Goal: Task Accomplishment & Management: Manage account settings

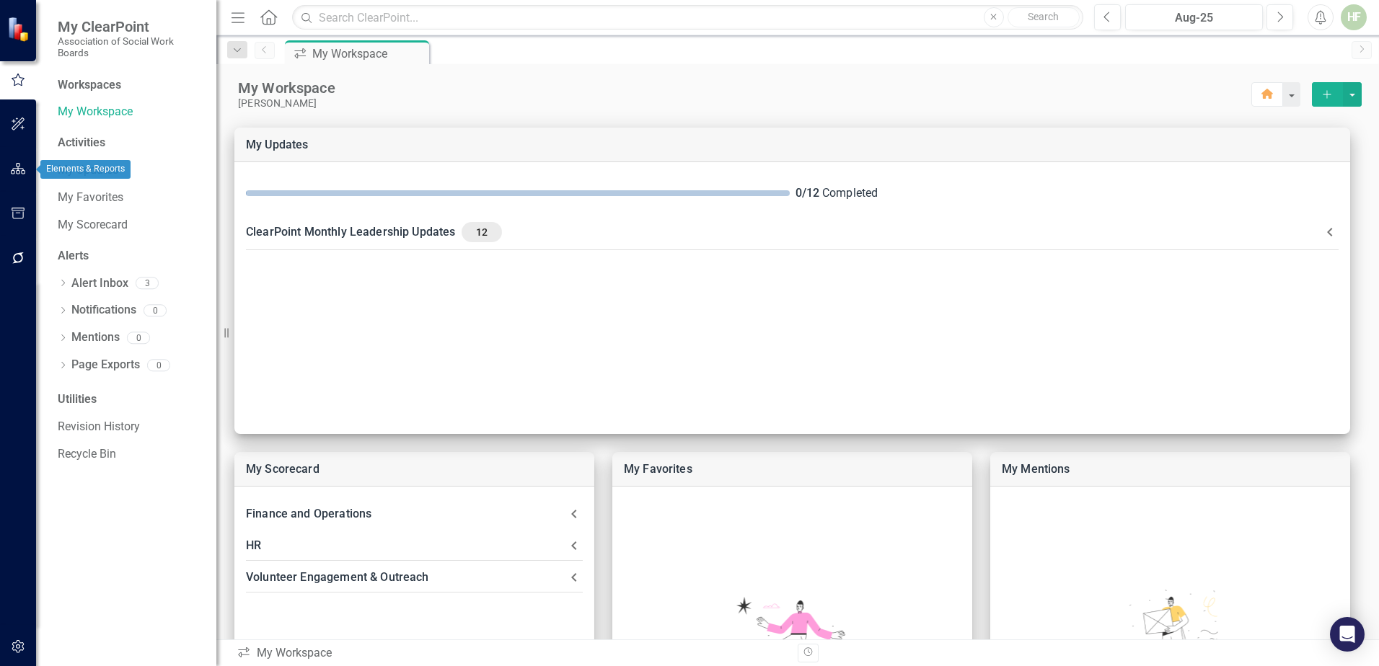
click at [21, 171] on icon "button" at bounding box center [18, 169] width 15 height 12
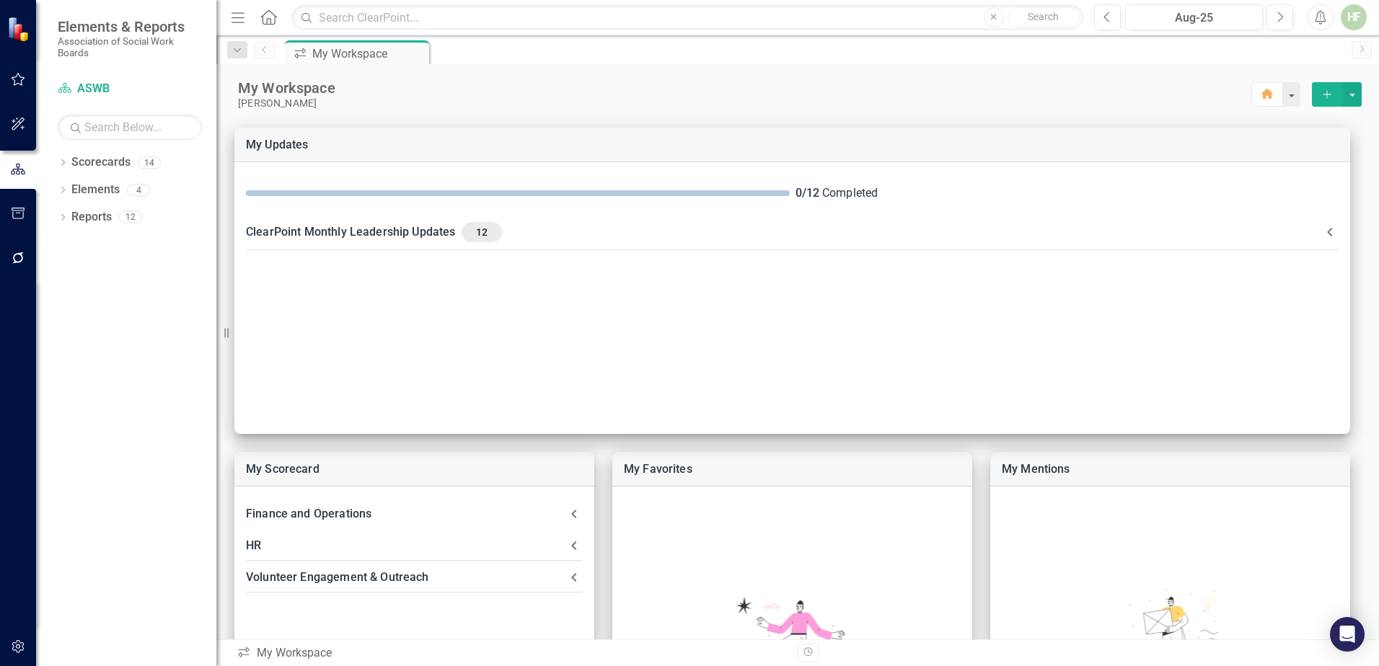
click at [265, 17] on icon "Home" at bounding box center [268, 16] width 19 height 15
click at [1272, 21] on button "Next" at bounding box center [1279, 17] width 27 height 26
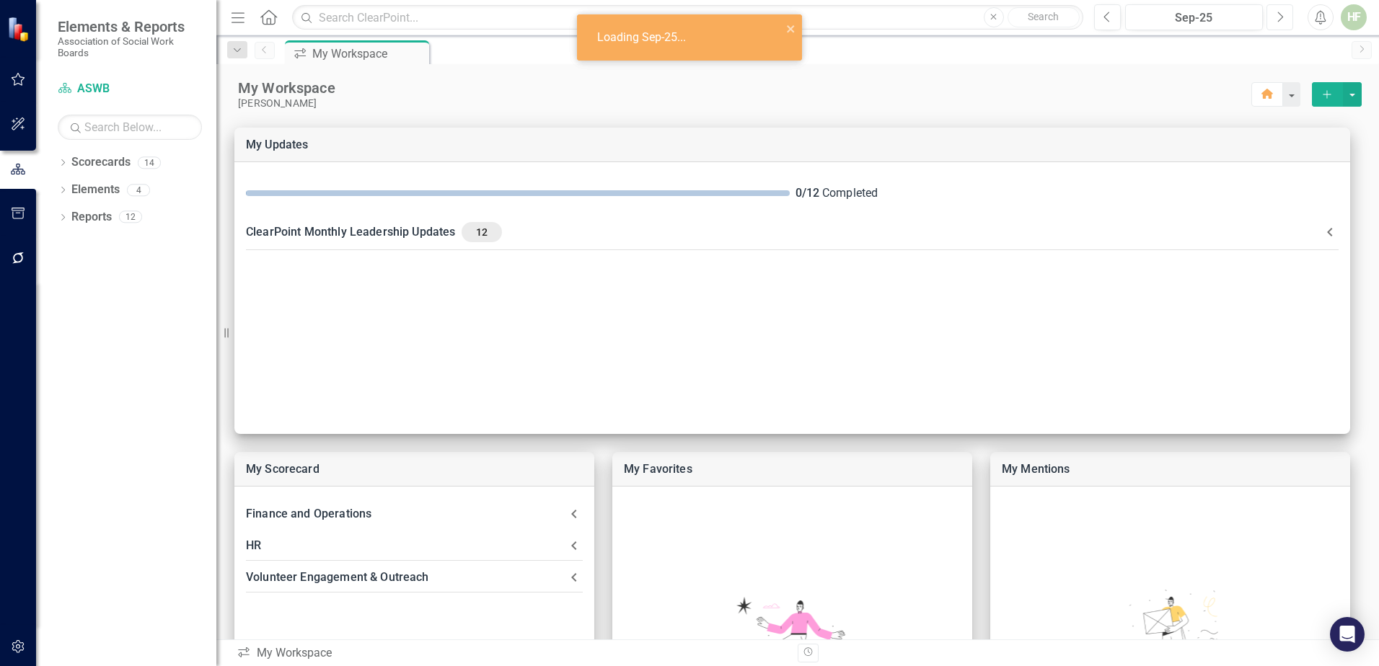
click at [1272, 21] on button "Next" at bounding box center [1279, 17] width 27 height 26
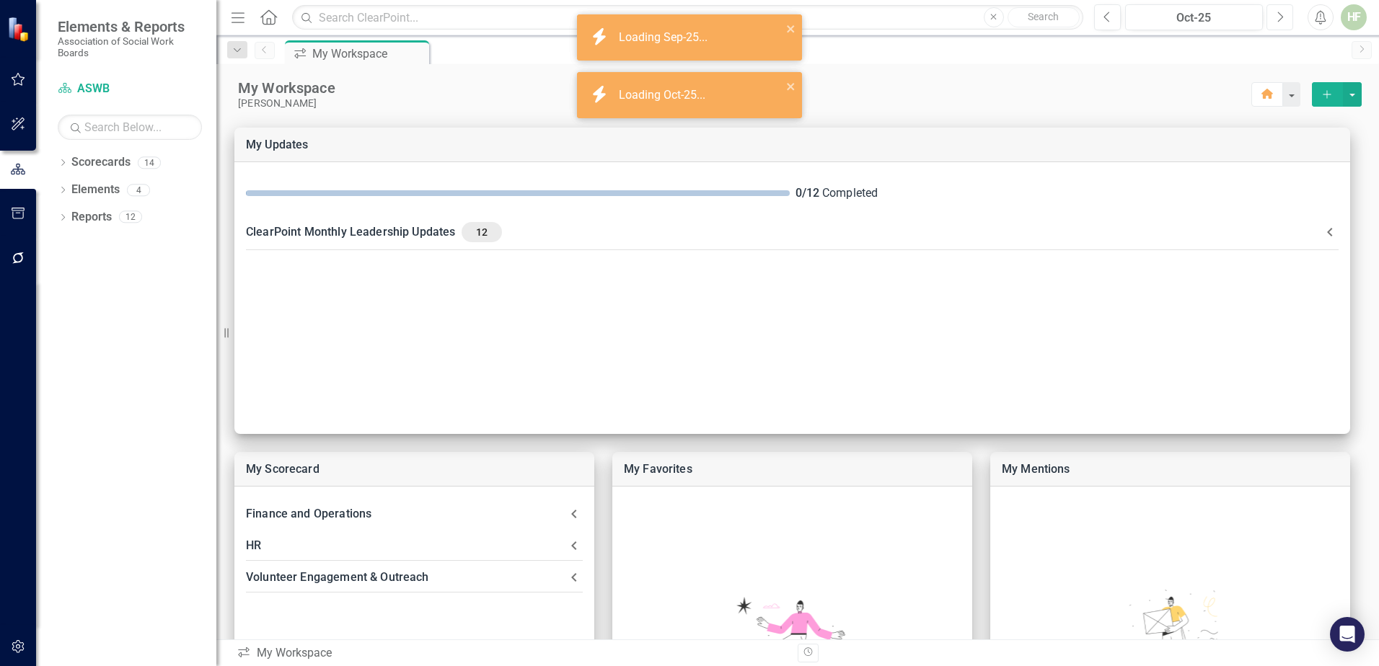
click at [1272, 21] on button "Next" at bounding box center [1279, 17] width 27 height 26
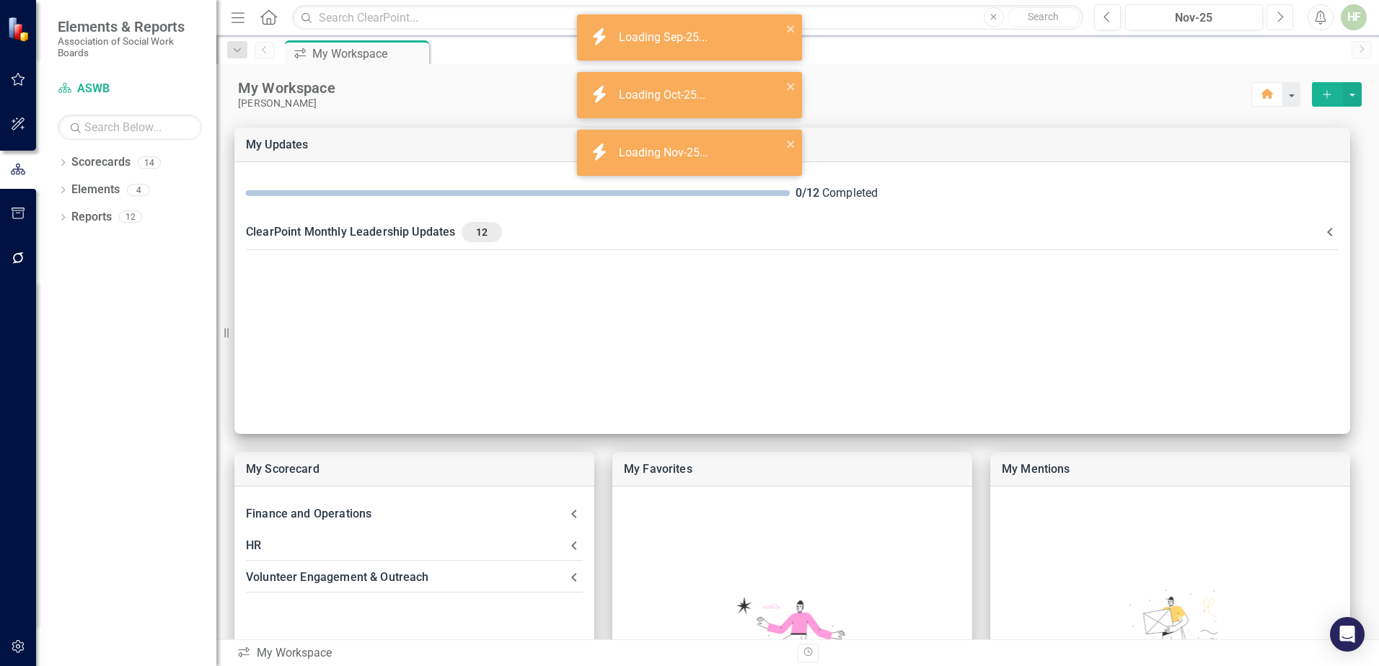
click at [1272, 21] on button "Next" at bounding box center [1279, 17] width 27 height 26
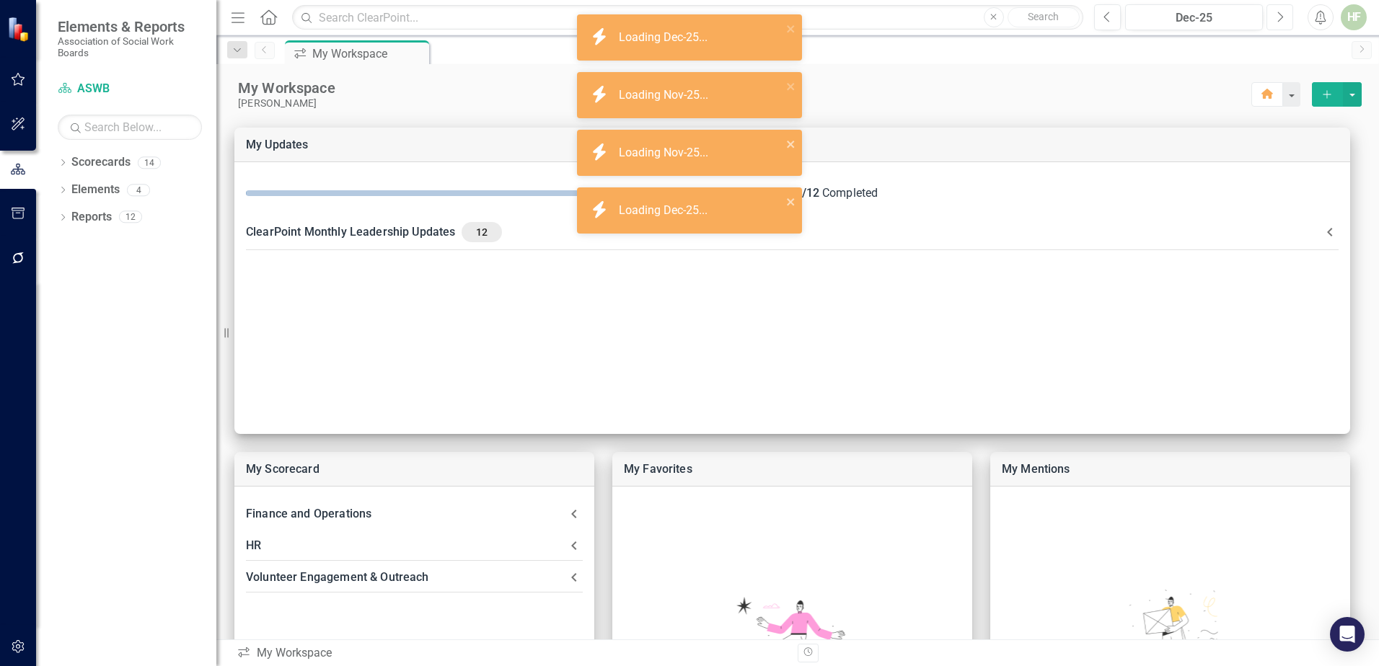
click at [1272, 21] on button "Next" at bounding box center [1279, 17] width 27 height 26
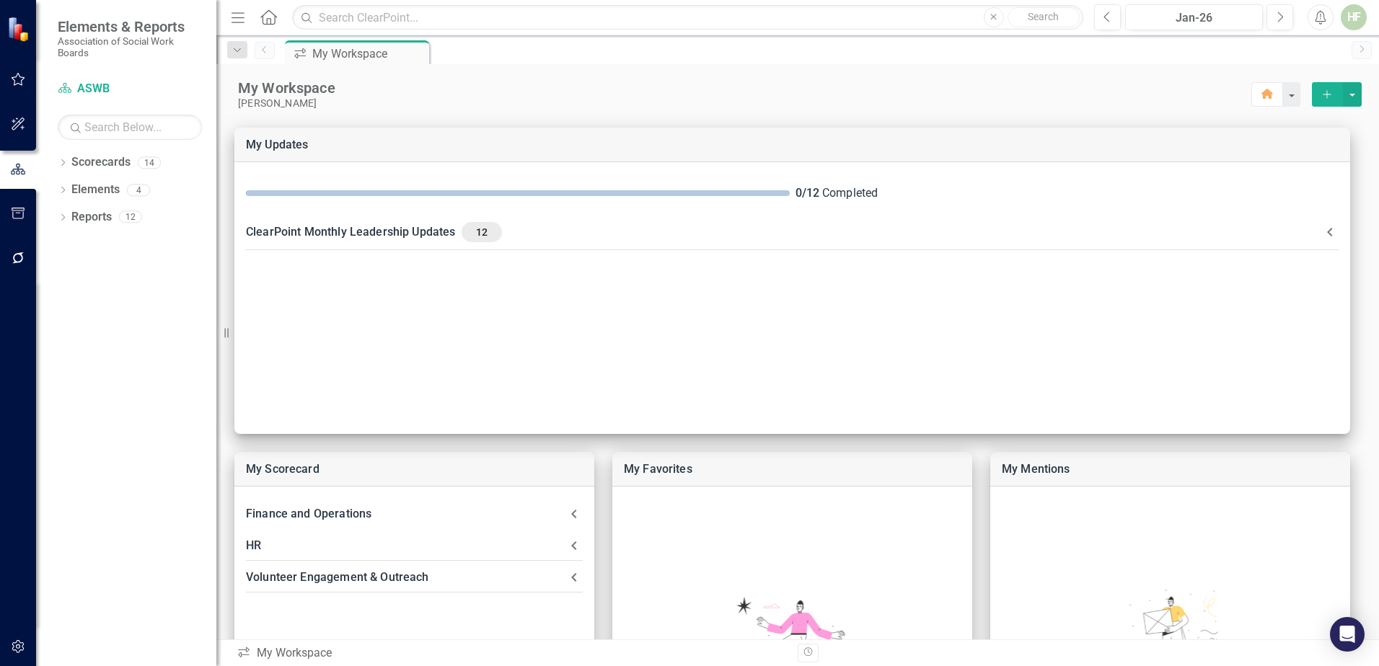
click at [1353, 13] on div "HF" at bounding box center [1353, 17] width 26 height 26
click at [999, 89] on div "My Workspace" at bounding box center [744, 88] width 1013 height 19
click at [19, 75] on icon "button" at bounding box center [19, 79] width 14 height 13
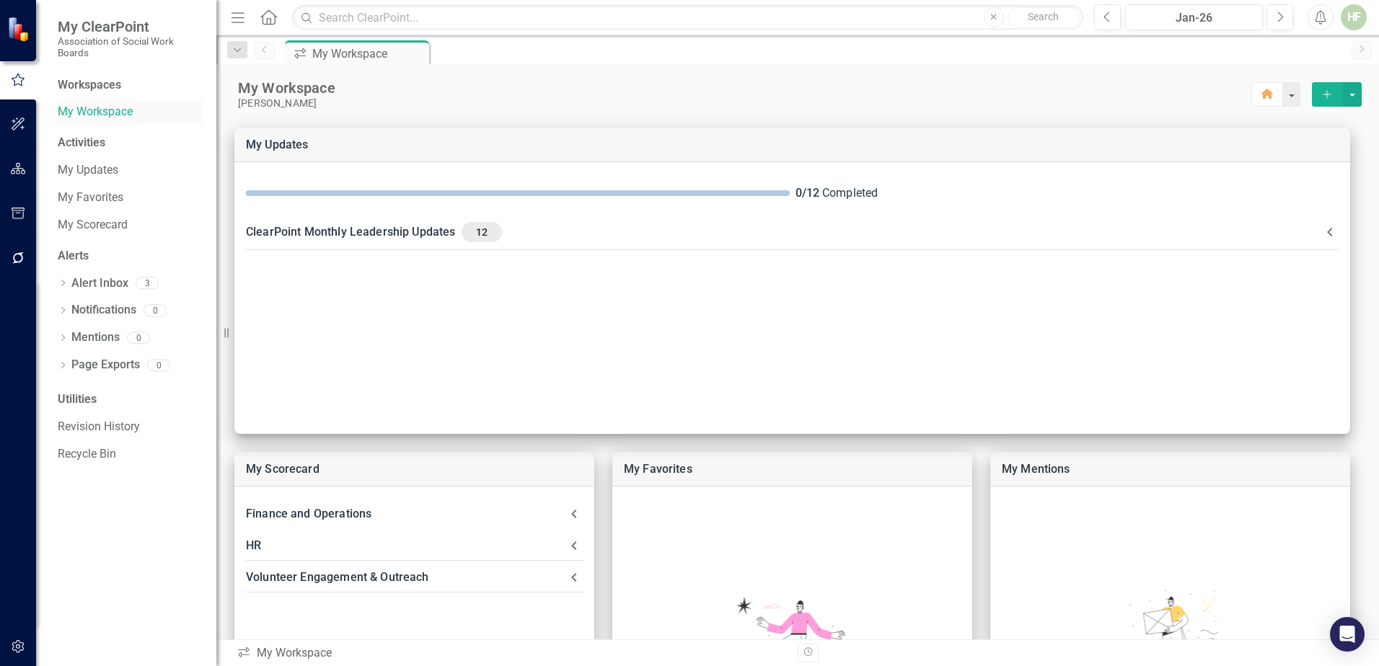
click at [103, 110] on link "My Workspace" at bounding box center [130, 112] width 144 height 17
click at [102, 81] on div "Workspaces" at bounding box center [89, 85] width 63 height 17
click at [84, 139] on div "Activities" at bounding box center [130, 143] width 144 height 17
click at [108, 169] on link "My Updates" at bounding box center [130, 170] width 144 height 17
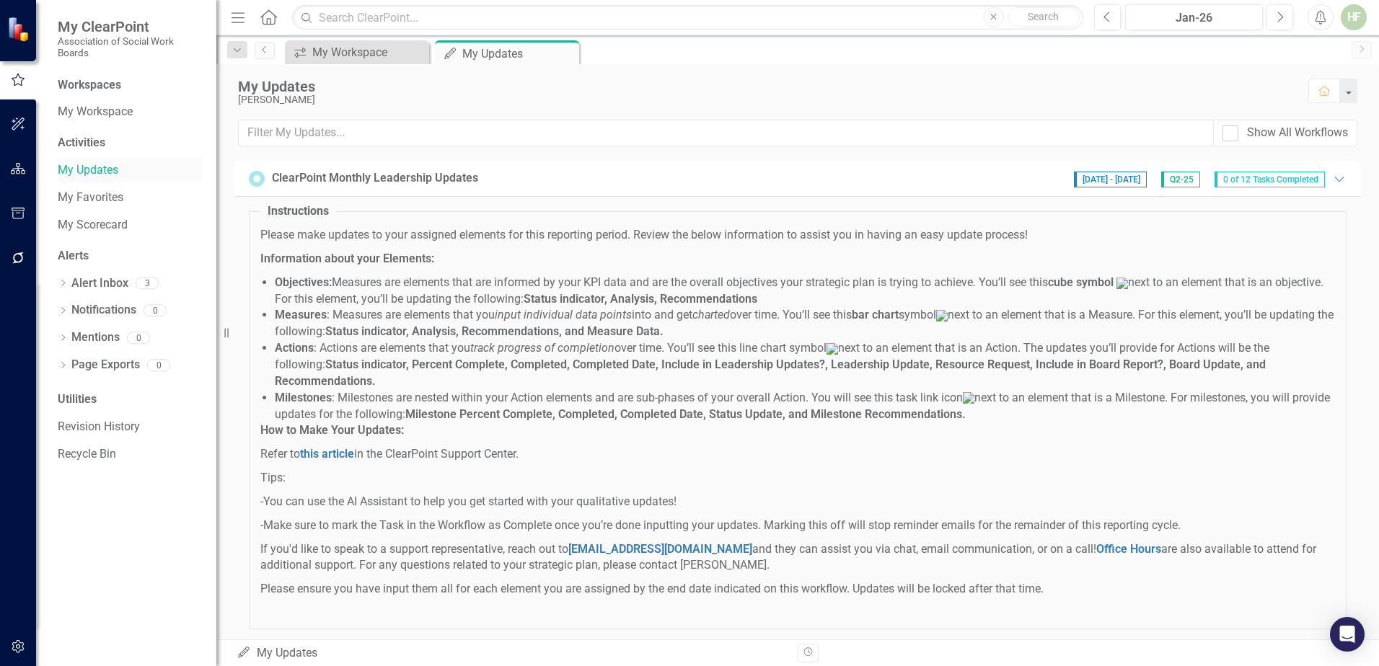
click at [89, 164] on link "My Updates" at bounding box center [130, 170] width 144 height 17
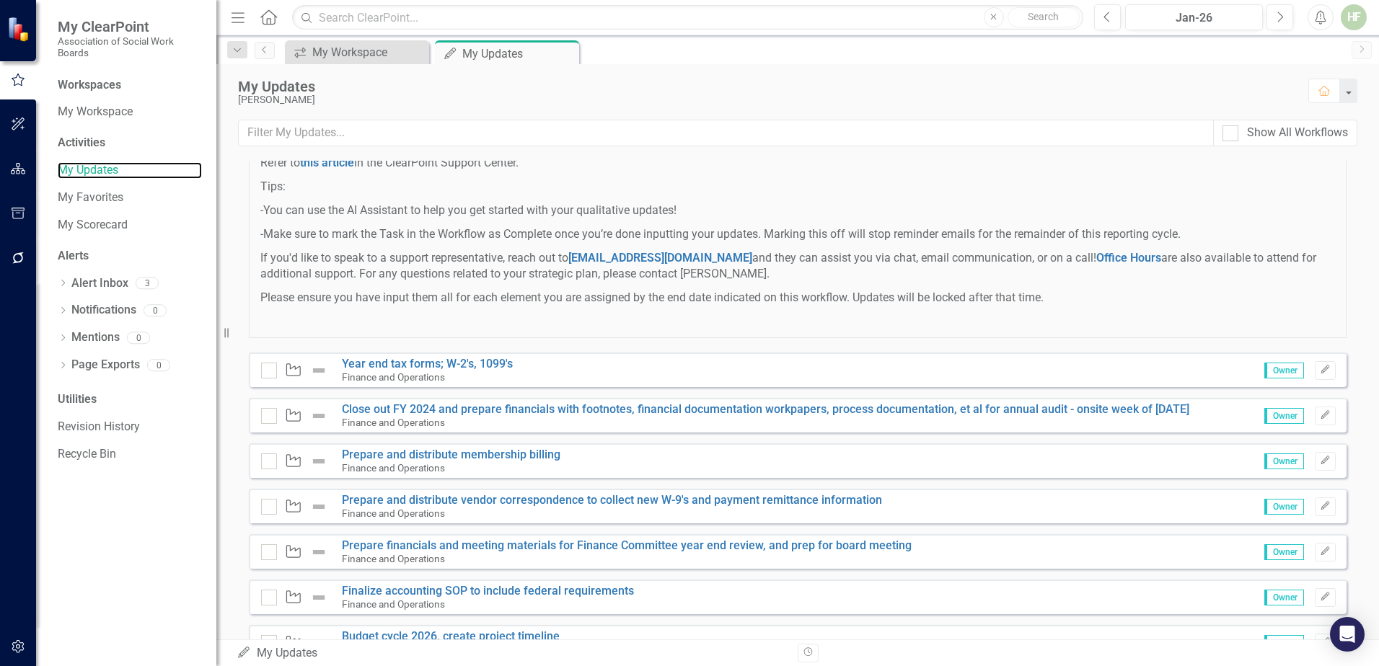
scroll to position [306, 0]
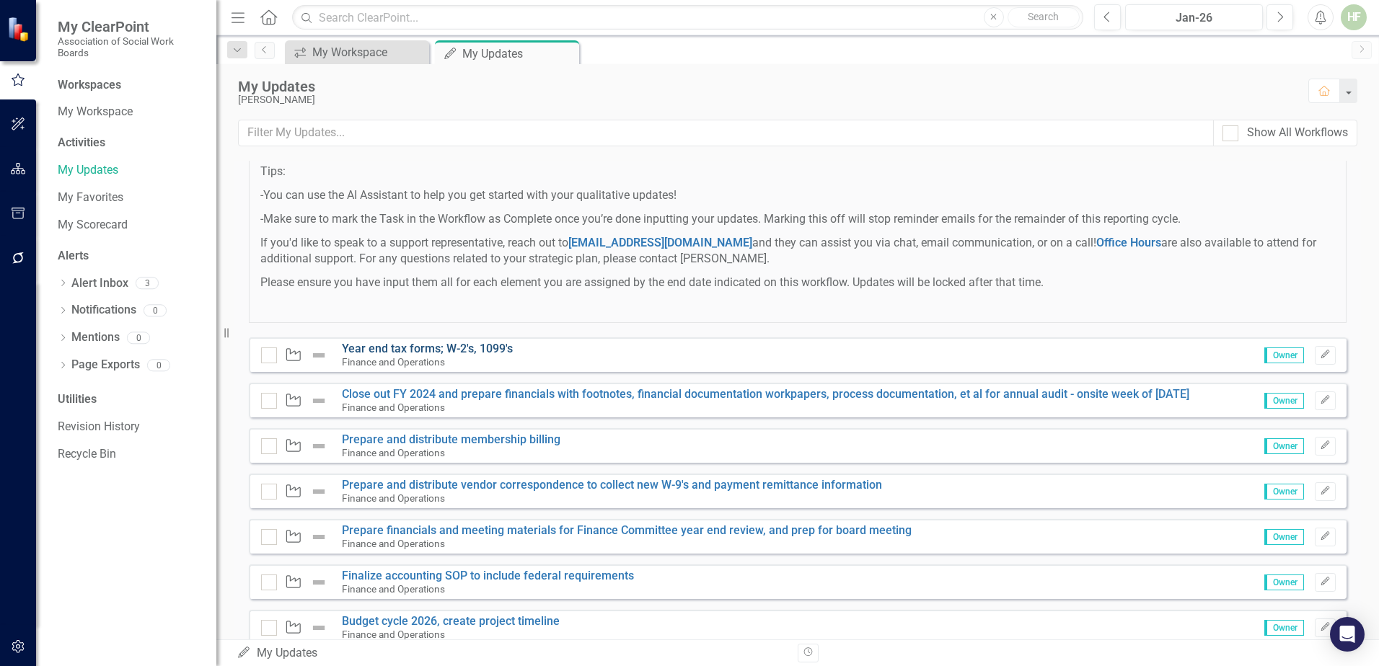
click at [423, 355] on link "Year end tax forms; W-2's, 1099's" at bounding box center [427, 349] width 171 height 14
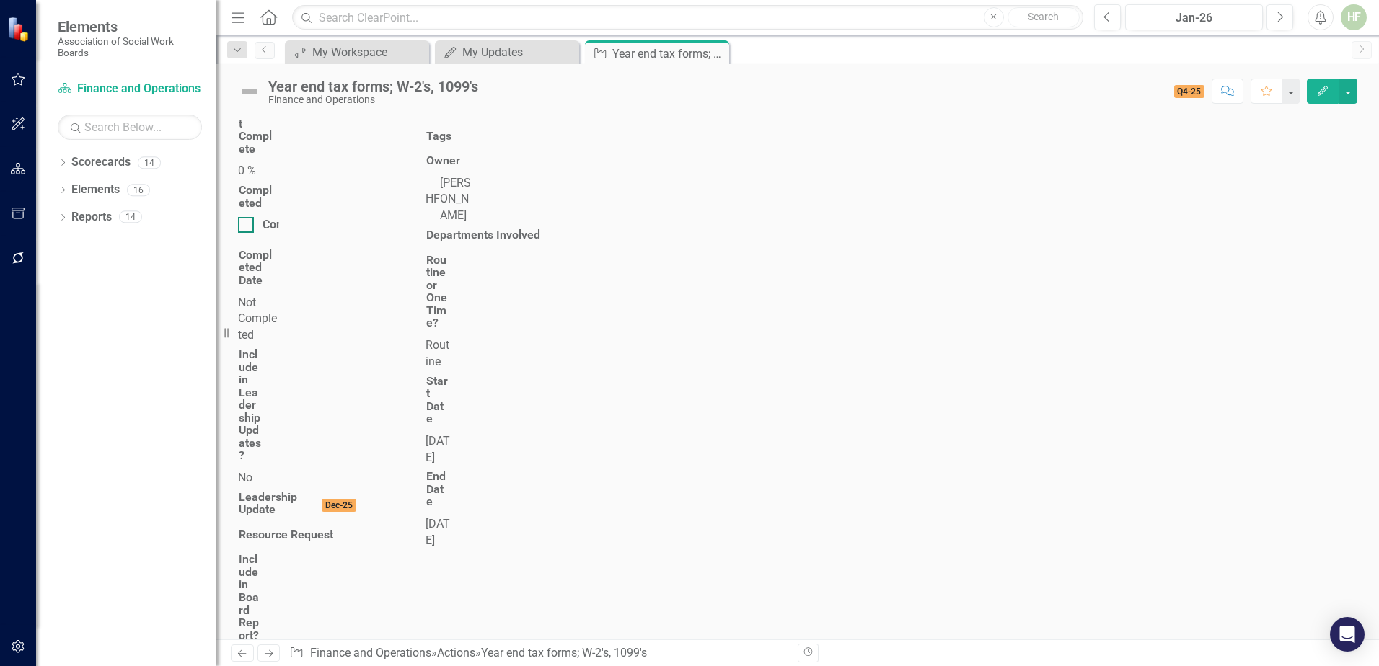
click at [254, 217] on div at bounding box center [246, 225] width 16 height 16
click at [247, 217] on input "Completed" at bounding box center [242, 221] width 9 height 9
checkbox input "true"
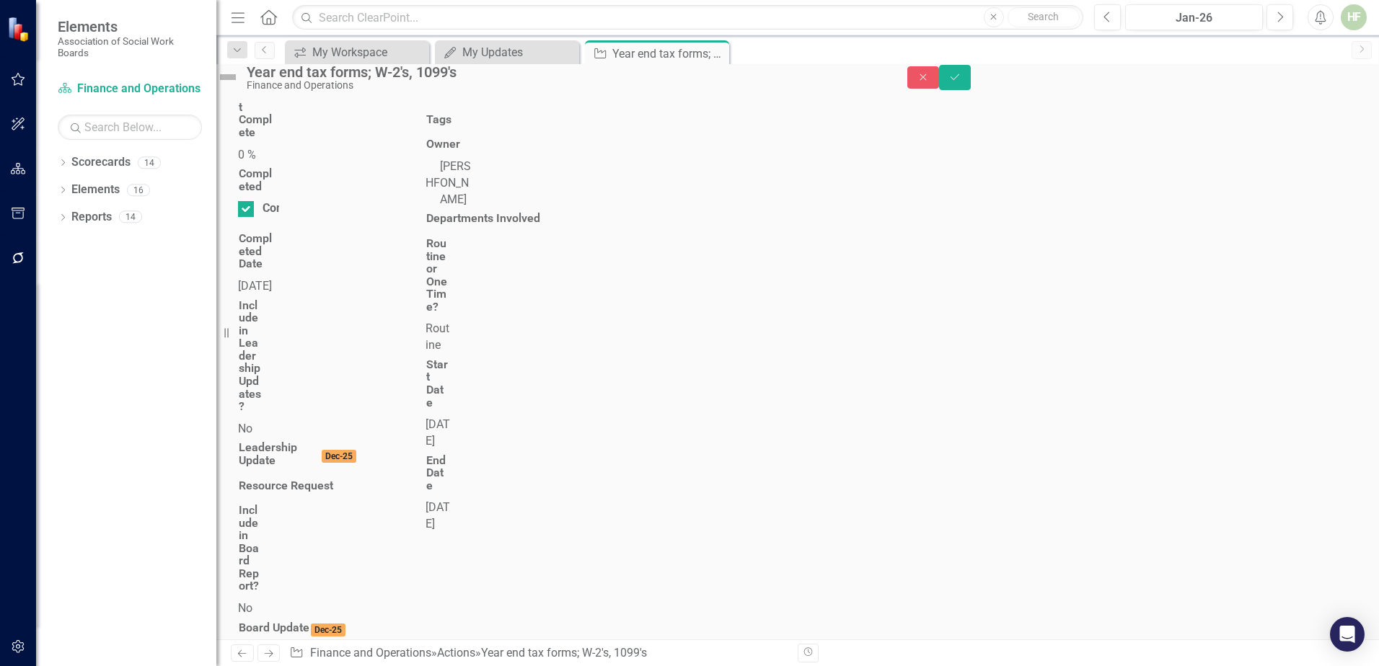
click at [279, 278] on div "[DATE]" at bounding box center [258, 286] width 41 height 17
click at [272, 279] on span "[DATE]" at bounding box center [255, 286] width 34 height 14
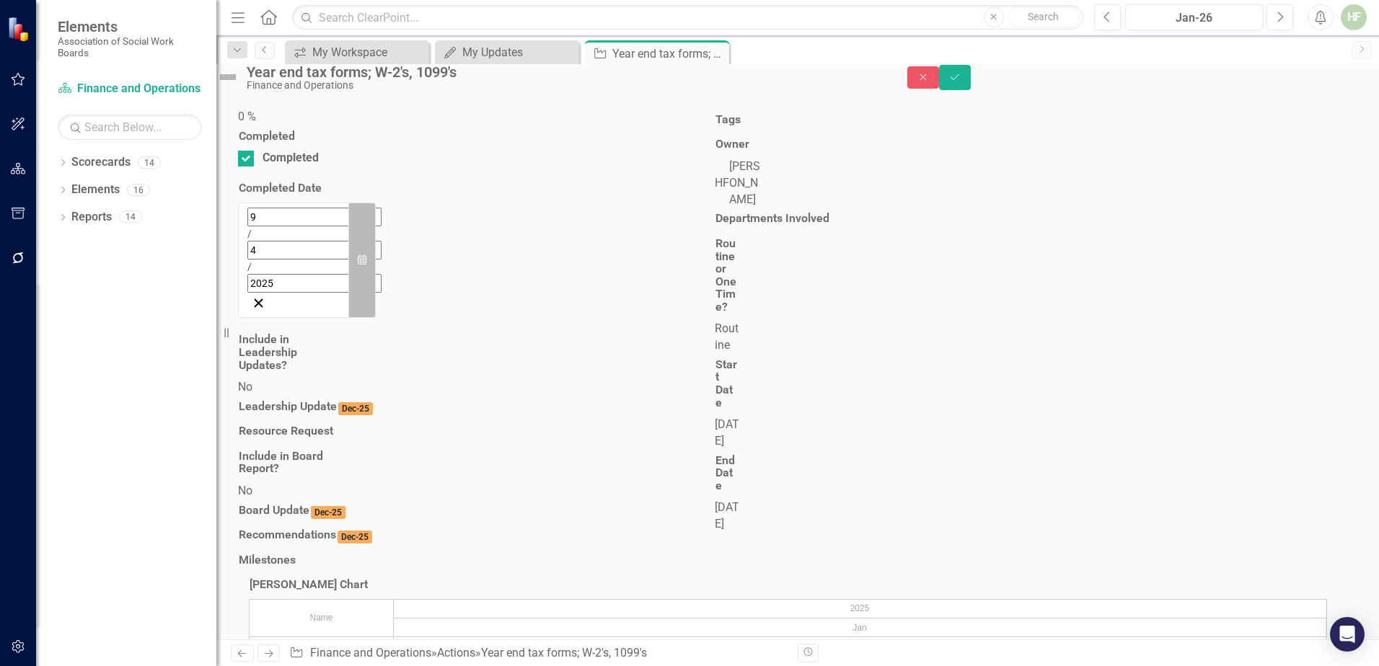
click at [366, 255] on icon "button" at bounding box center [362, 260] width 9 height 10
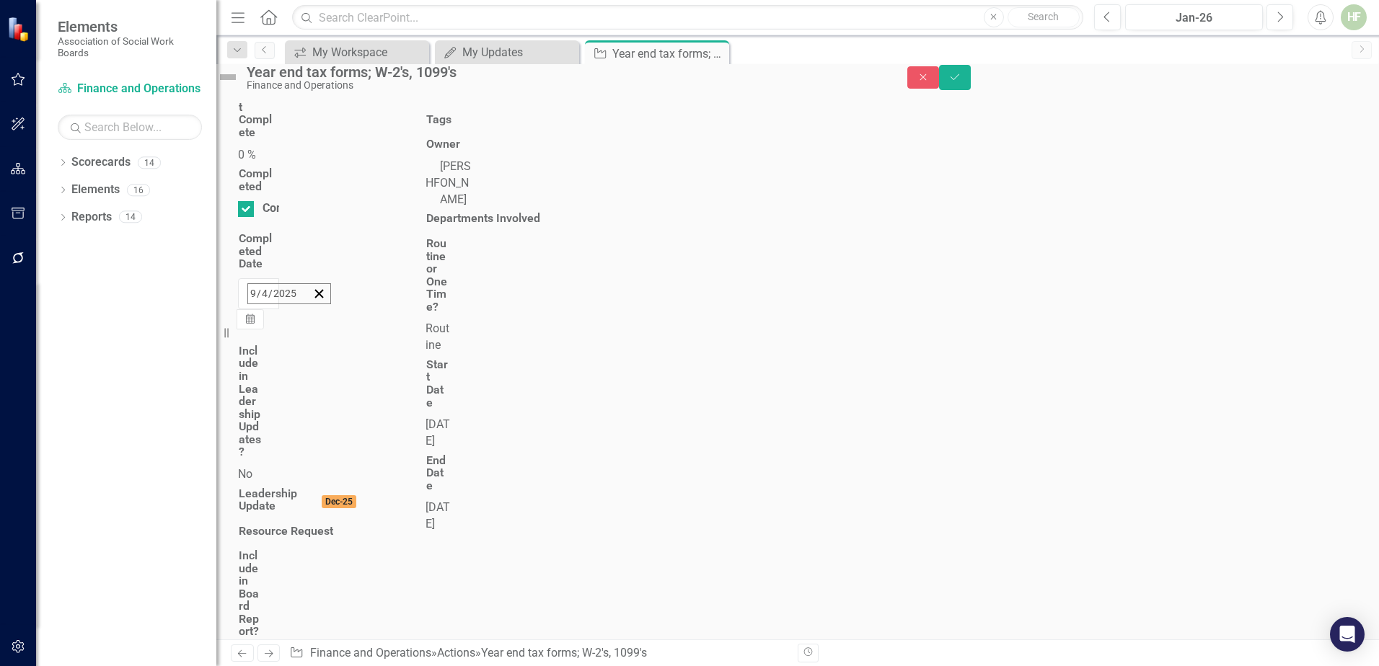
click at [303, 309] on button "‹" at bounding box center [287, 325] width 32 height 32
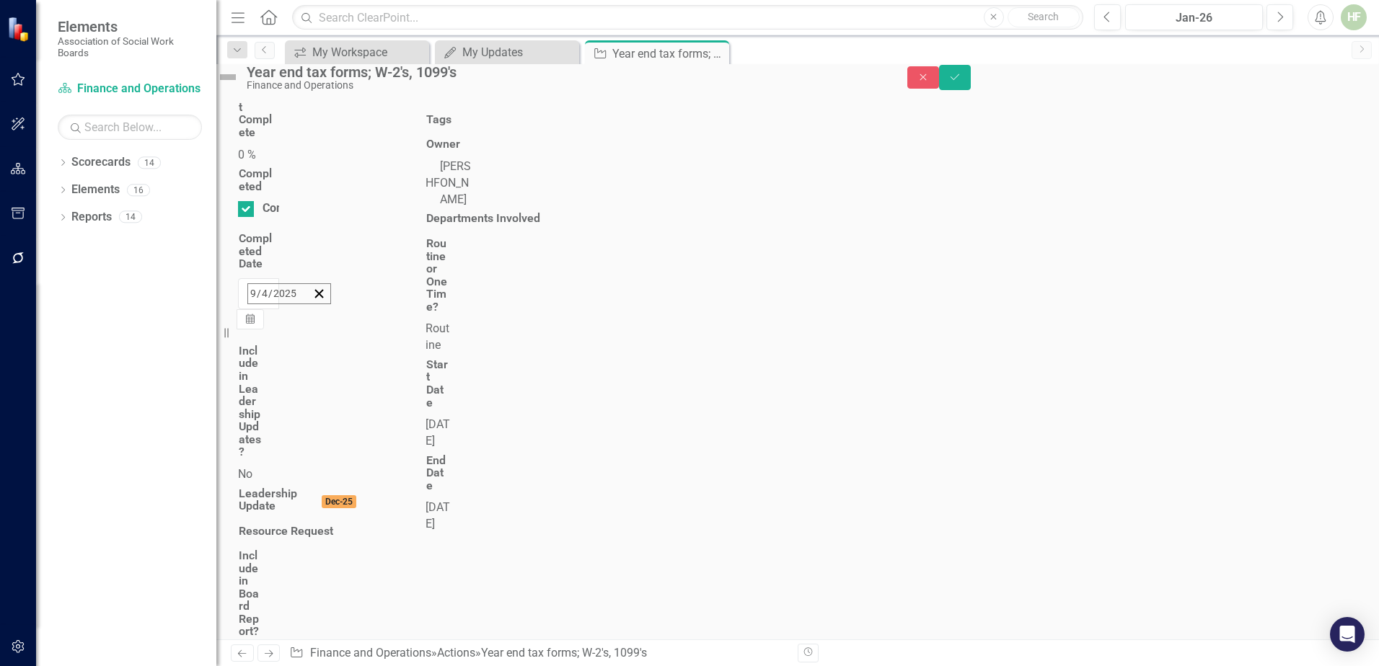
click at [303, 309] on button "‹" at bounding box center [287, 325] width 32 height 32
click at [443, 481] on abbr "31" at bounding box center [437, 487] width 12 height 12
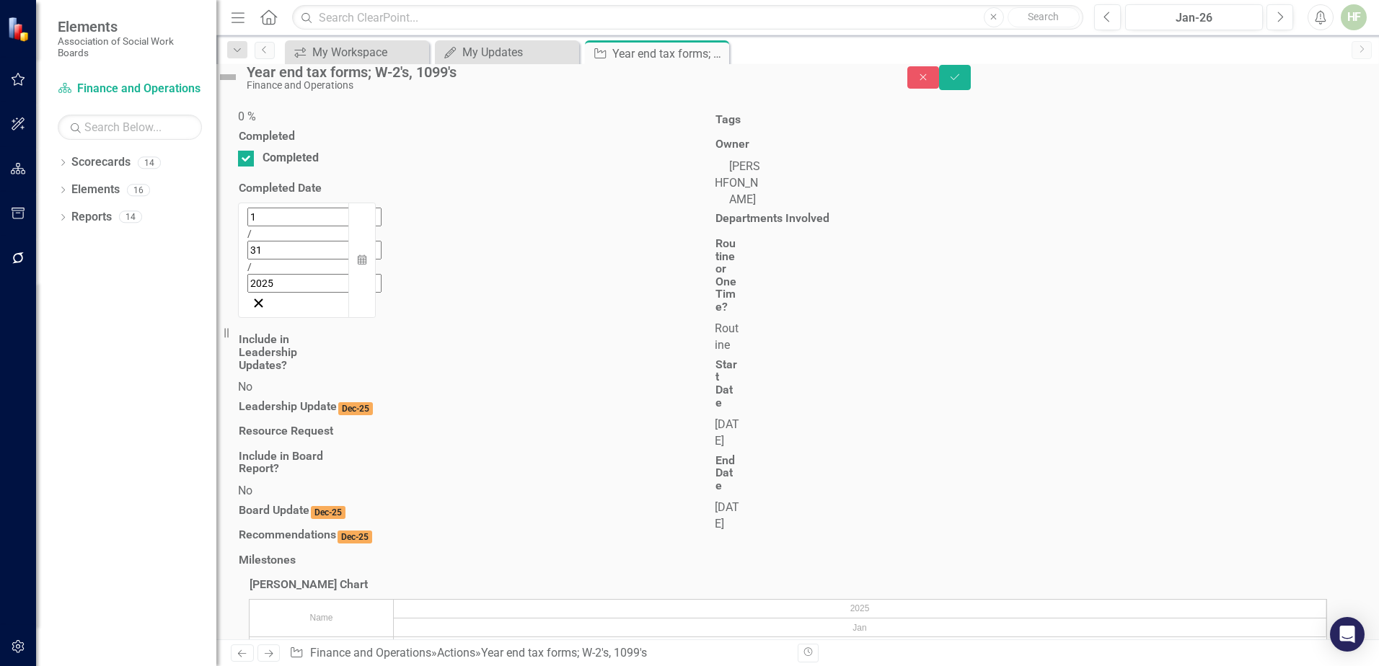
click at [421, 208] on div "Percent Complete 0 % Completed Completed Completed Date [DATE] Calendar Include…" at bounding box center [465, 329] width 477 height 490
click at [831, 109] on div at bounding box center [773, 109] width 117 height 0
click at [971, 83] on button "Save" at bounding box center [955, 77] width 32 height 25
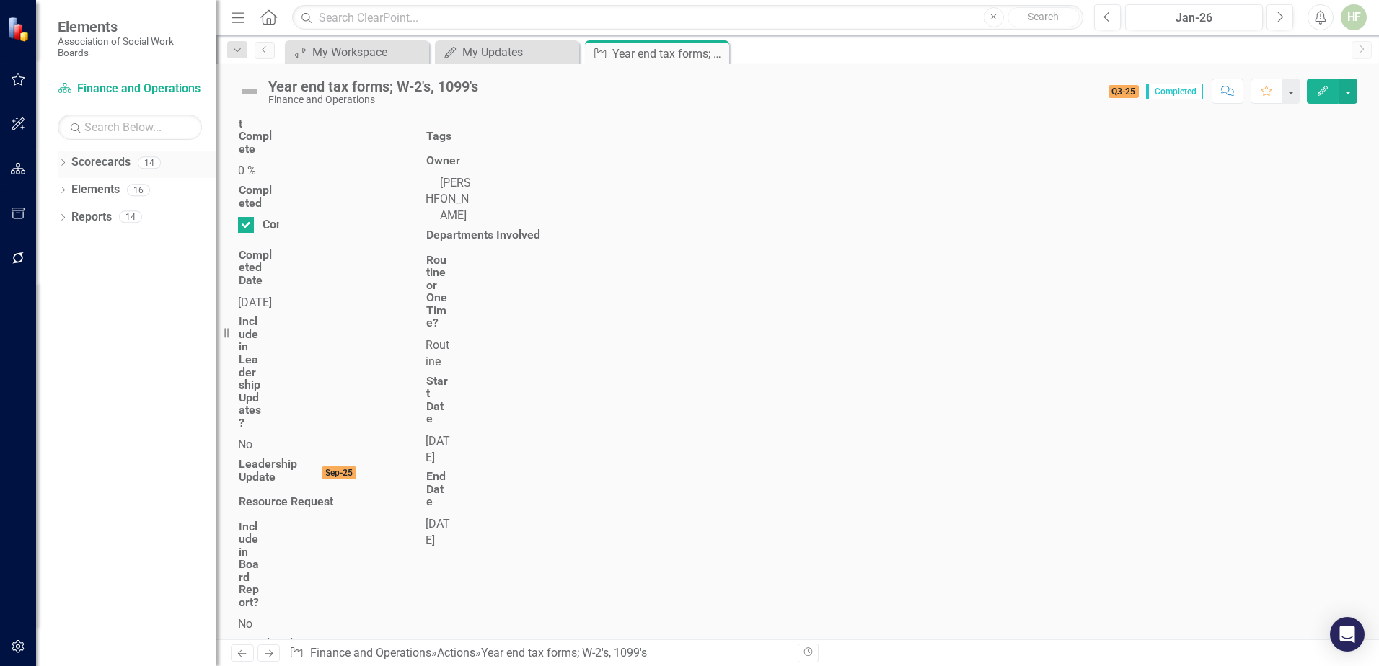
click at [102, 164] on link "Scorecards" at bounding box center [100, 162] width 59 height 17
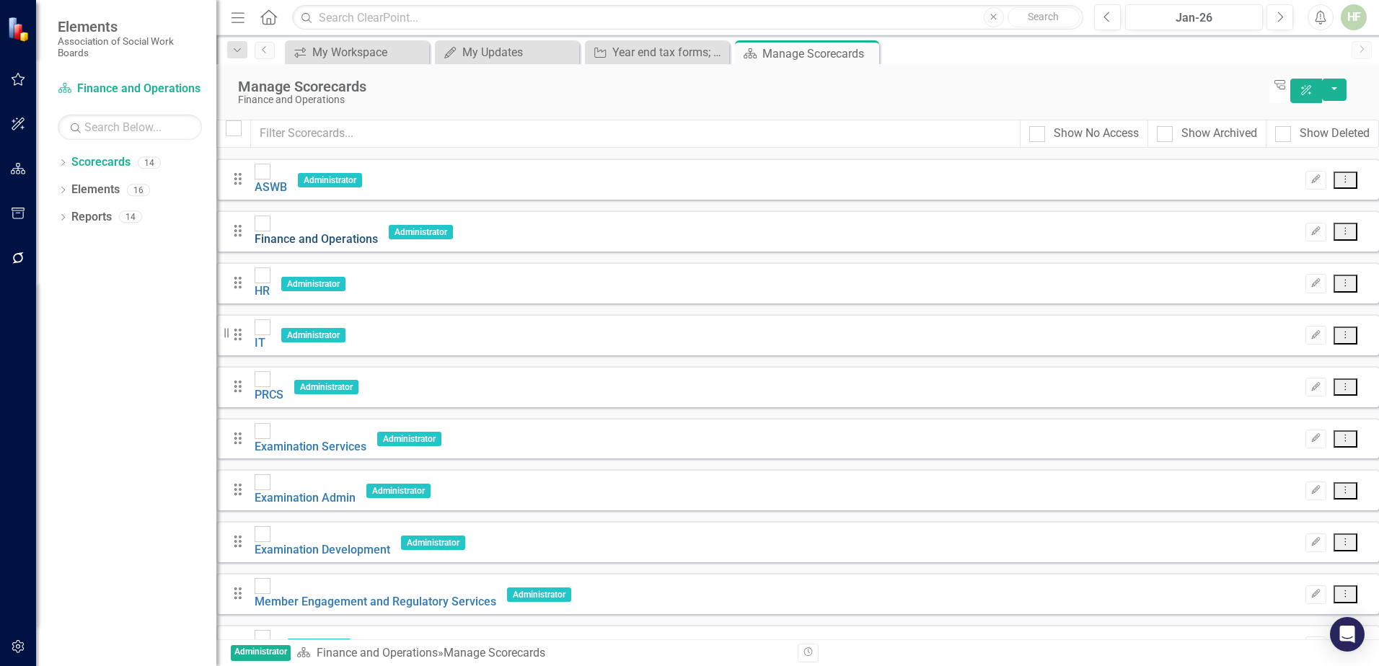
click at [360, 232] on link "Finance and Operations" at bounding box center [316, 239] width 123 height 14
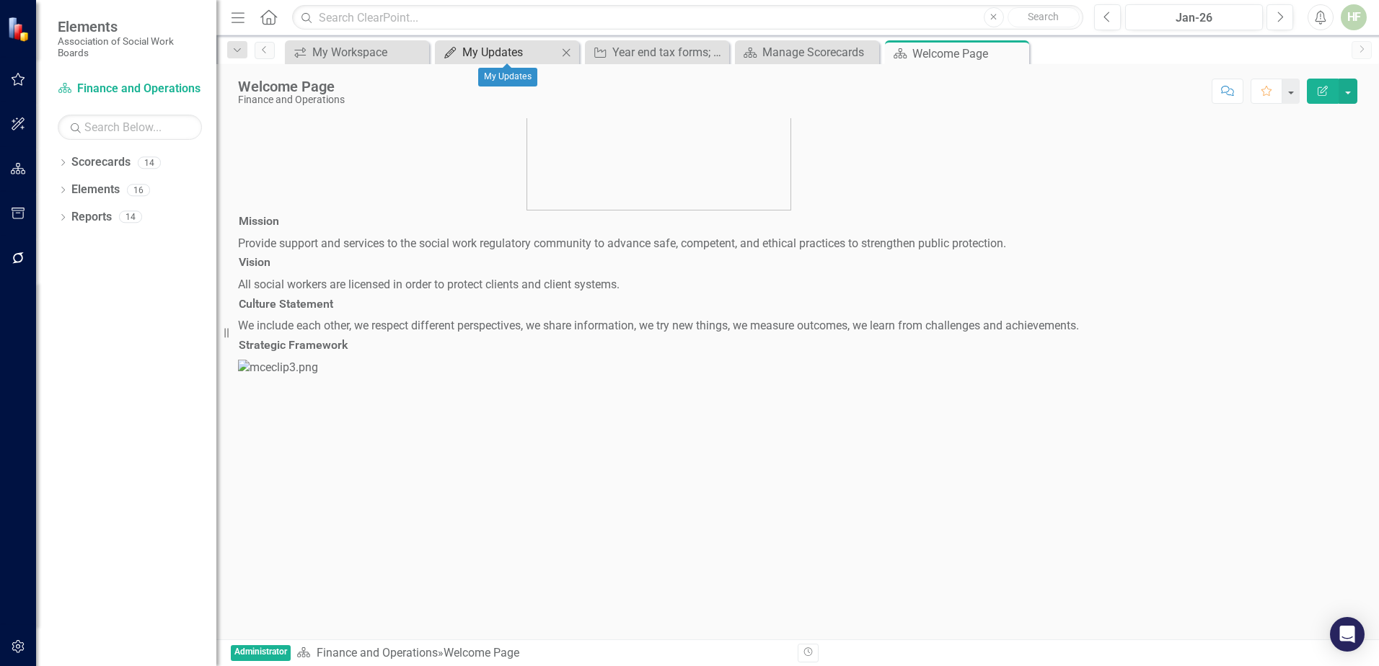
click at [512, 54] on div "My Updates" at bounding box center [509, 52] width 95 height 18
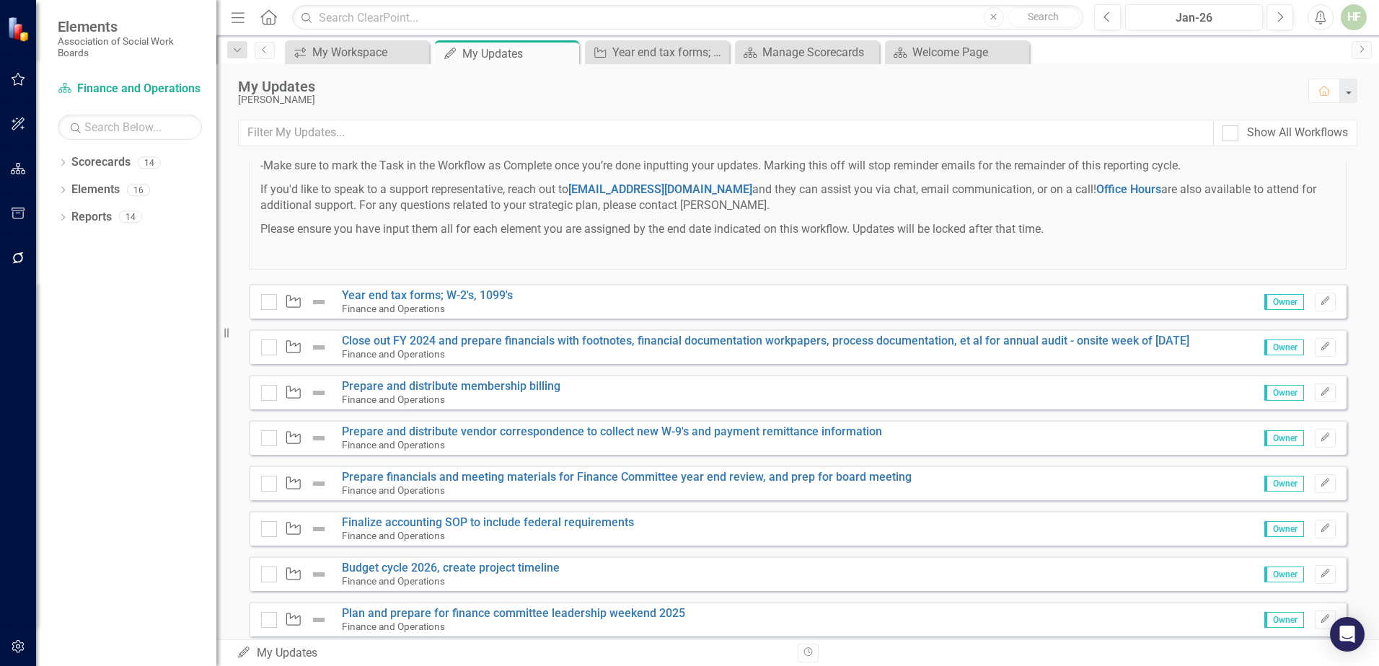
scroll to position [379, 0]
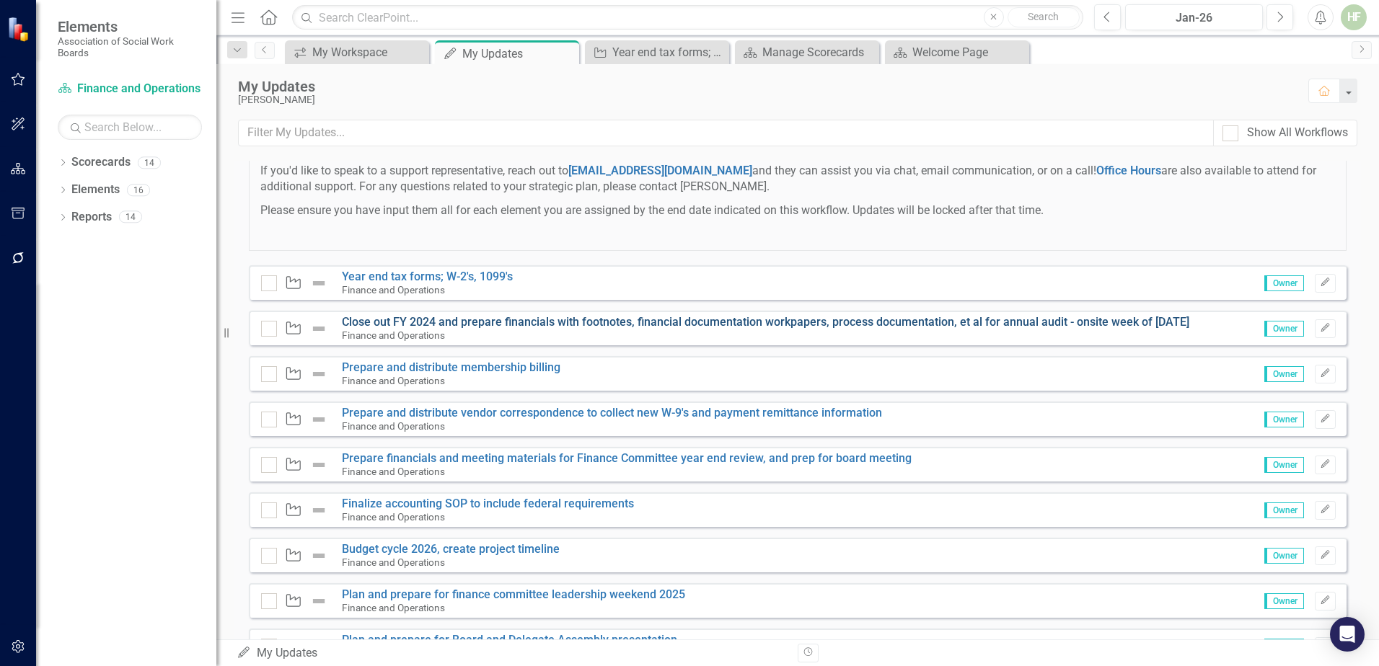
click at [447, 329] on link "Close out FY 2024 and prepare financials with footnotes, financial documentatio…" at bounding box center [765, 322] width 847 height 14
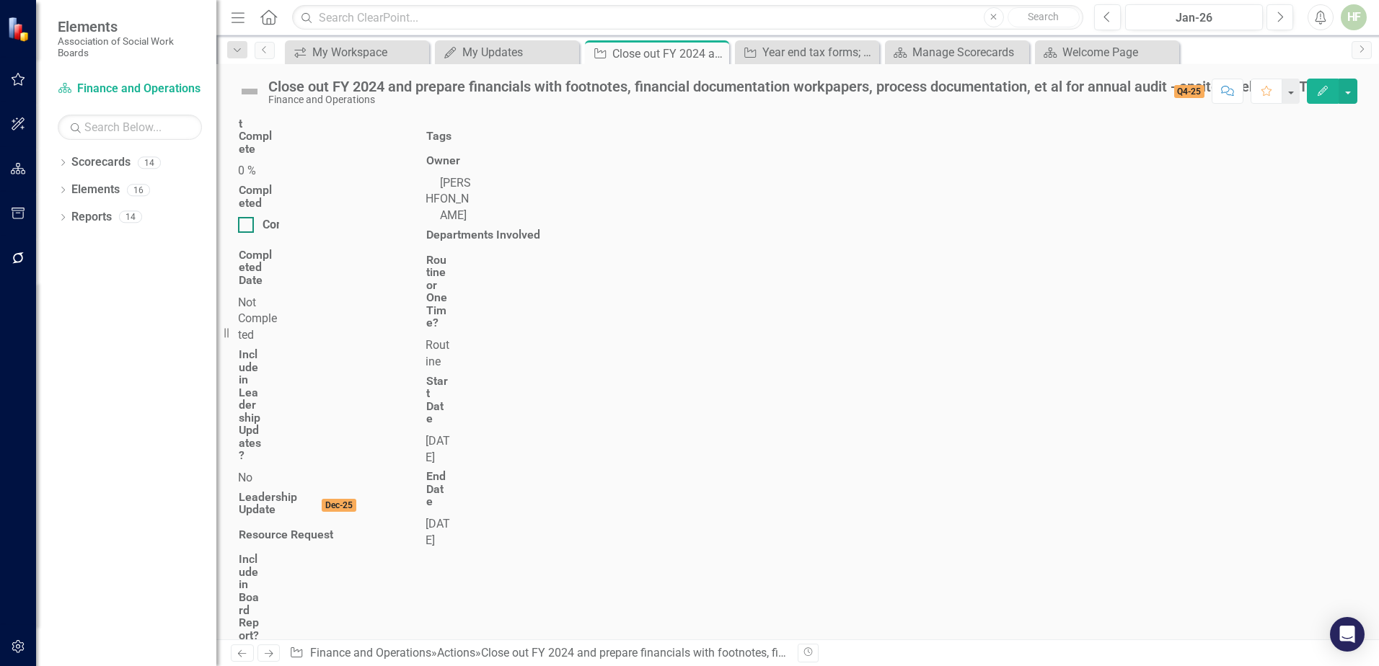
click at [247, 217] on input "Completed" at bounding box center [242, 221] width 9 height 9
checkbox input "true"
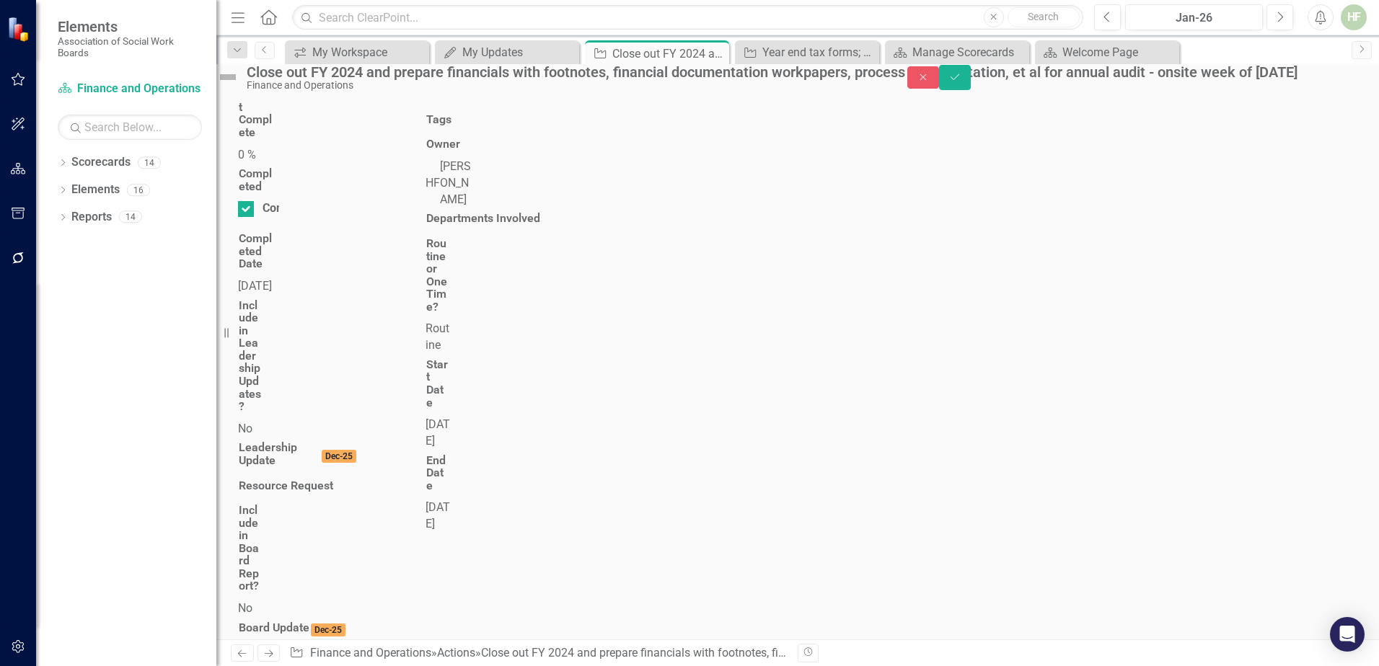
click at [279, 278] on div "[DATE]" at bounding box center [258, 286] width 41 height 17
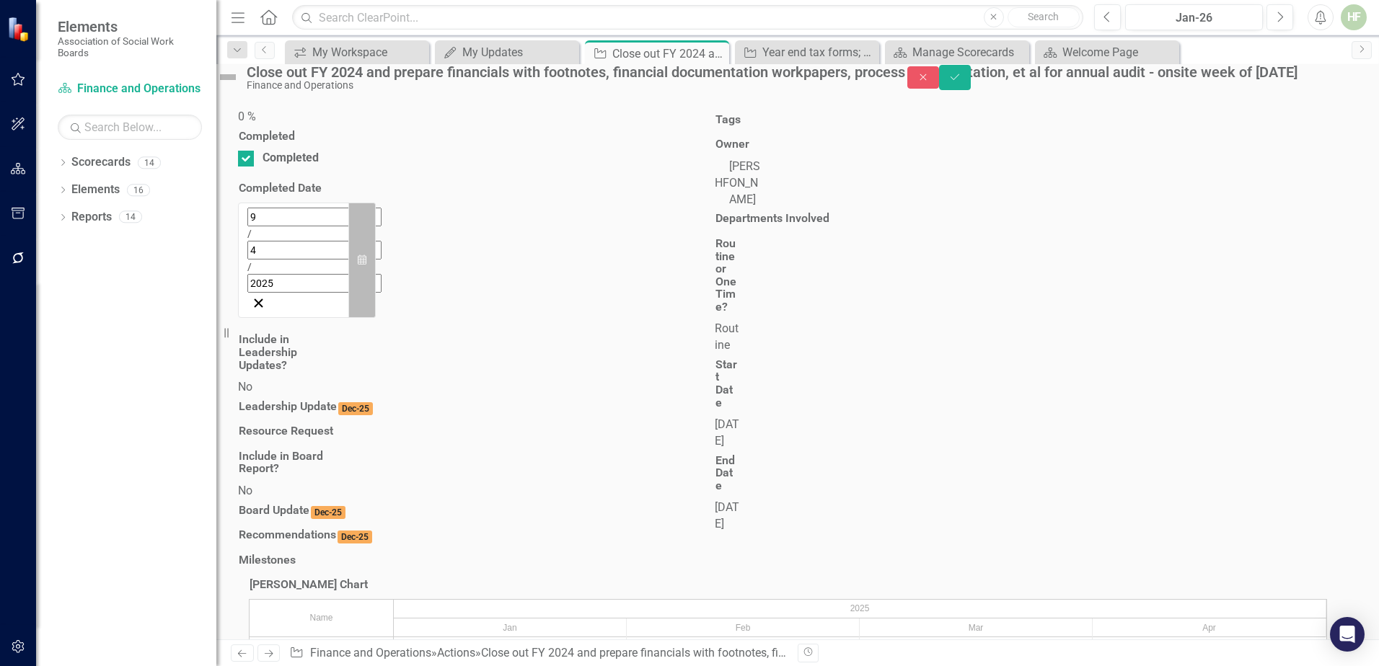
click at [366, 255] on icon "Calendar" at bounding box center [362, 260] width 9 height 10
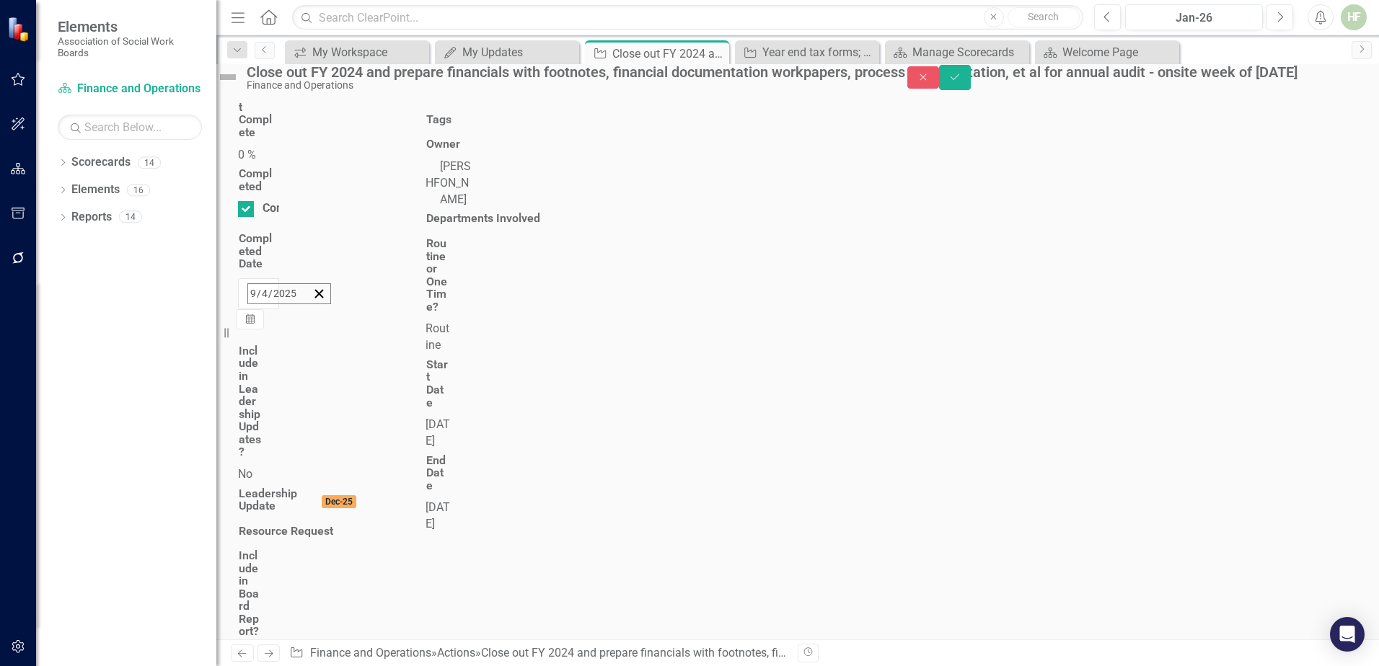
click at [303, 309] on button "‹" at bounding box center [287, 325] width 32 height 32
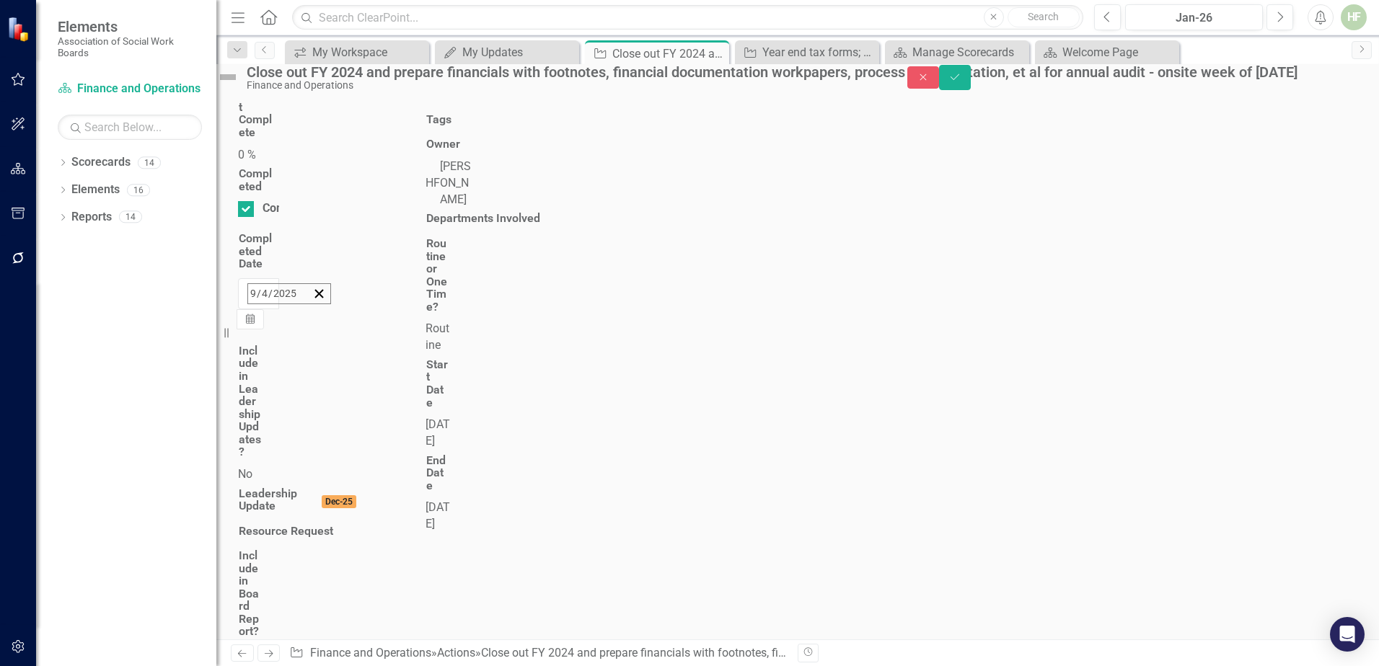
click at [443, 455] on abbr "25" at bounding box center [437, 461] width 12 height 12
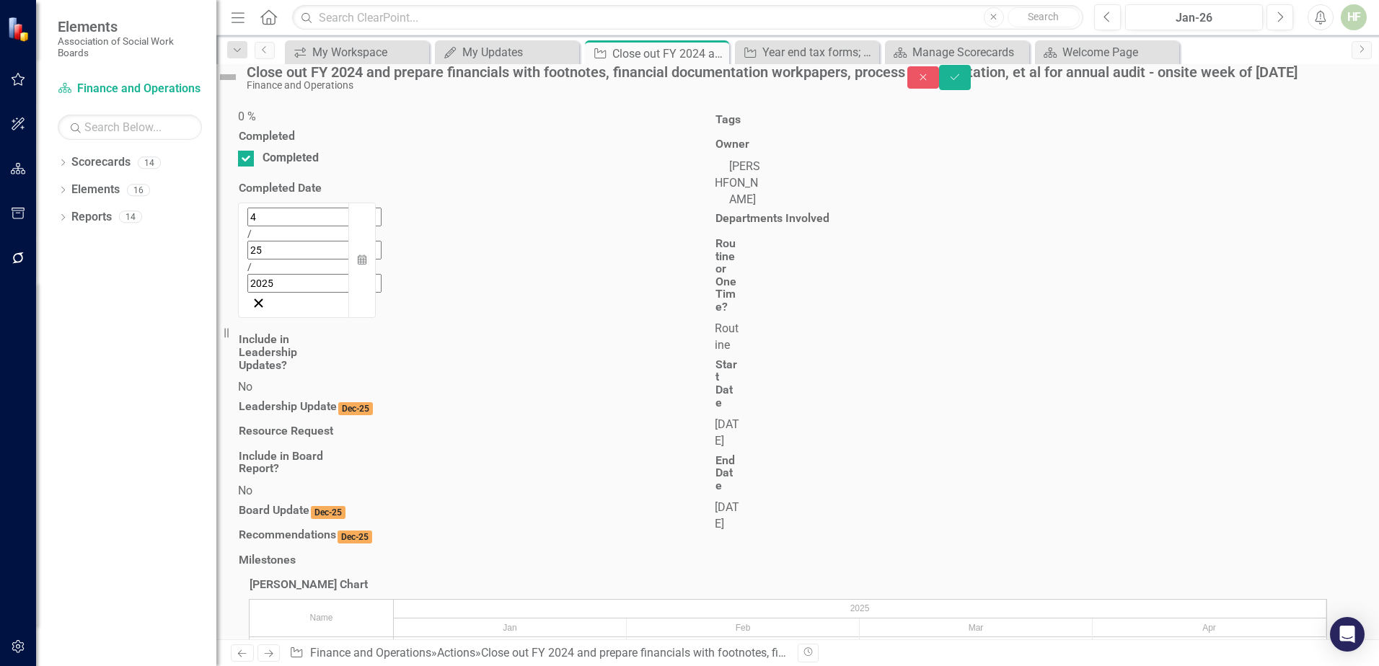
click at [504, 420] on div at bounding box center [406, 420] width 336 height 0
click at [961, 82] on icon "Save" at bounding box center [954, 77] width 13 height 10
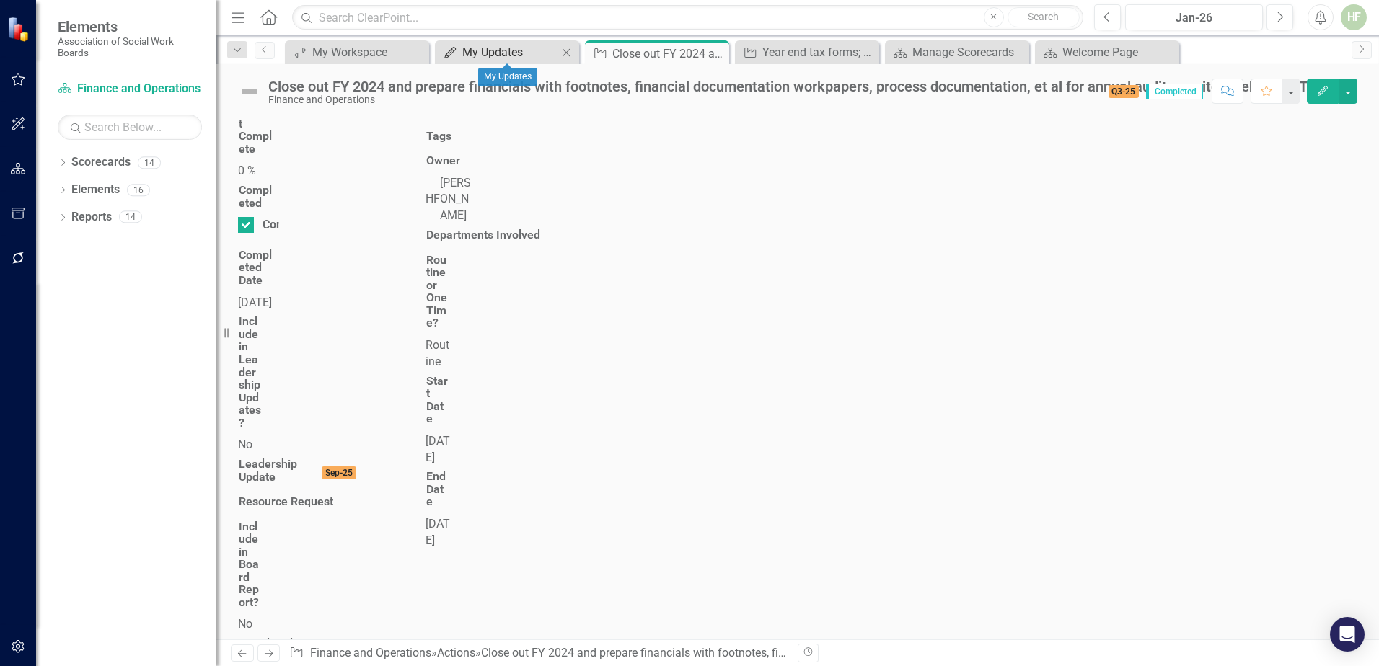
click at [522, 51] on div "My Updates" at bounding box center [509, 52] width 95 height 18
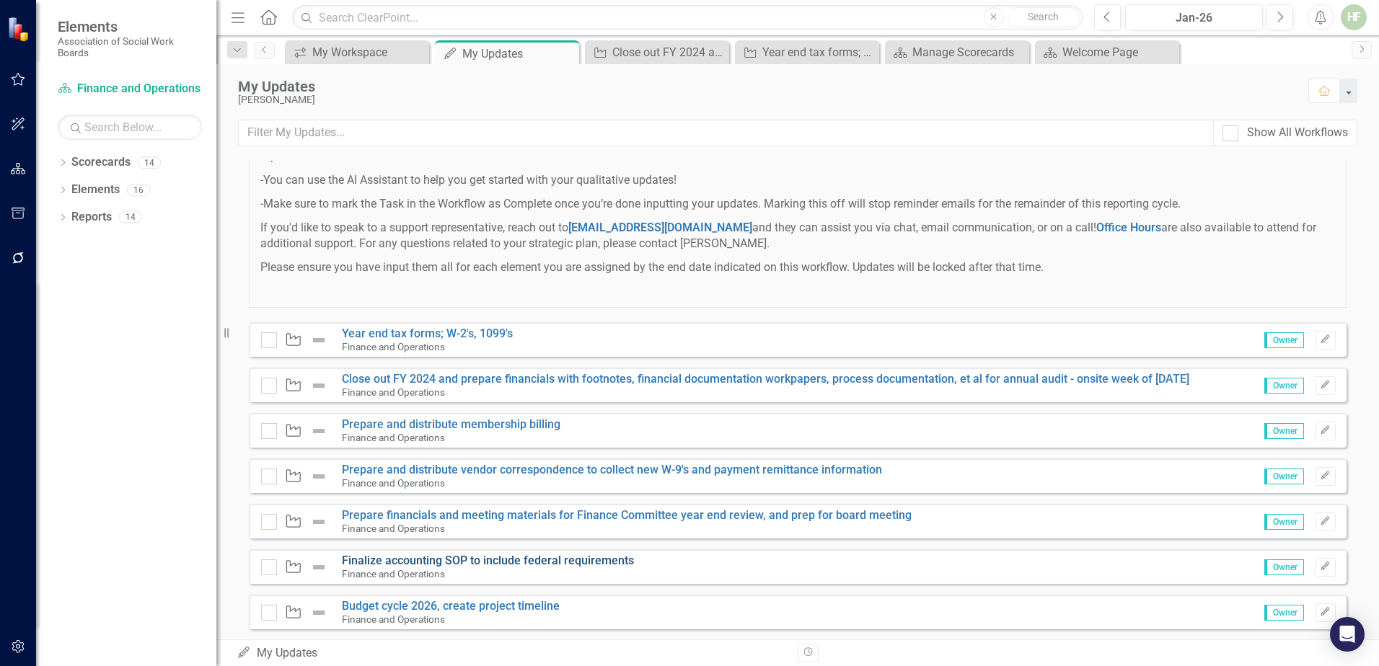
scroll to position [306, 0]
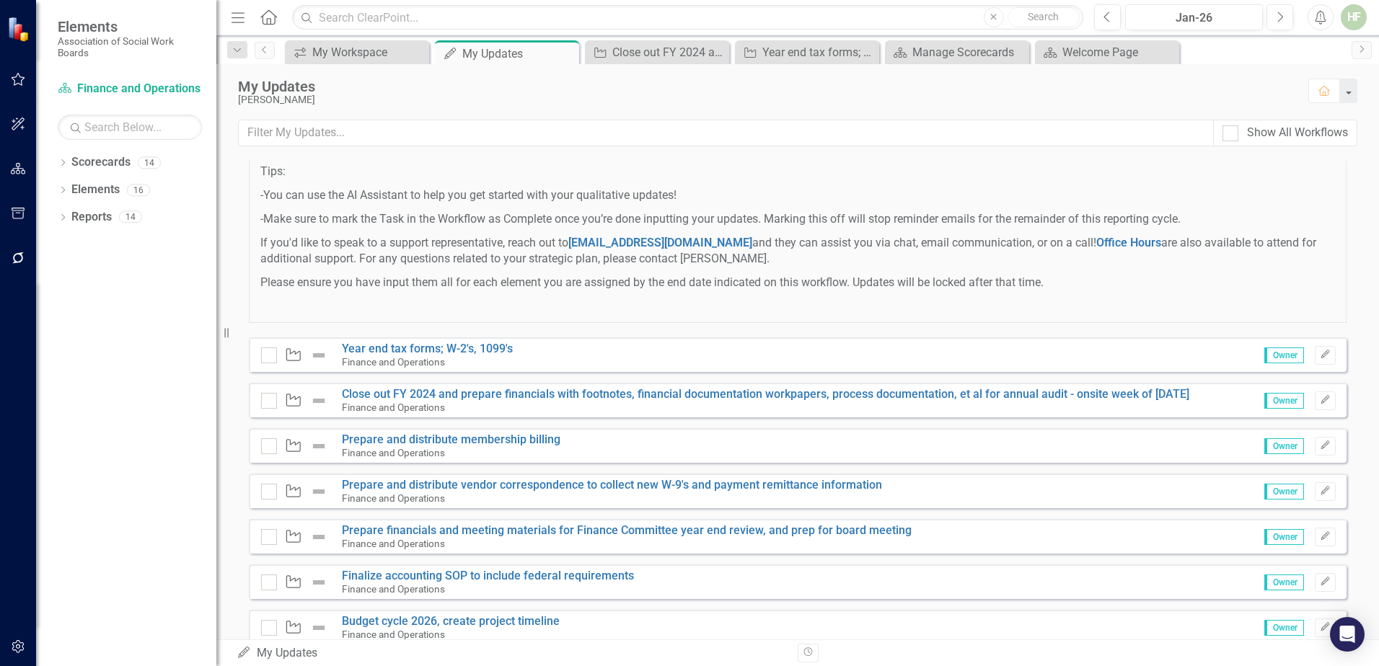
click at [1273, 361] on span "Owner" at bounding box center [1284, 356] width 40 height 16
click at [1319, 359] on icon "Edit" at bounding box center [1324, 354] width 11 height 9
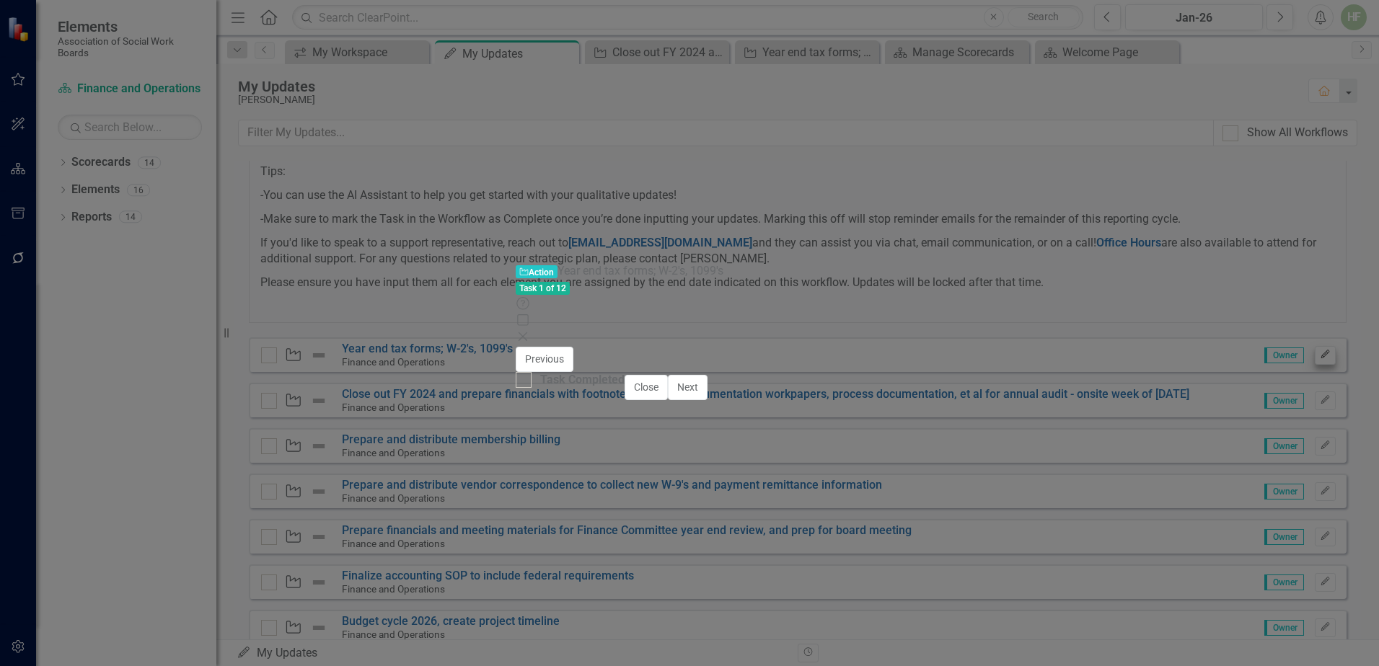
checkbox input "true"
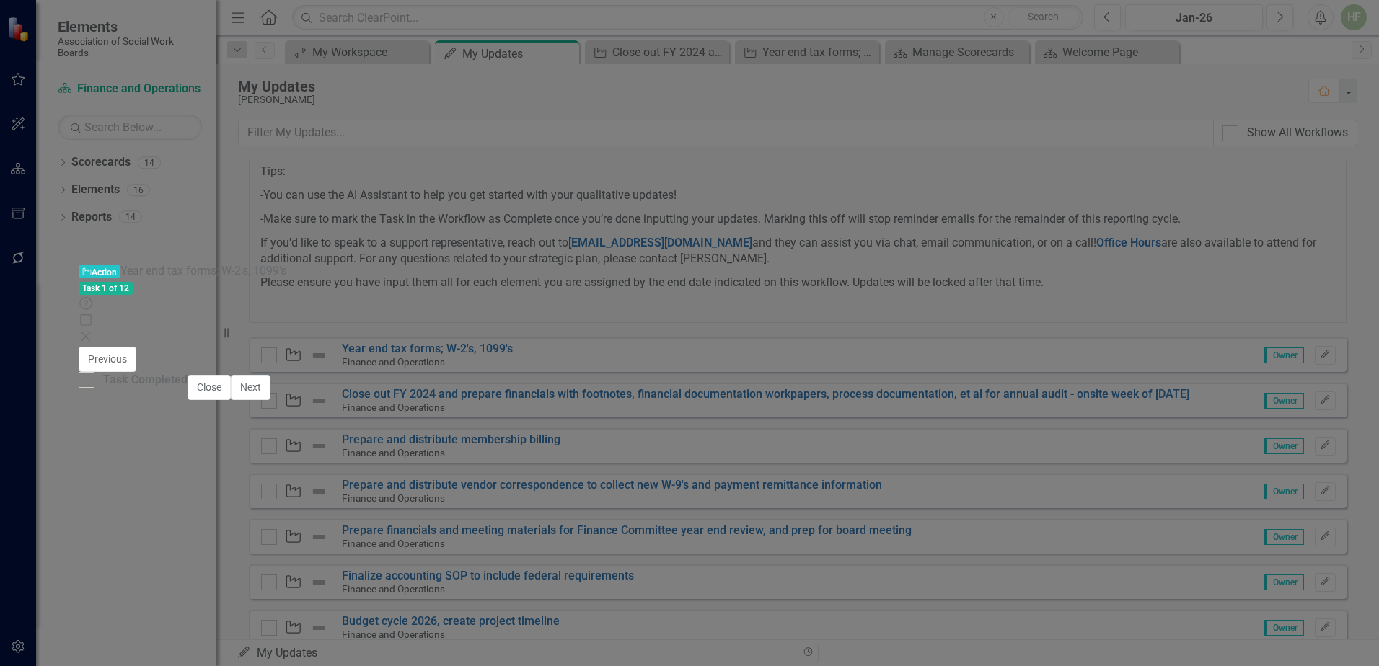
scroll to position [0, 0]
click at [93, 331] on icon "Close" at bounding box center [86, 337] width 14 height 12
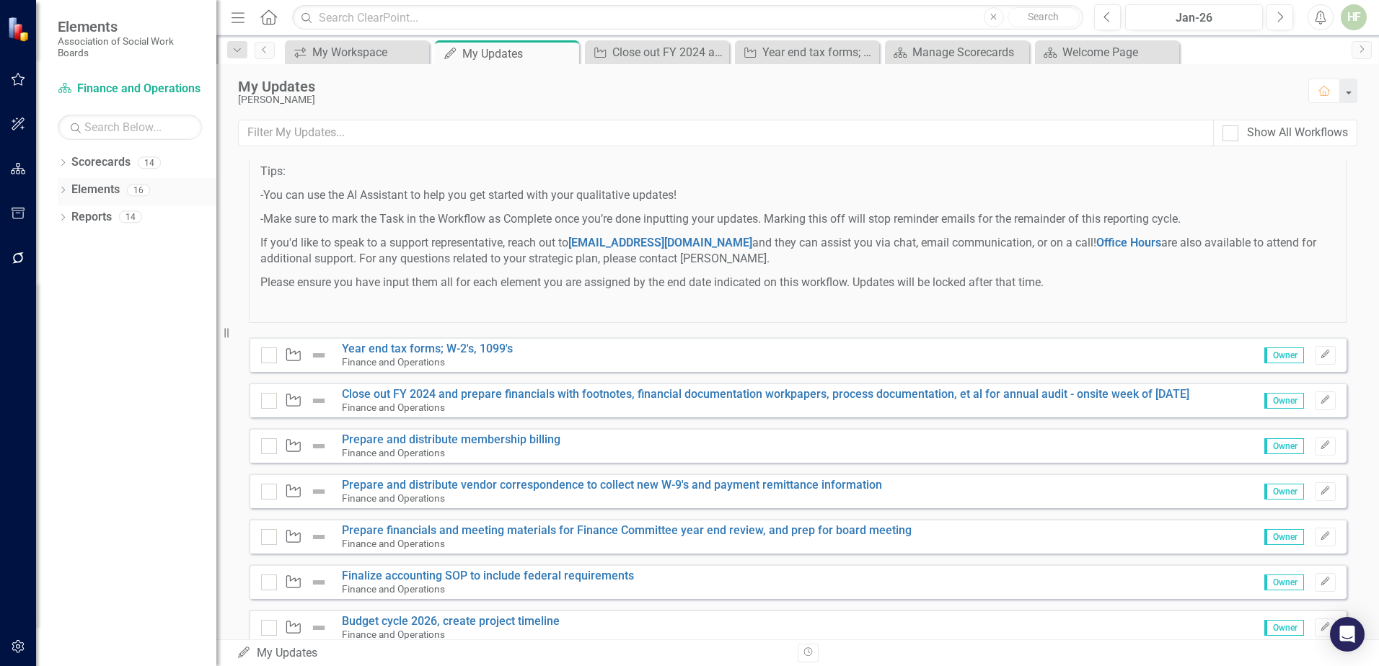
click at [87, 185] on link "Elements" at bounding box center [95, 190] width 48 height 17
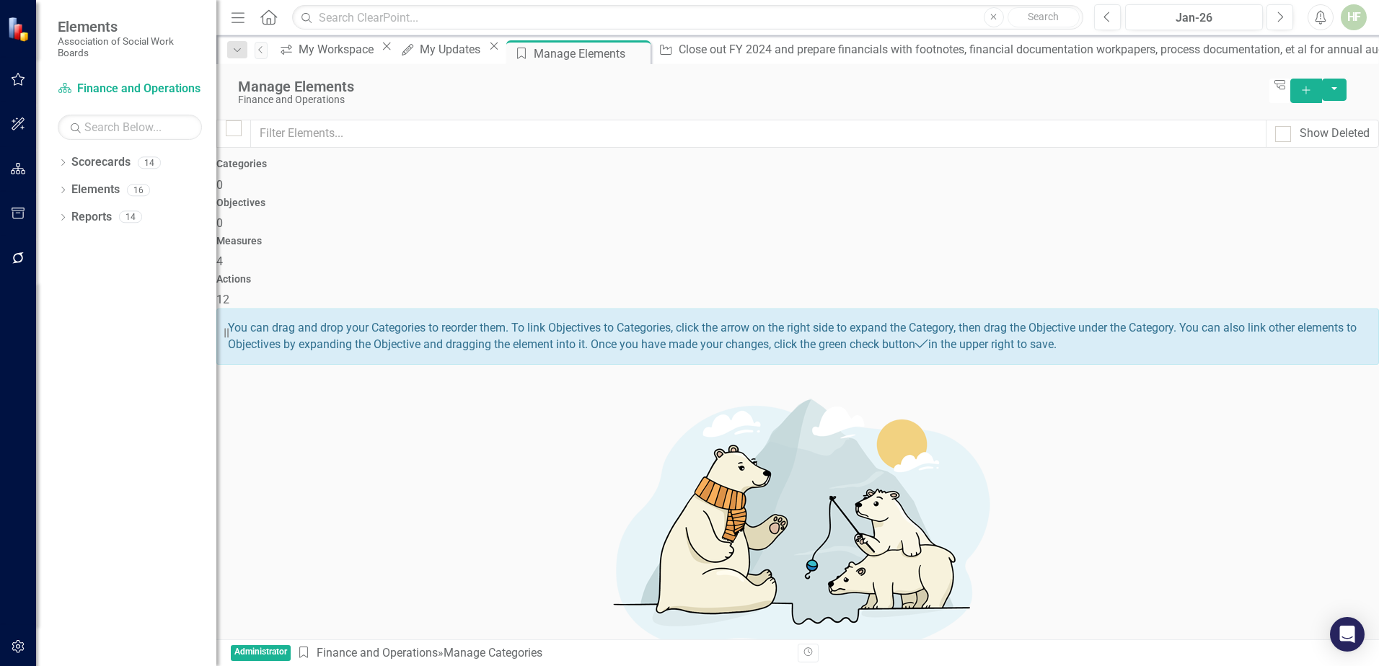
click at [223, 255] on span "4" at bounding box center [219, 262] width 6 height 14
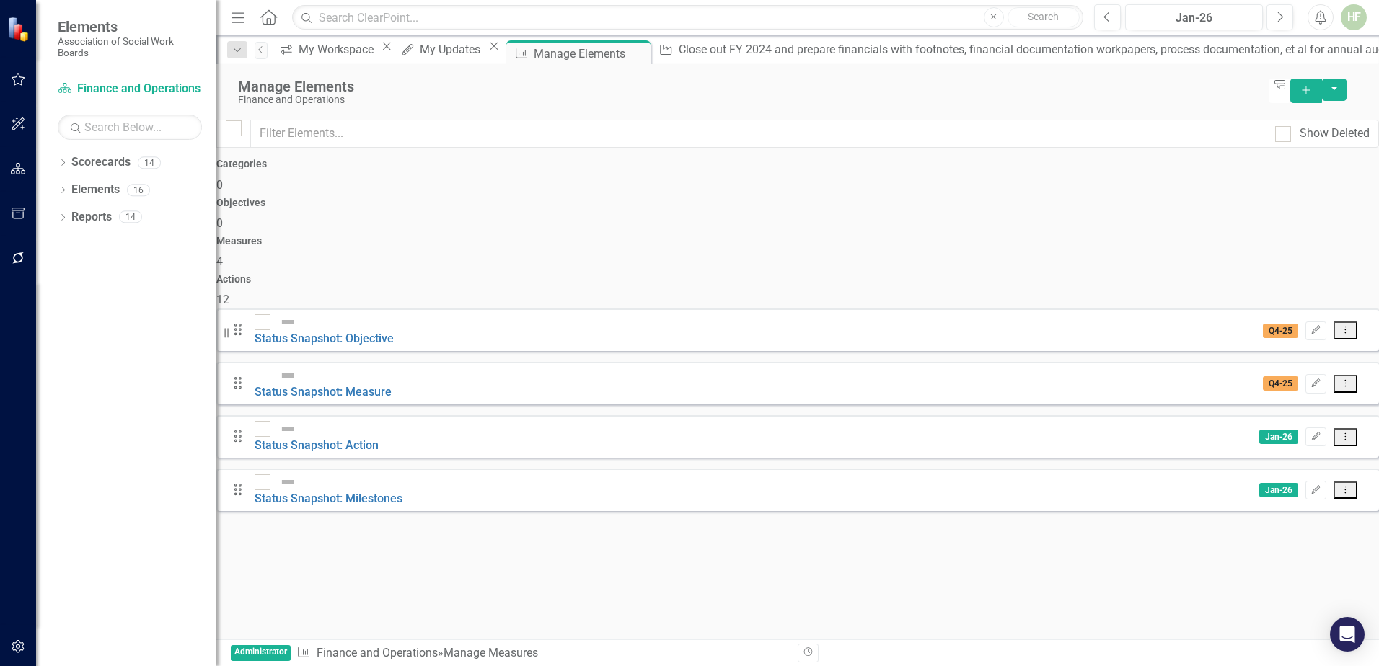
click at [1211, 274] on div "Actions 12" at bounding box center [797, 291] width 1162 height 35
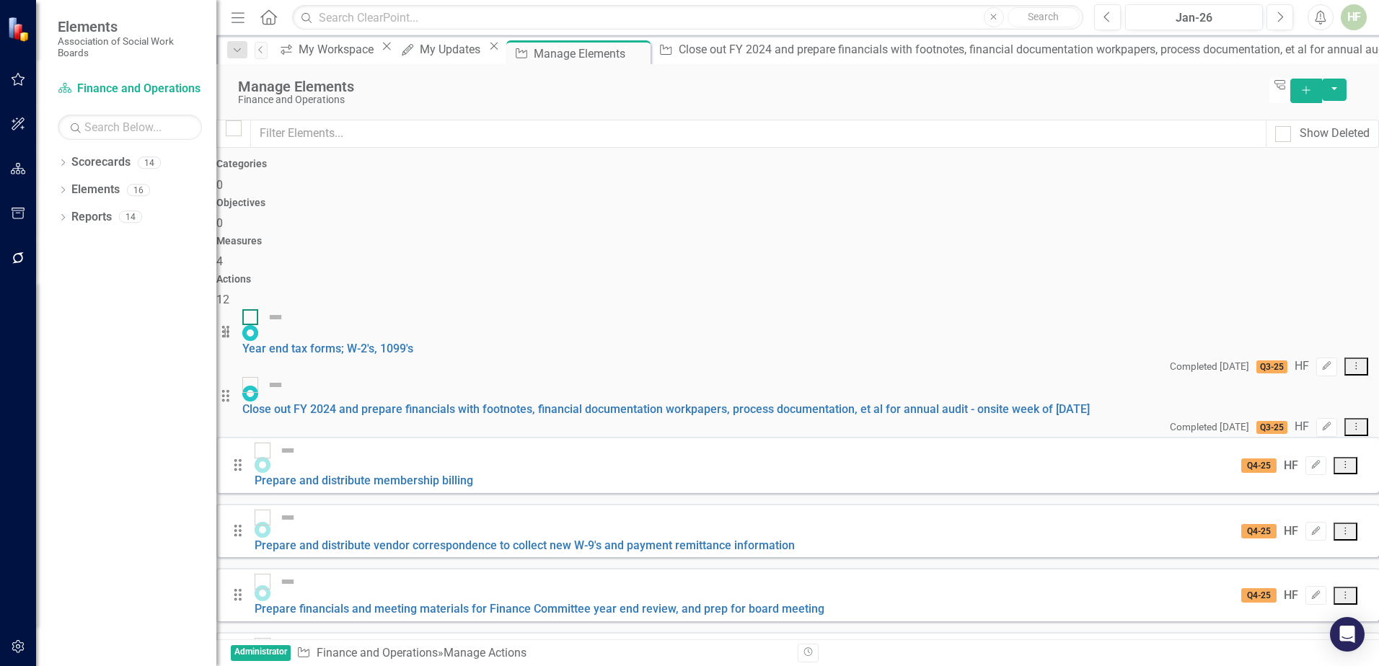
click at [252, 309] on input "checkbox" at bounding box center [246, 313] width 9 height 9
checkbox input "true"
click at [258, 377] on div at bounding box center [250, 385] width 16 height 16
click at [252, 377] on input "checkbox" at bounding box center [246, 381] width 9 height 9
click at [258, 377] on div at bounding box center [250, 385] width 16 height 16
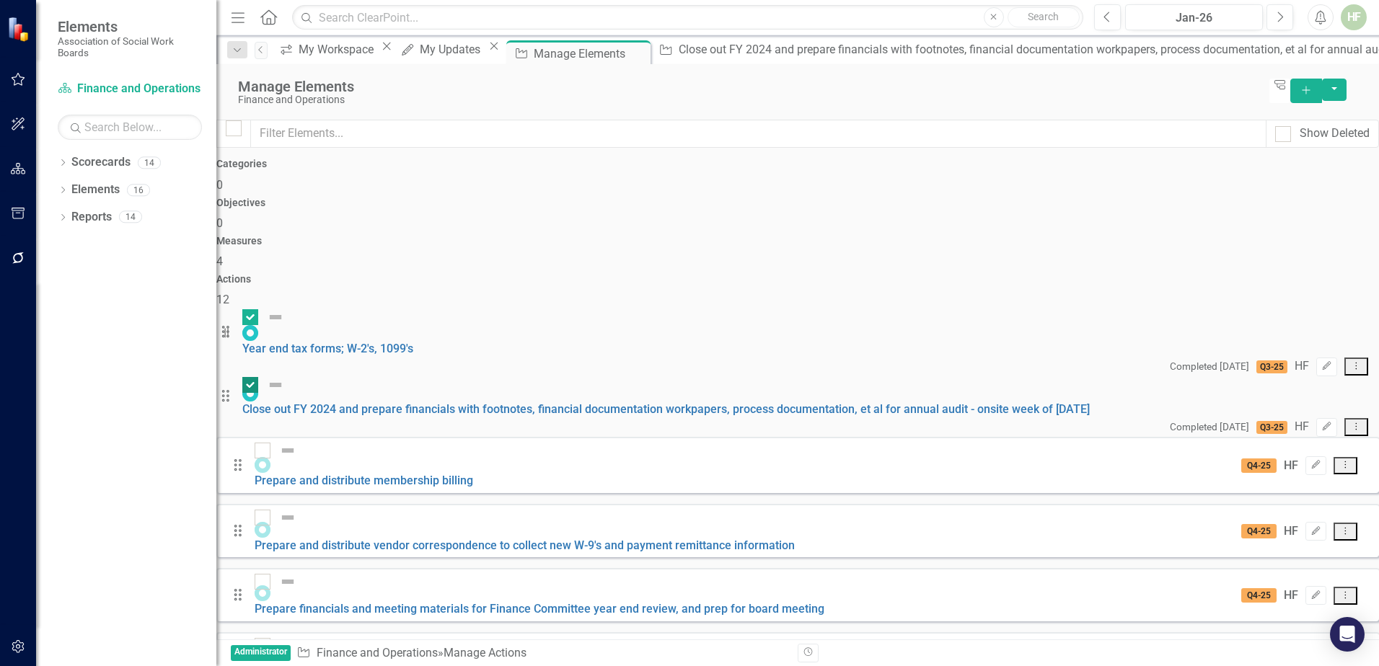
click at [252, 377] on input "checkbox" at bounding box center [246, 381] width 9 height 9
checkbox input "false"
click at [258, 309] on div at bounding box center [250, 317] width 16 height 16
click at [252, 309] on input "checkbox" at bounding box center [246, 313] width 9 height 9
checkbox input "false"
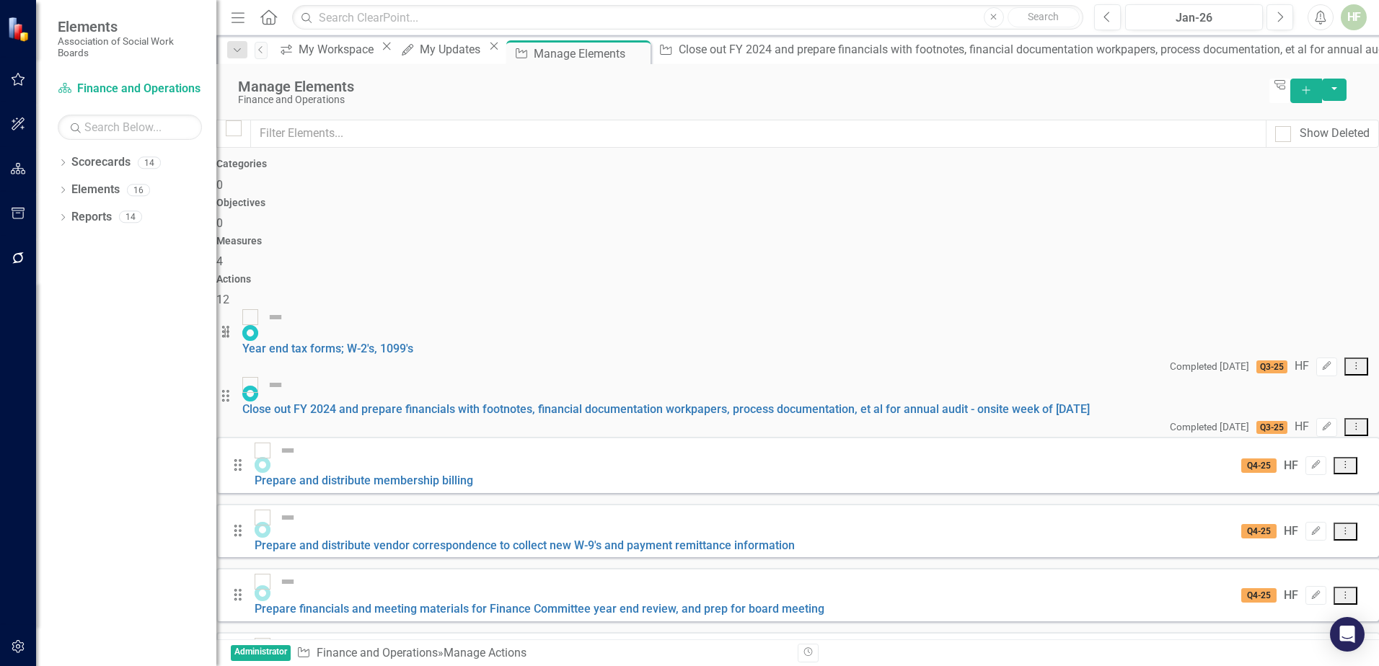
click at [235, 324] on icon "Drag" at bounding box center [225, 331] width 19 height 14
click at [229, 326] on icon at bounding box center [225, 332] width 7 height 12
click at [353, 53] on div "My Workspace" at bounding box center [338, 49] width 79 height 18
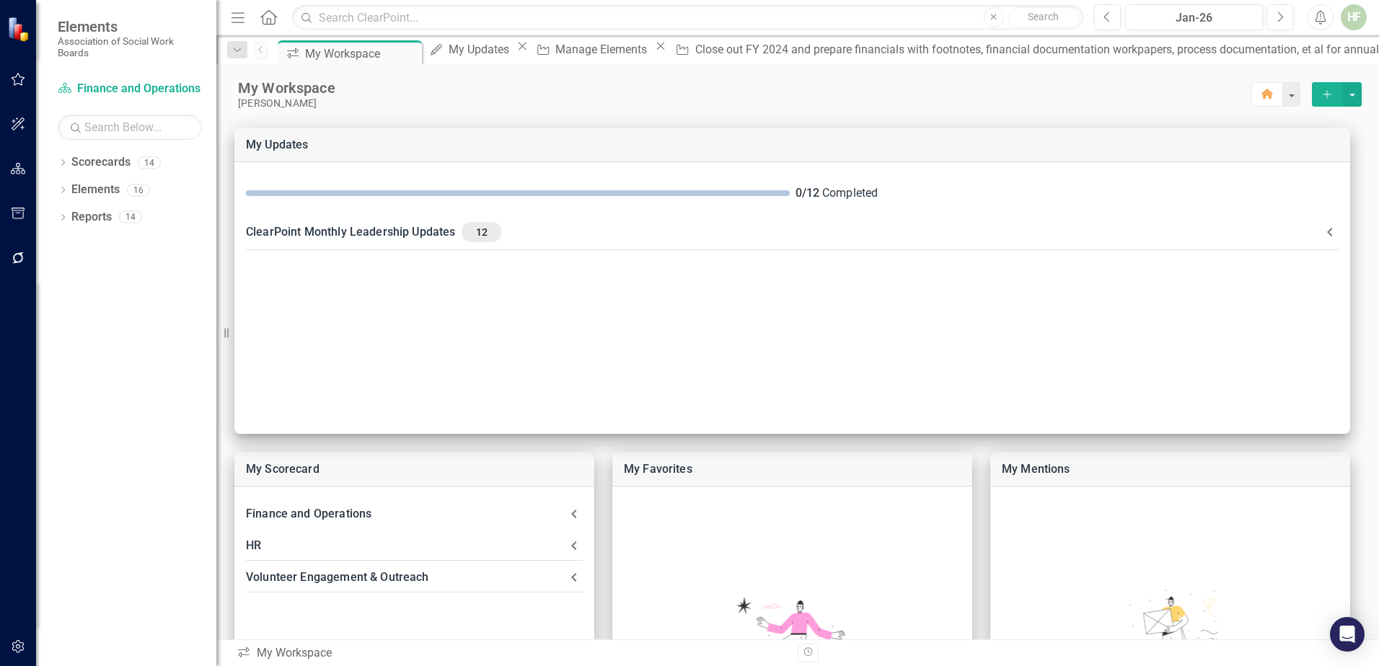
click at [1350, 15] on div "HF" at bounding box center [1353, 17] width 26 height 26
click at [14, 259] on icon "button" at bounding box center [18, 258] width 12 height 12
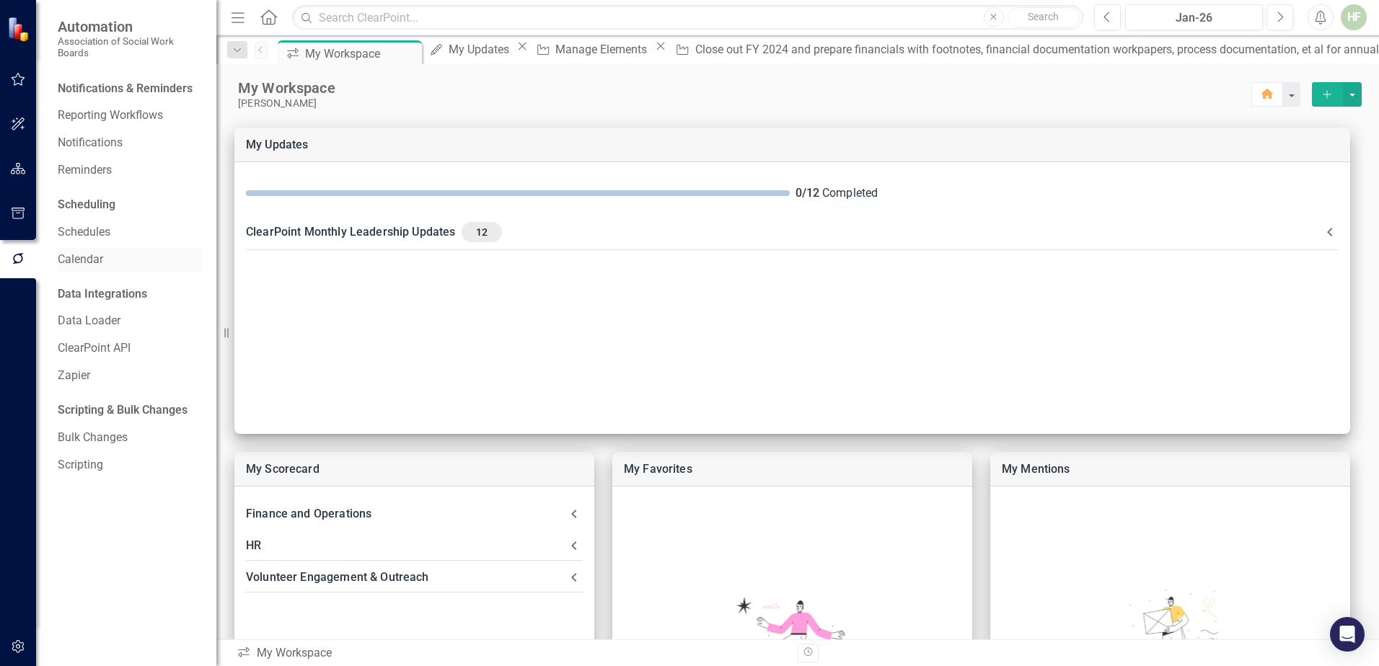
click at [91, 258] on link "Calendar" at bounding box center [130, 260] width 144 height 17
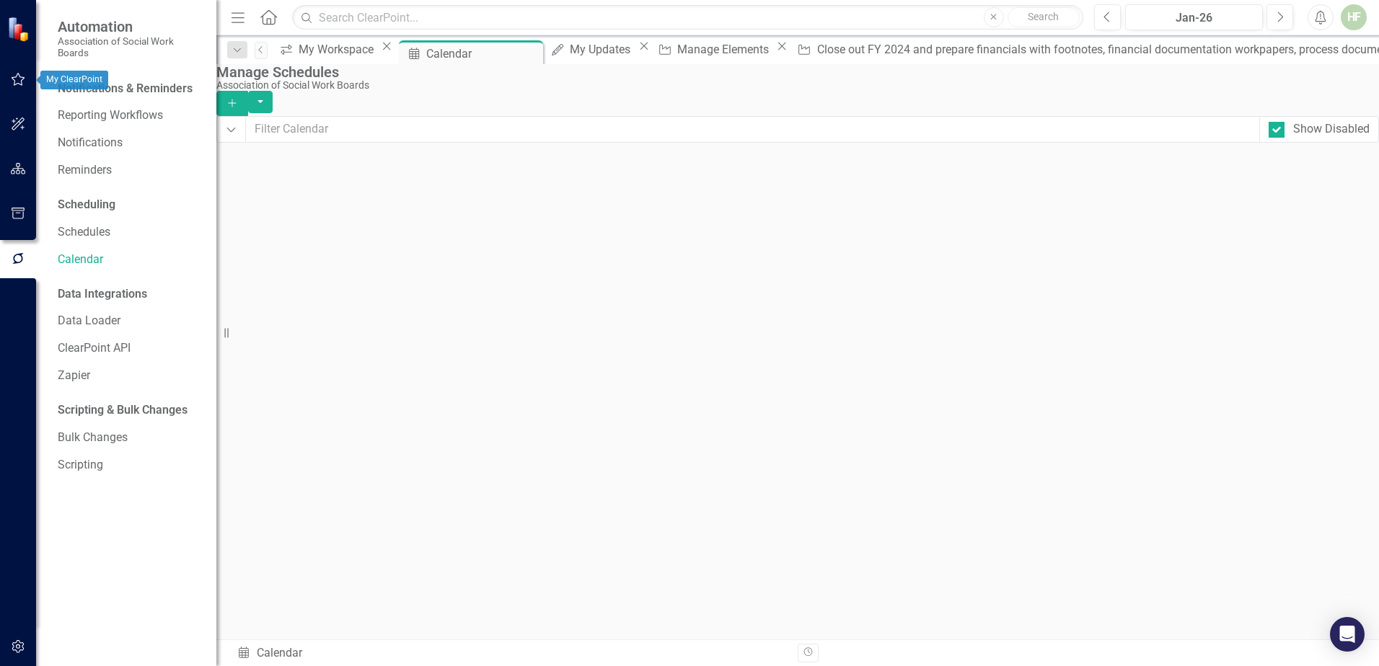
click at [21, 76] on icon "button" at bounding box center [18, 80] width 15 height 12
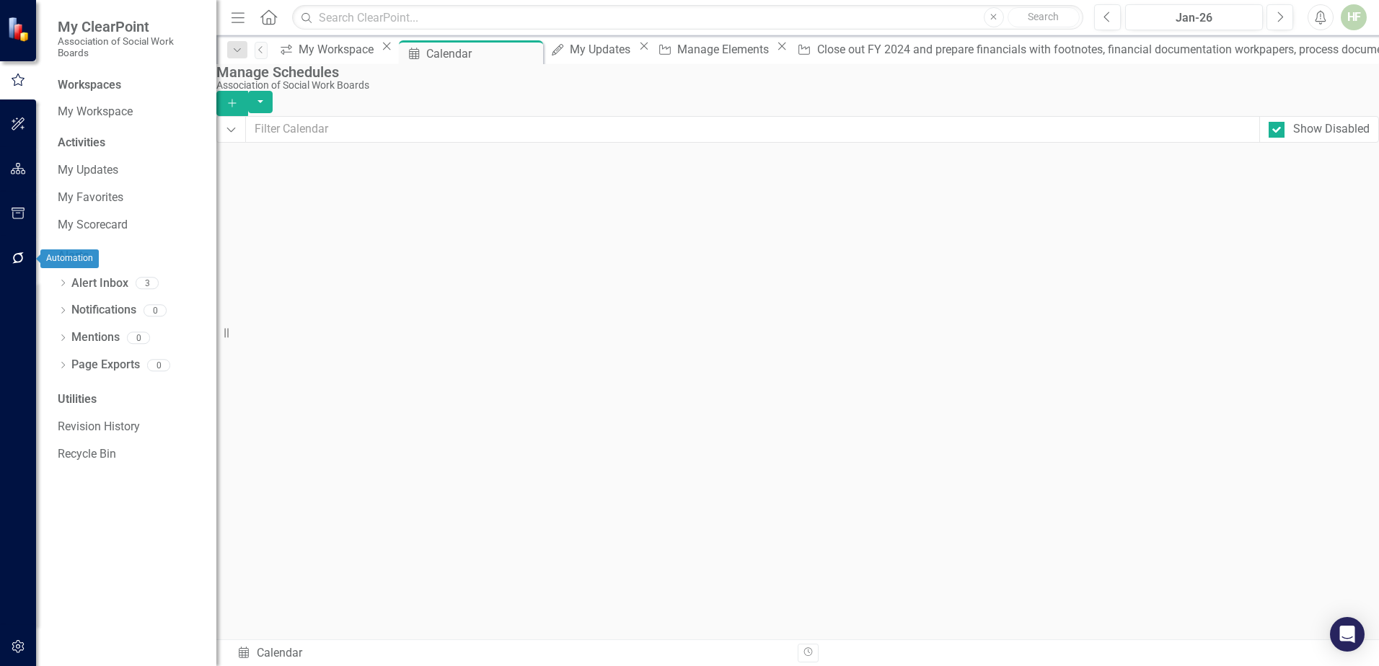
click at [19, 257] on icon "button" at bounding box center [18, 258] width 15 height 12
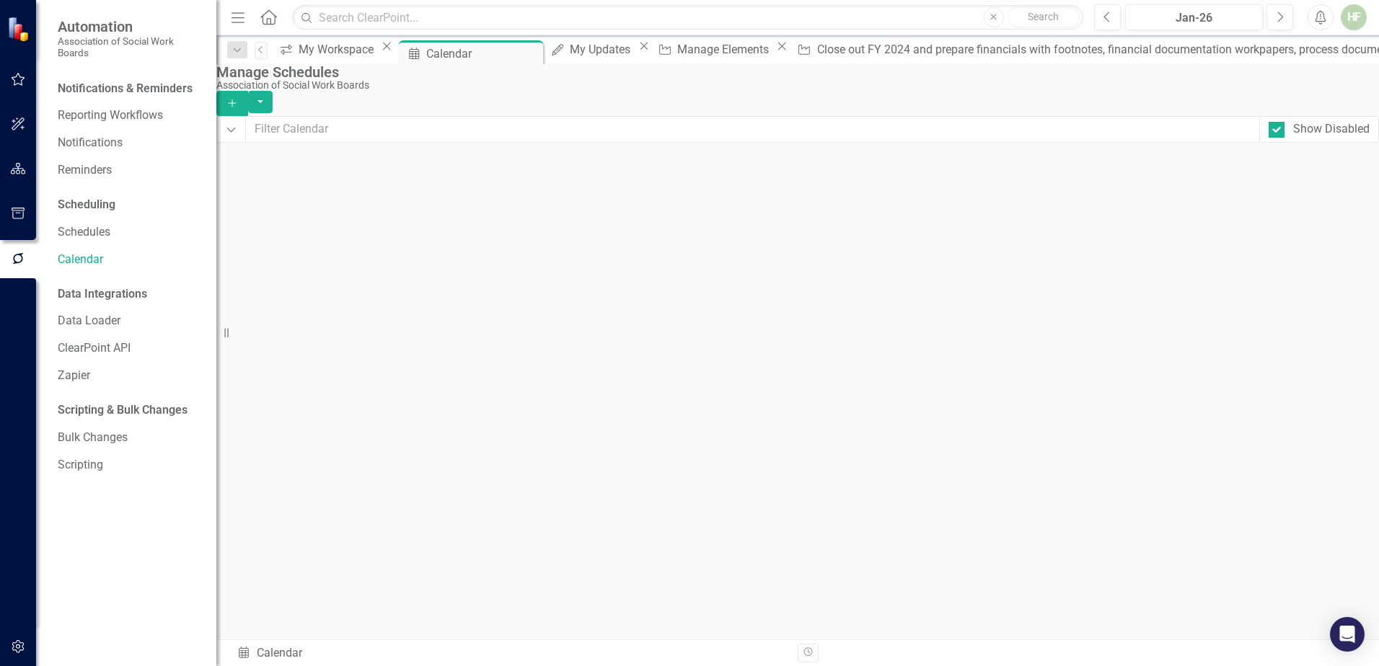
click at [1353, 19] on div "HF" at bounding box center [1353, 17] width 26 height 26
click at [1321, 127] on link "icon.tutorial Show Tutorials" at bounding box center [1309, 126] width 114 height 27
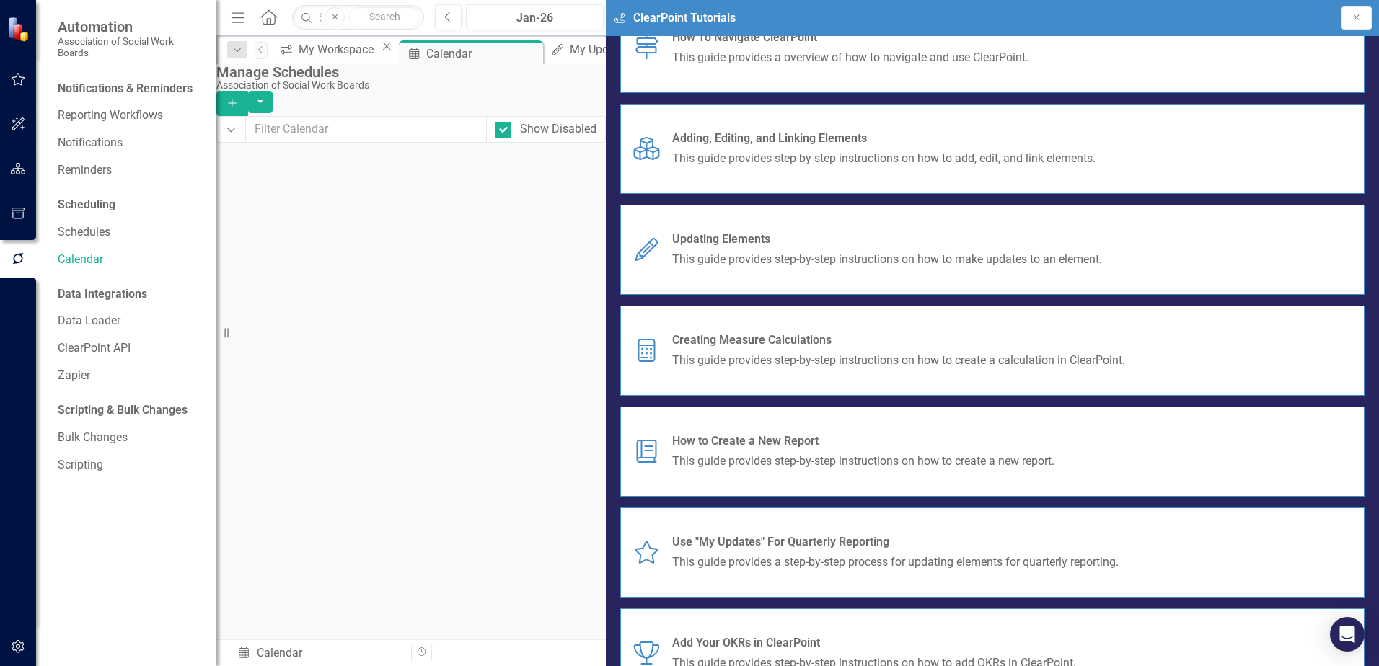
scroll to position [58, 0]
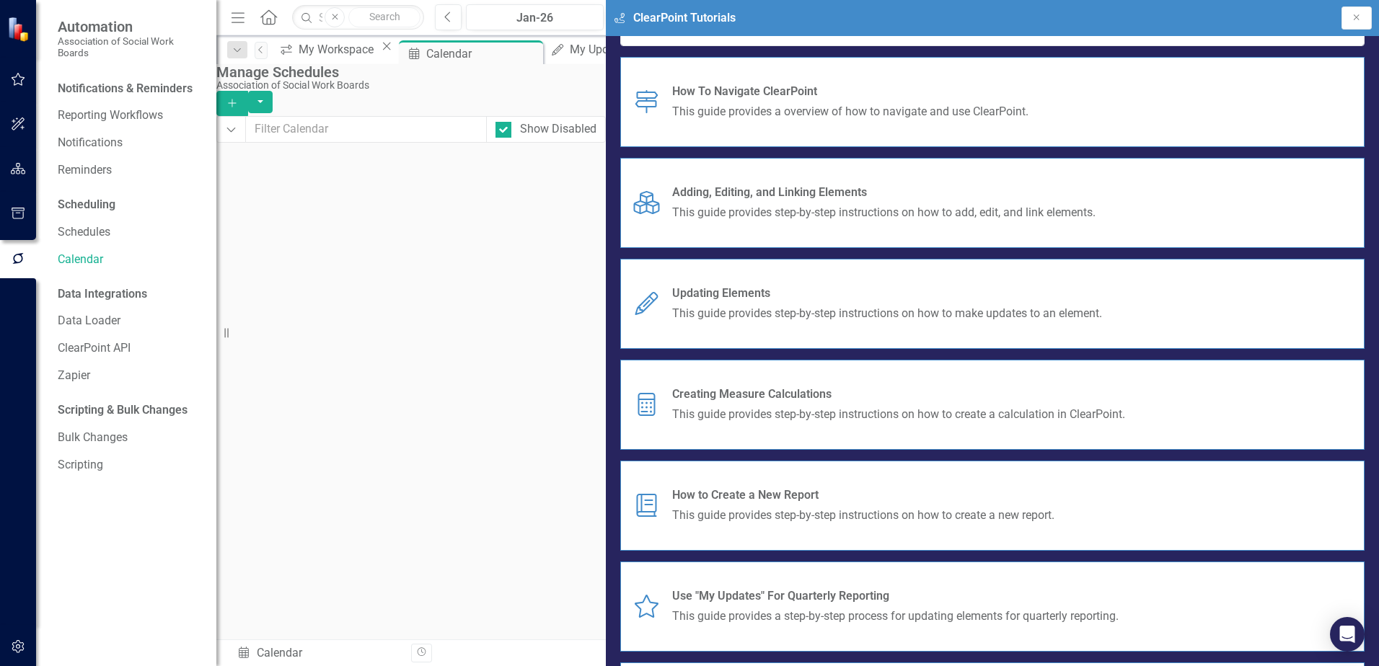
click at [1102, 302] on span "Updating Elements" at bounding box center [887, 294] width 430 height 17
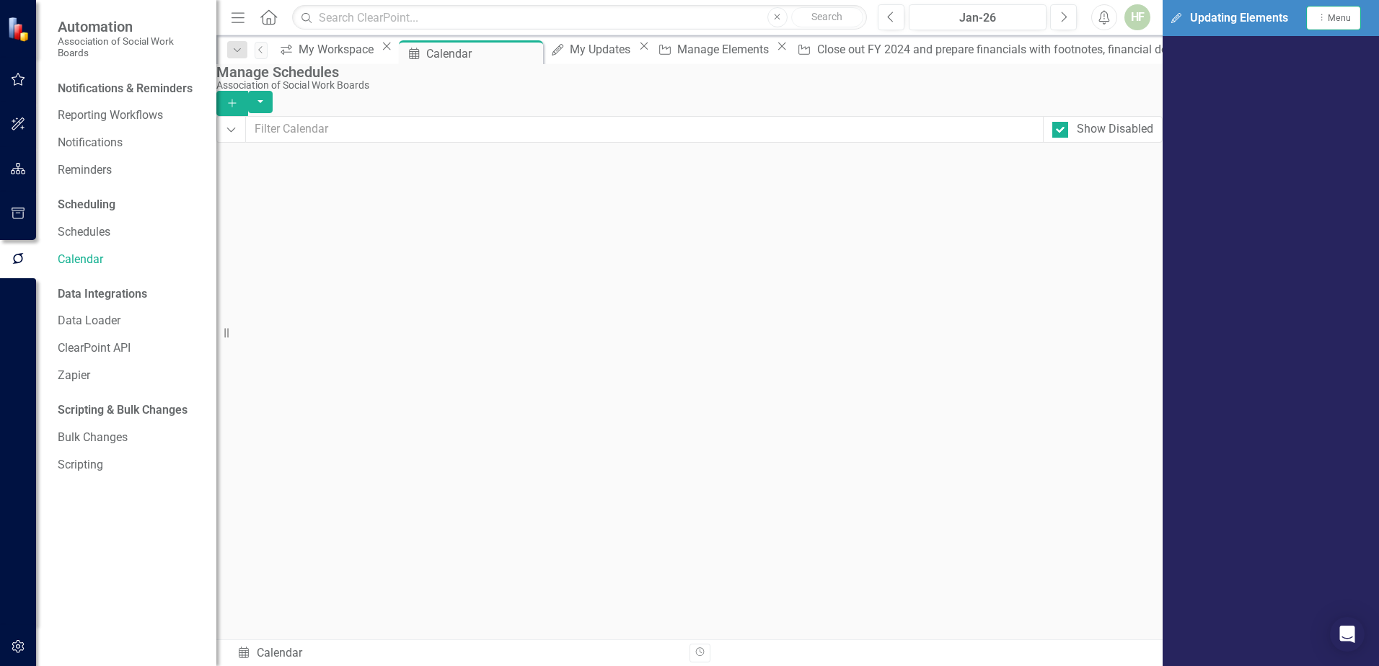
click at [967, 91] on div "Association of Social Work Boards" at bounding box center [685, 85] width 939 height 11
click at [1190, 25] on span "Updating Elements" at bounding box center [1239, 18] width 98 height 17
click at [1350, 19] on span "Menu" at bounding box center [1338, 18] width 23 height 10
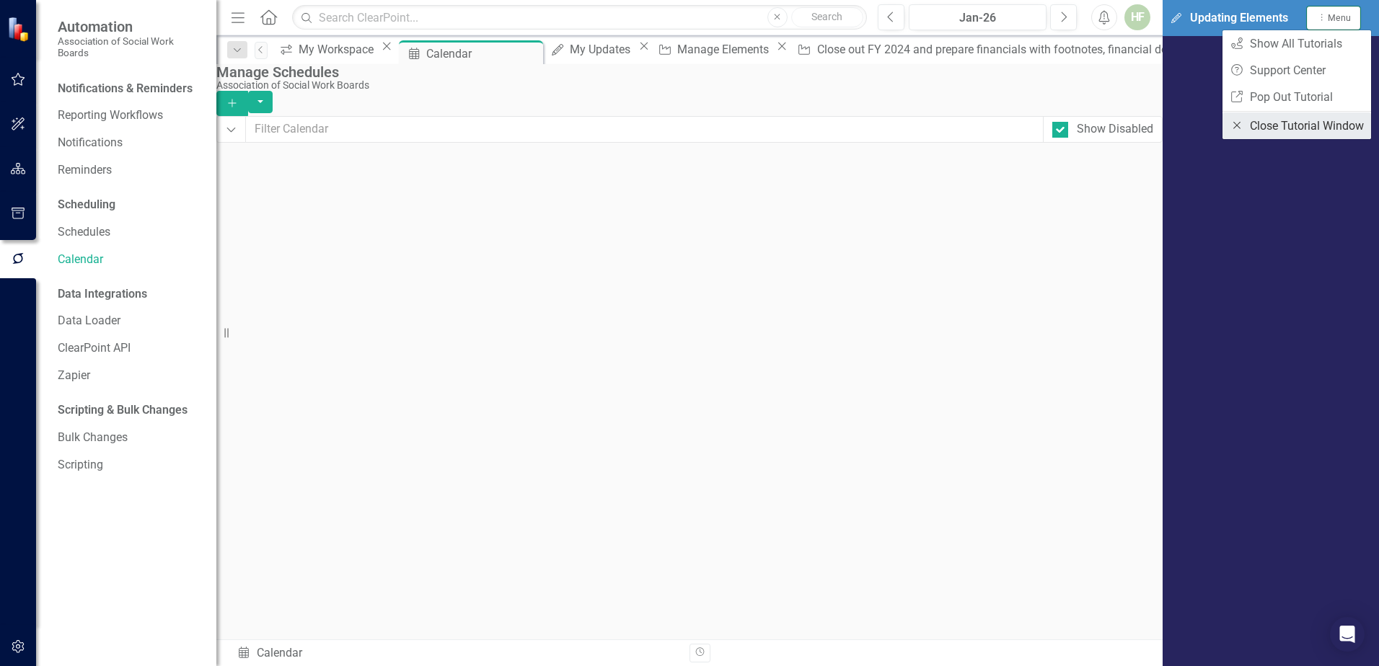
click at [1304, 128] on link "Close Close Tutorial Window" at bounding box center [1296, 125] width 149 height 27
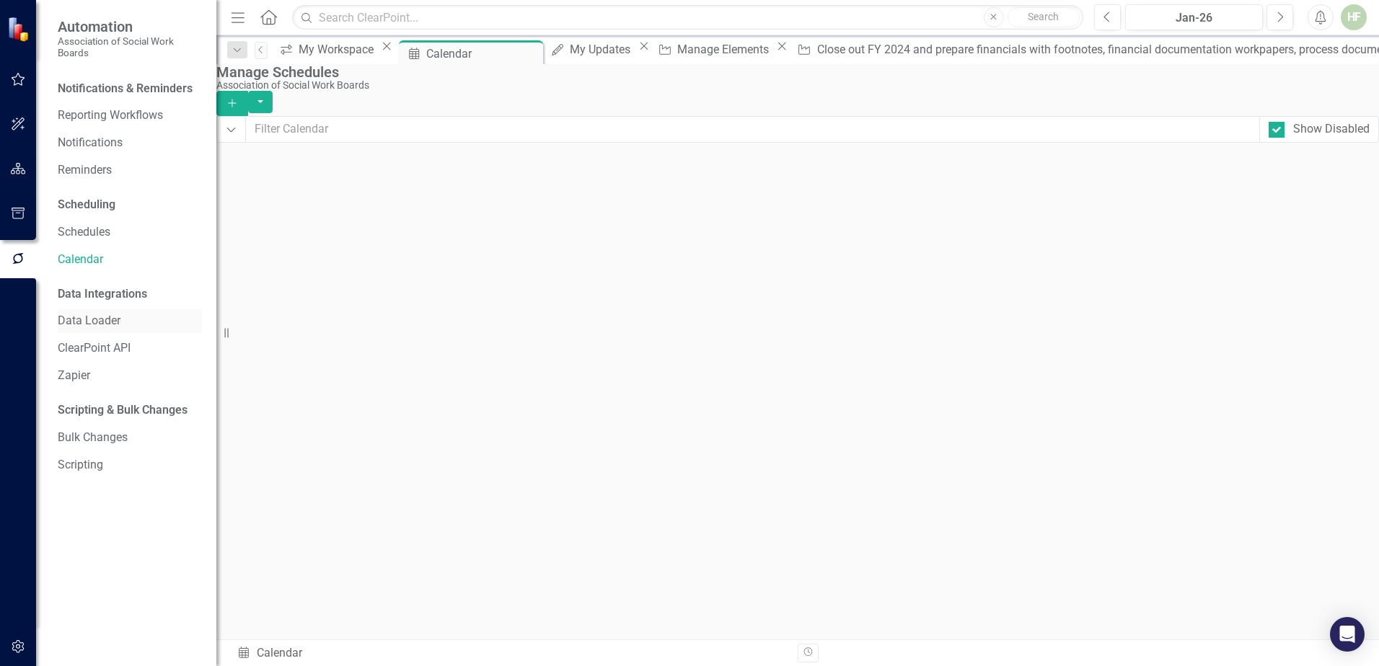
click at [109, 317] on link "Data Loader" at bounding box center [130, 321] width 144 height 17
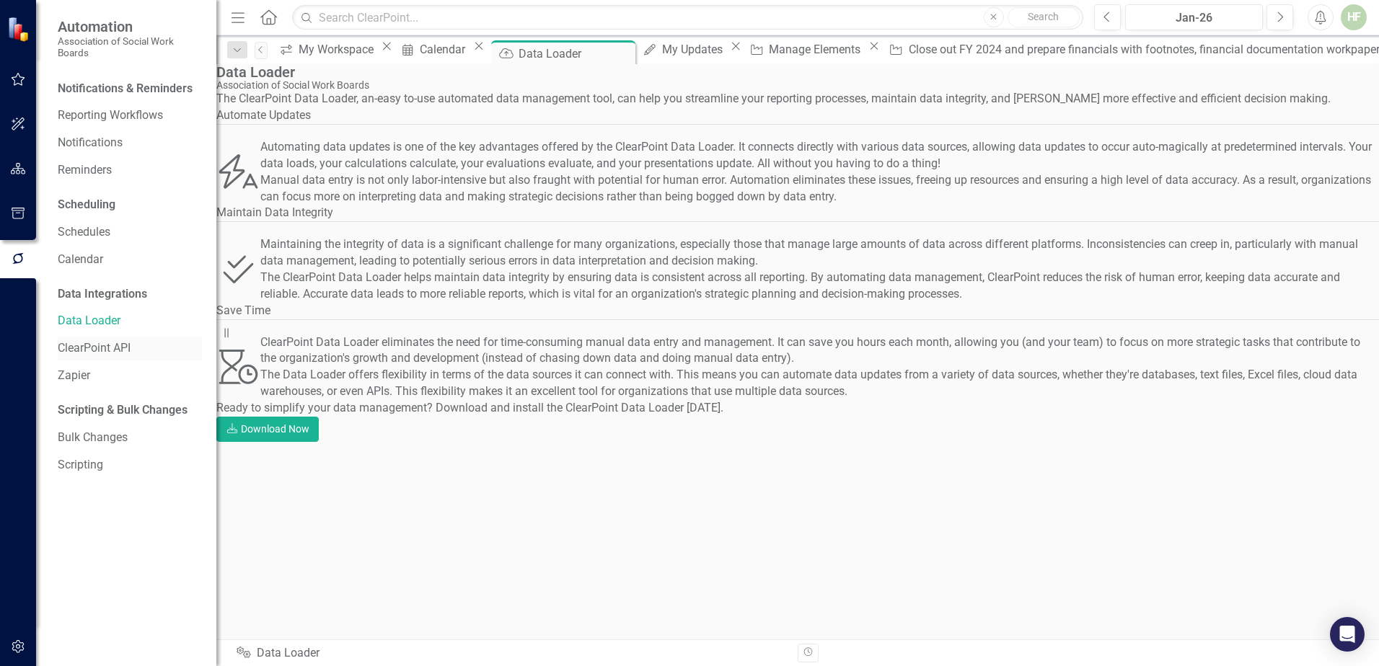
click at [109, 347] on link "ClearPoint API" at bounding box center [130, 348] width 144 height 17
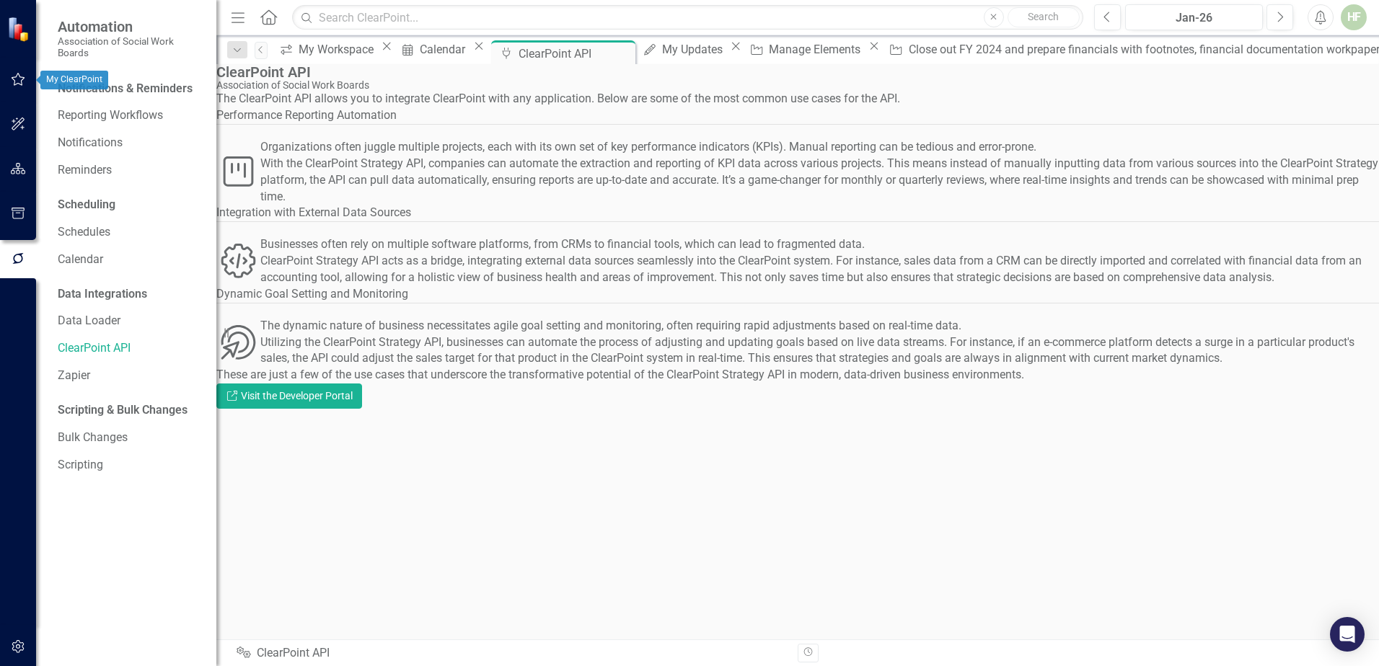
click at [16, 79] on icon "button" at bounding box center [18, 80] width 15 height 12
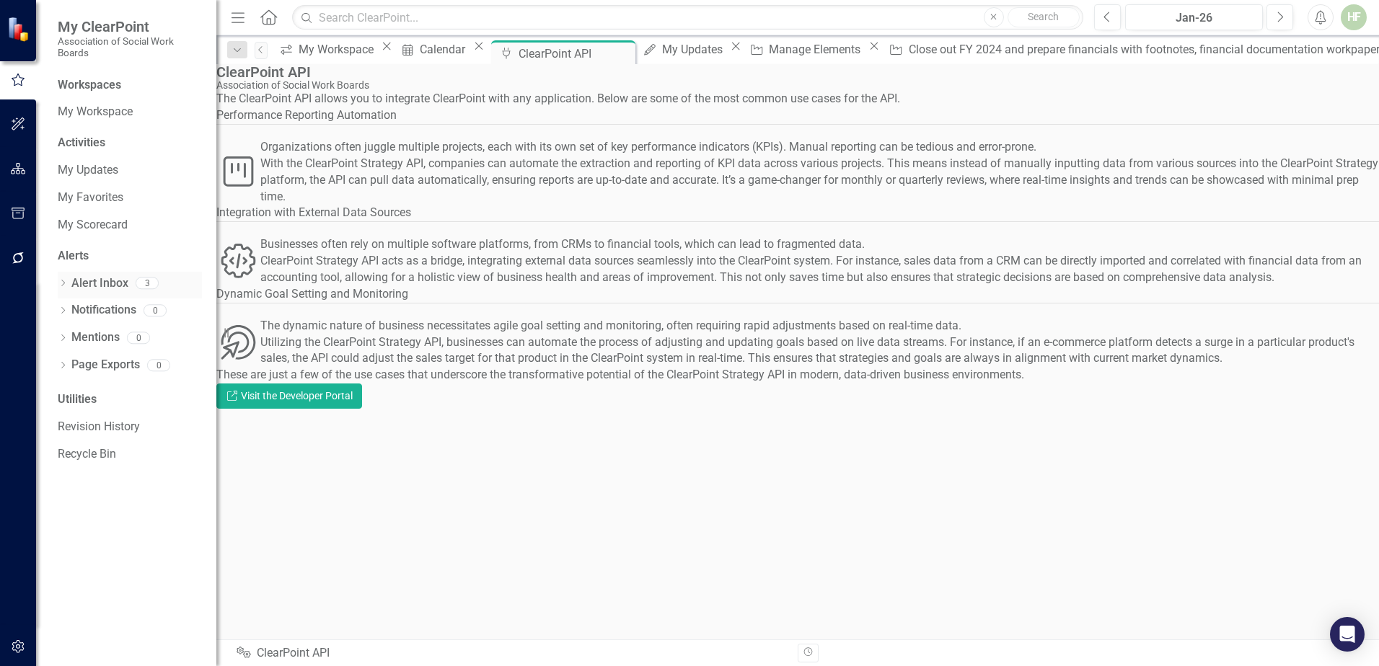
click at [111, 282] on link "Alert Inbox" at bounding box center [99, 283] width 57 height 17
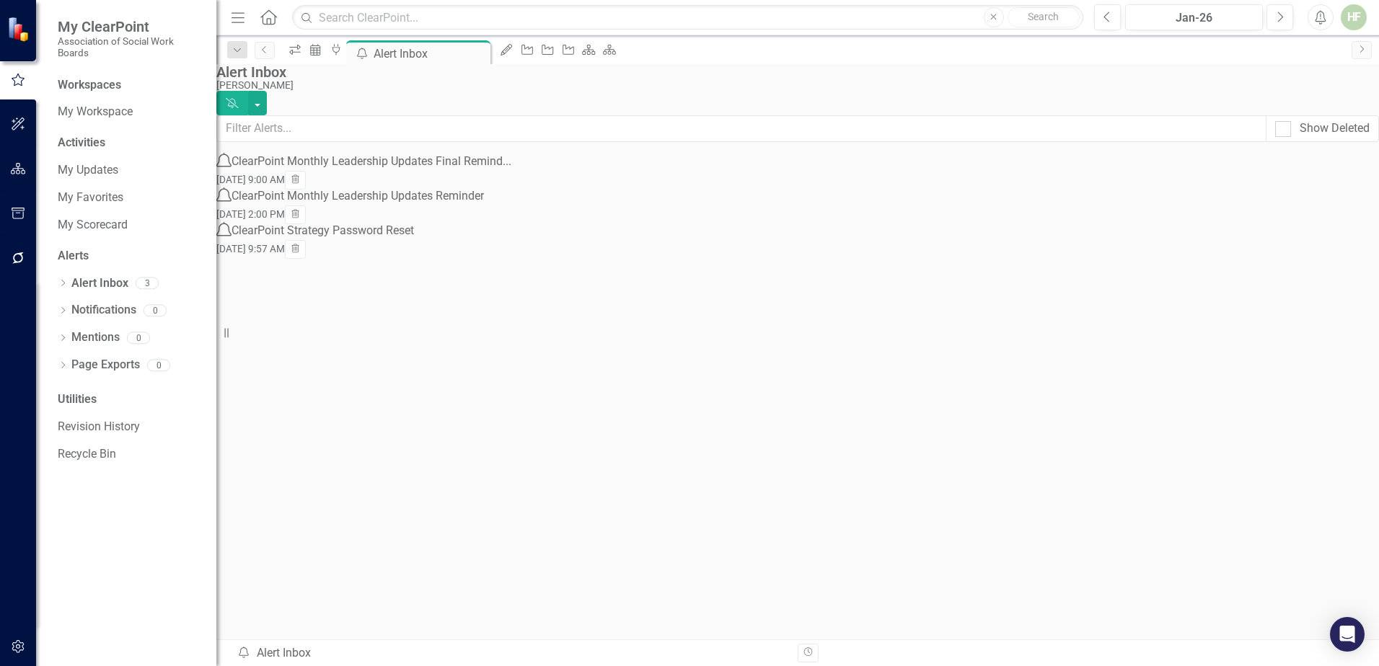
click at [347, 257] on div "Notification ClearPoint Monthly Leadership Updates Final Remind... [DATE] 9:00 …" at bounding box center [363, 205] width 295 height 104
click at [1357, 21] on div "HF" at bounding box center [1353, 17] width 26 height 26
click at [1313, 169] on link "icon.portal Success Portal" at bounding box center [1309, 180] width 114 height 27
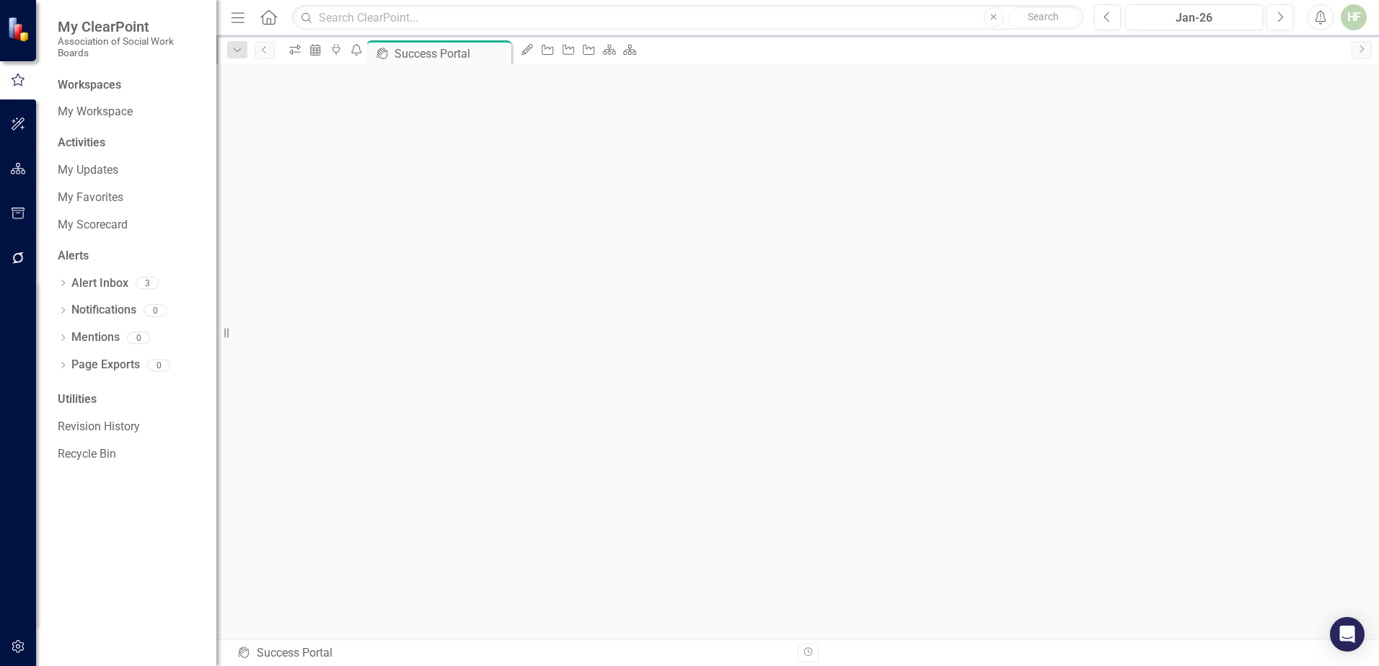
scroll to position [5, 0]
click at [18, 169] on icon "button" at bounding box center [18, 169] width 15 height 12
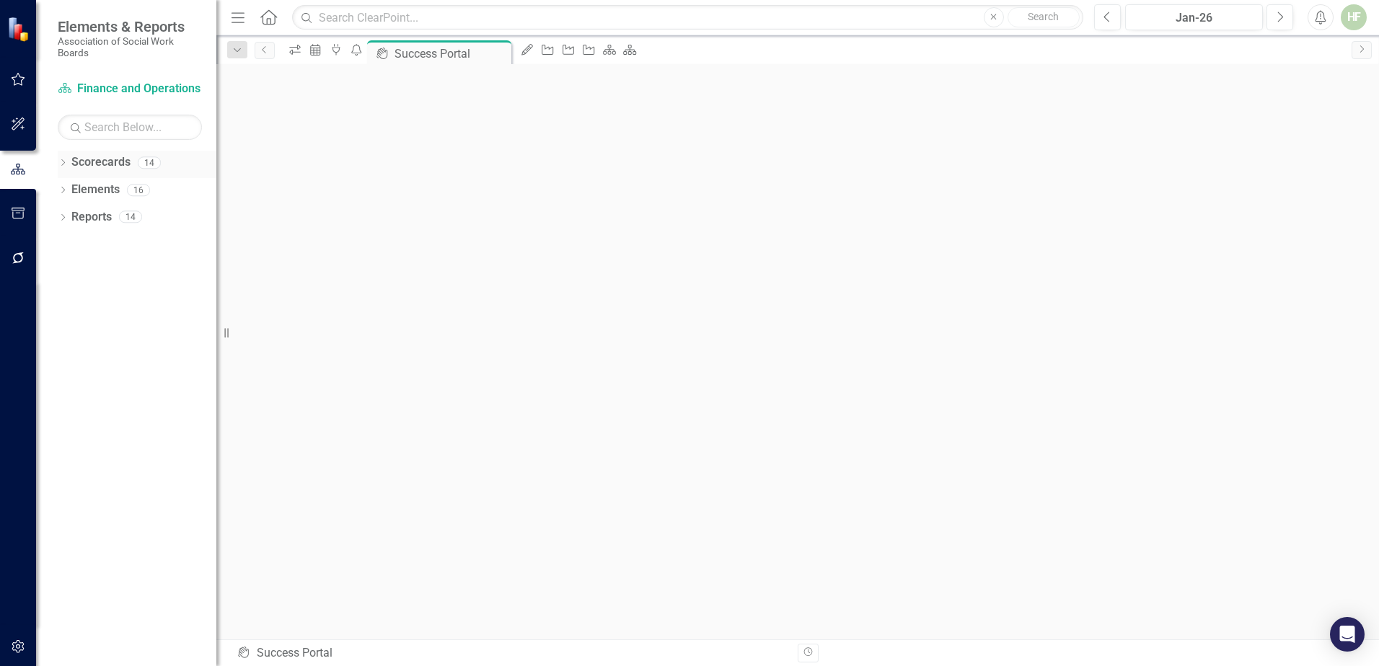
click at [116, 157] on link "Scorecards" at bounding box center [100, 162] width 59 height 17
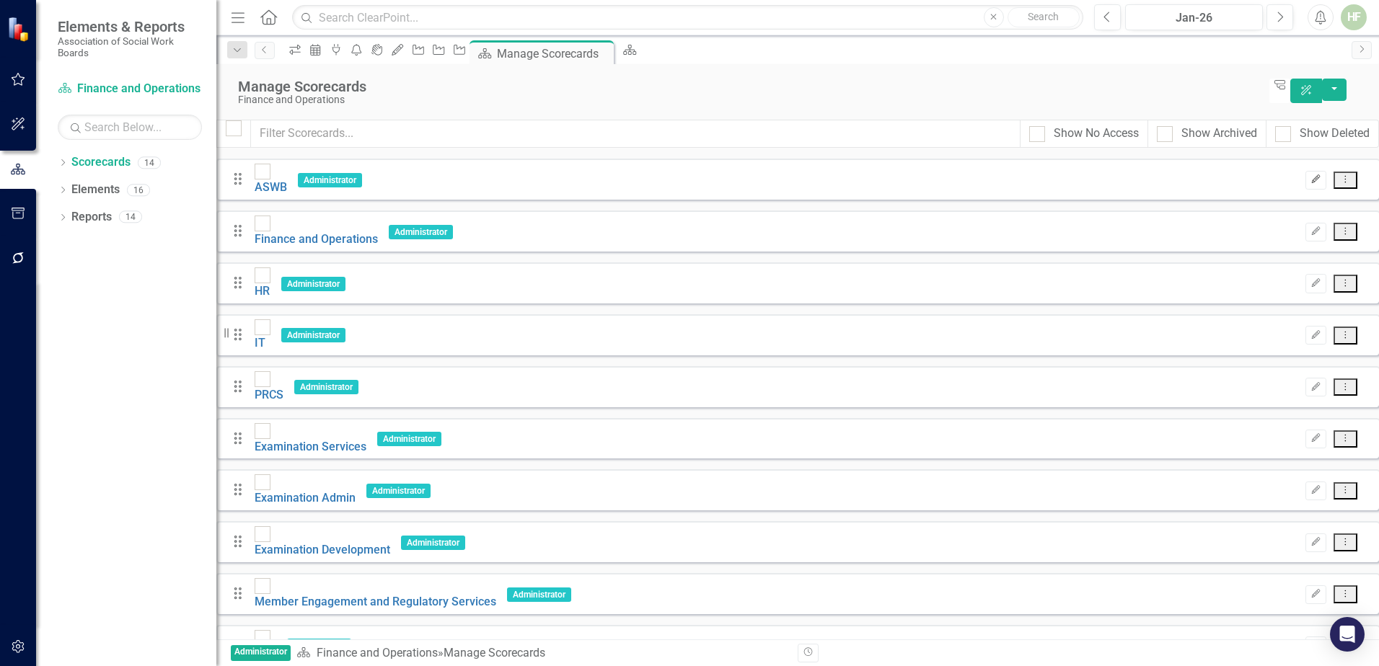
click at [1310, 175] on icon "Edit" at bounding box center [1315, 179] width 11 height 9
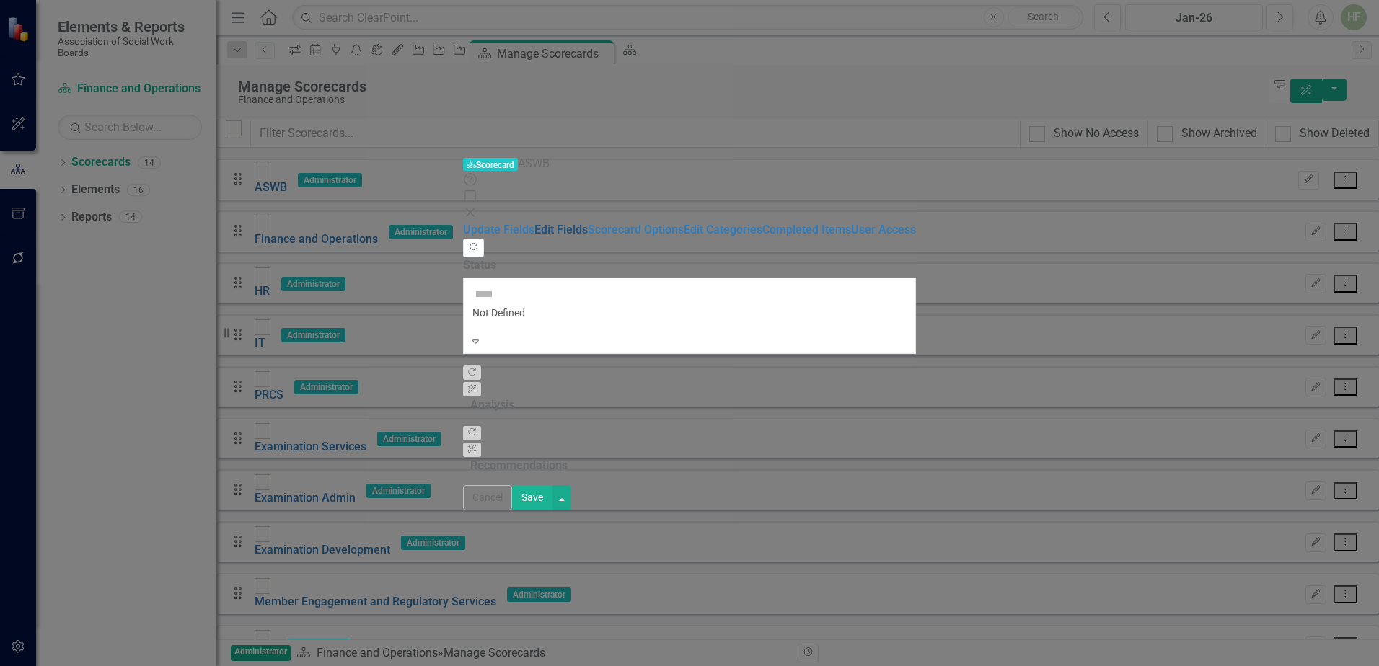
click at [534, 223] on link "Edit Fields" at bounding box center [560, 230] width 53 height 14
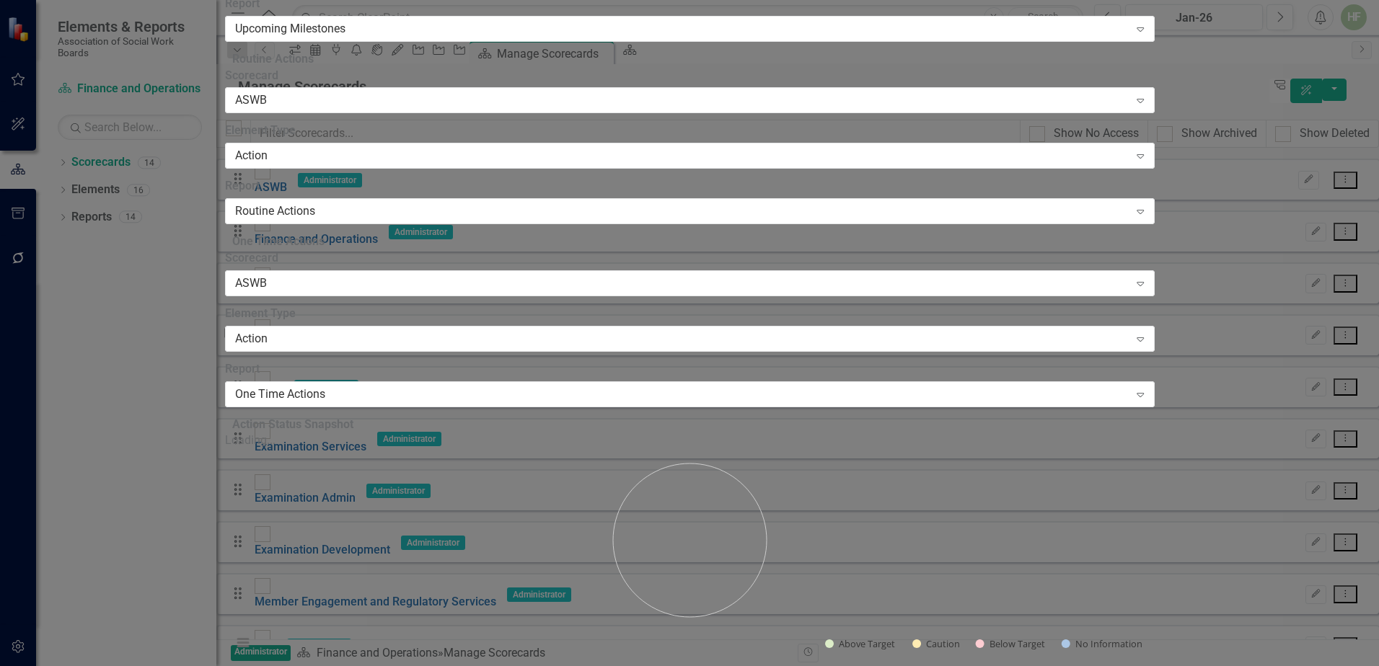
drag, startPoint x: 455, startPoint y: 85, endPoint x: 365, endPoint y: 77, distance: 90.5
click at [365, 77] on div "Update Fields Edit Fields Scorecard Options Edit Categories Completed Items Use…" at bounding box center [689, 353] width 929 height 3913
type input "Executive Operations"
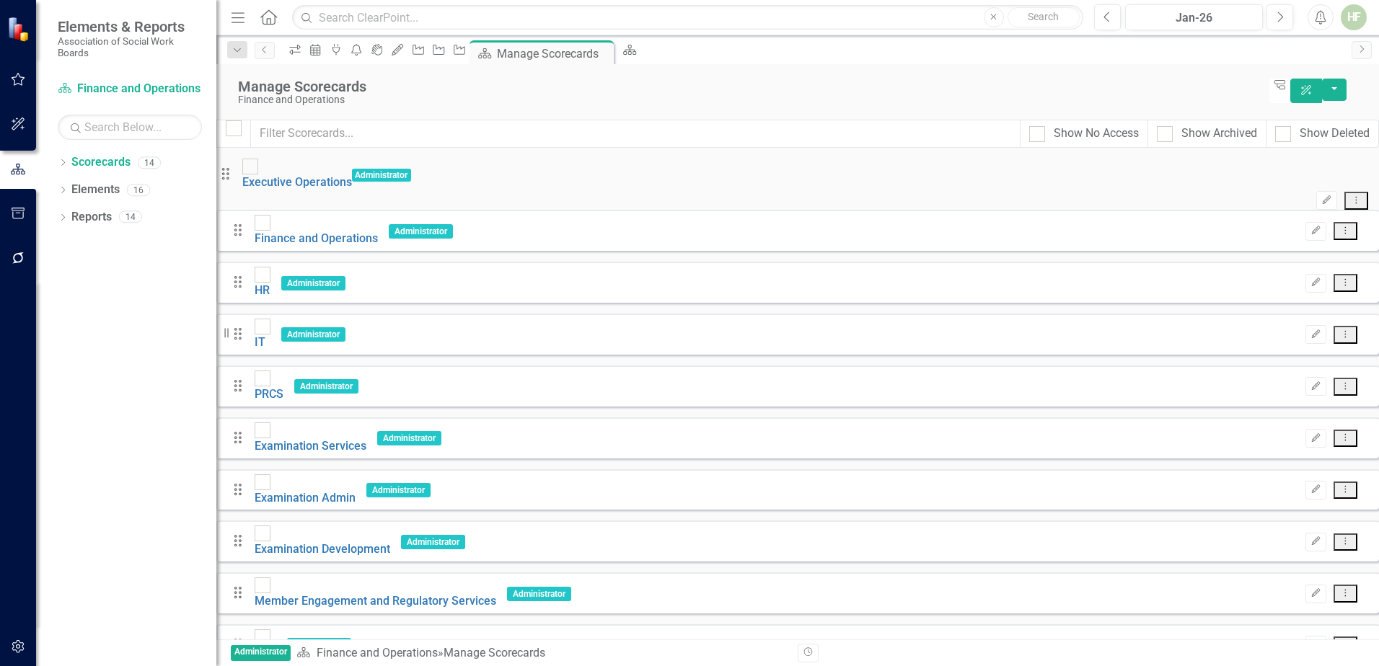
scroll to position [126, 0]
click at [1310, 434] on icon "Edit" at bounding box center [1315, 438] width 11 height 9
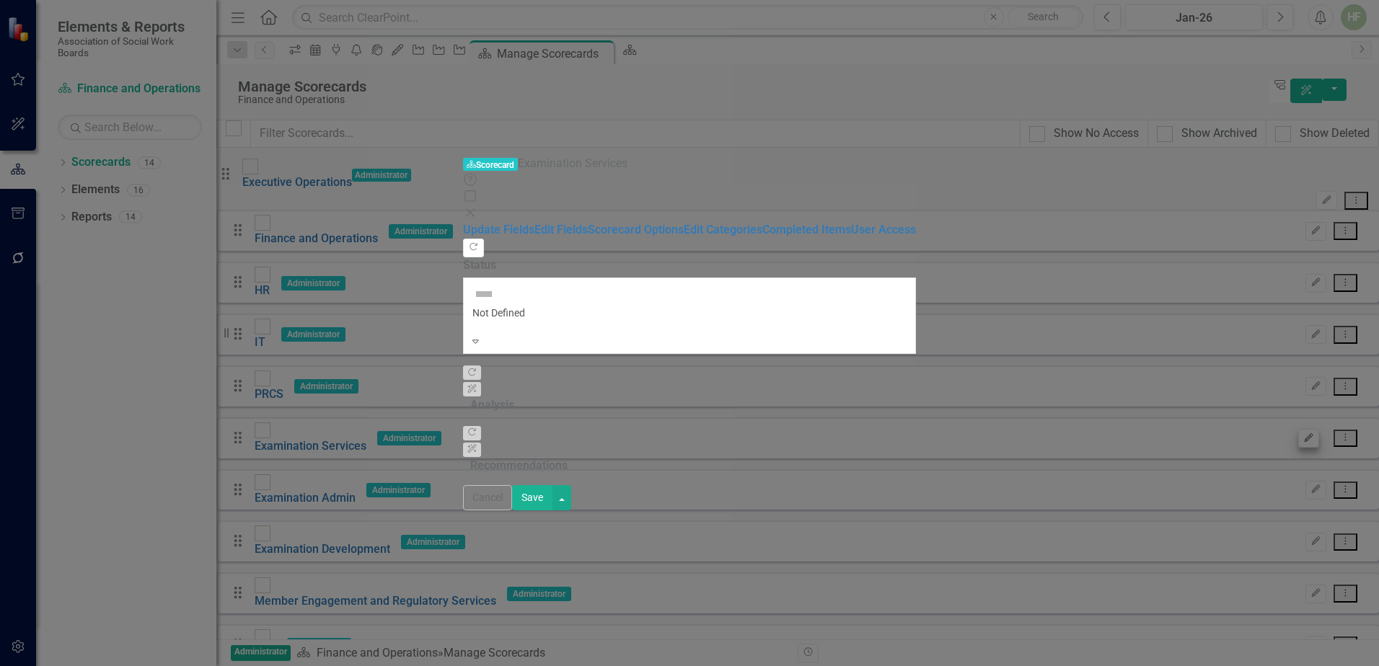
scroll to position [0, 0]
click at [477, 207] on icon "Close" at bounding box center [470, 213] width 14 height 12
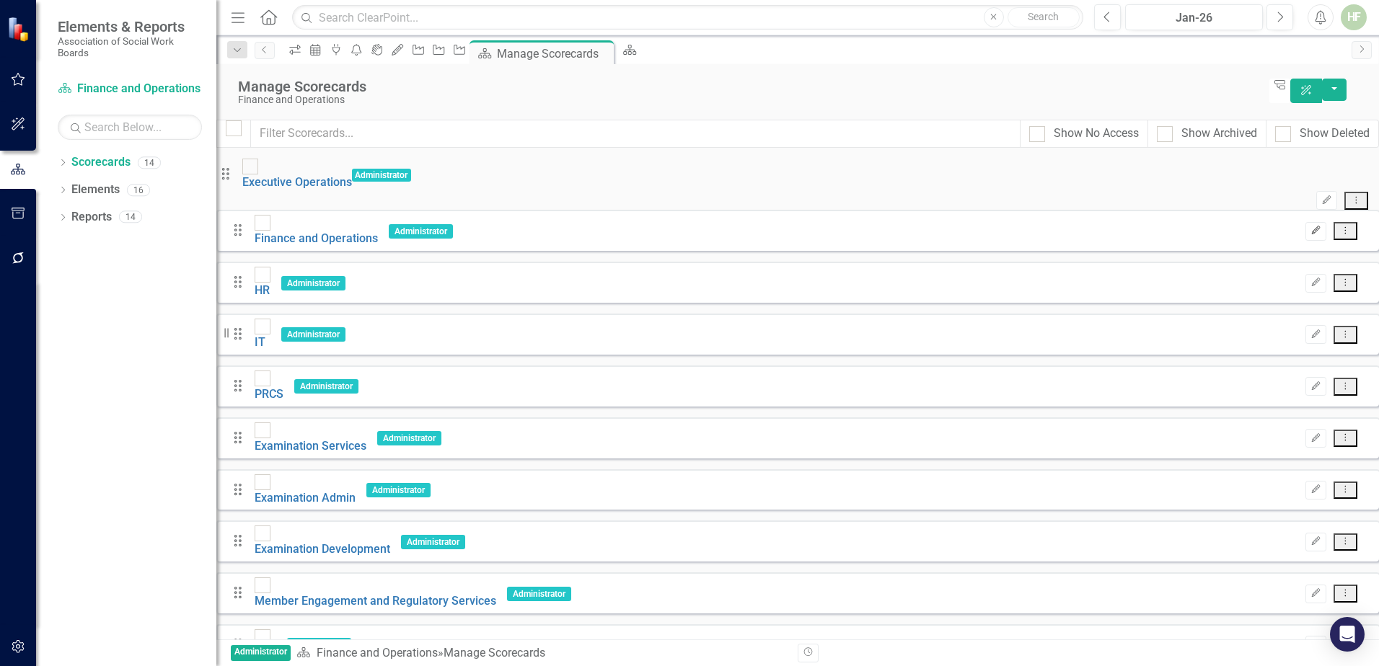
click at [1310, 226] on icon "Edit" at bounding box center [1315, 230] width 11 height 9
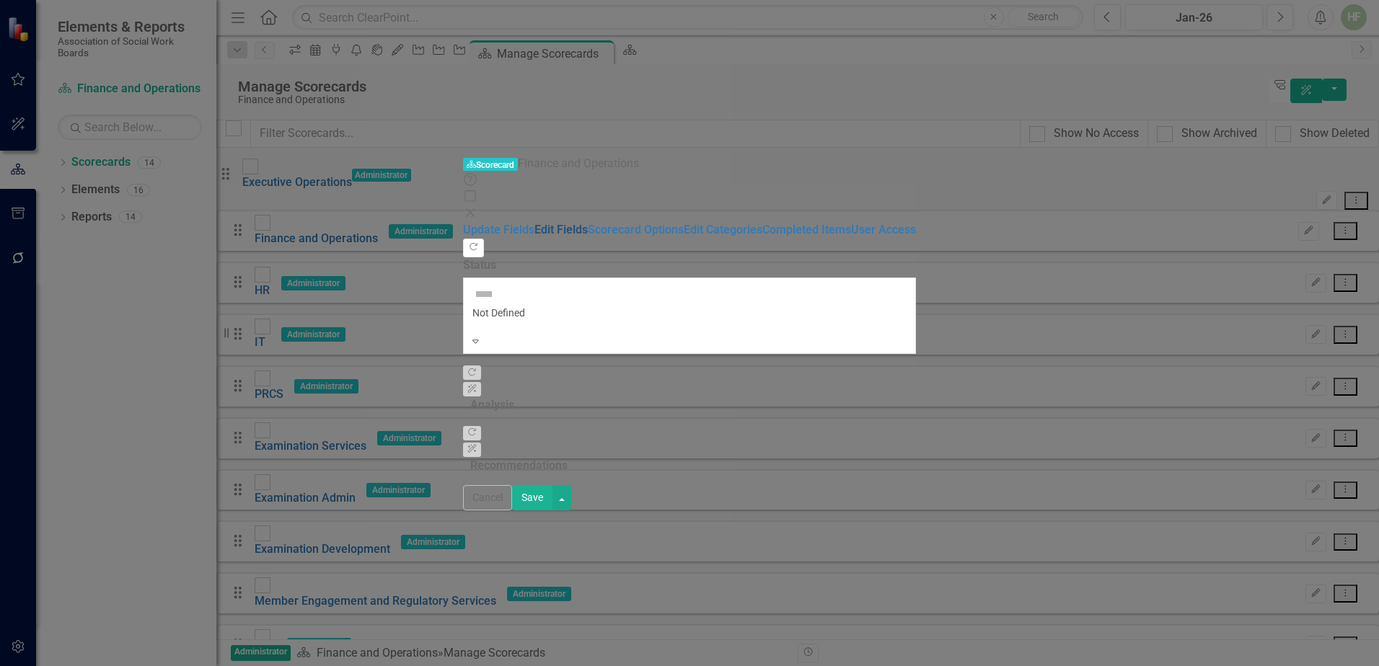
click at [534, 223] on link "Edit Fields" at bounding box center [560, 230] width 53 height 14
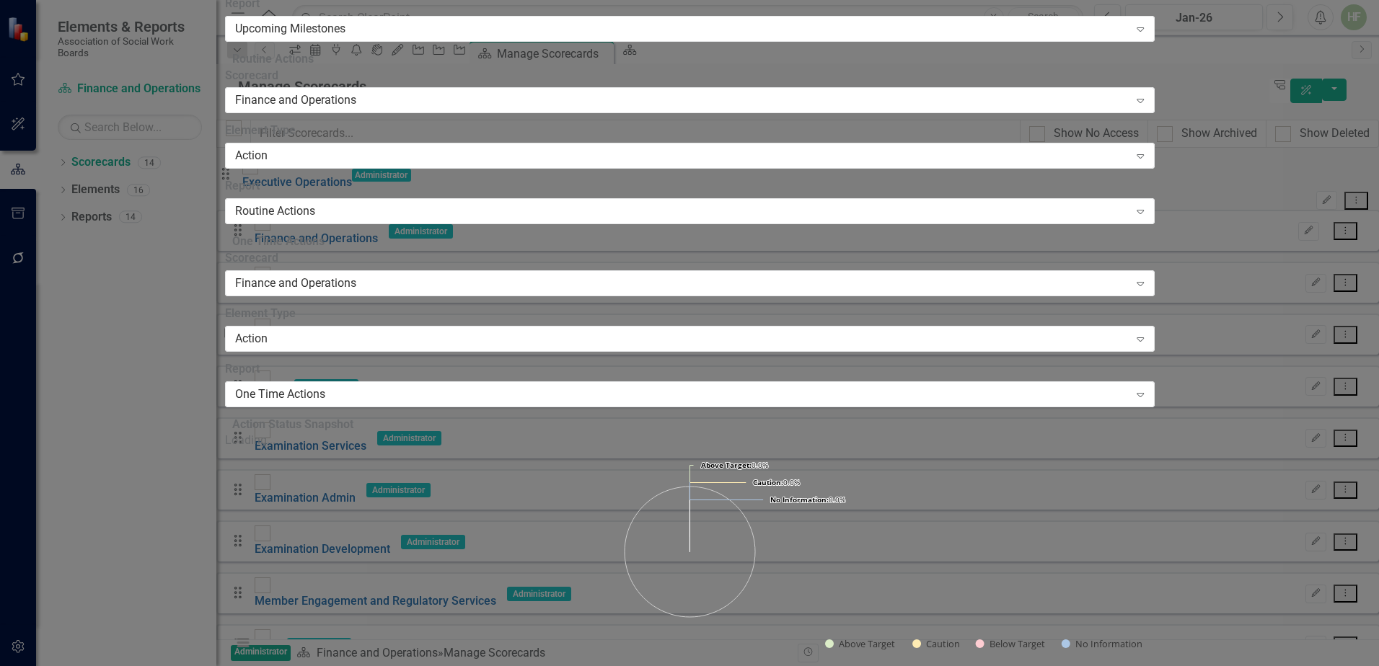
scroll to position [3986, 0]
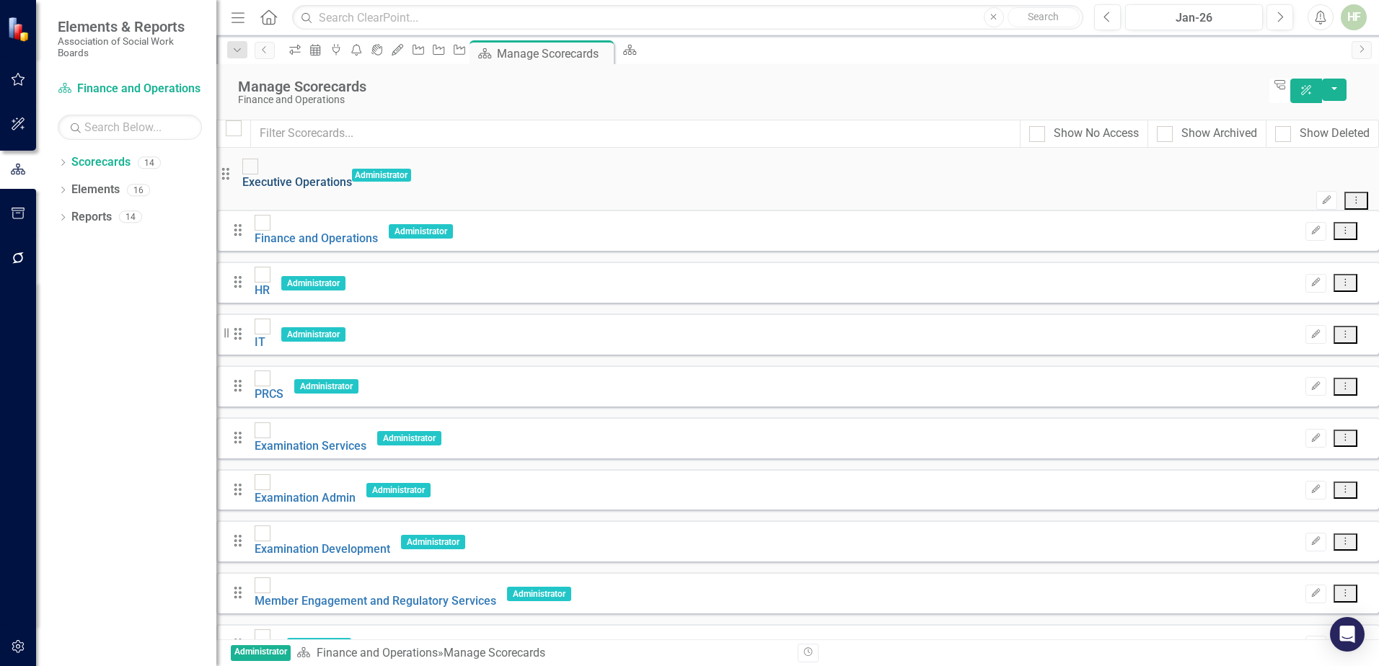
click at [331, 175] on link "Executive Operations" at bounding box center [297, 182] width 110 height 14
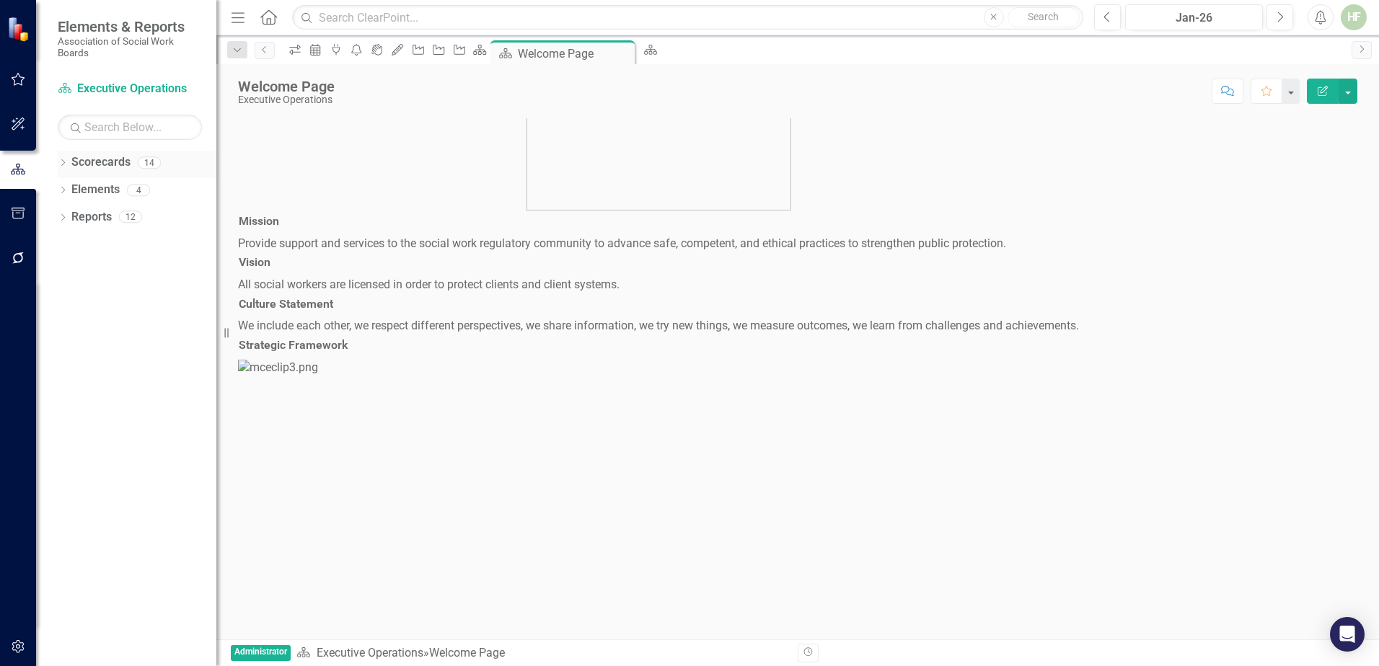
click at [102, 159] on link "Scorecards" at bounding box center [100, 162] width 59 height 17
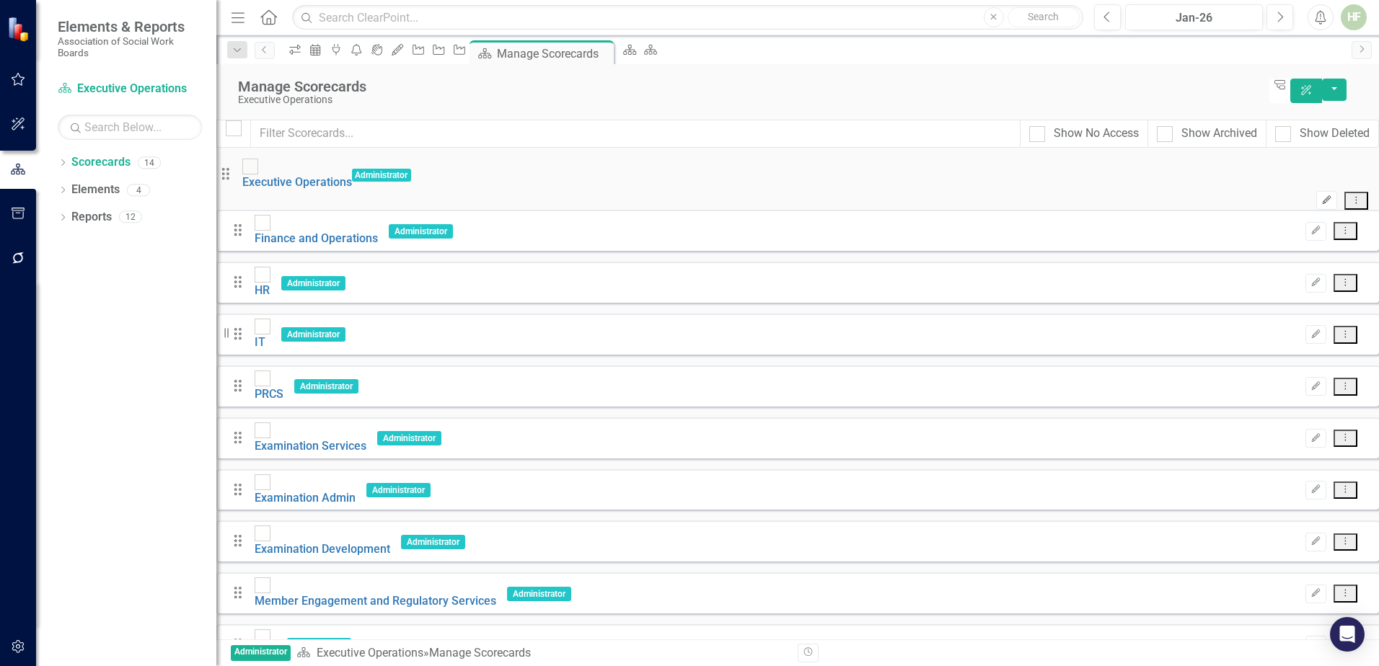
click at [1321, 196] on icon "Edit" at bounding box center [1326, 200] width 11 height 9
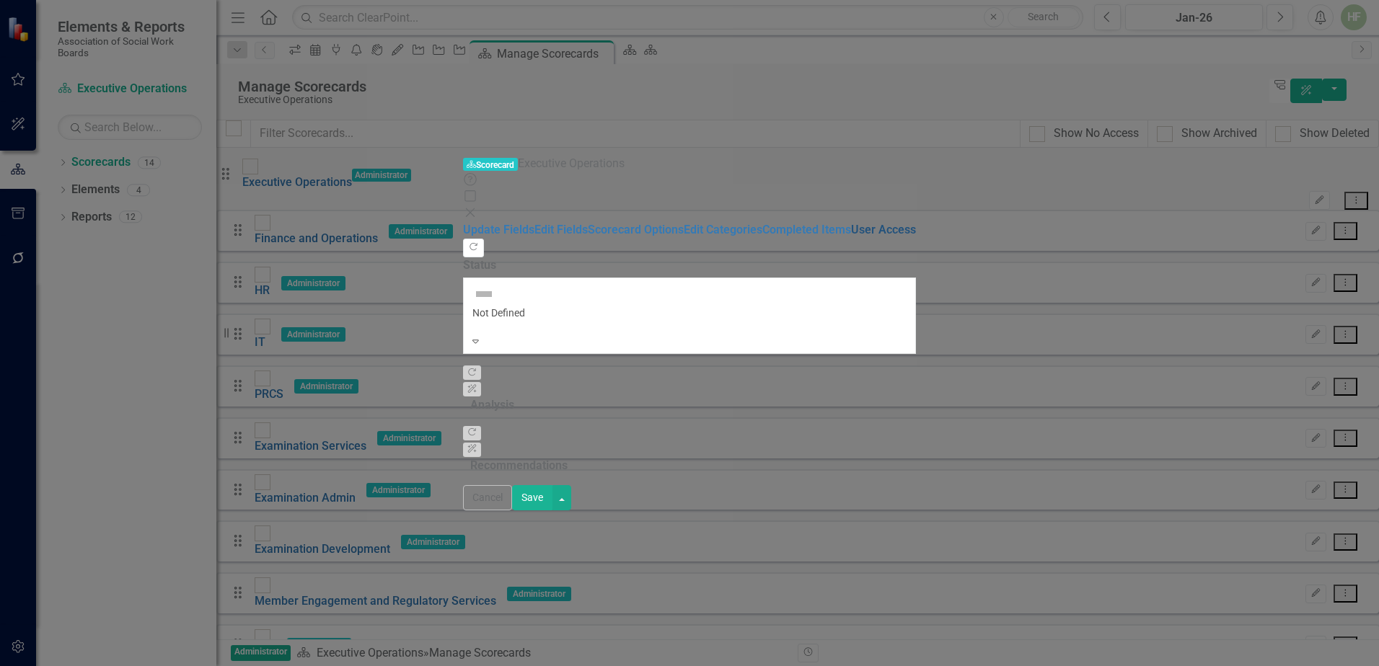
click at [851, 223] on link "User Access" at bounding box center [883, 230] width 65 height 14
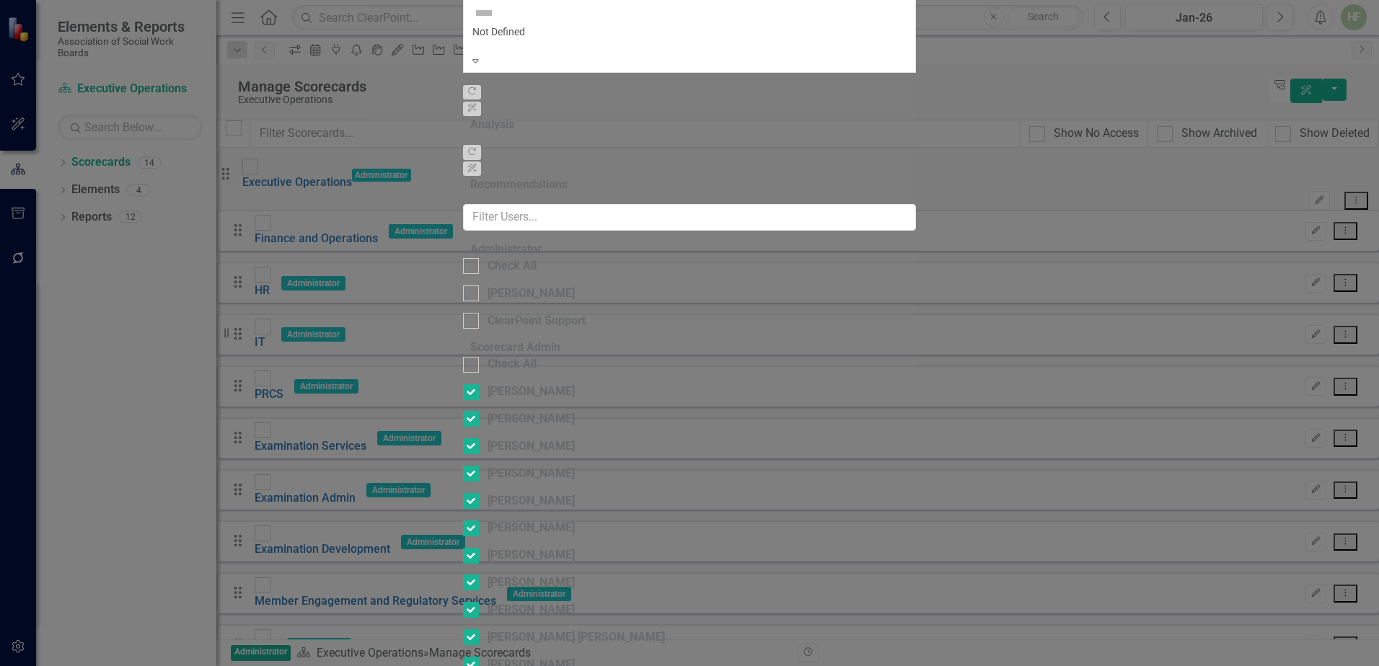
checkbox input "false"
click at [463, 357] on input "Check All" at bounding box center [467, 361] width 9 height 9
checkbox input "false"
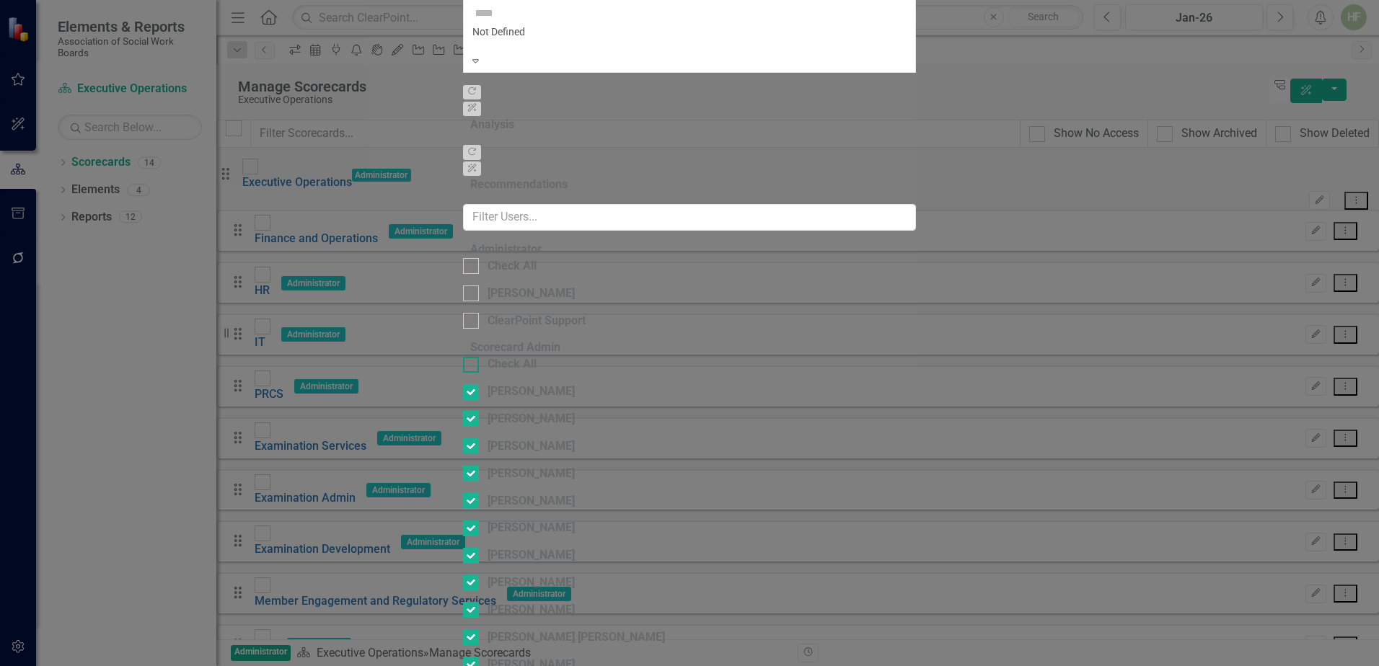
checkbox input "false"
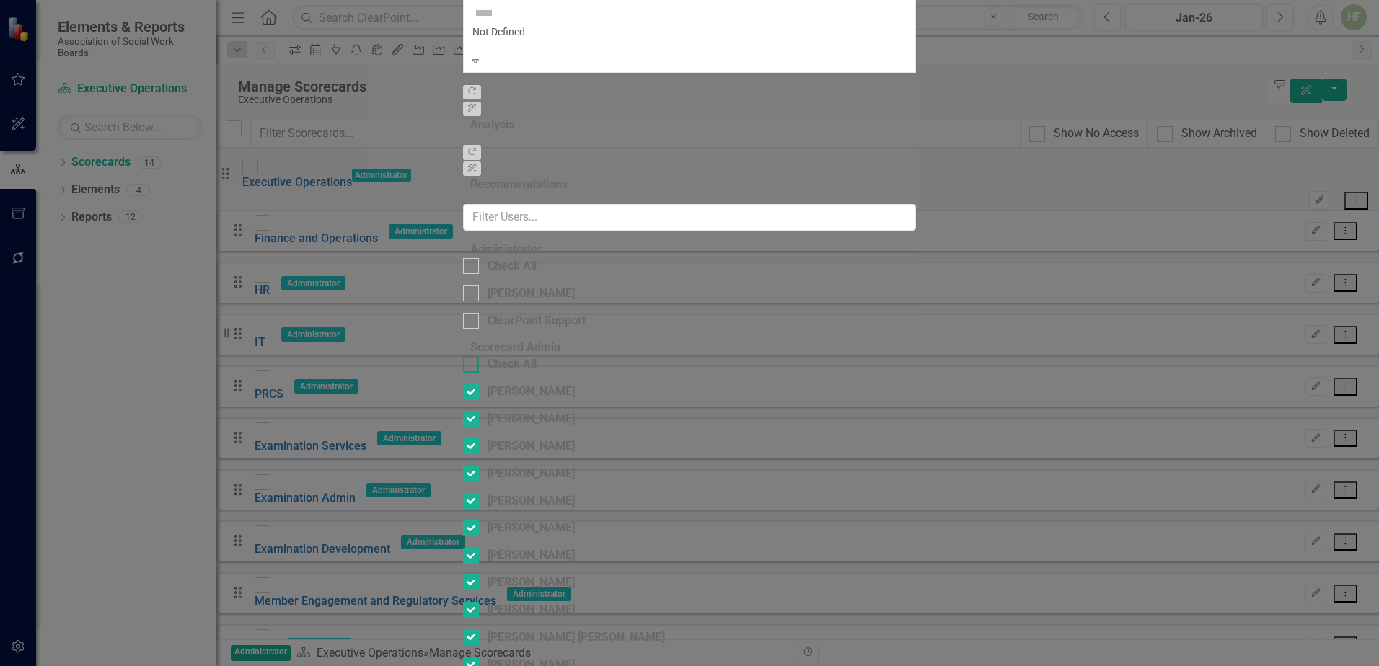
checkbox input "false"
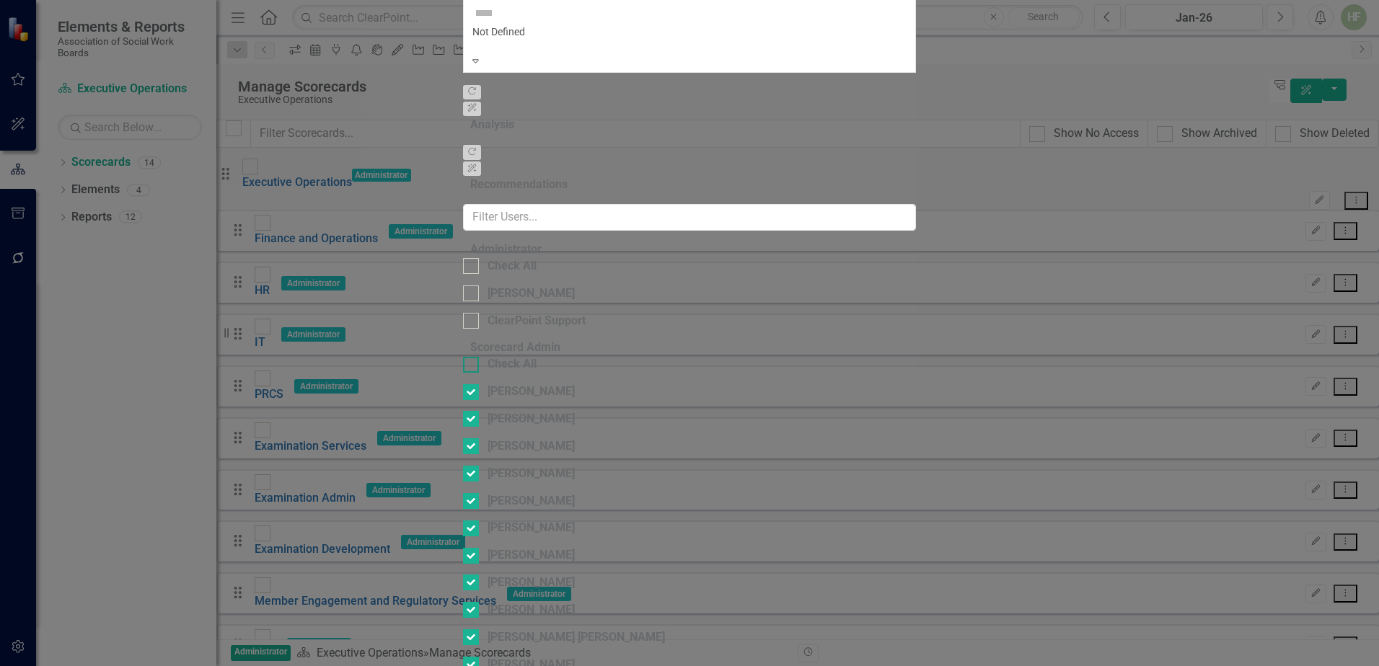
checkbox input "false"
click at [463, 384] on div at bounding box center [471, 392] width 16 height 16
click at [463, 384] on input "[PERSON_NAME]" at bounding box center [467, 388] width 9 height 9
checkbox input "true"
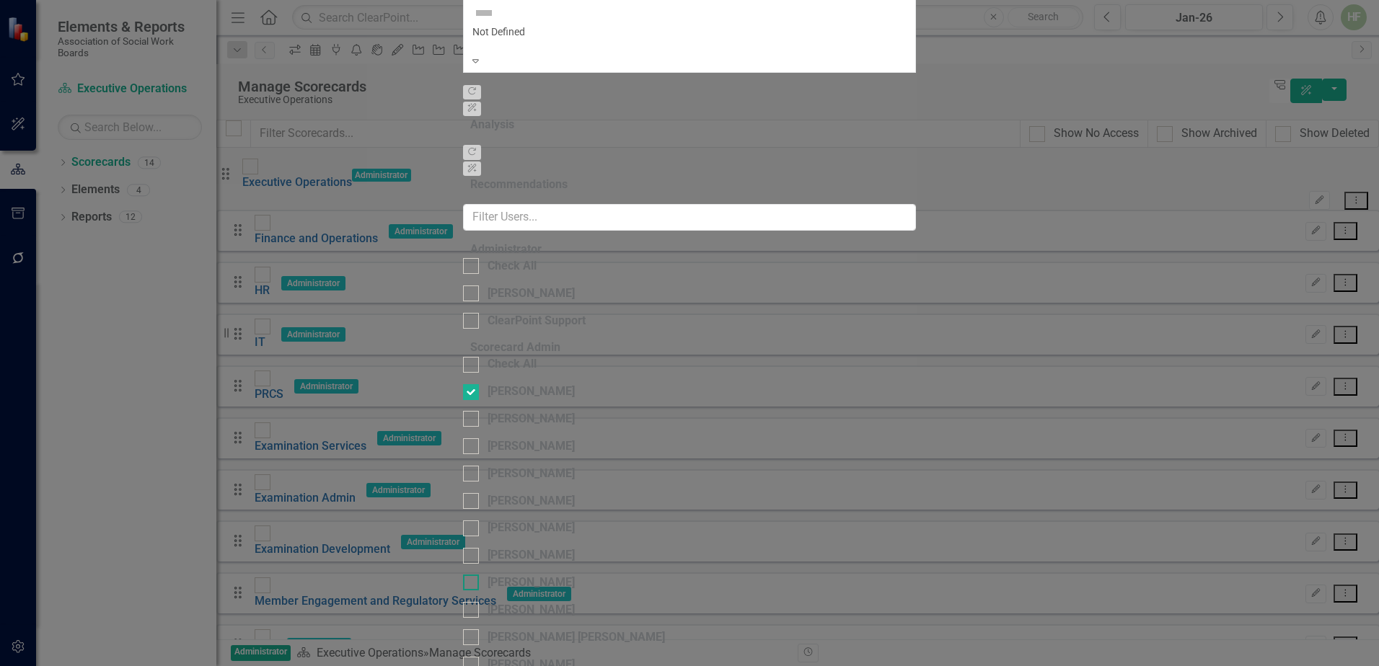
click at [463, 575] on div at bounding box center [471, 583] width 16 height 16
click at [463, 575] on input "[PERSON_NAME]" at bounding box center [467, 579] width 9 height 9
checkbox input "true"
click at [463, 258] on div at bounding box center [471, 266] width 16 height 16
click at [463, 258] on input "Check All" at bounding box center [467, 262] width 9 height 9
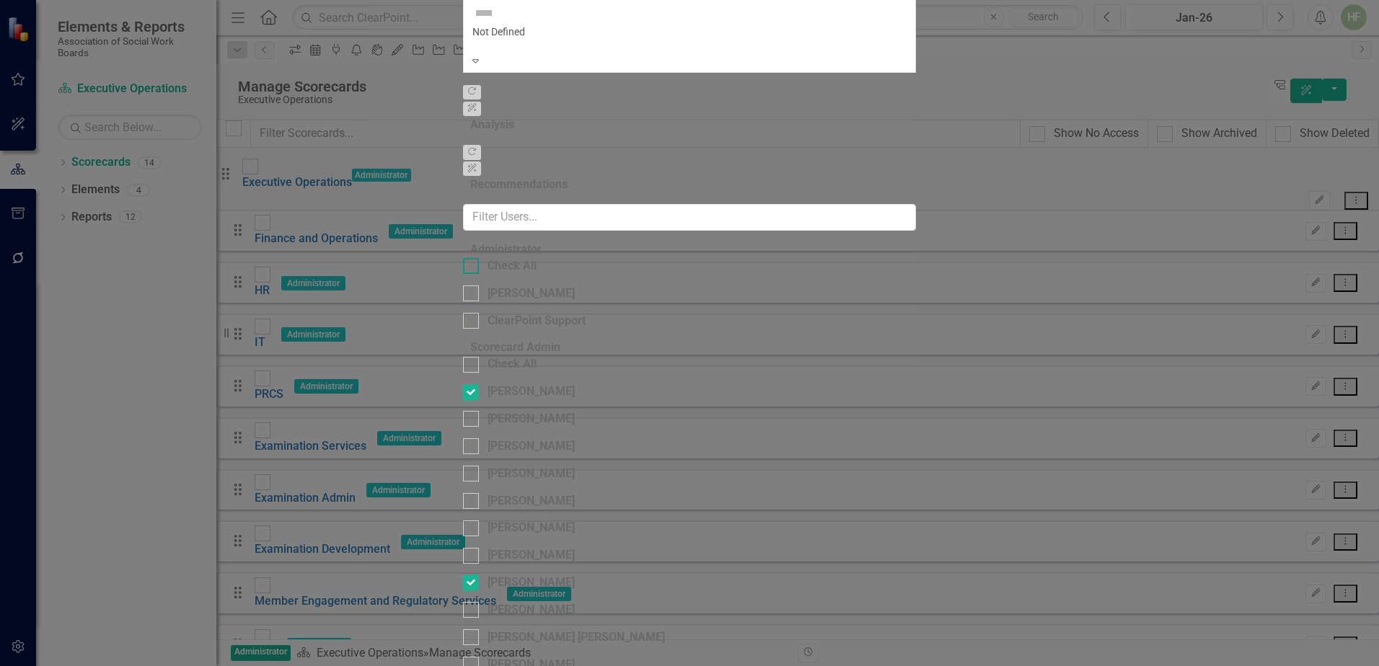
checkbox input "true"
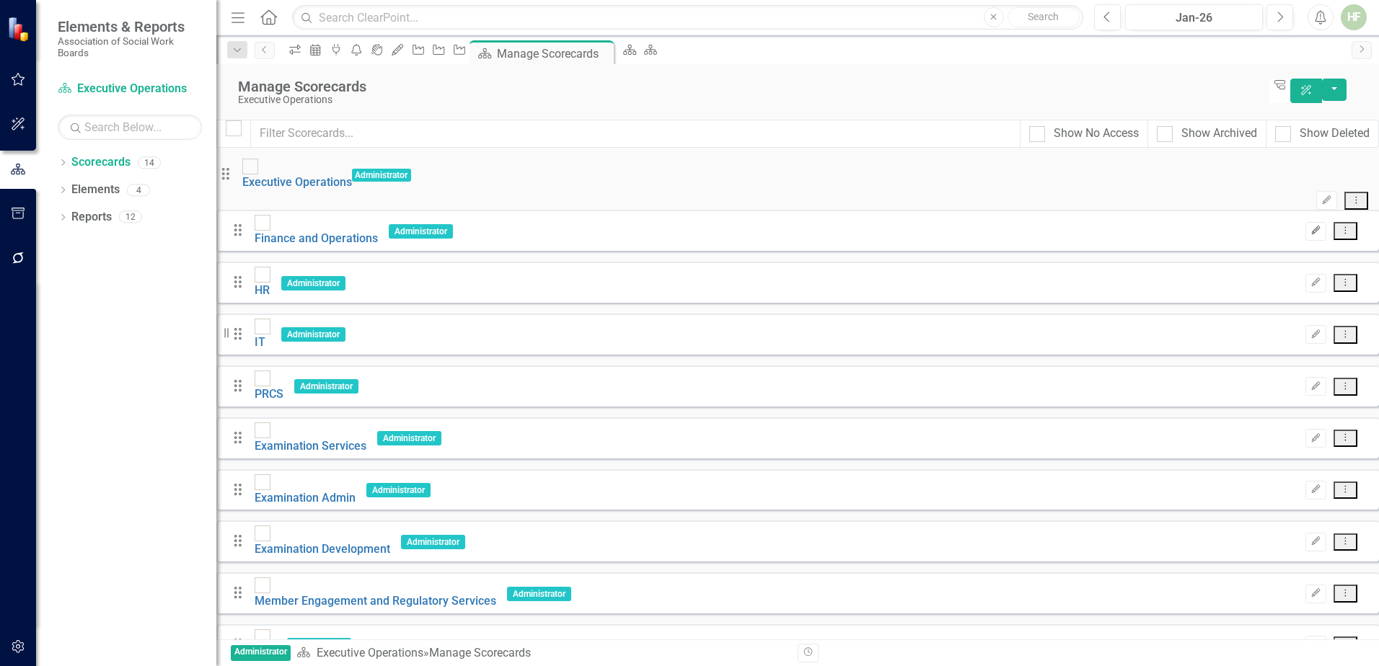
click at [1310, 226] on icon "Edit" at bounding box center [1315, 230] width 11 height 9
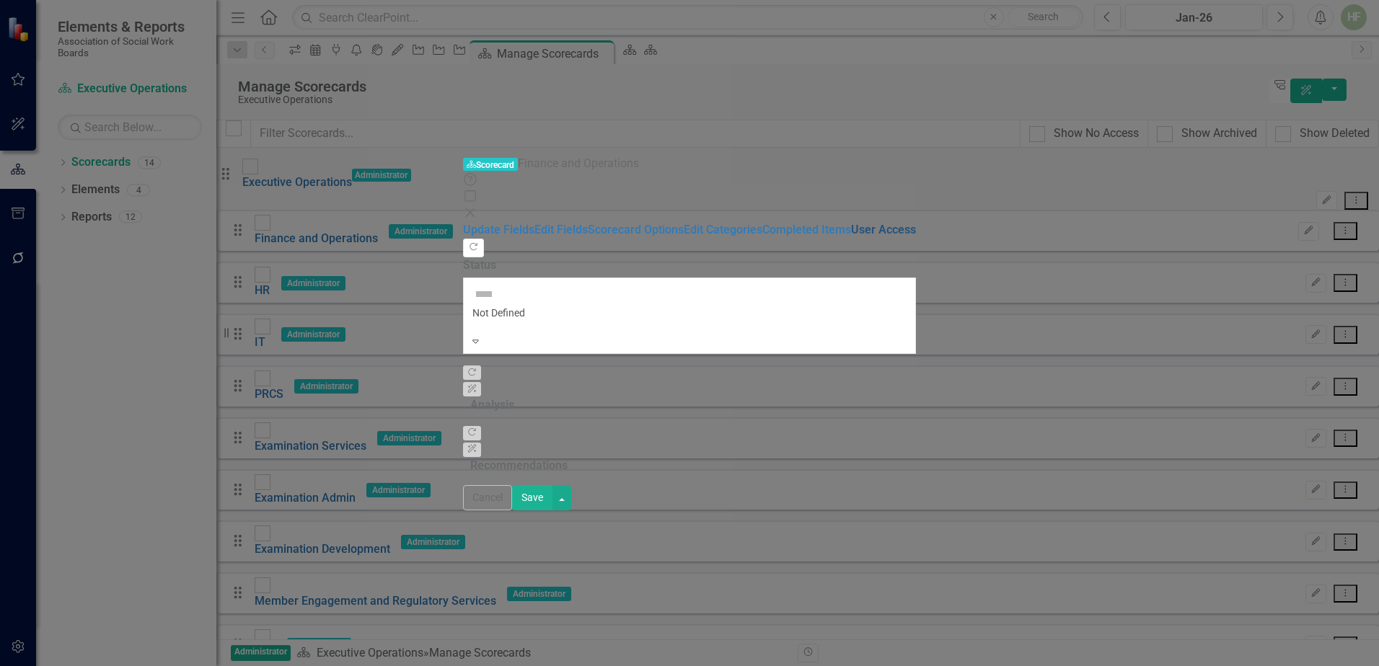
click at [851, 223] on link "User Access" at bounding box center [883, 230] width 65 height 14
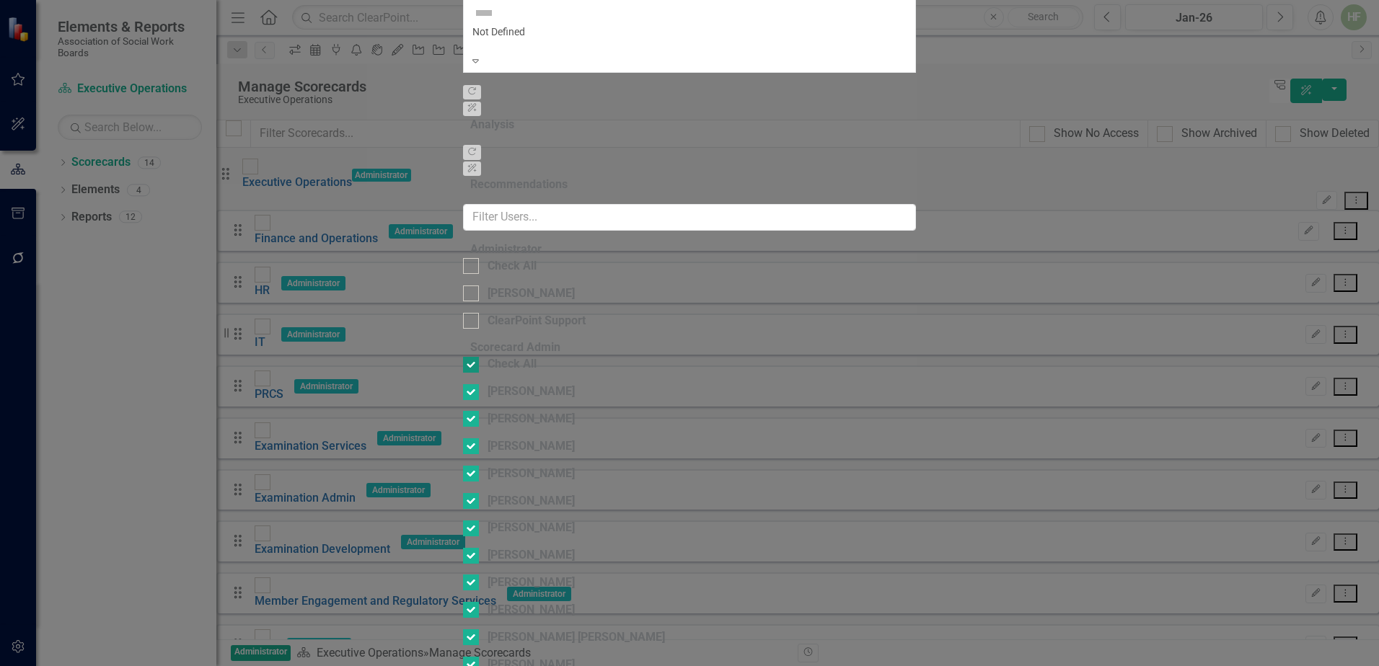
click at [463, 357] on input "Check All" at bounding box center [467, 361] width 9 height 9
checkbox input "false"
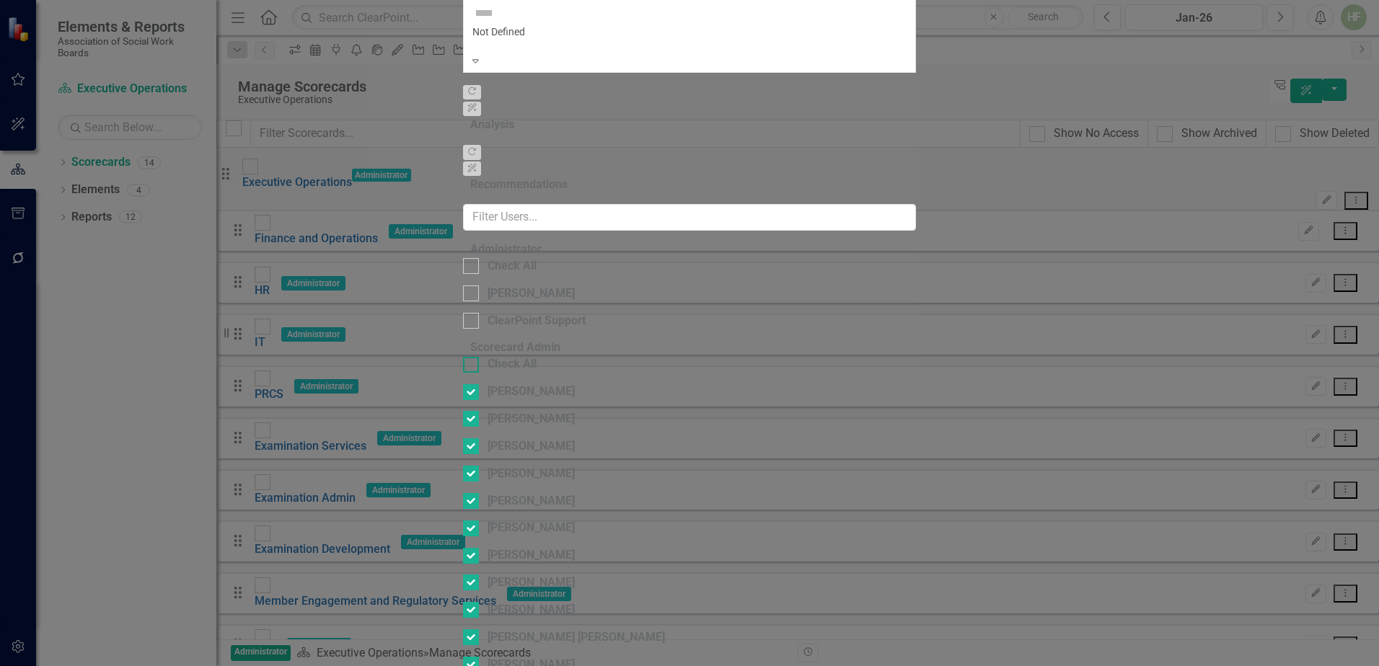
checkbox input "false"
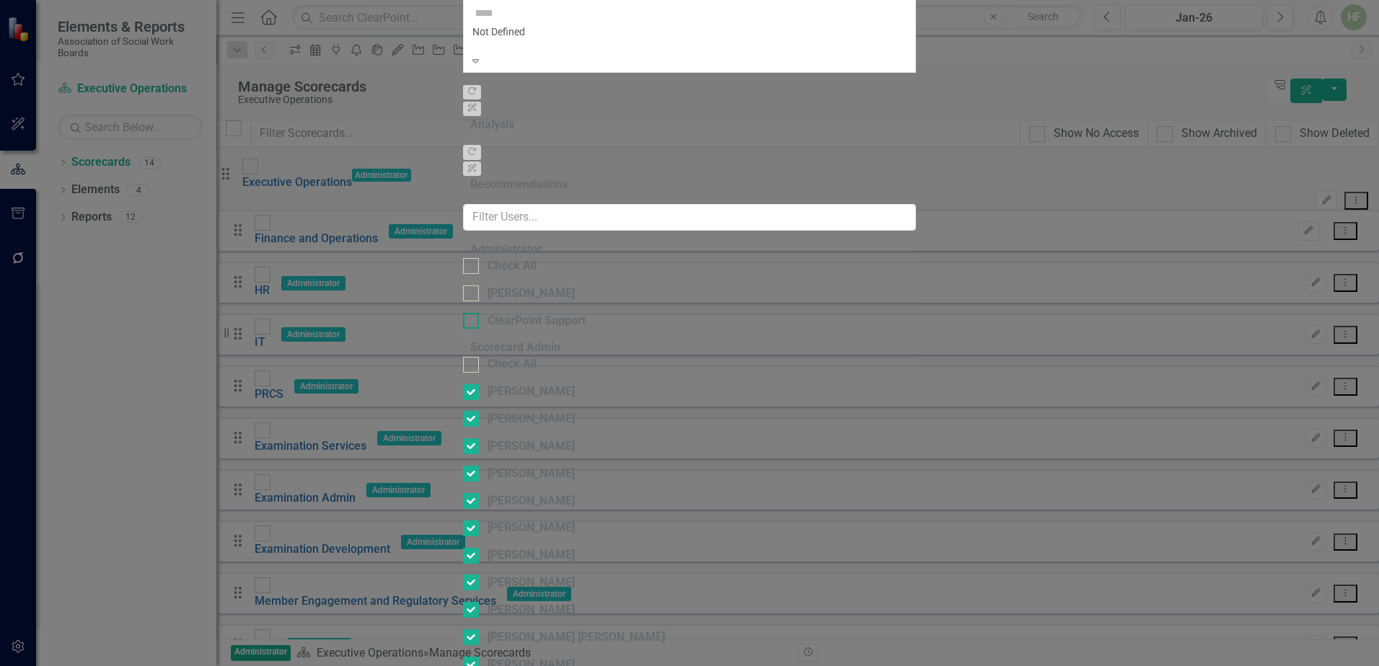
checkbox input "false"
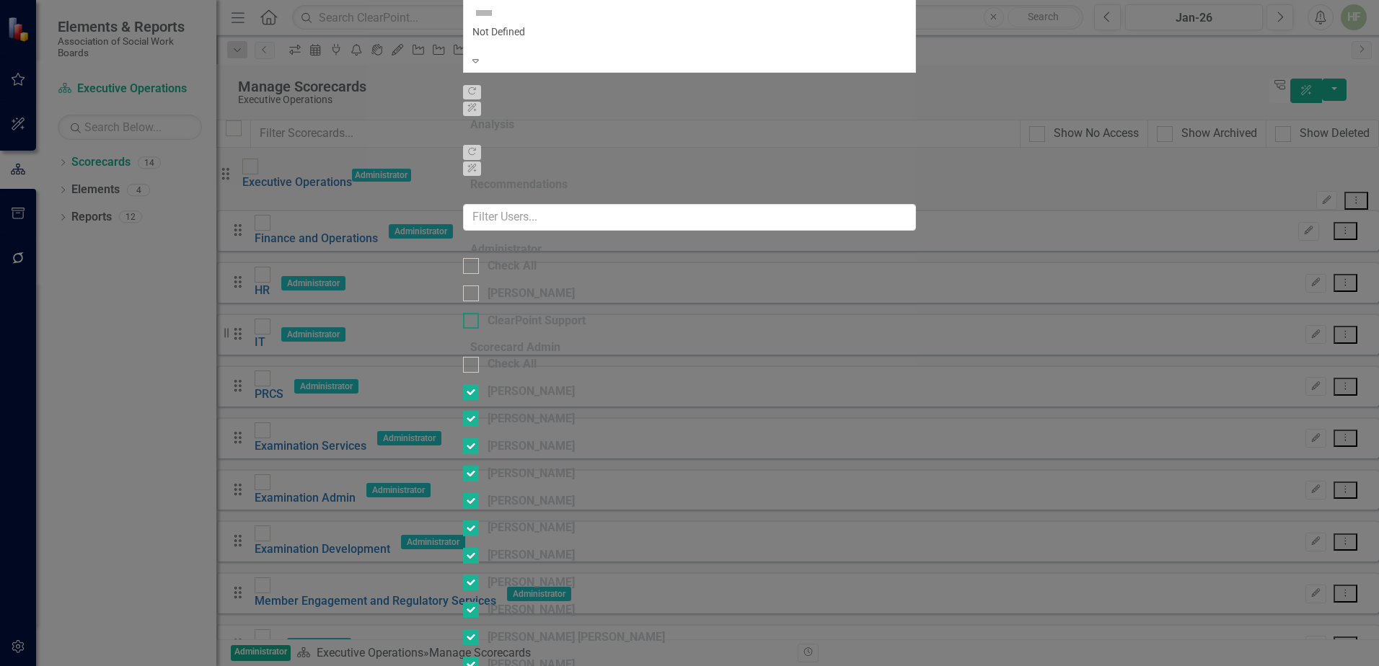
checkbox input "false"
click at [463, 258] on input "Check All" at bounding box center [467, 262] width 9 height 9
checkbox input "true"
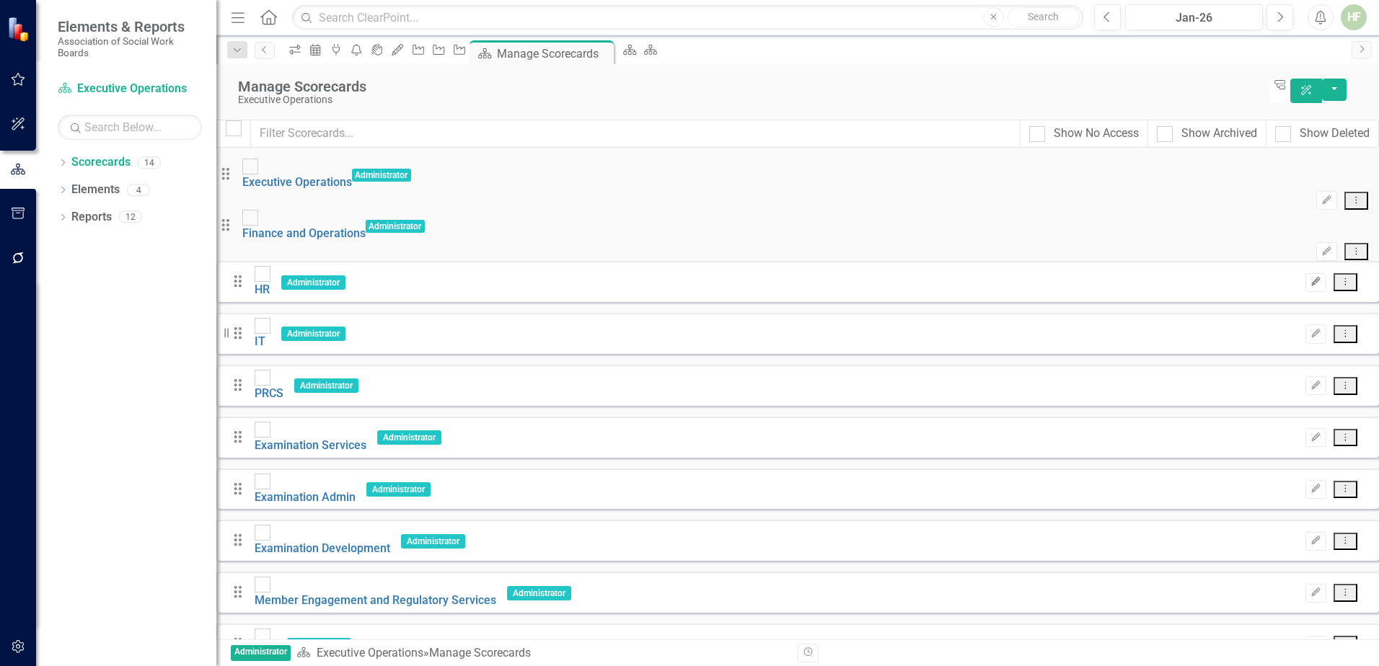
click at [1312, 277] on icon "button" at bounding box center [1316, 281] width 9 height 9
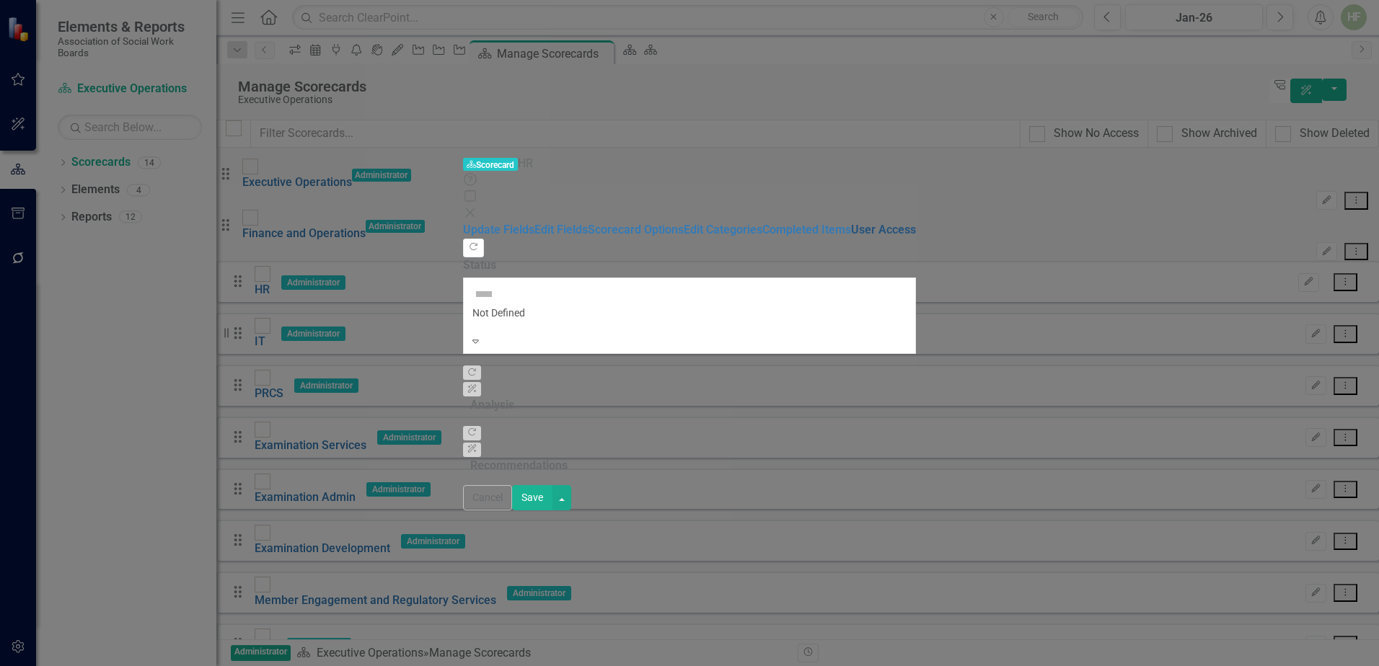
click at [851, 223] on link "User Access" at bounding box center [883, 230] width 65 height 14
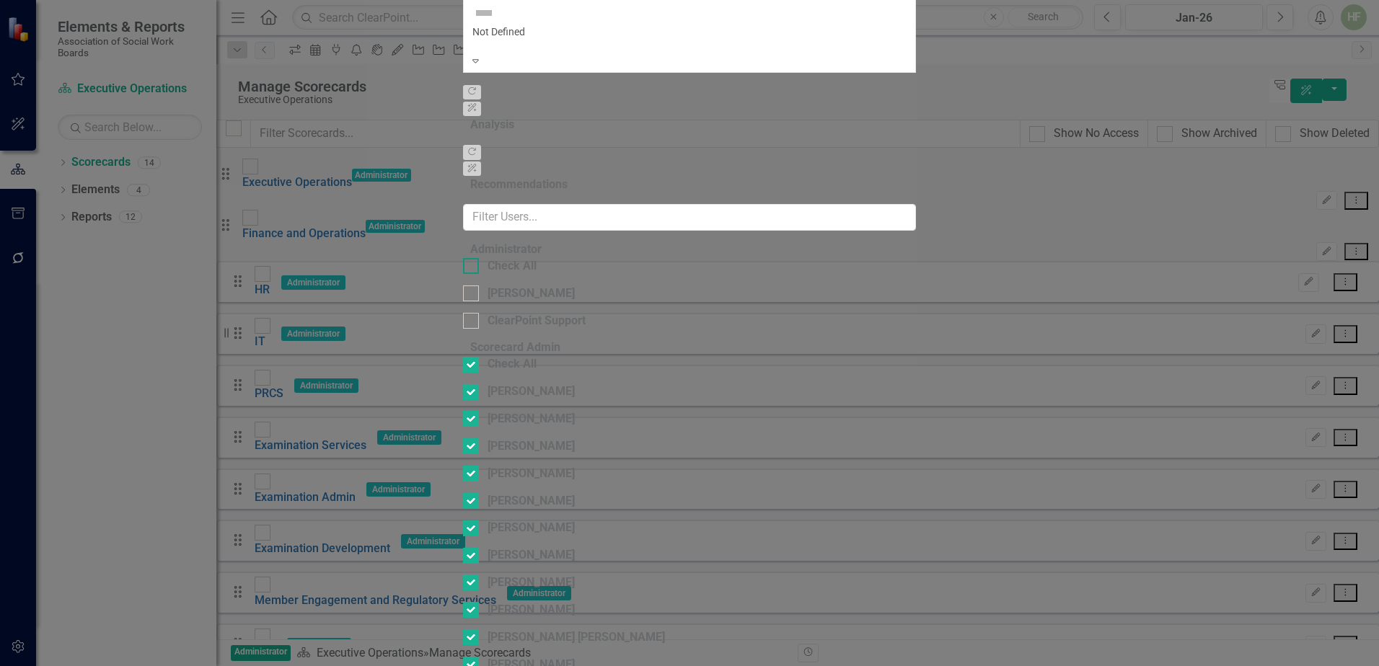
click at [463, 258] on div at bounding box center [471, 266] width 16 height 16
click at [463, 258] on input "Check All" at bounding box center [467, 262] width 9 height 9
checkbox input "true"
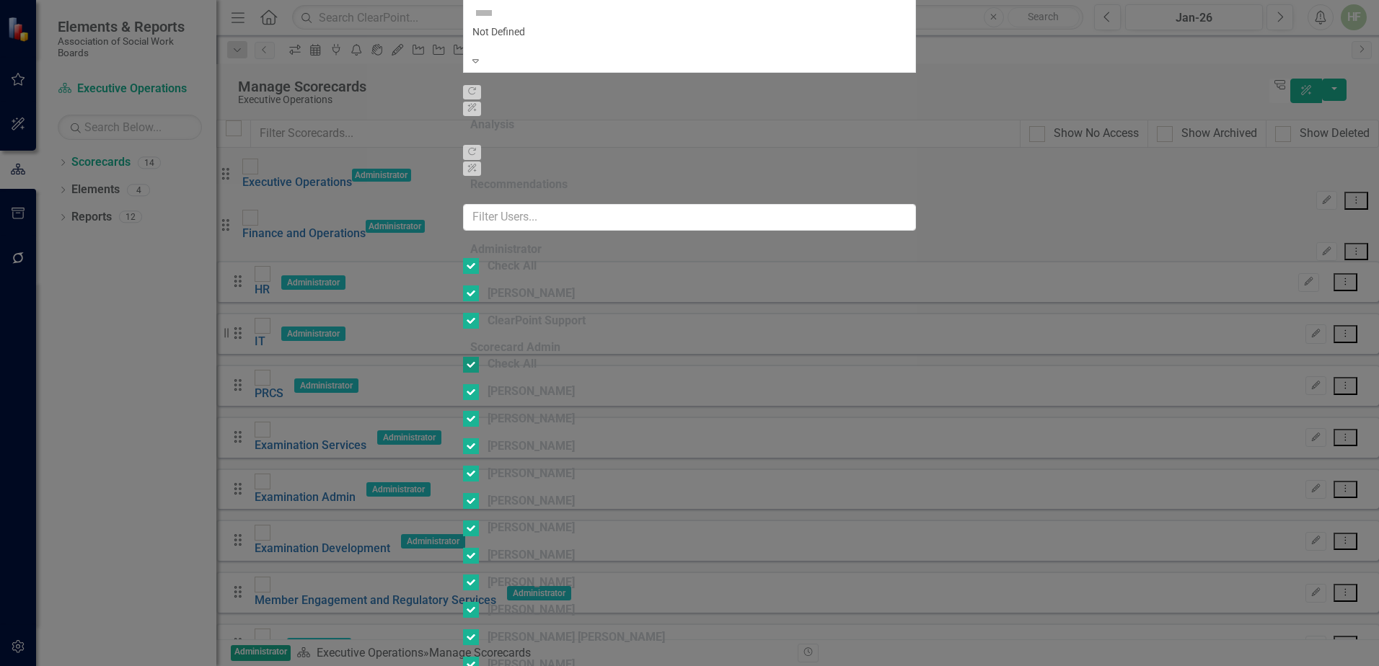
click at [463, 357] on input "Check All" at bounding box center [467, 361] width 9 height 9
checkbox input "false"
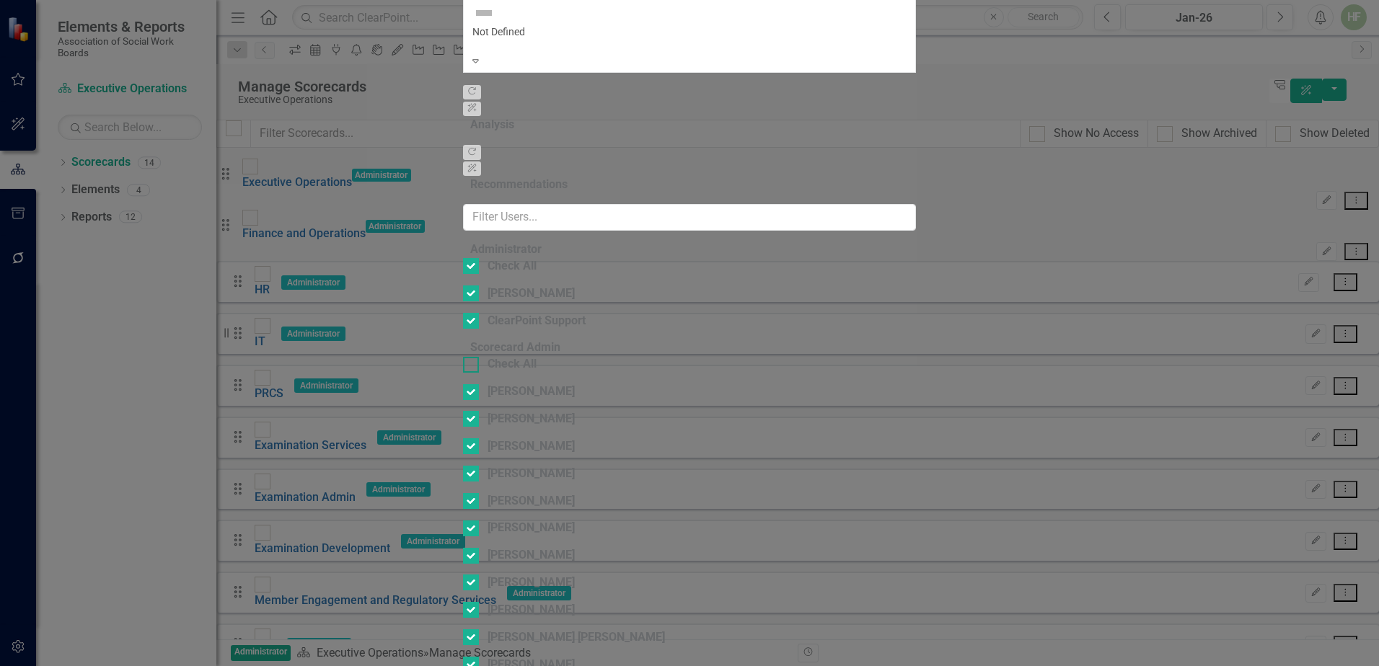
checkbox input "false"
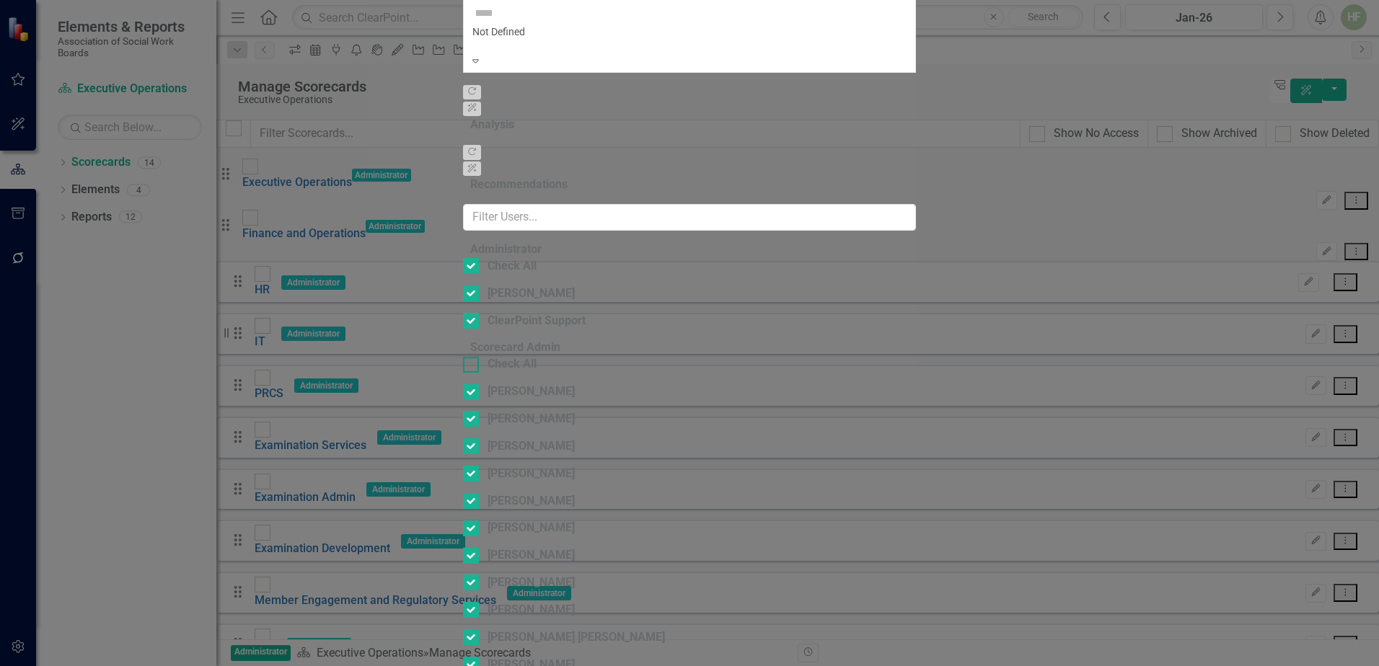
checkbox input "false"
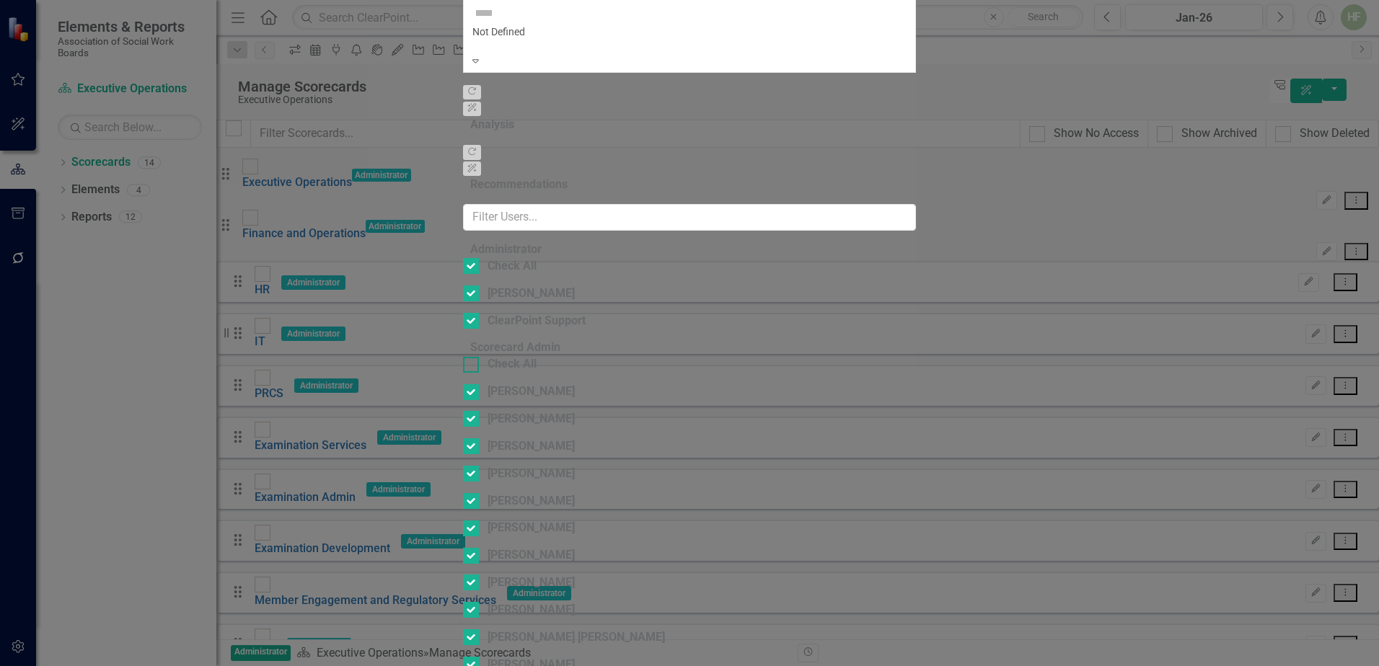
checkbox input "false"
click at [463, 466] on div at bounding box center [471, 474] width 16 height 16
click at [463, 466] on input "[PERSON_NAME]" at bounding box center [467, 470] width 9 height 9
checkbox input "true"
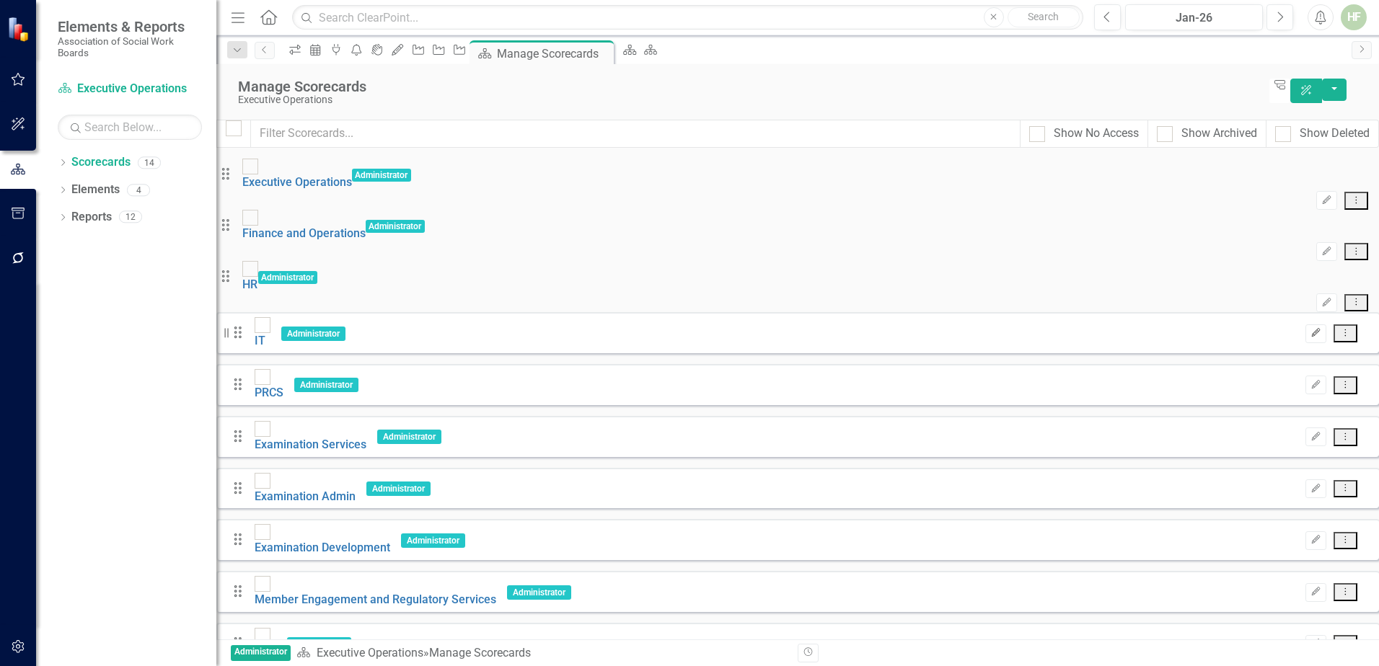
click at [1310, 329] on icon "Edit" at bounding box center [1315, 333] width 11 height 9
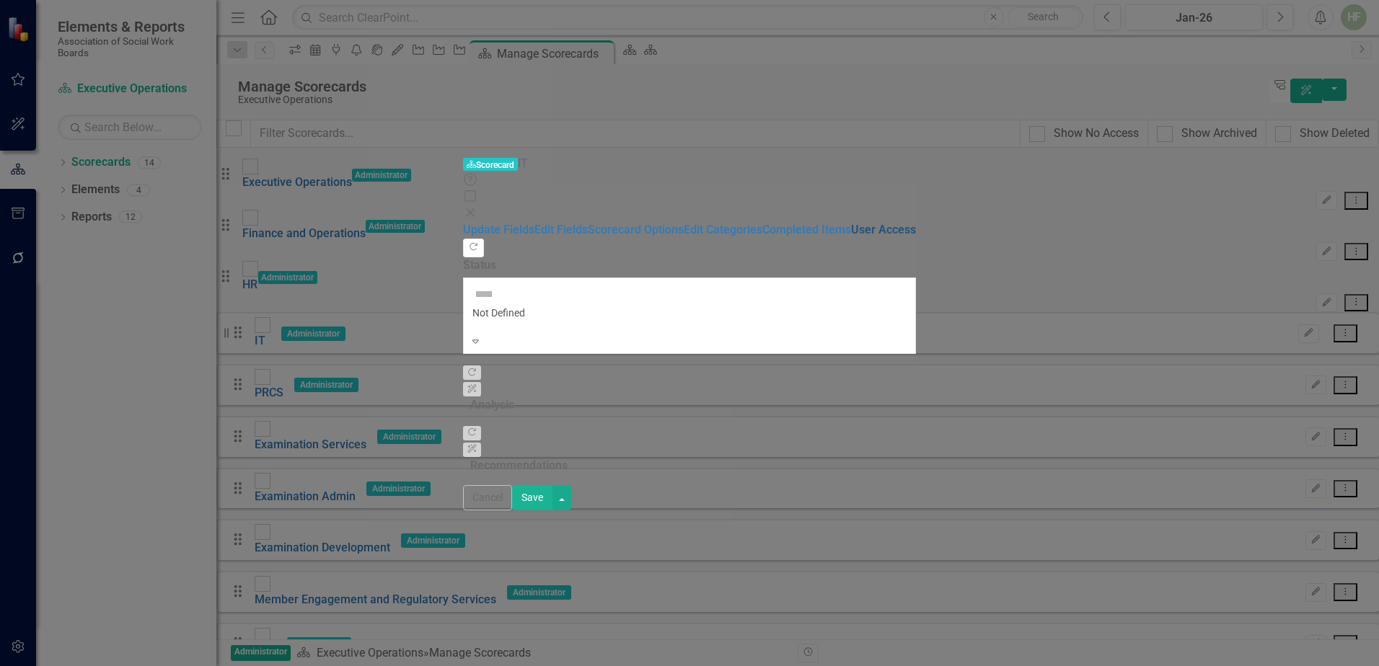
click at [851, 223] on link "User Access" at bounding box center [883, 230] width 65 height 14
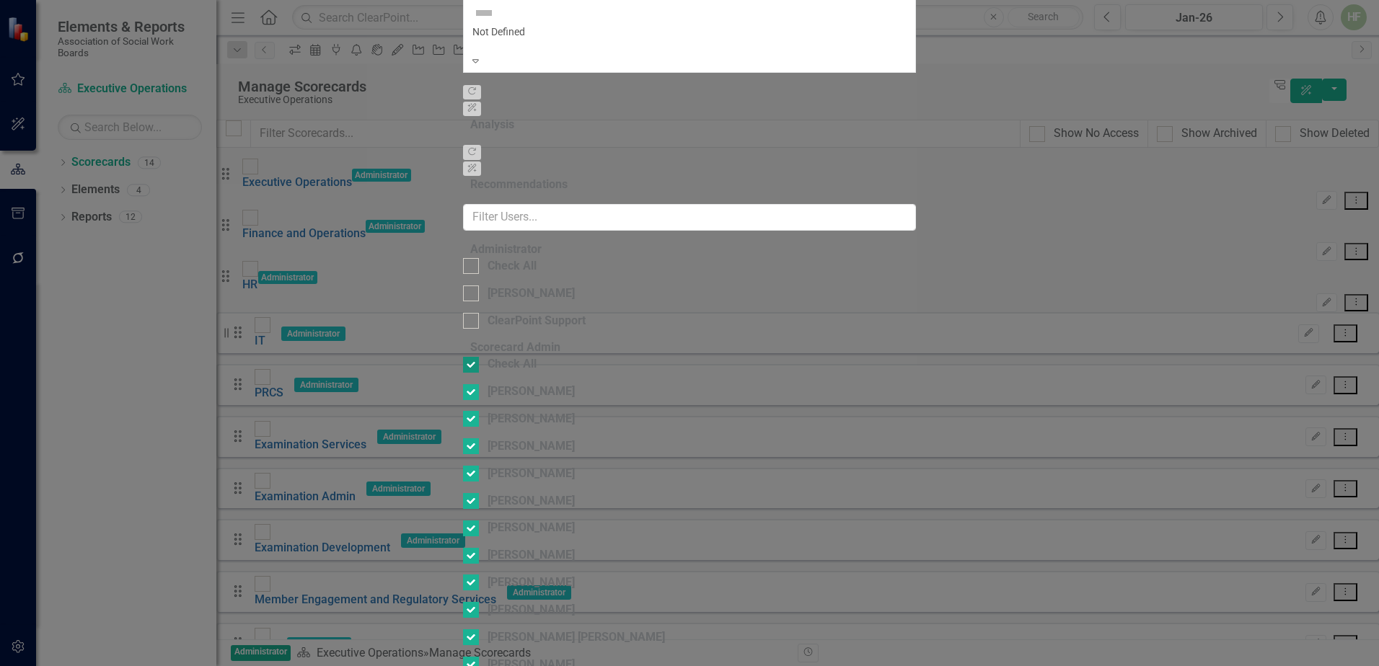
click at [463, 357] on input "Check All" at bounding box center [467, 361] width 9 height 9
checkbox input "false"
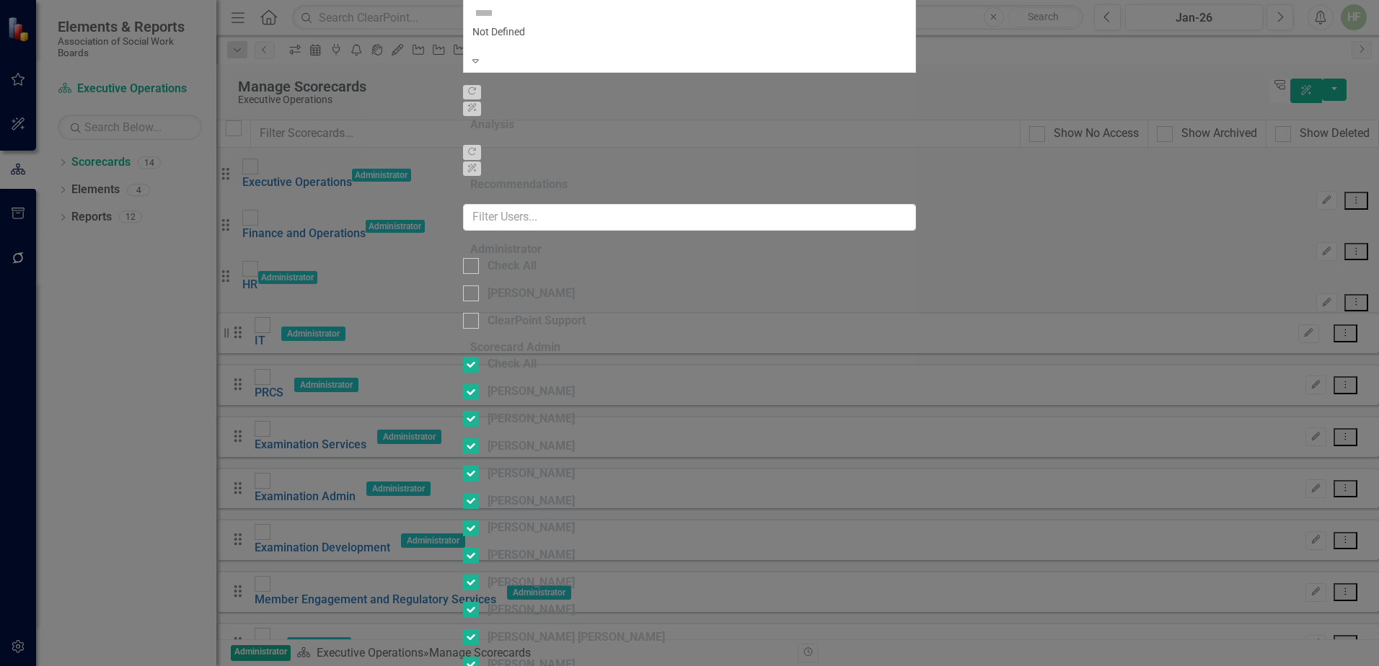
checkbox input "false"
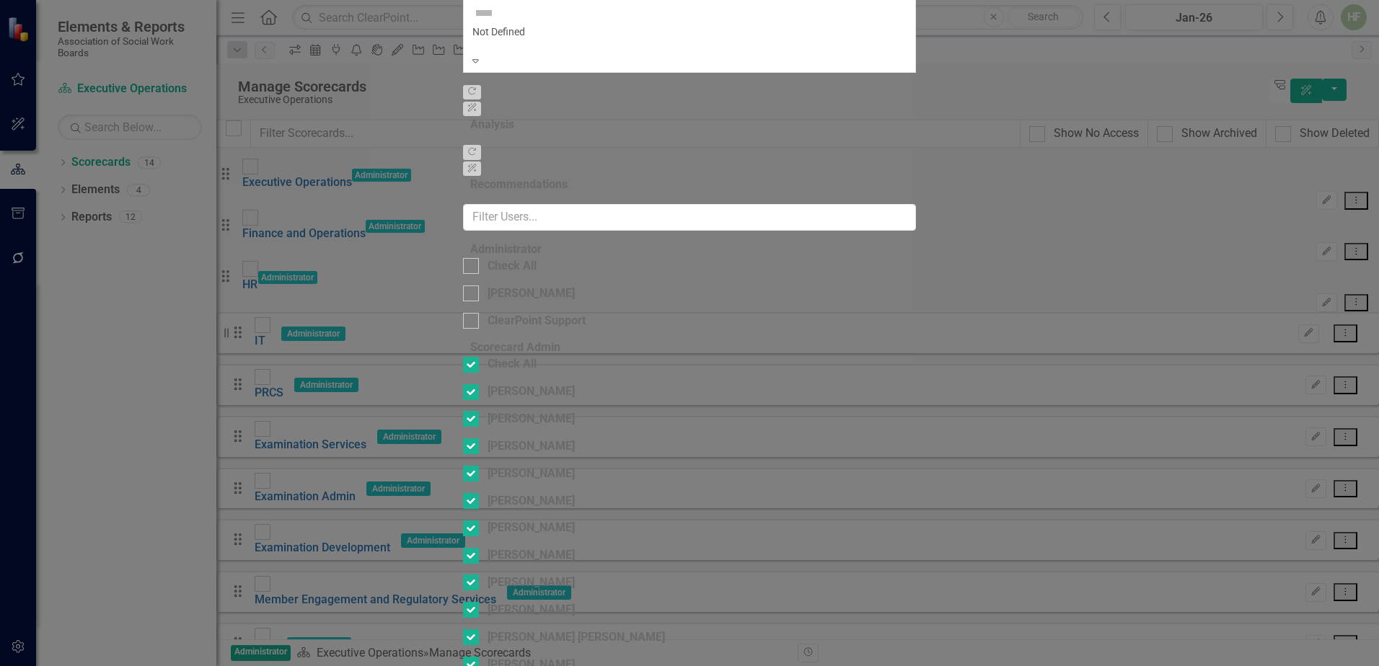
checkbox input "false"
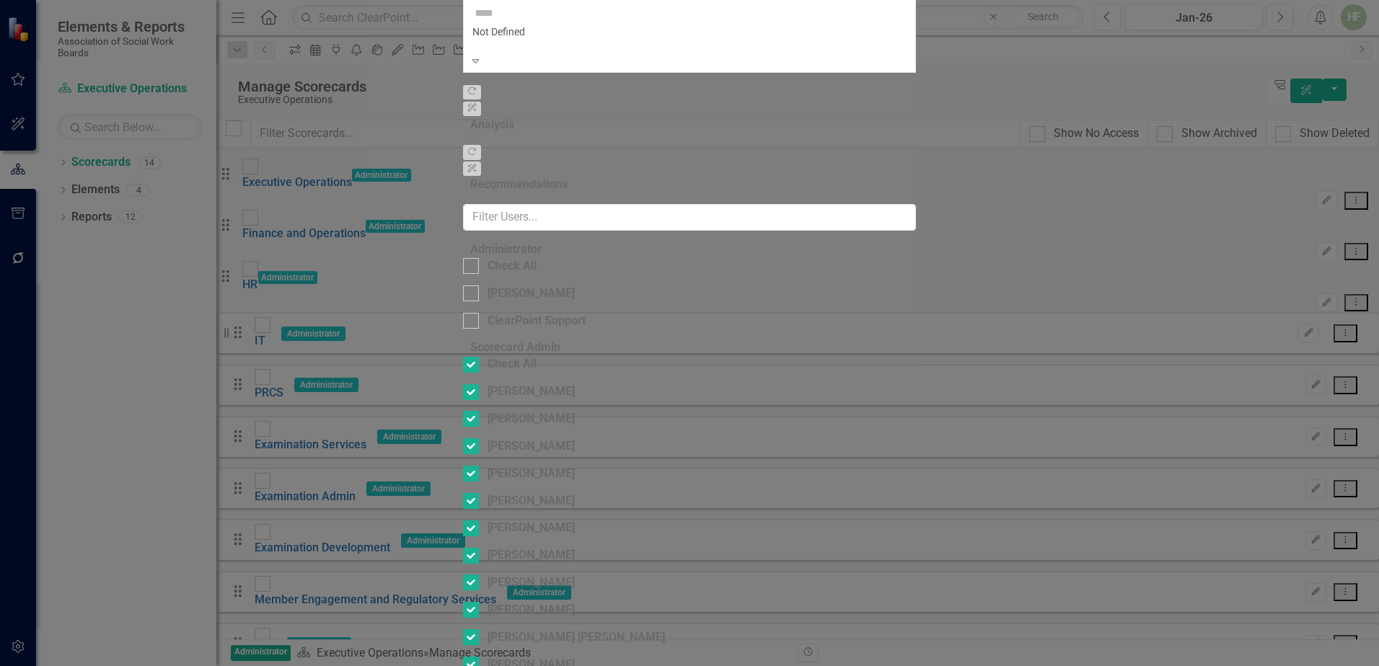
checkbox input "false"
click at [463, 258] on div at bounding box center [471, 266] width 16 height 16
click at [463, 258] on input "Check All" at bounding box center [467, 262] width 9 height 9
checkbox input "true"
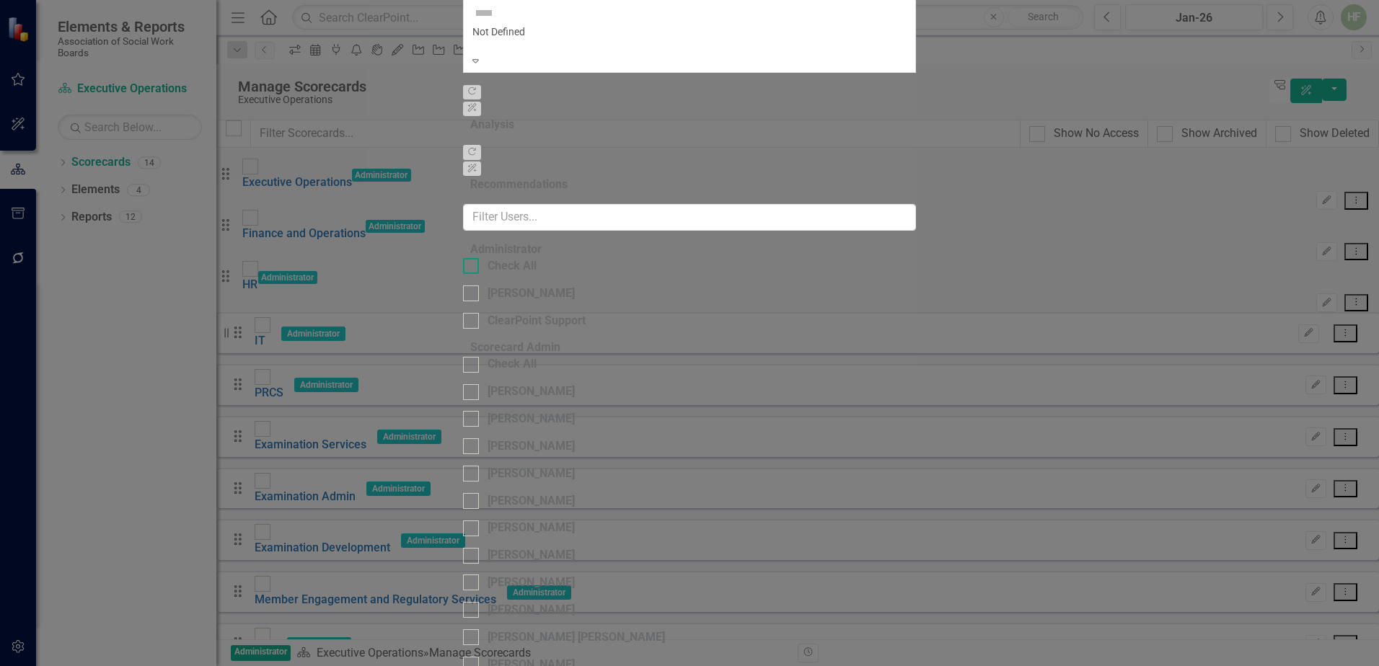
checkbox input "true"
click at [463, 438] on div "[PERSON_NAME]" at bounding box center [689, 446] width 453 height 17
click at [463, 438] on input "[PERSON_NAME]" at bounding box center [467, 442] width 9 height 9
checkbox input "true"
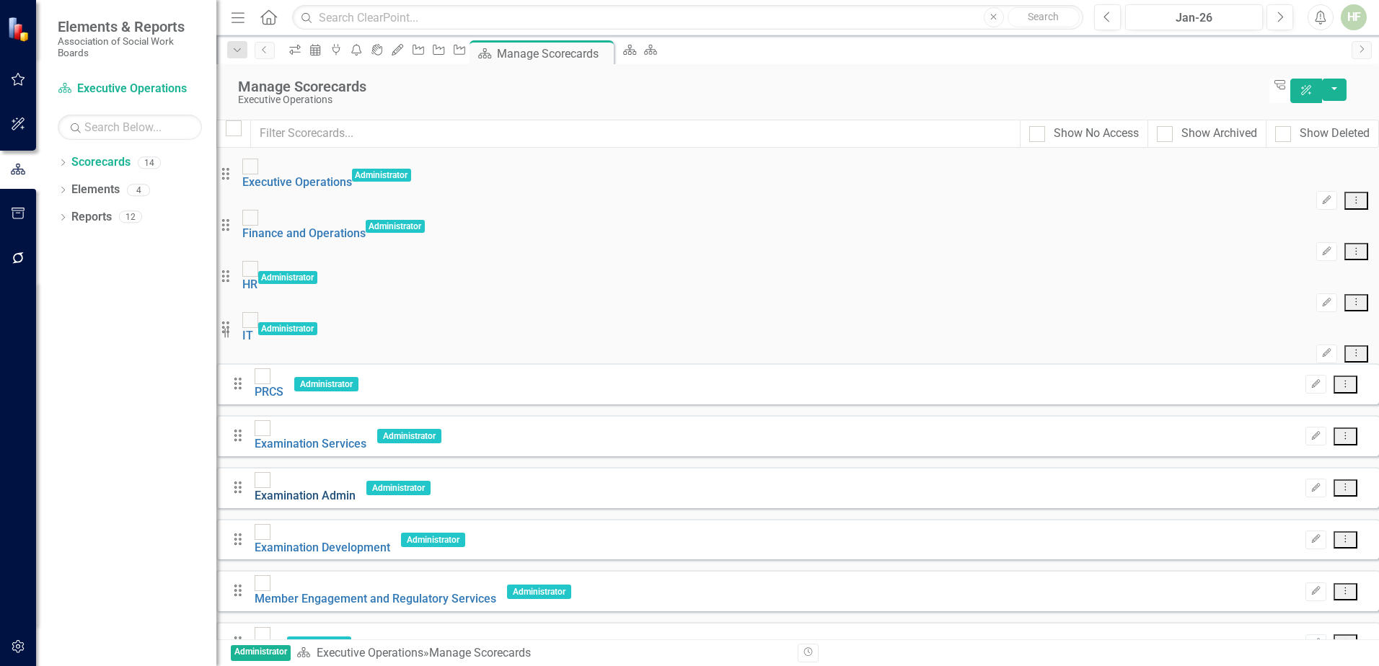
scroll to position [72, 0]
click at [1312, 379] on icon "button" at bounding box center [1316, 383] width 9 height 9
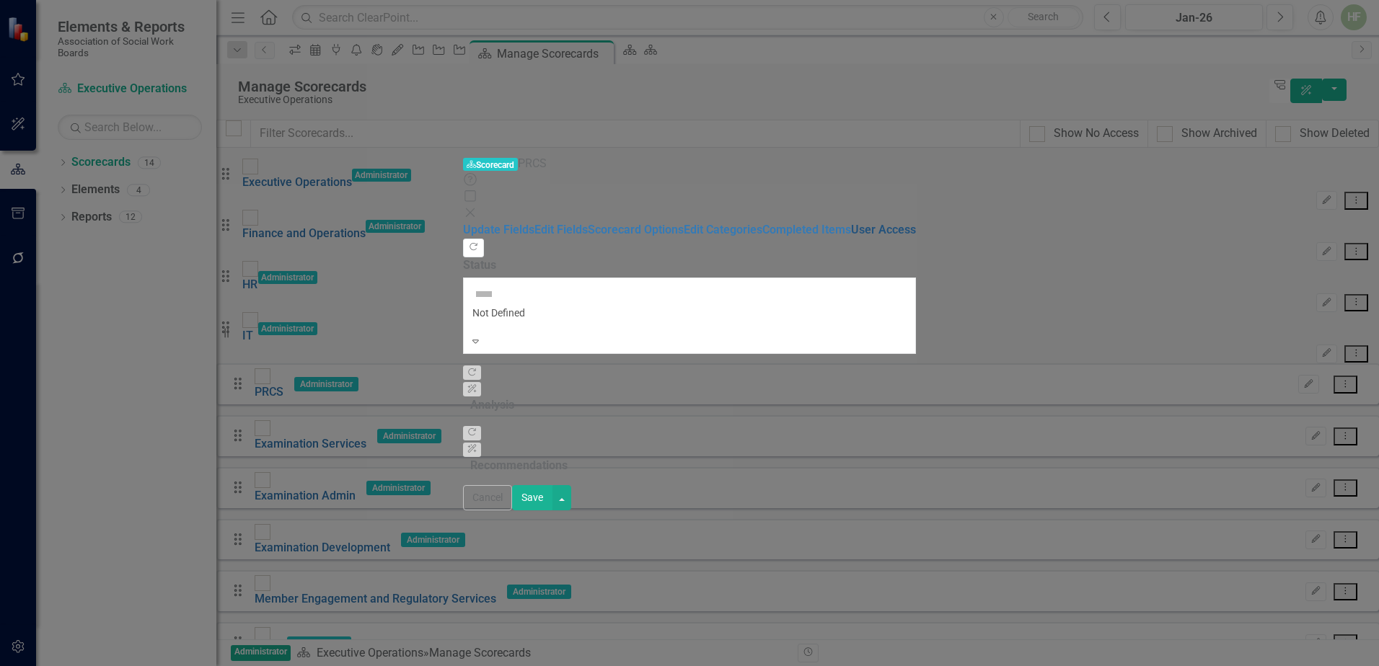
click at [851, 223] on link "User Access" at bounding box center [883, 230] width 65 height 14
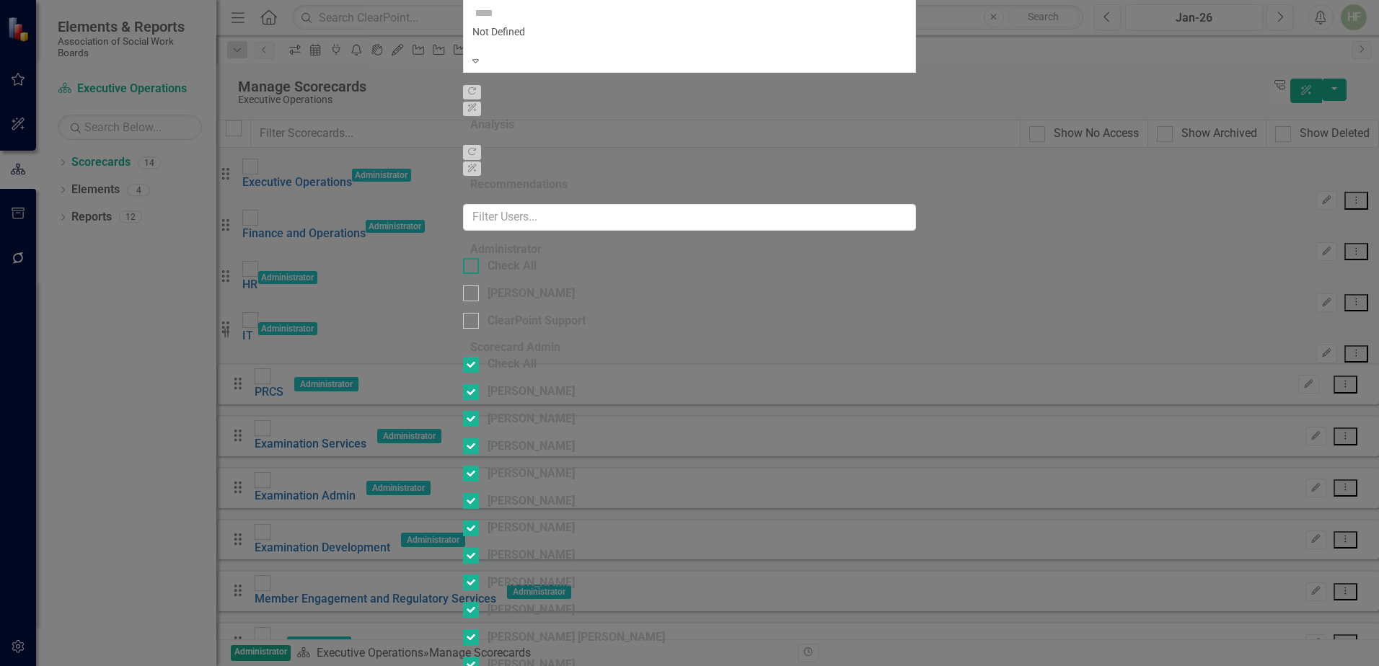
click at [463, 258] on input "Check All" at bounding box center [467, 262] width 9 height 9
checkbox input "true"
click at [463, 357] on div at bounding box center [471, 365] width 16 height 16
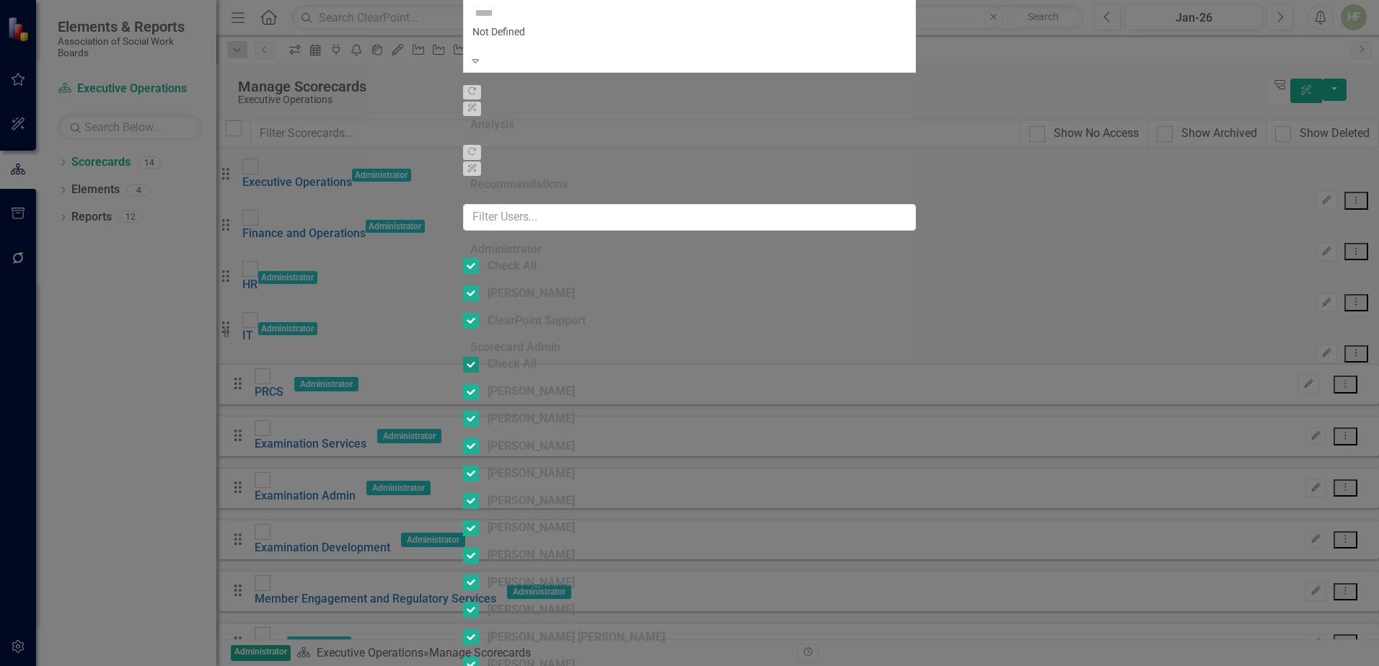
click at [463, 357] on input "Check All" at bounding box center [467, 361] width 9 height 9
checkbox input "false"
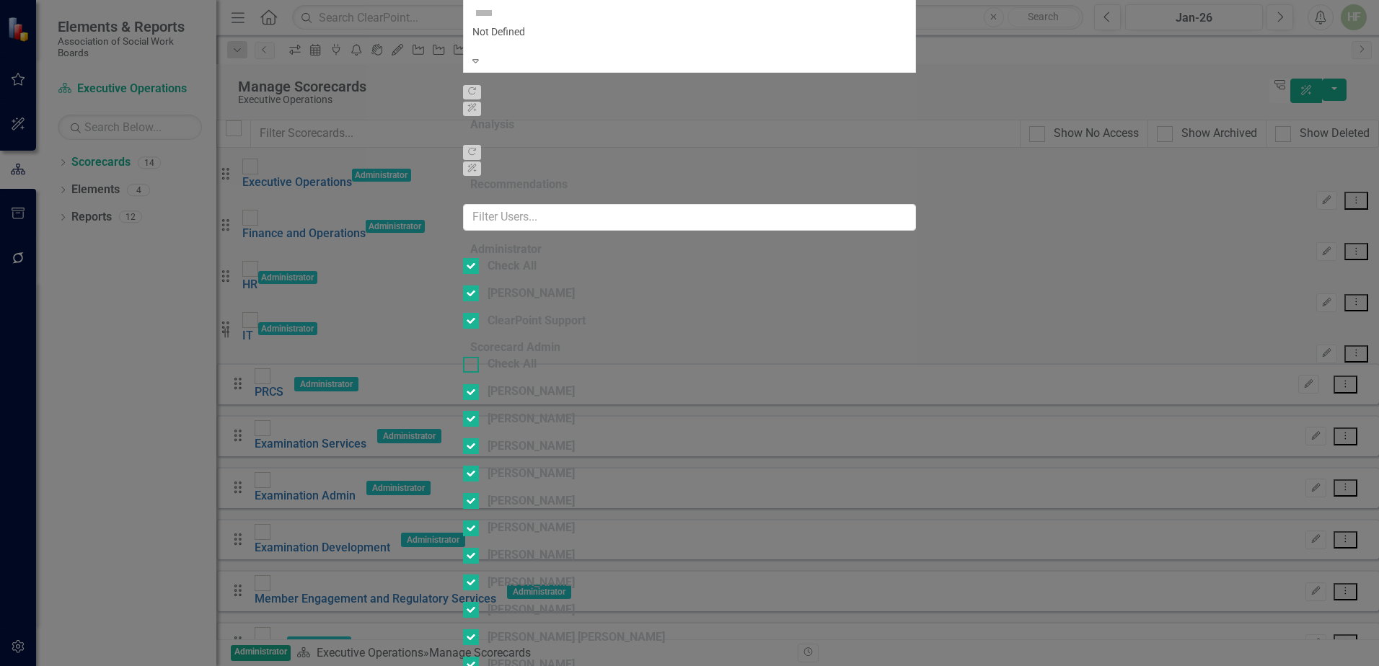
checkbox input "false"
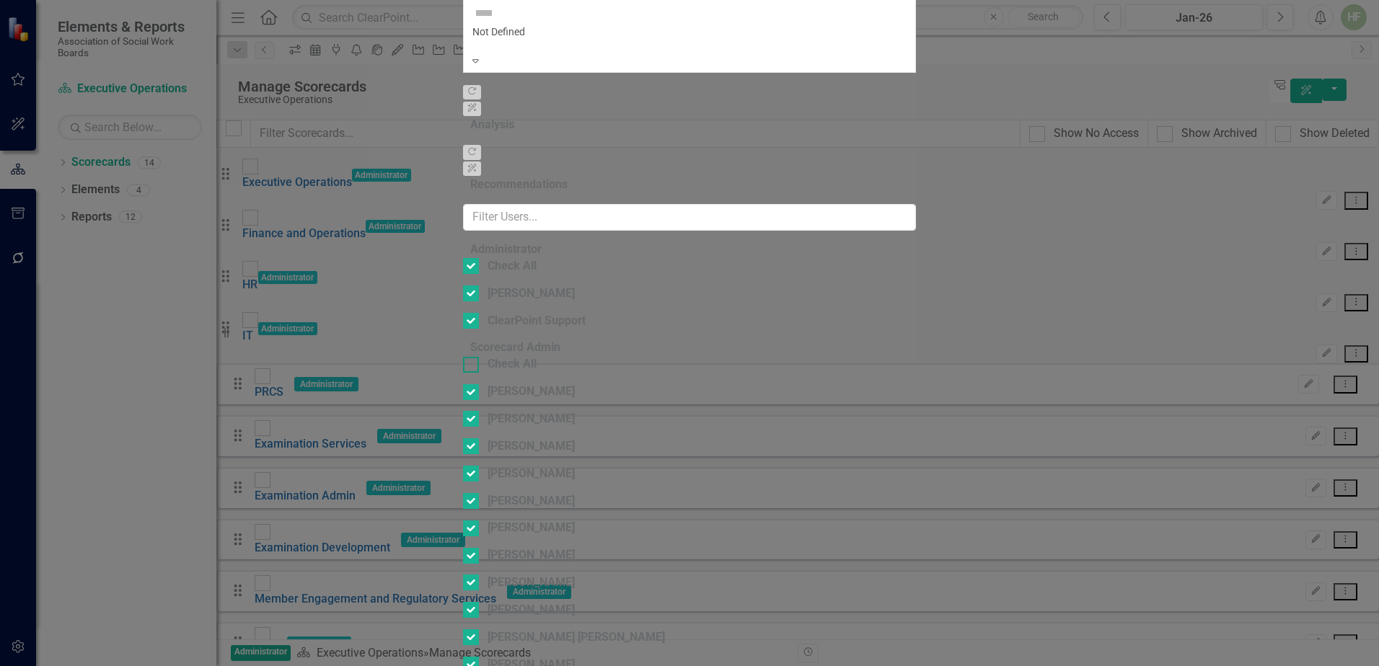
checkbox input "false"
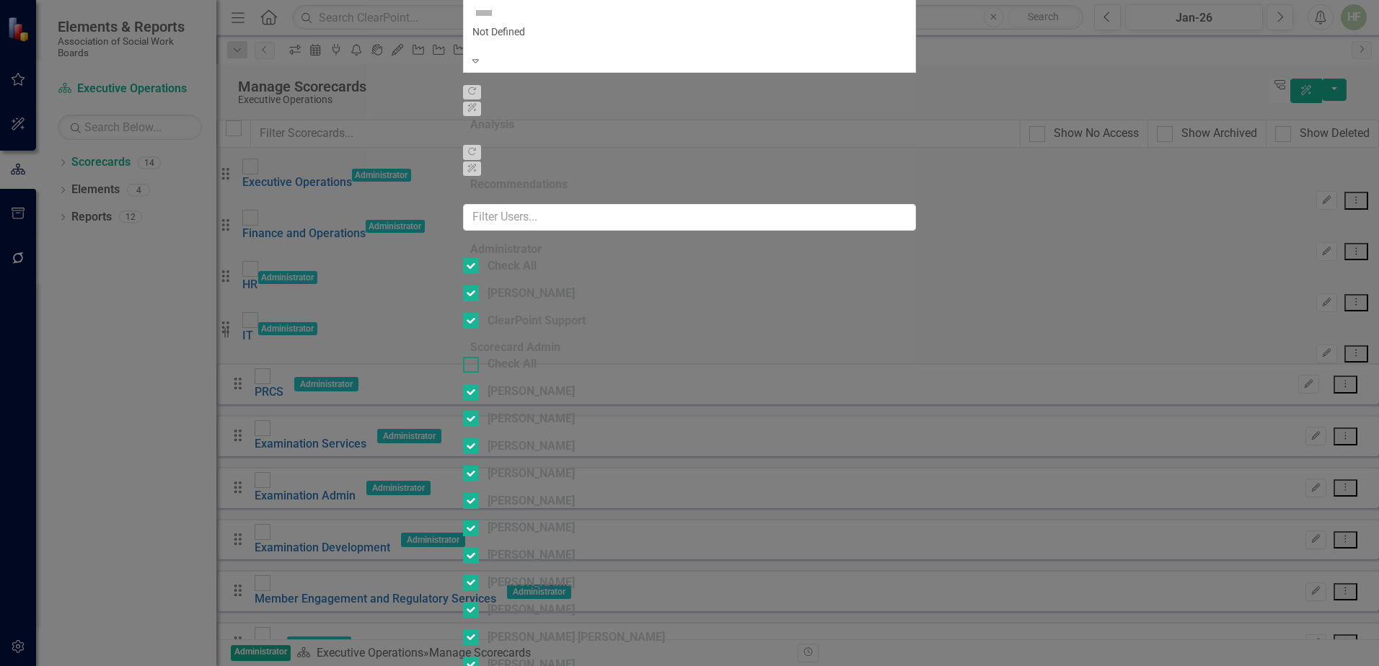
checkbox input "false"
click at [463, 629] on div at bounding box center [471, 637] width 16 height 16
click at [463, 629] on input "[PERSON_NAME] [PERSON_NAME]" at bounding box center [467, 633] width 9 height 9
checkbox input "true"
click at [463, 602] on div at bounding box center [471, 610] width 16 height 16
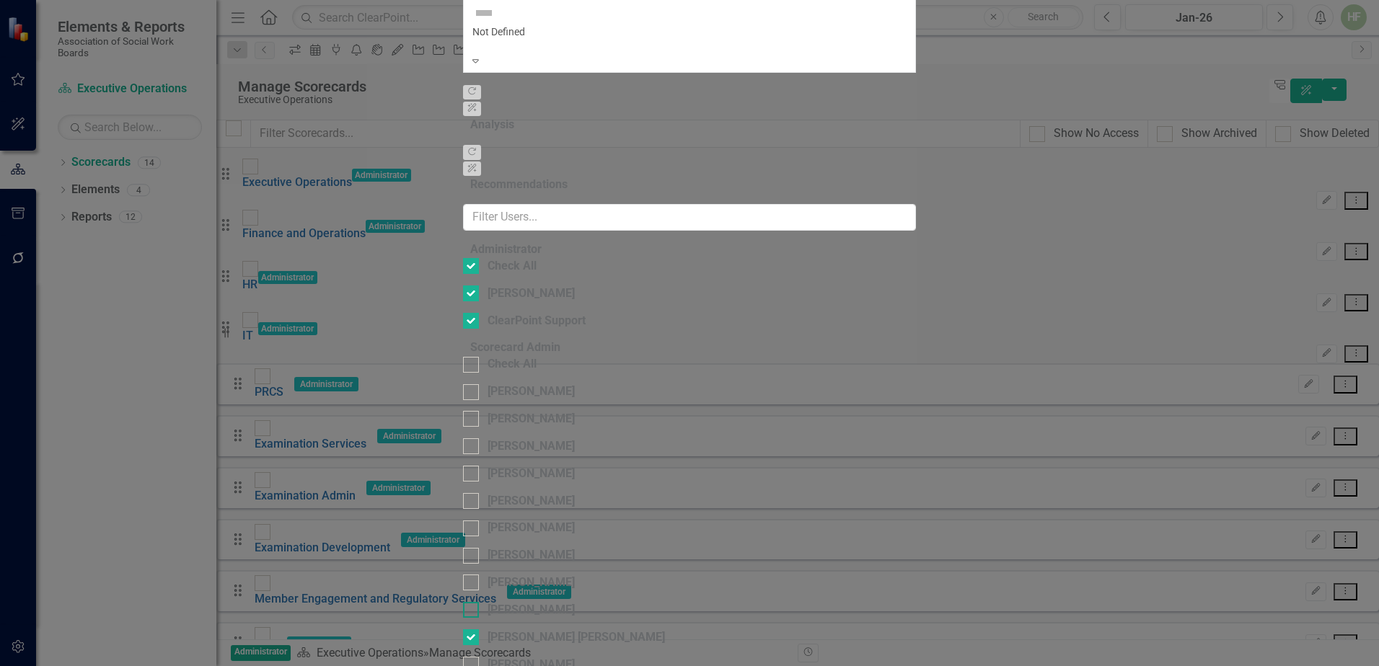
click at [463, 602] on input "[PERSON_NAME]" at bounding box center [467, 606] width 9 height 9
checkbox input "true"
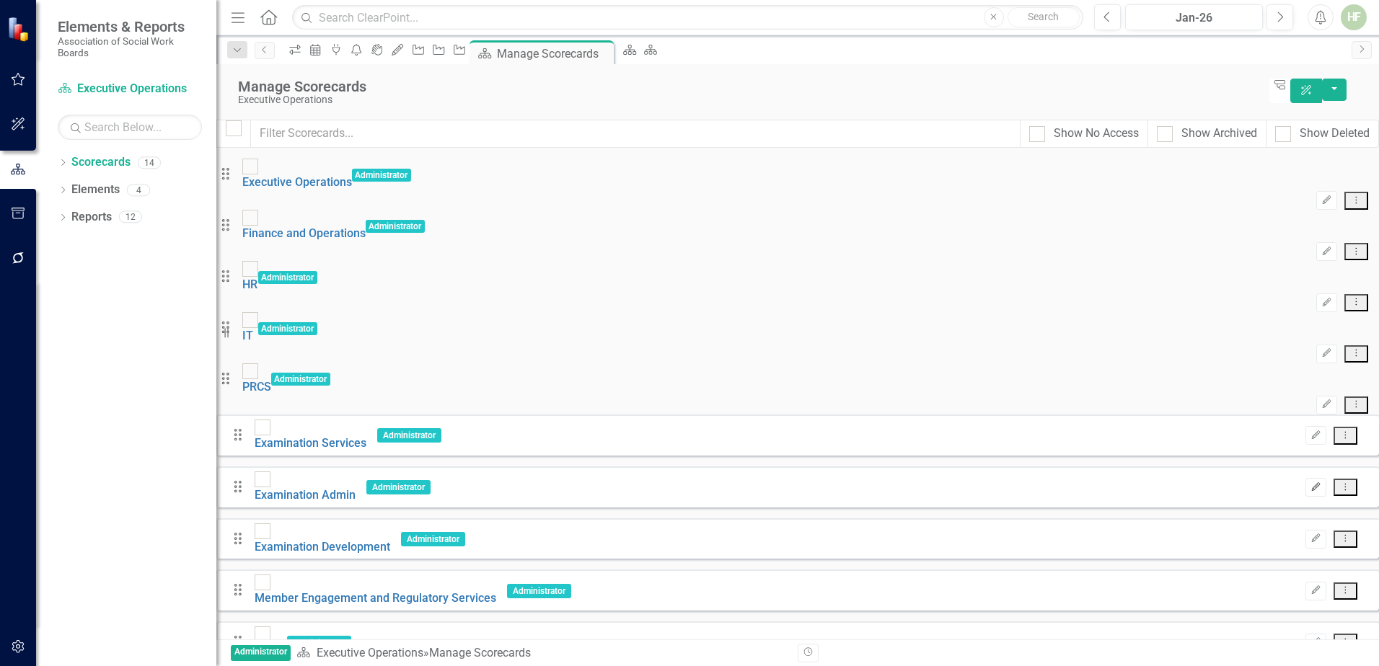
click at [1310, 483] on icon "Edit" at bounding box center [1315, 487] width 11 height 9
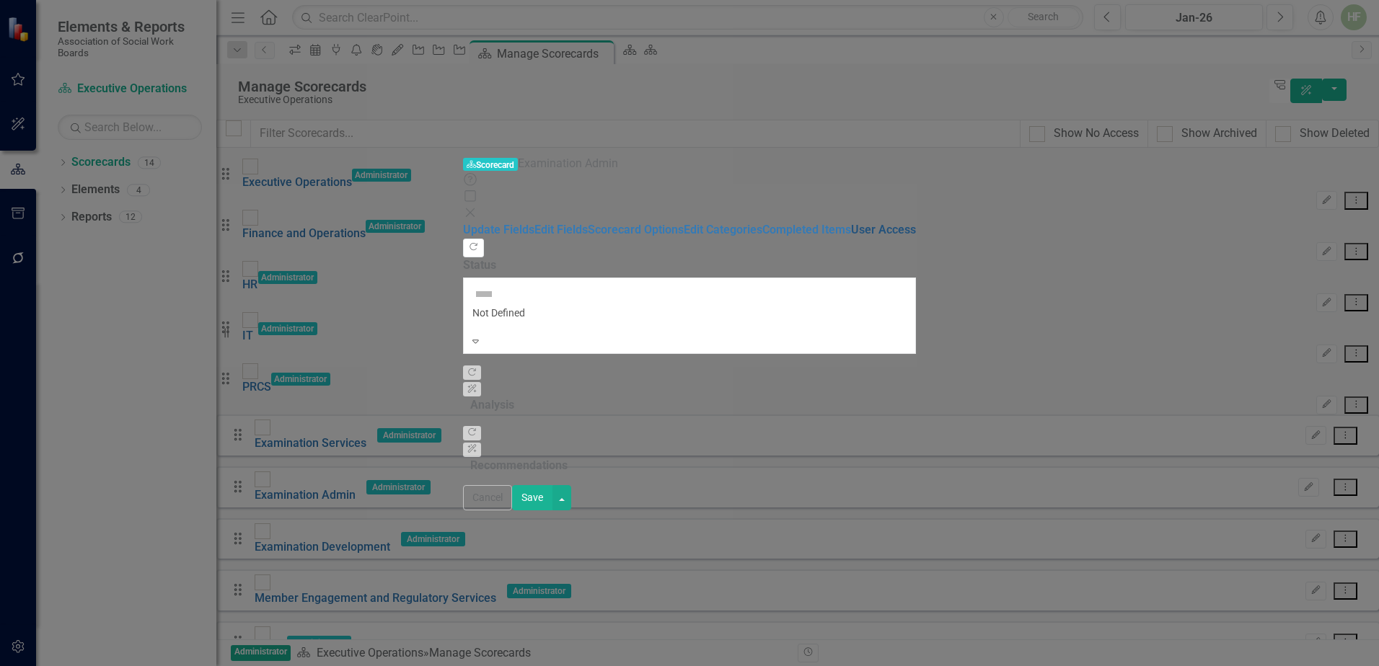
click at [851, 223] on link "User Access" at bounding box center [883, 230] width 65 height 14
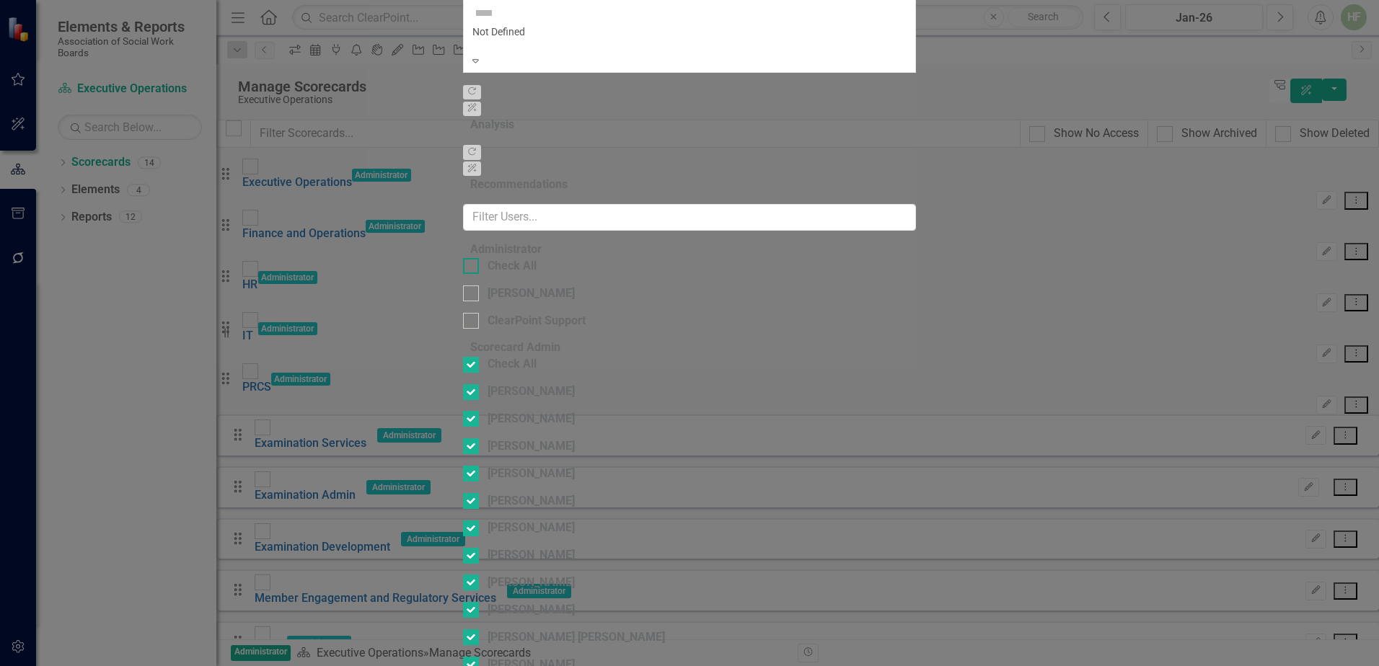
click at [463, 258] on div at bounding box center [471, 266] width 16 height 16
click at [463, 258] on input "Check All" at bounding box center [467, 262] width 9 height 9
checkbox input "true"
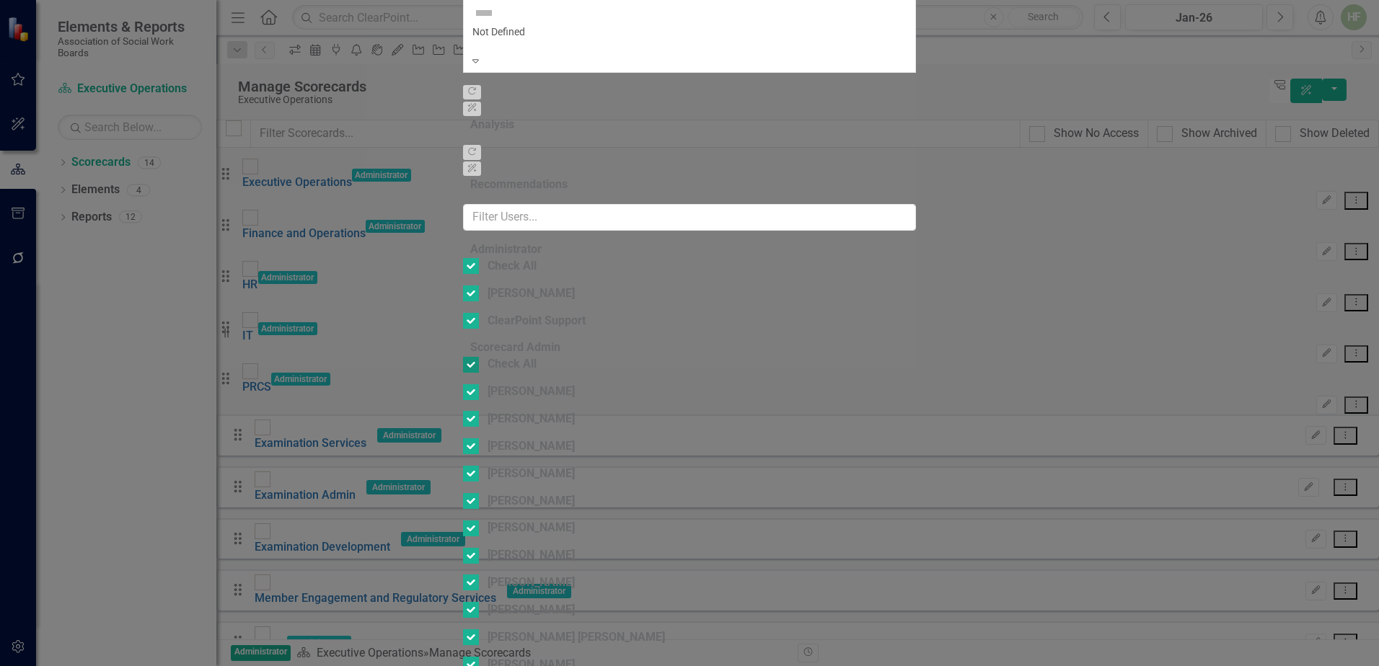
click at [463, 357] on input "Check All" at bounding box center [467, 361] width 9 height 9
checkbox input "false"
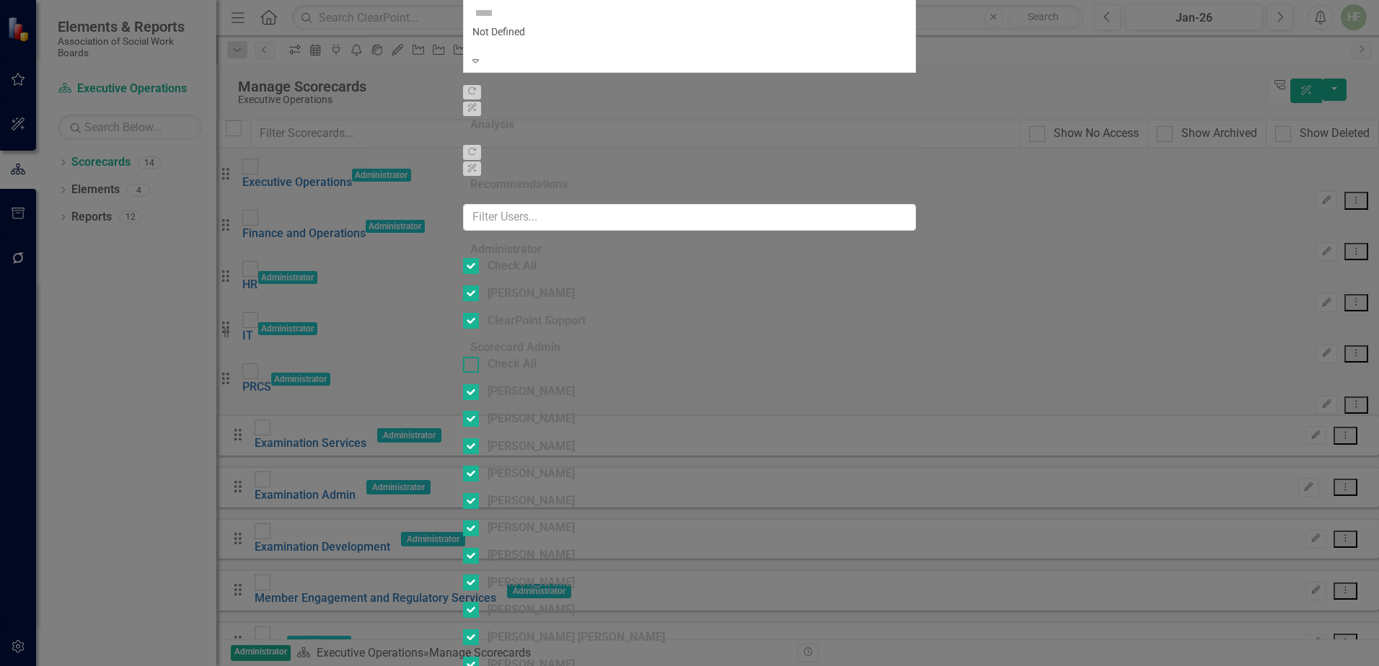
checkbox input "false"
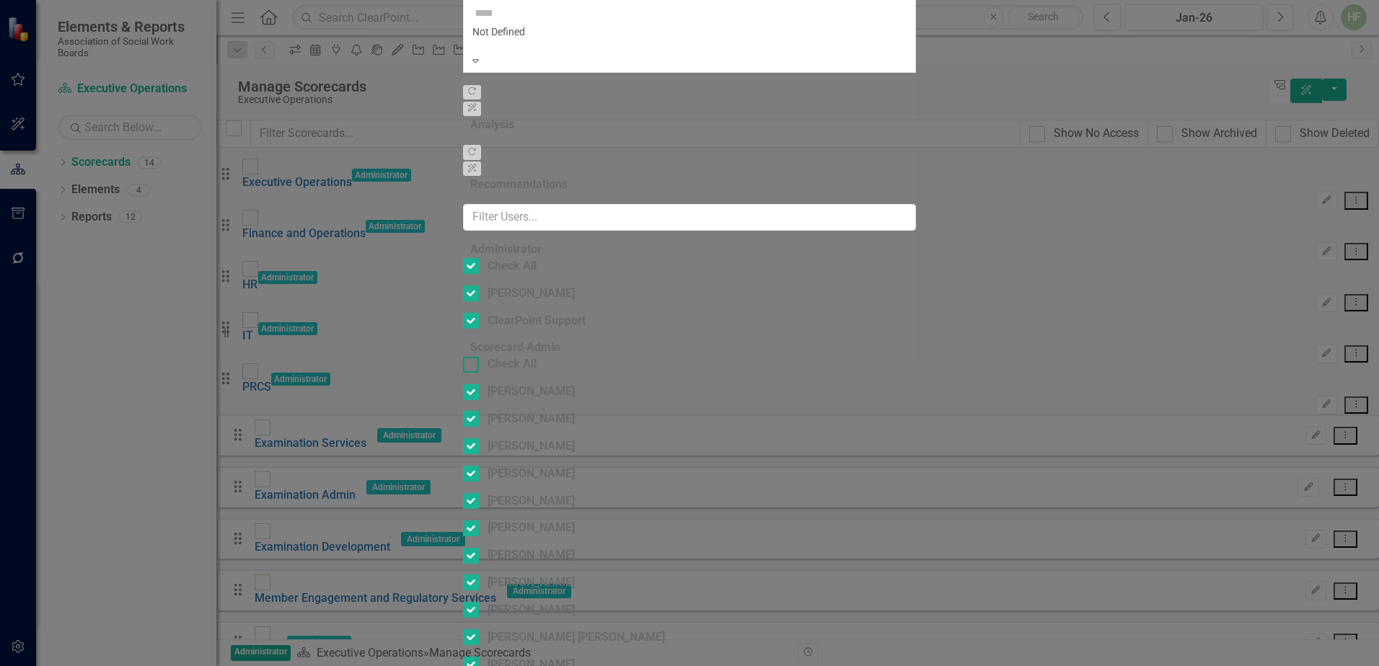
checkbox input "false"
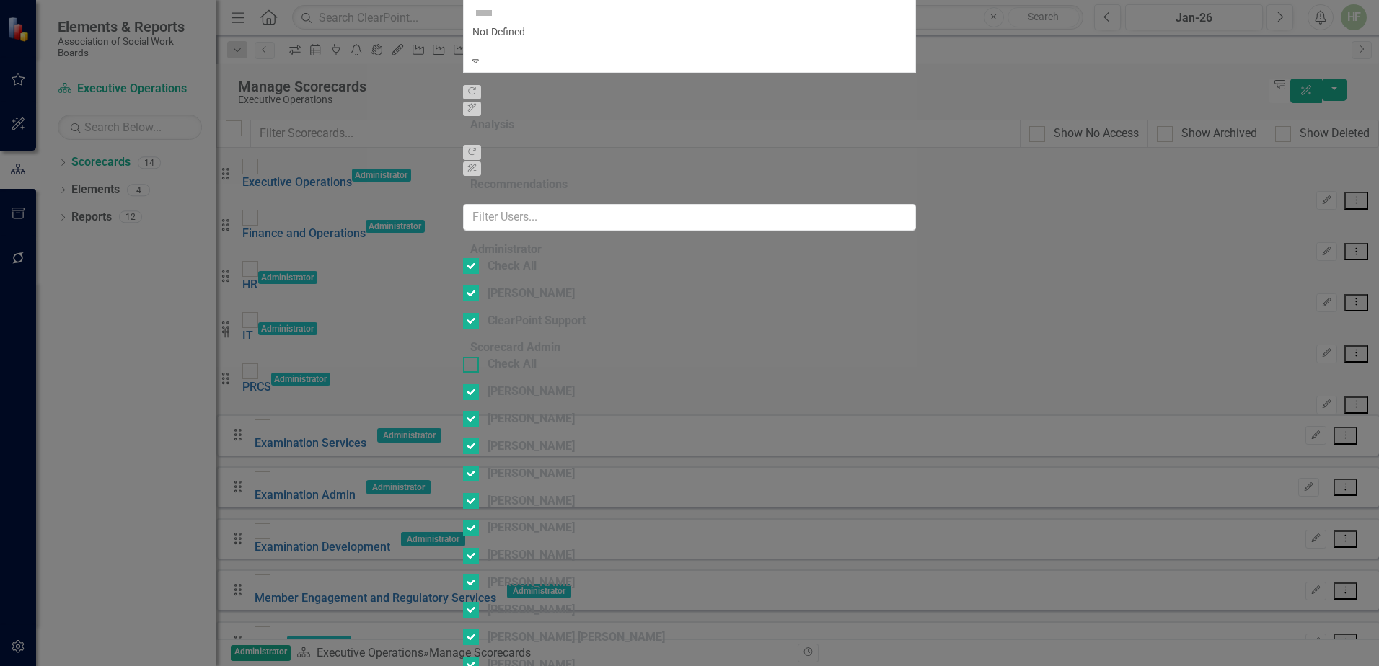
checkbox input "false"
click at [463, 521] on div at bounding box center [471, 529] width 16 height 16
click at [463, 521] on input "[PERSON_NAME]" at bounding box center [467, 525] width 9 height 9
checkbox input "true"
click at [463, 411] on div at bounding box center [471, 419] width 16 height 16
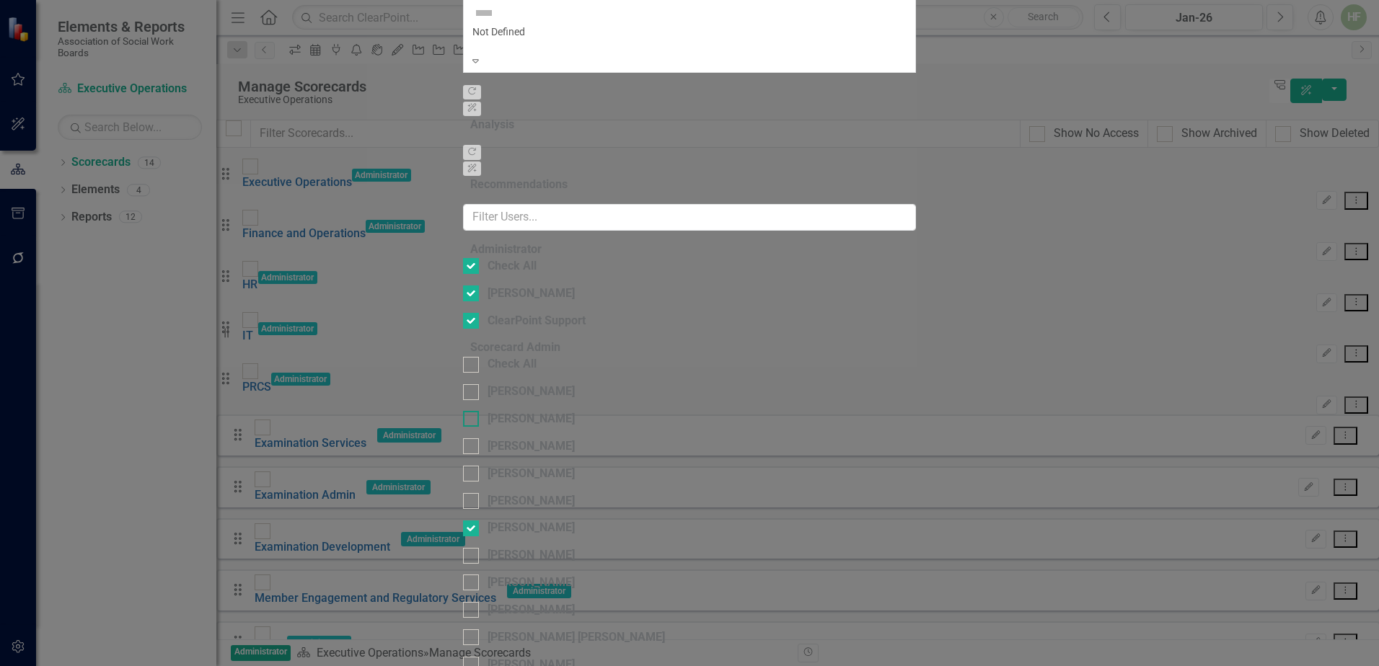
click at [463, 411] on input "[PERSON_NAME]" at bounding box center [467, 415] width 9 height 9
checkbox input "true"
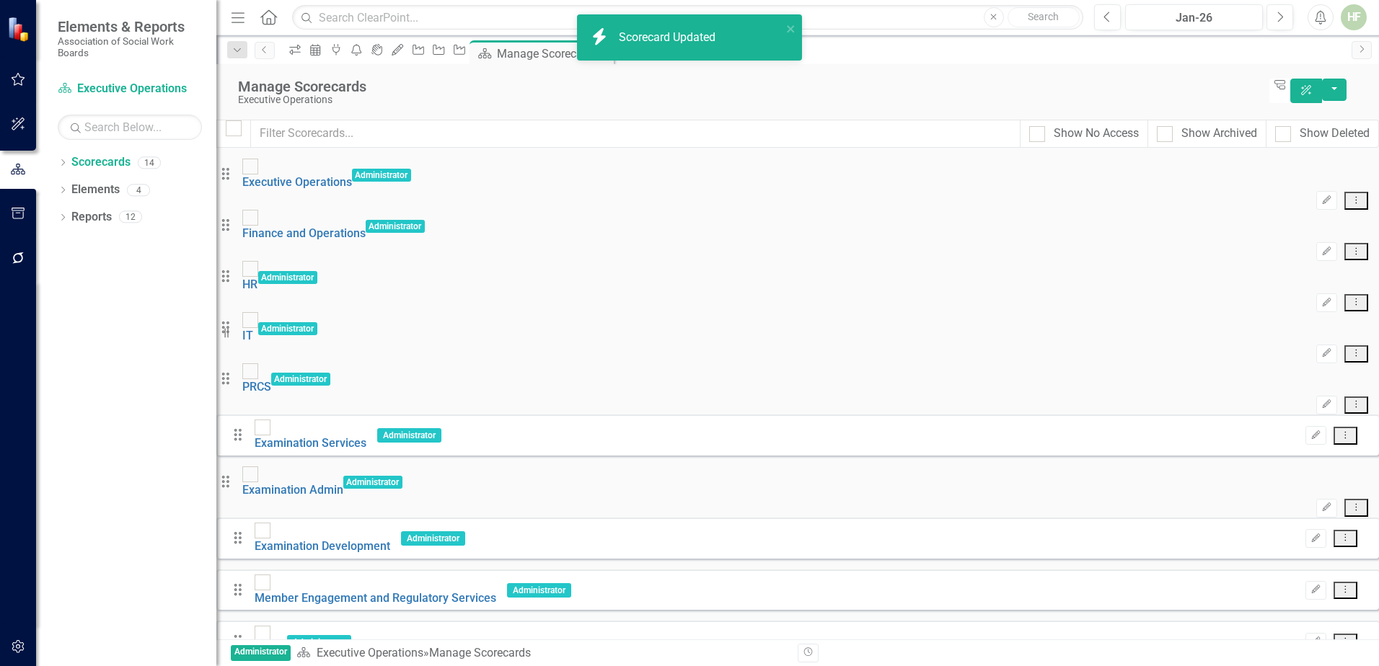
scroll to position [154, 0]
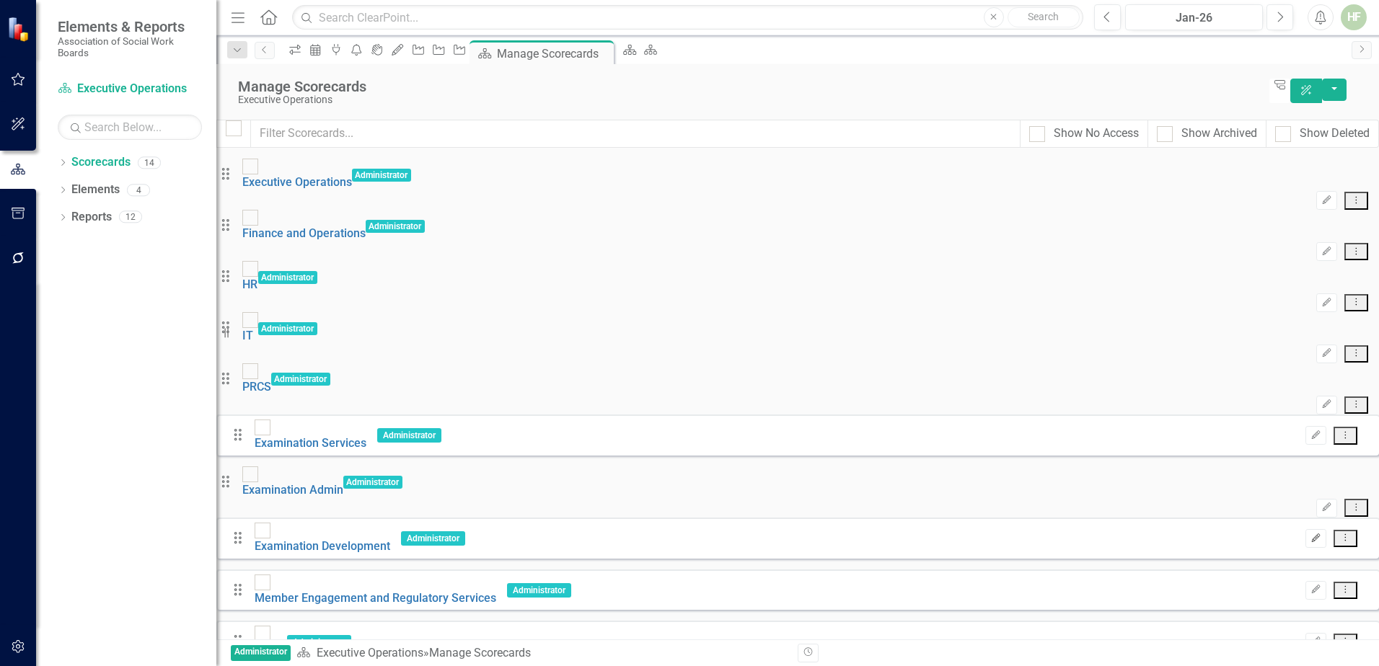
click at [1310, 534] on icon "Edit" at bounding box center [1315, 538] width 11 height 9
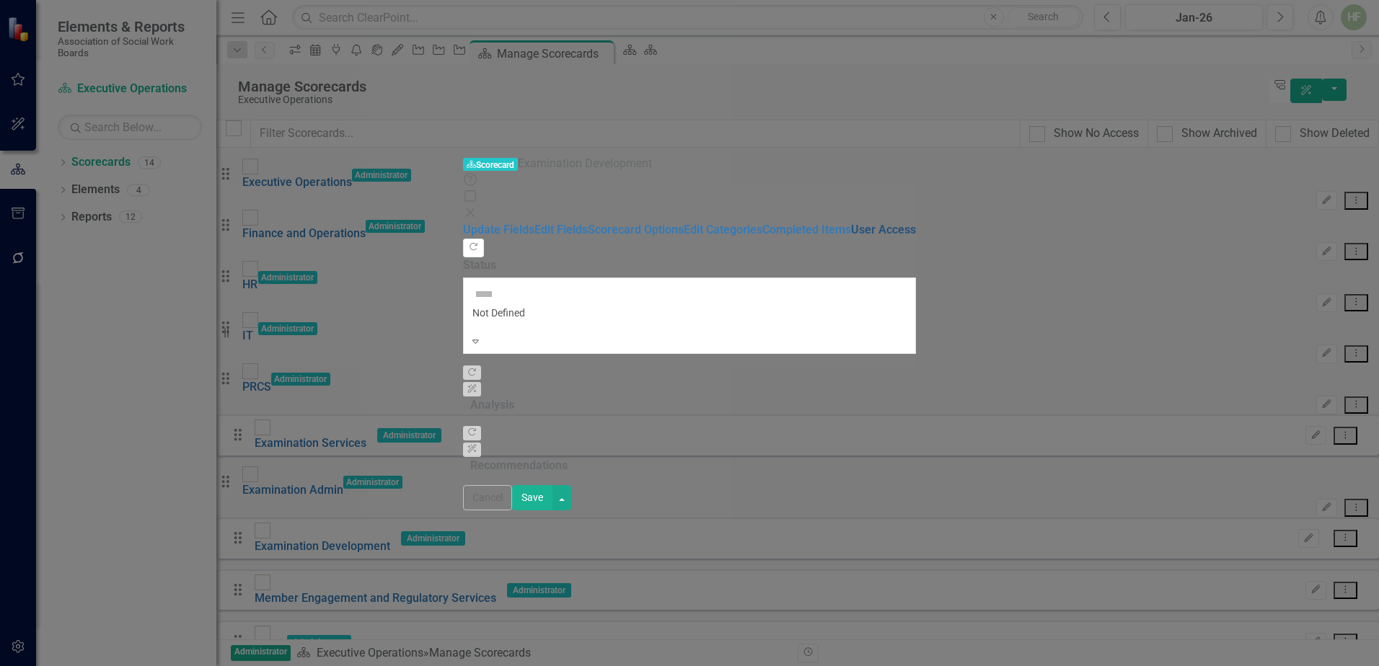
click at [851, 223] on link "User Access" at bounding box center [883, 230] width 65 height 14
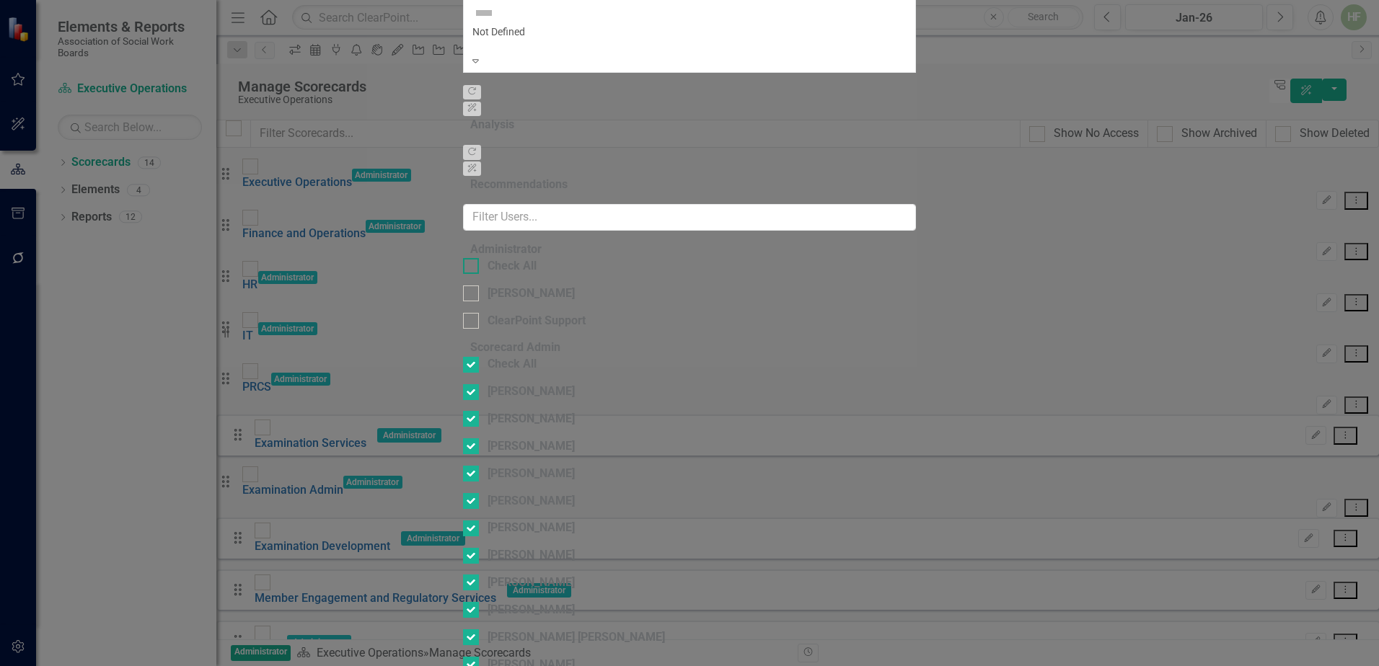
click at [463, 258] on input "Check All" at bounding box center [467, 262] width 9 height 9
checkbox input "true"
click at [463, 357] on input "Check All" at bounding box center [467, 361] width 9 height 9
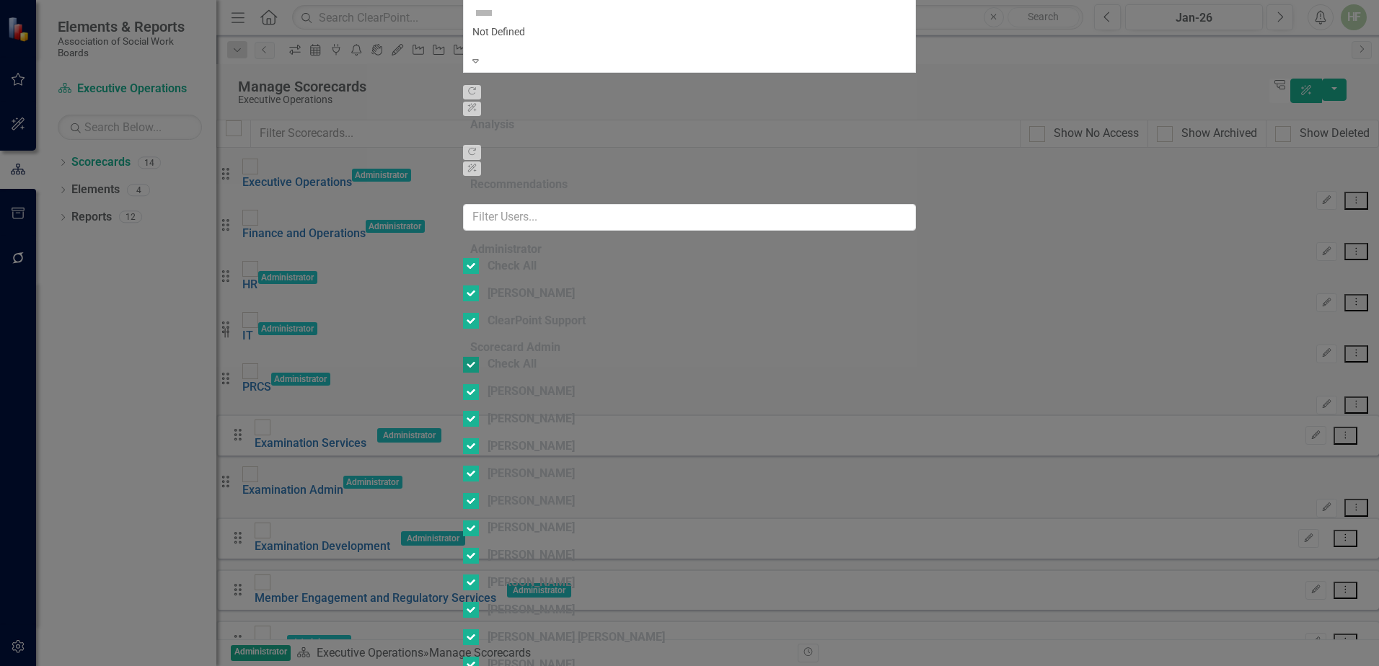
checkbox input "false"
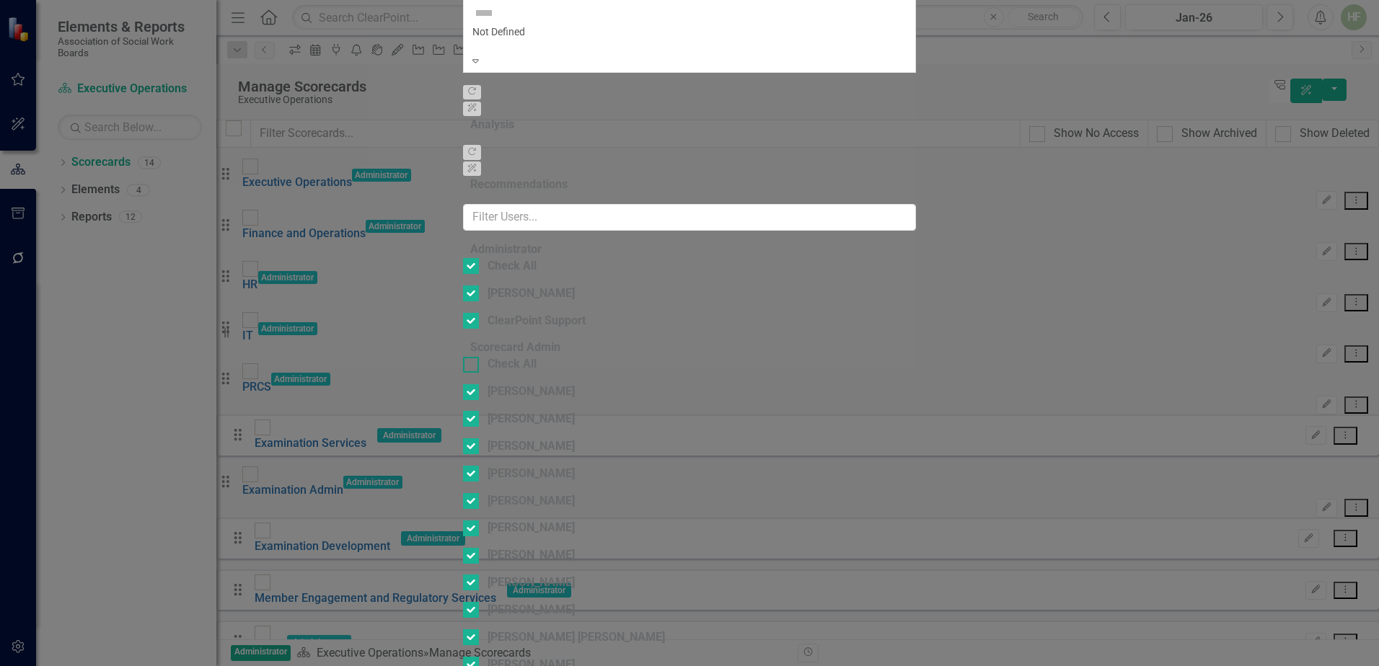
checkbox input "false"
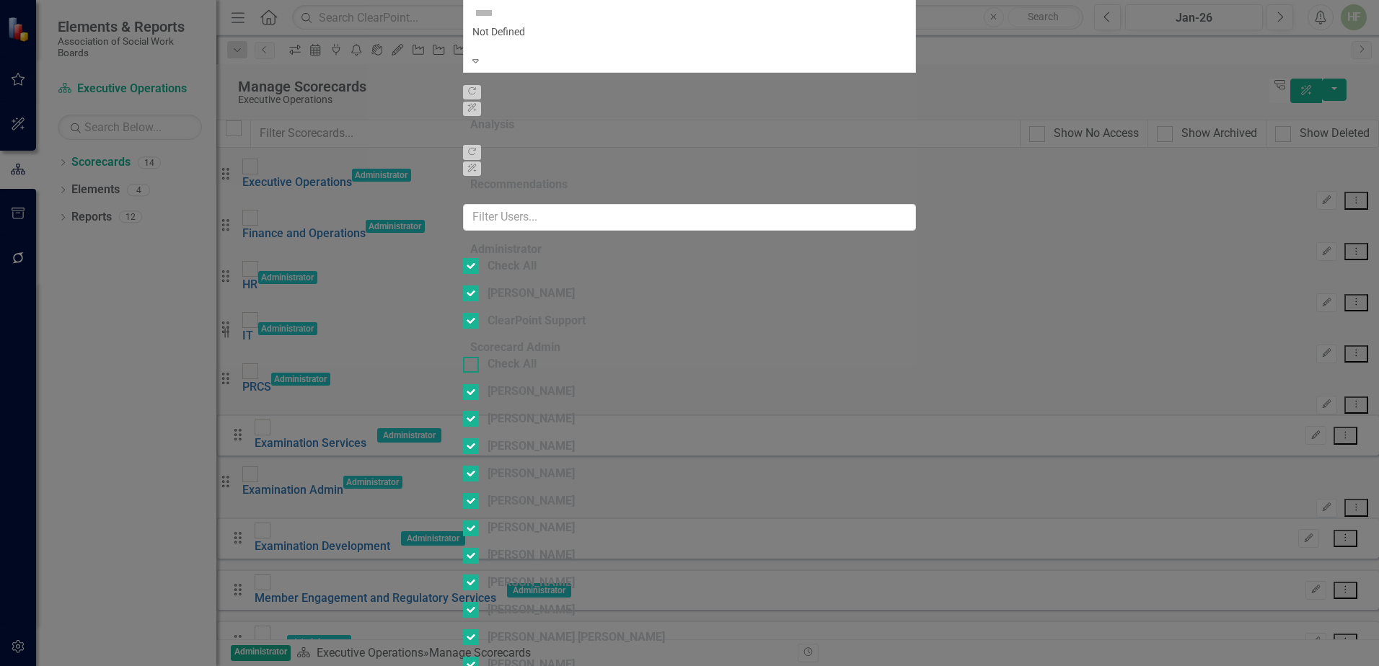
checkbox input "false"
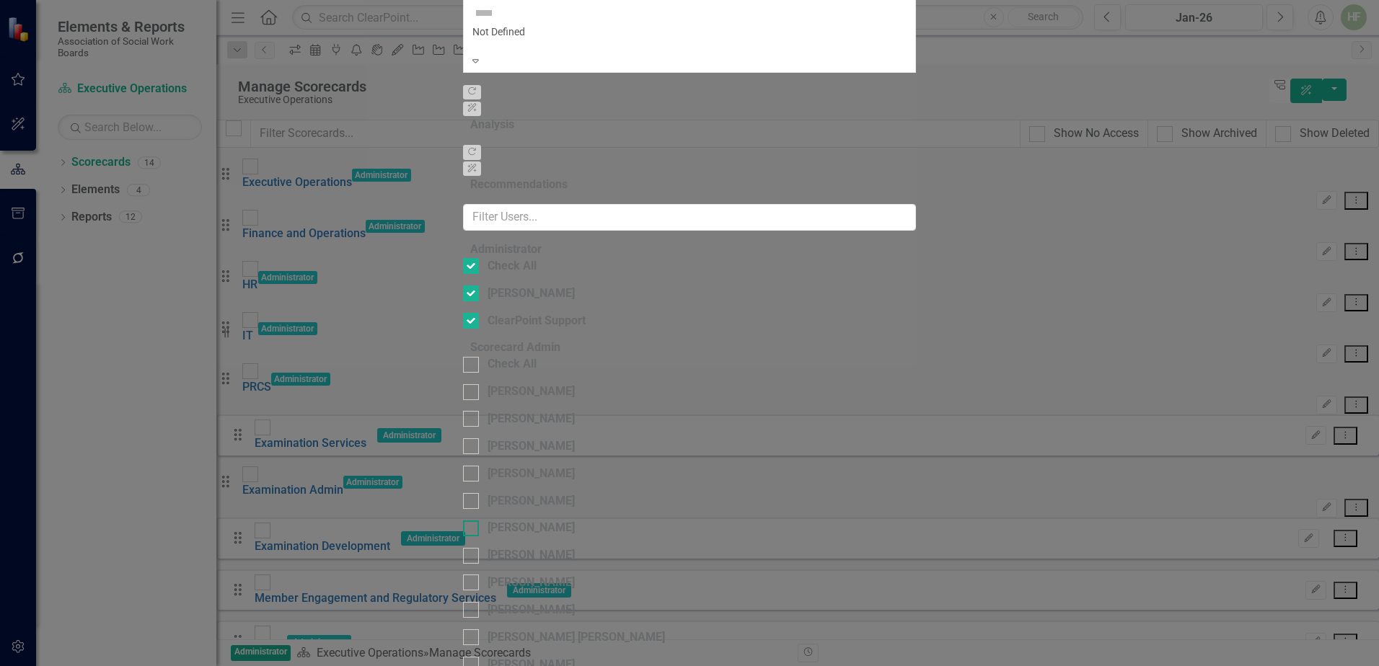
click at [489, 520] on div "[PERSON_NAME]" at bounding box center [530, 528] width 87 height 17
click at [472, 521] on input "[PERSON_NAME]" at bounding box center [467, 525] width 9 height 9
checkbox input "true"
click at [487, 493] on div "[PERSON_NAME]" at bounding box center [530, 501] width 87 height 17
click at [472, 493] on input "[PERSON_NAME]" at bounding box center [467, 497] width 9 height 9
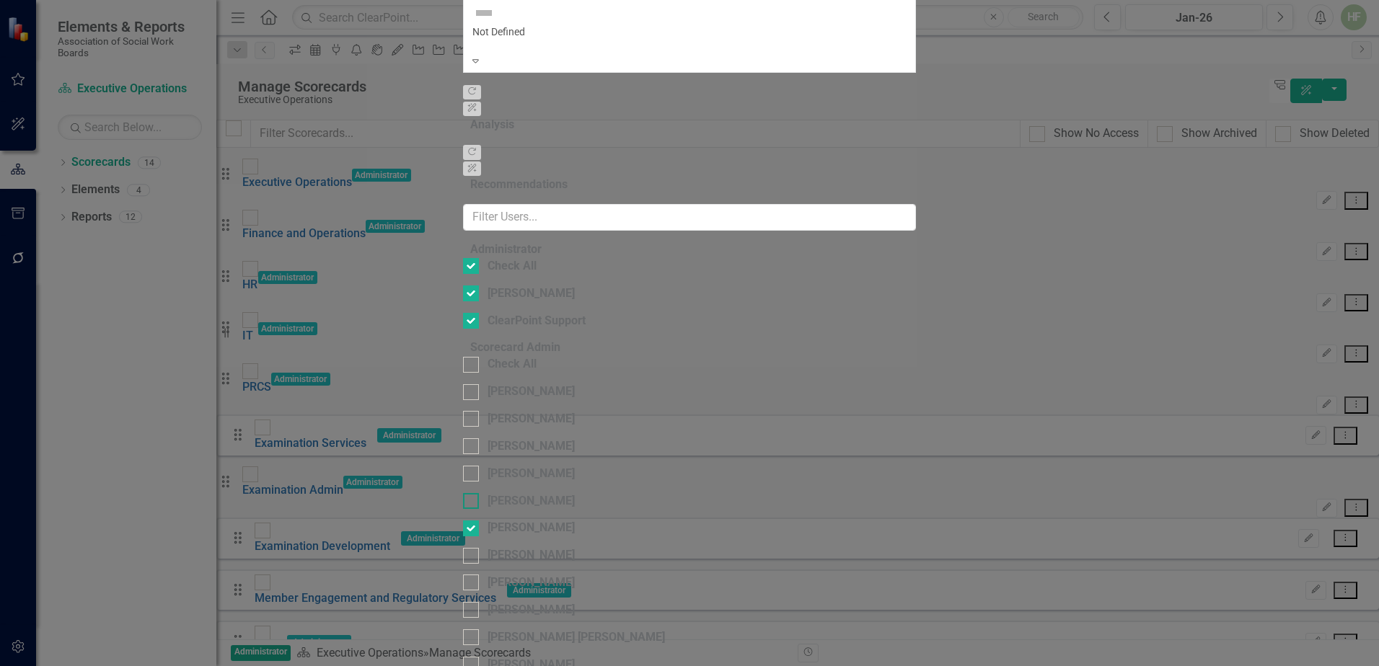
checkbox input "true"
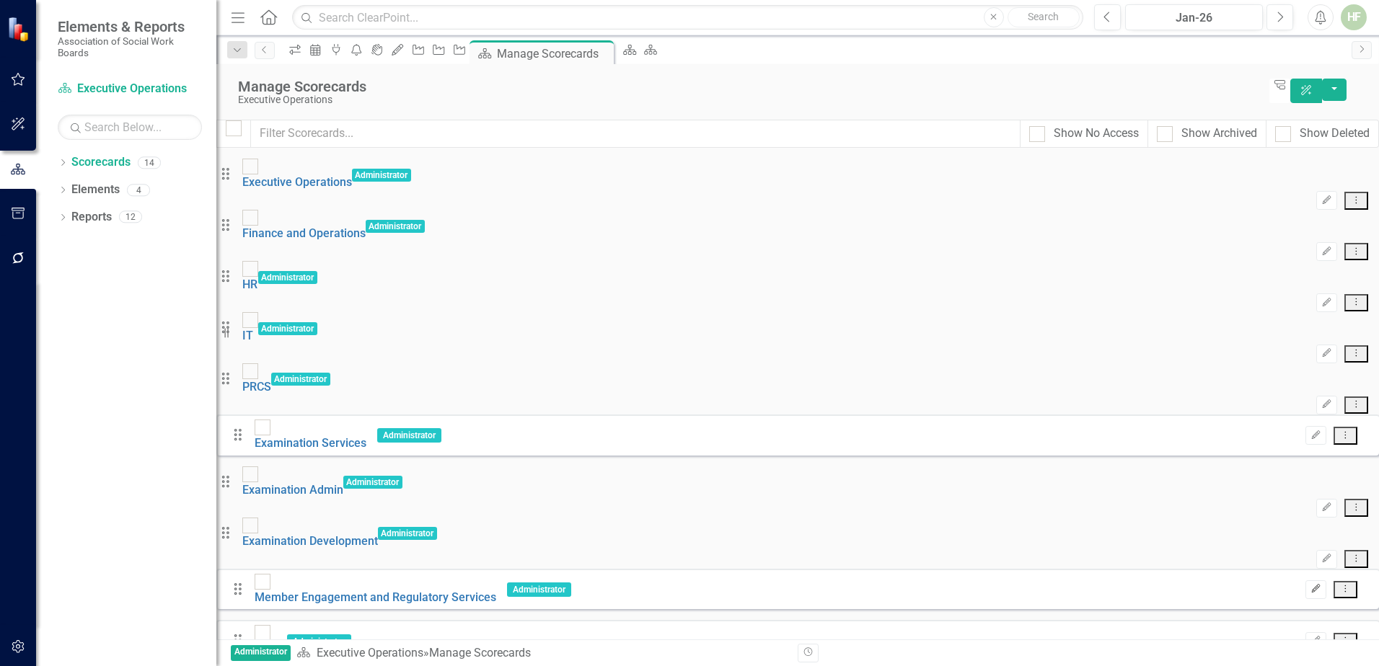
click at [1310, 585] on icon "Edit" at bounding box center [1315, 589] width 11 height 9
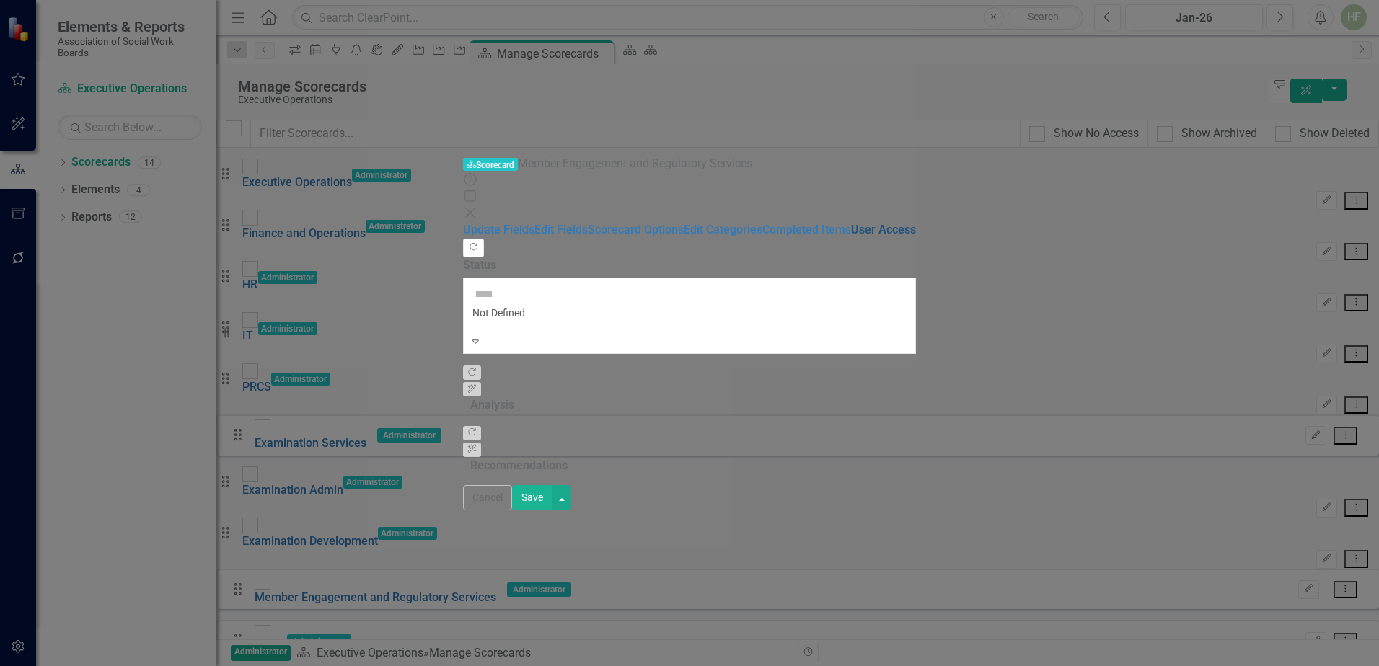
click at [851, 223] on link "User Access" at bounding box center [883, 230] width 65 height 14
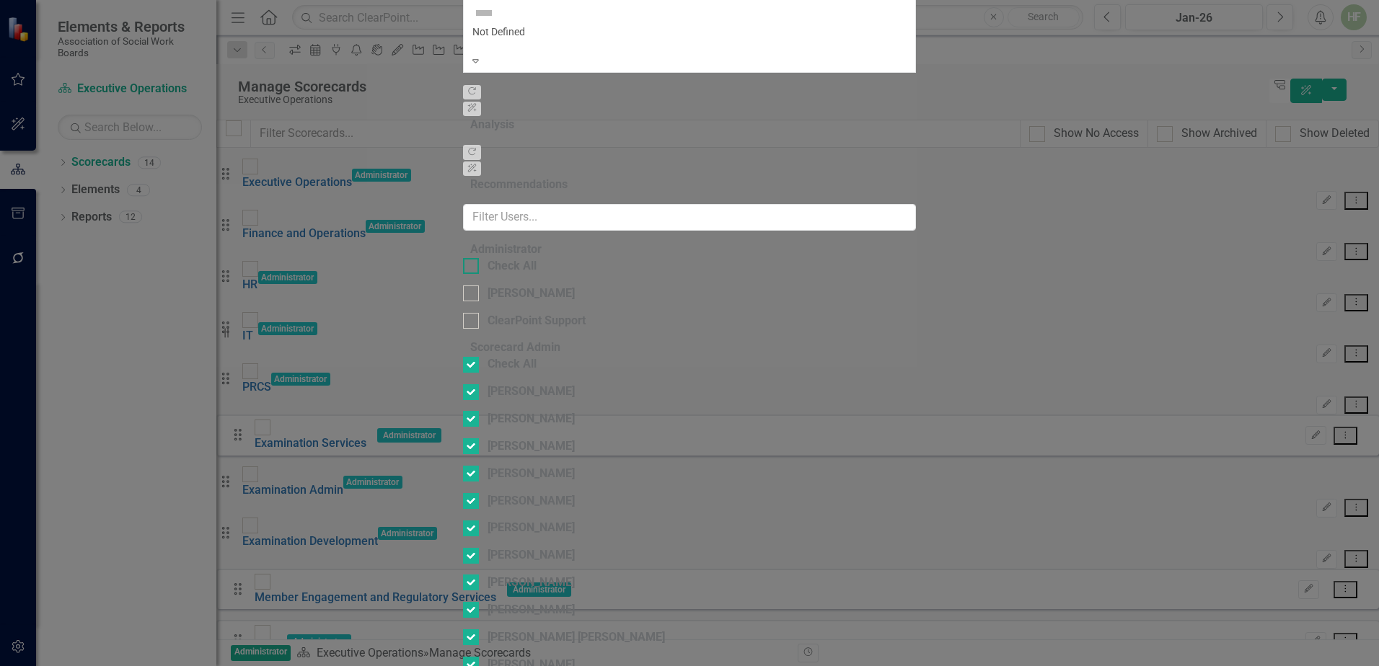
click at [463, 258] on div at bounding box center [471, 266] width 16 height 16
click at [463, 258] on input "Check All" at bounding box center [467, 262] width 9 height 9
checkbox input "true"
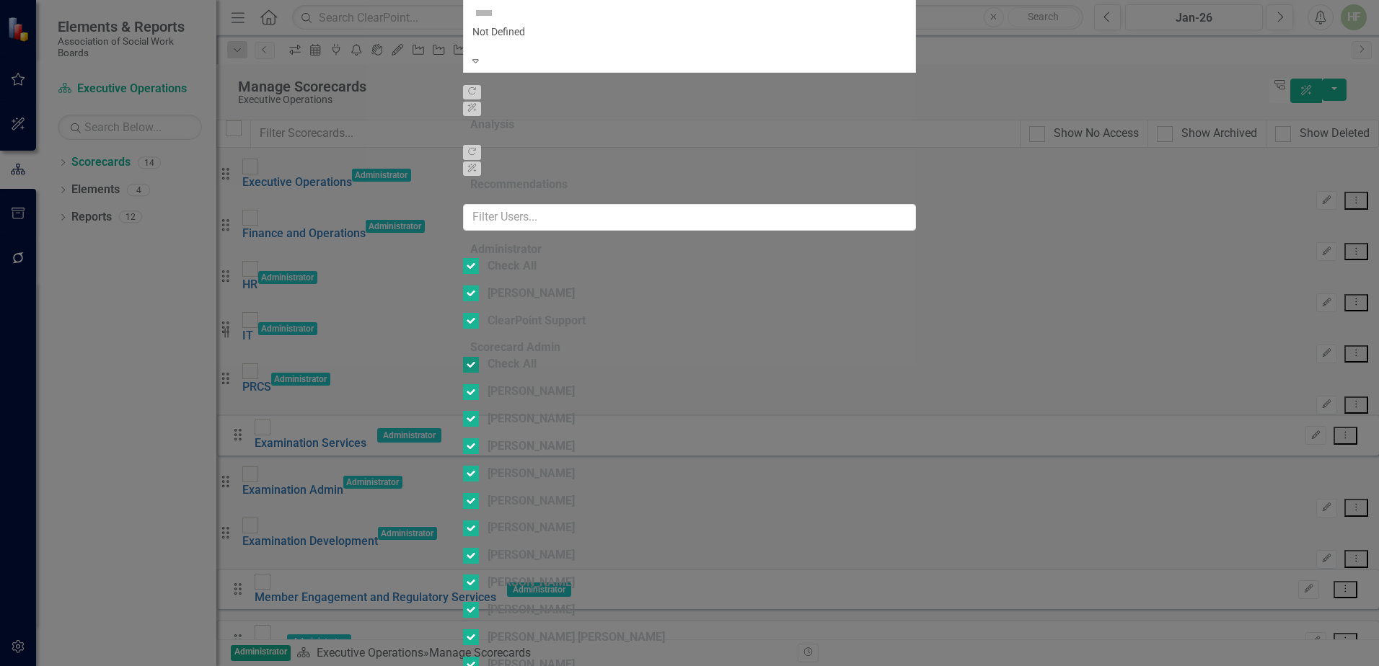
click at [463, 357] on div at bounding box center [471, 365] width 16 height 16
click at [463, 357] on input "Check All" at bounding box center [467, 361] width 9 height 9
checkbox input "false"
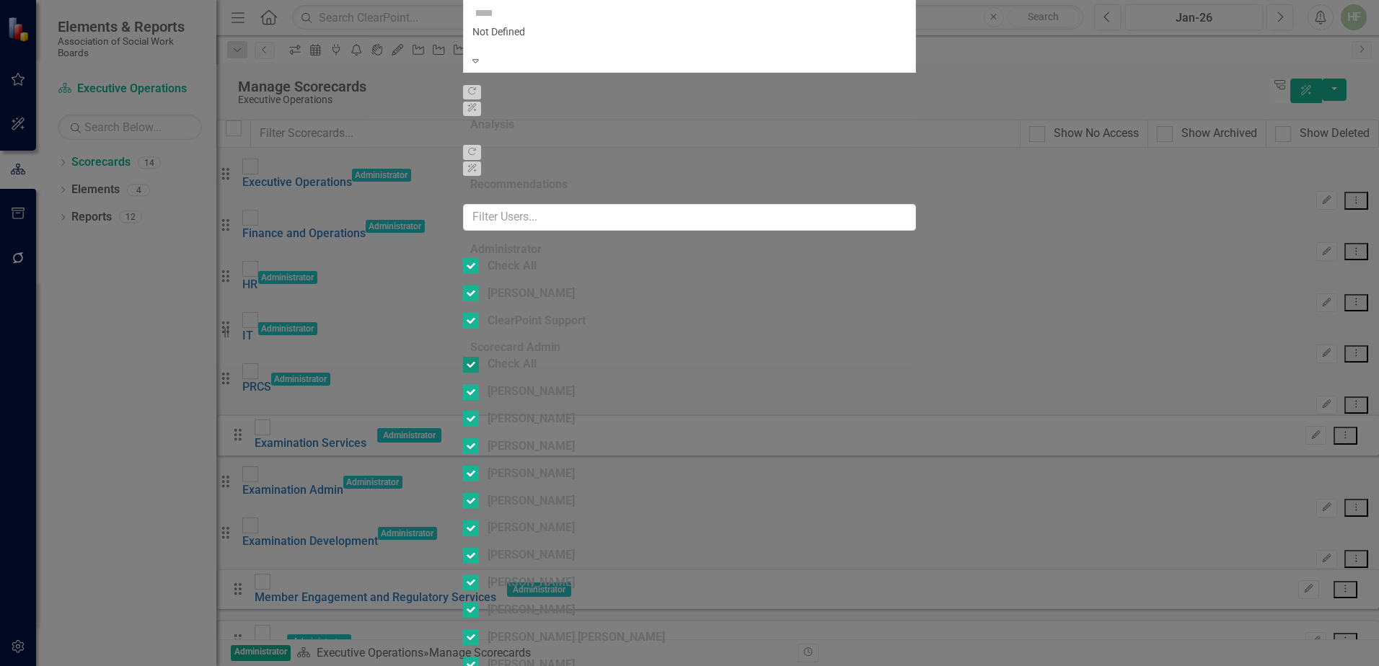
checkbox input "false"
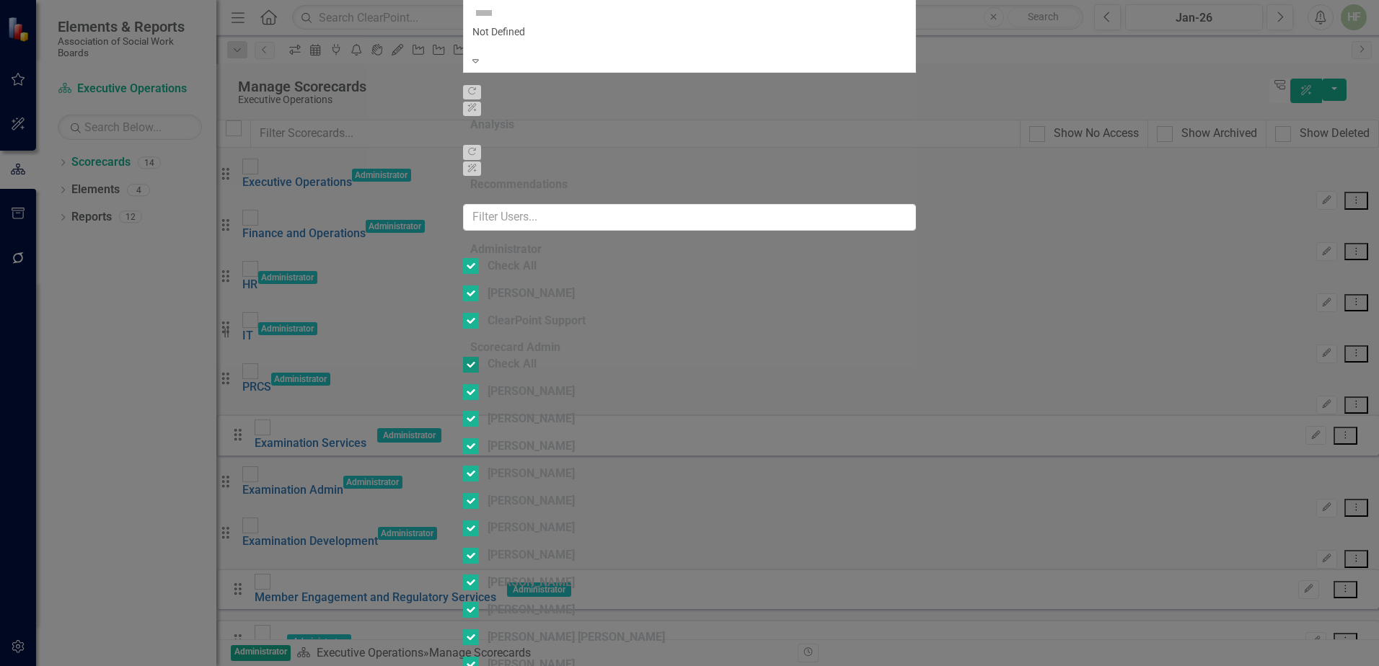
checkbox input "false"
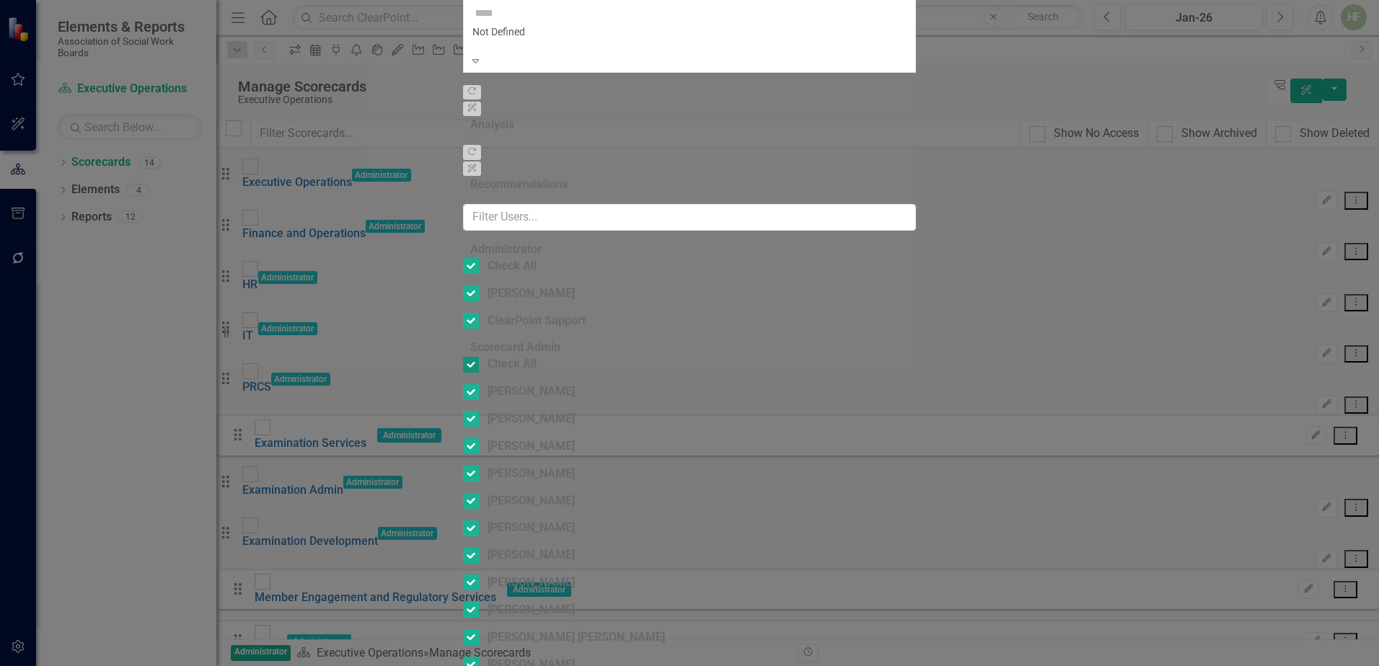
checkbox input "false"
click at [500, 547] on div "[PERSON_NAME]" at bounding box center [530, 555] width 87 height 17
click at [472, 548] on input "[PERSON_NAME]" at bounding box center [467, 552] width 9 height 9
checkbox input "true"
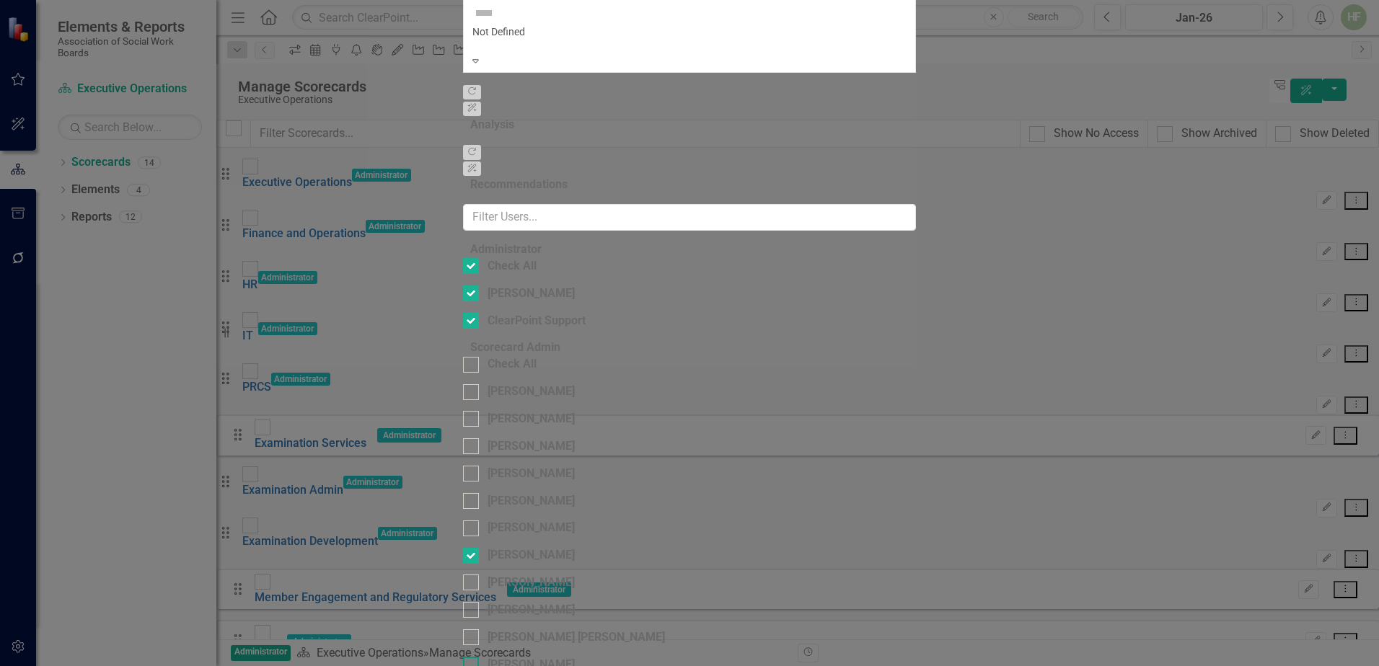
click at [508, 657] on div "[PERSON_NAME]" at bounding box center [689, 665] width 453 height 17
click at [472, 657] on input "[PERSON_NAME]" at bounding box center [467, 661] width 9 height 9
checkbox input "true"
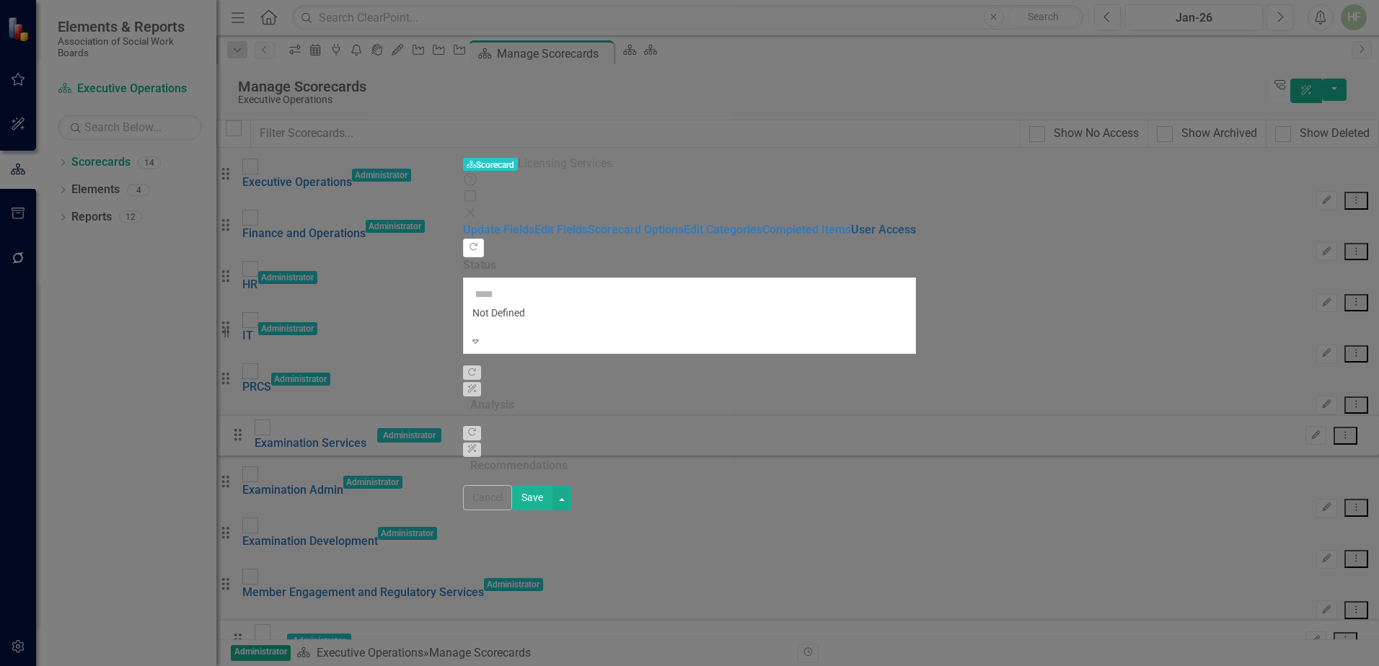
click at [851, 223] on link "User Access" at bounding box center [883, 230] width 65 height 14
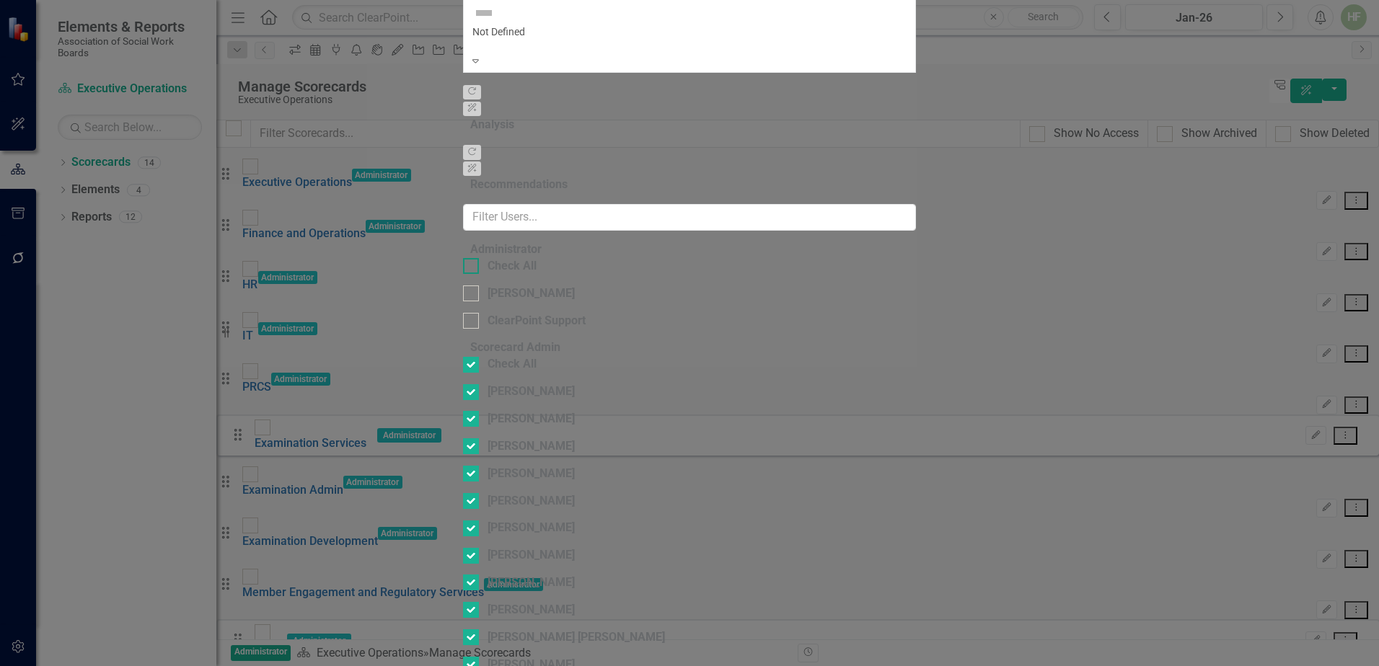
click at [463, 258] on input "Check All" at bounding box center [467, 262] width 9 height 9
checkbox input "true"
click at [463, 357] on div at bounding box center [471, 365] width 16 height 16
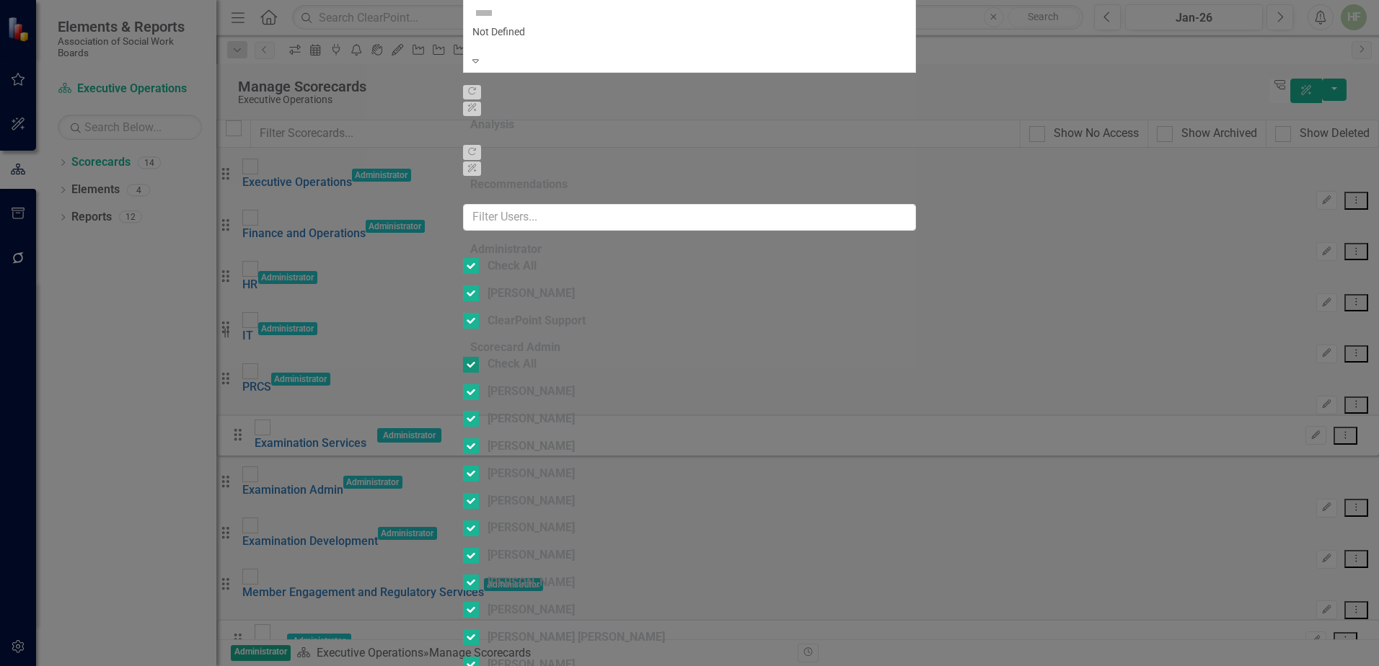
click at [463, 357] on input "Check All" at bounding box center [467, 361] width 9 height 9
checkbox input "false"
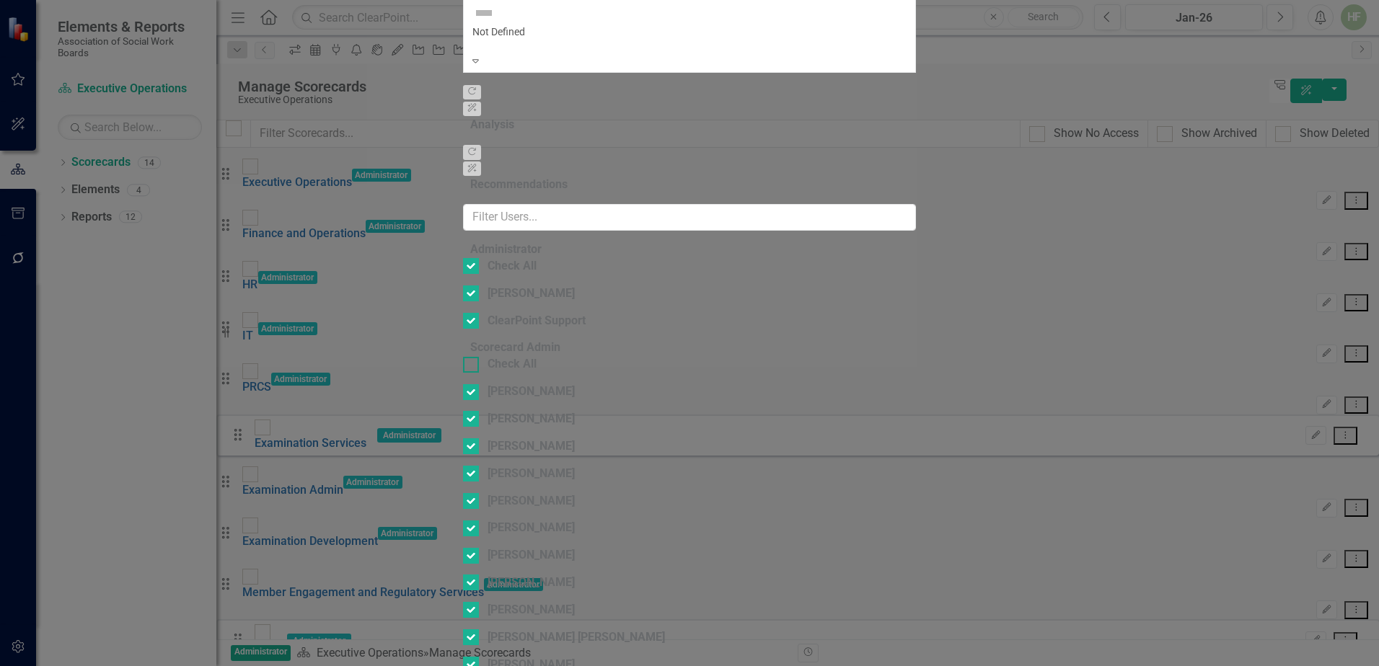
checkbox input "false"
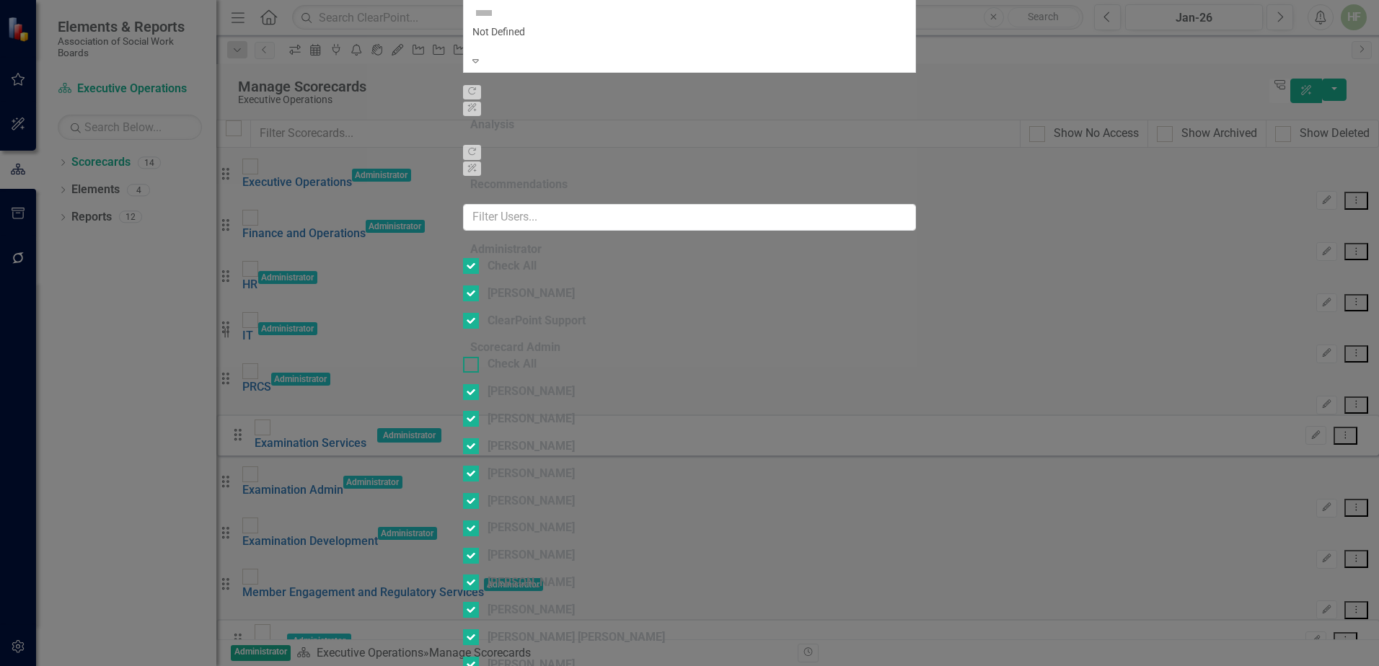
checkbox input "false"
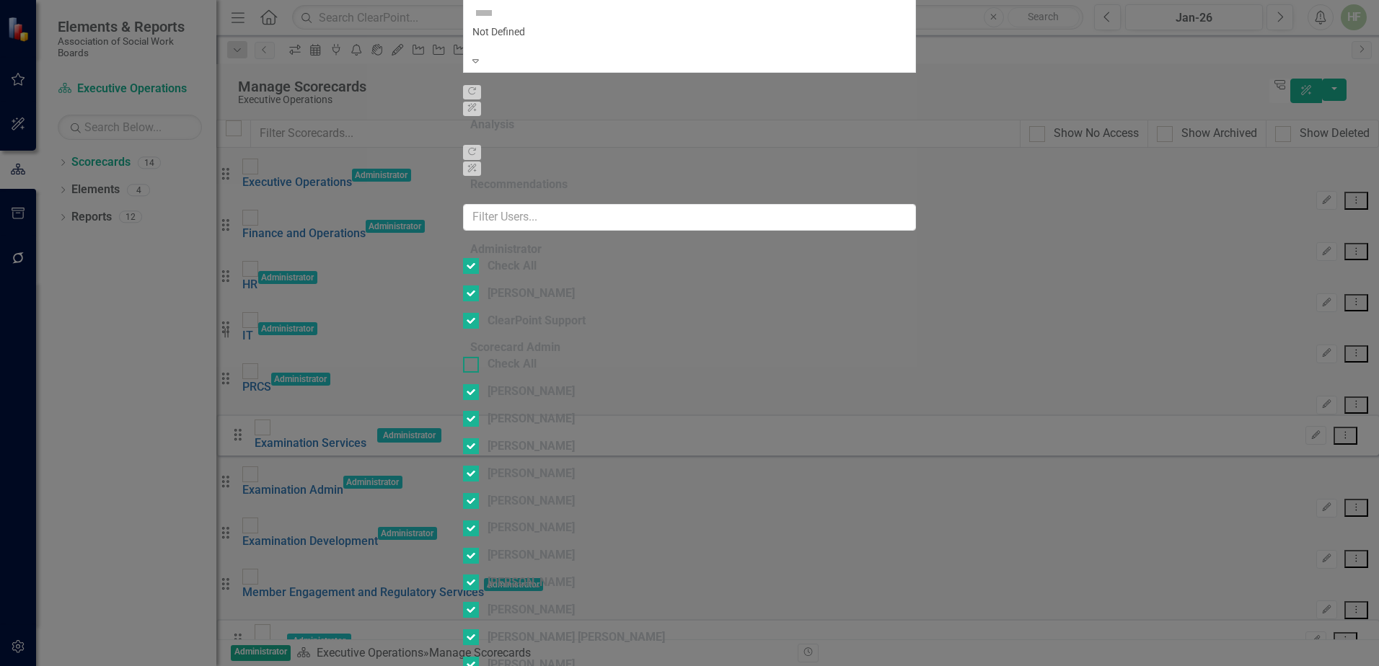
checkbox input "false"
click at [501, 547] on div "[PERSON_NAME]" at bounding box center [530, 555] width 87 height 17
click at [472, 548] on input "[PERSON_NAME]" at bounding box center [467, 552] width 9 height 9
checkbox input "true"
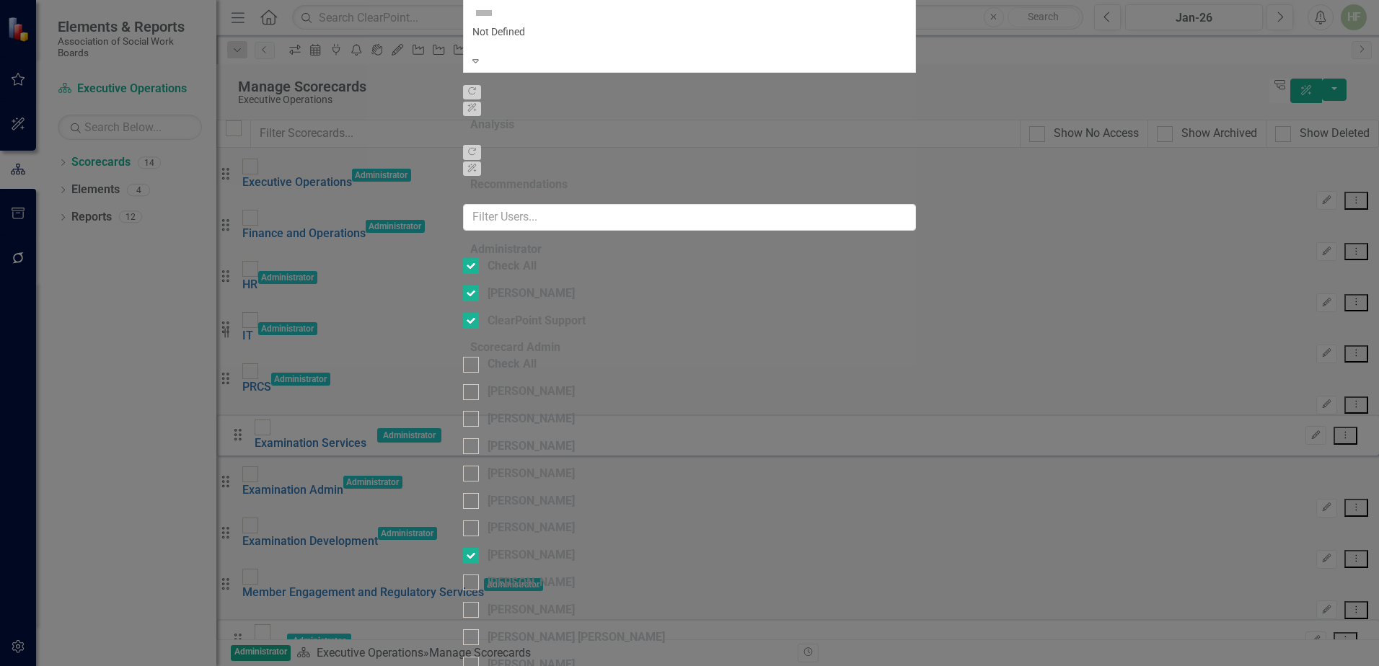
checkbox input "true"
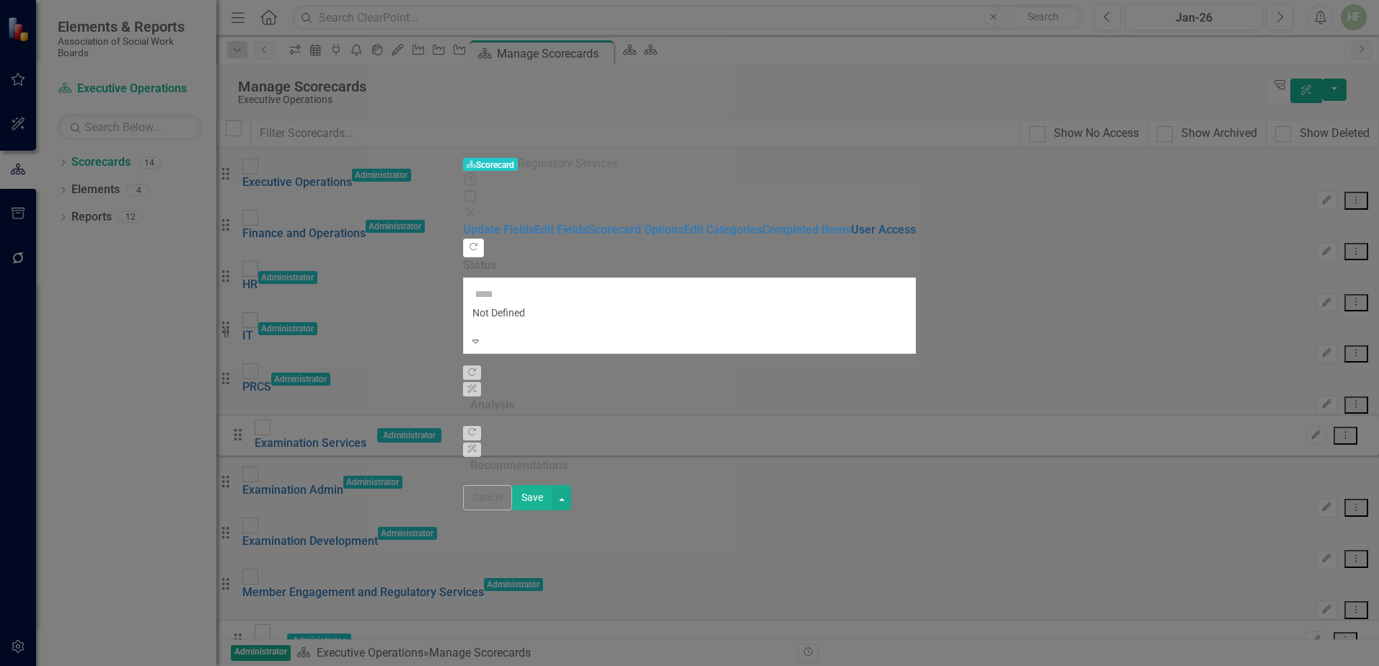
click at [851, 223] on link "User Access" at bounding box center [883, 230] width 65 height 14
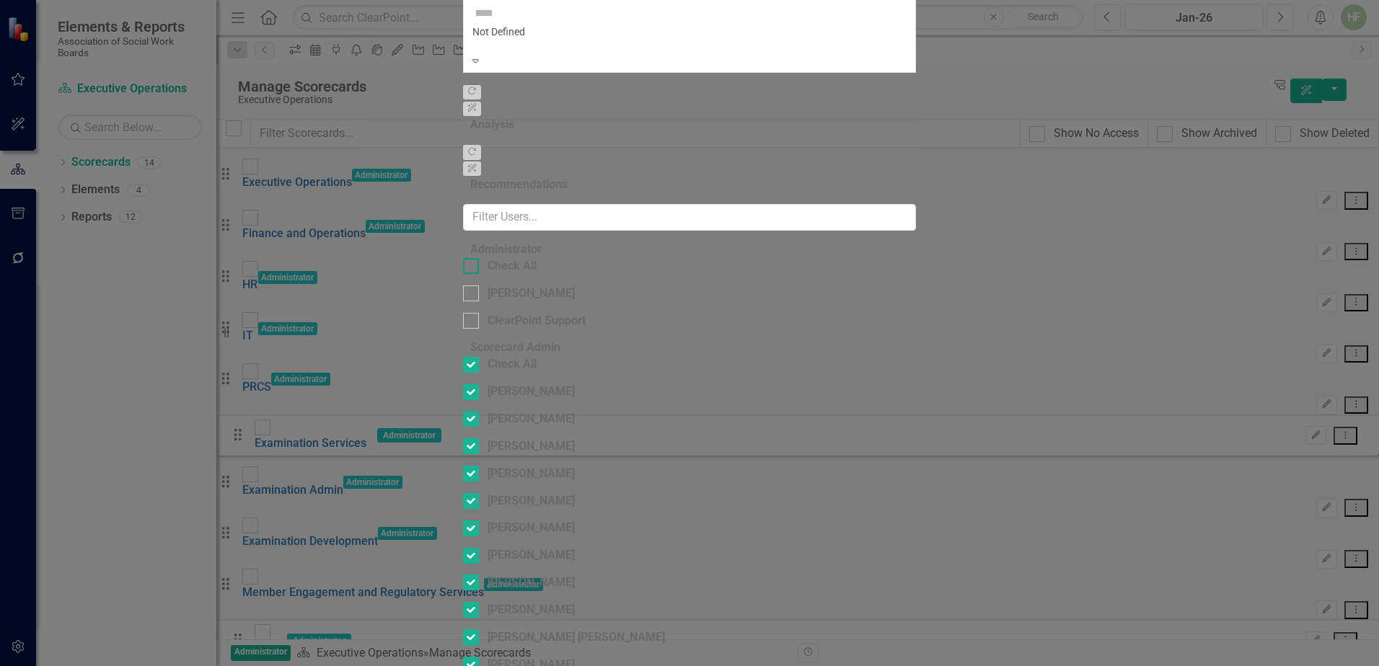
click at [463, 258] on div at bounding box center [471, 266] width 16 height 16
click at [463, 258] on input "Check All" at bounding box center [467, 262] width 9 height 9
checkbox input "true"
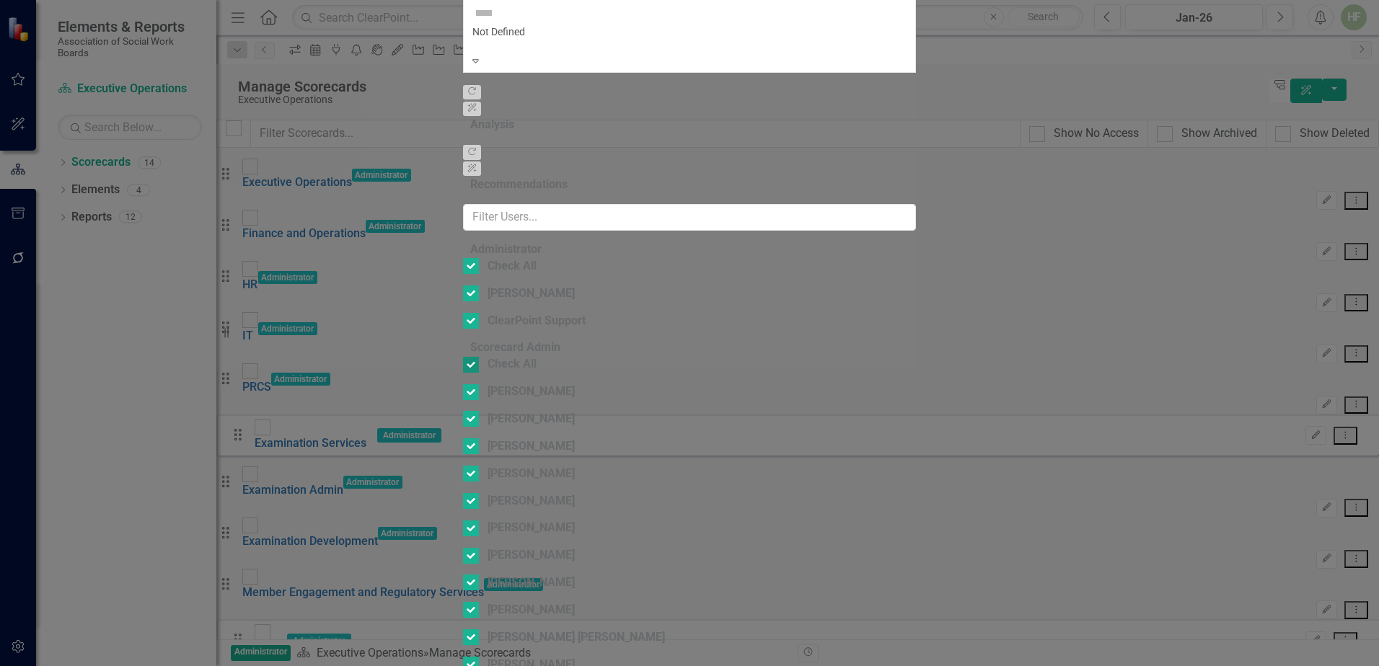
click at [463, 357] on input "Check All" at bounding box center [467, 361] width 9 height 9
checkbox input "false"
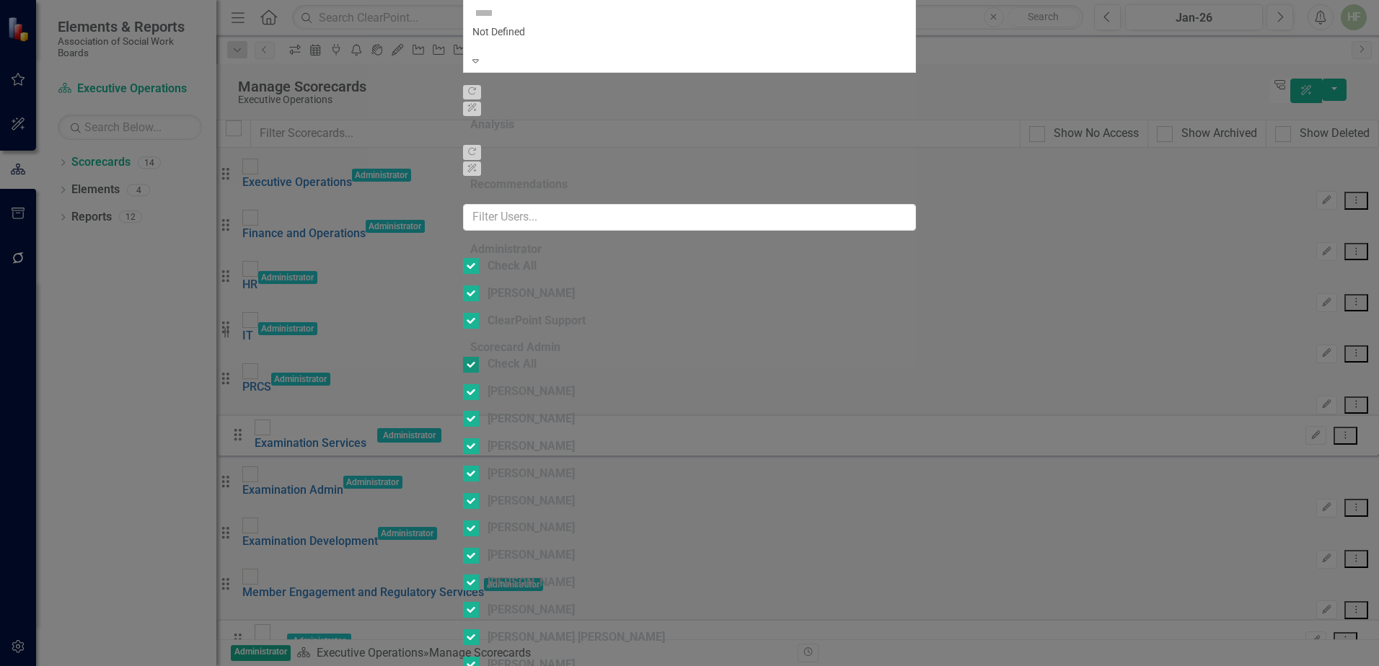
checkbox input "false"
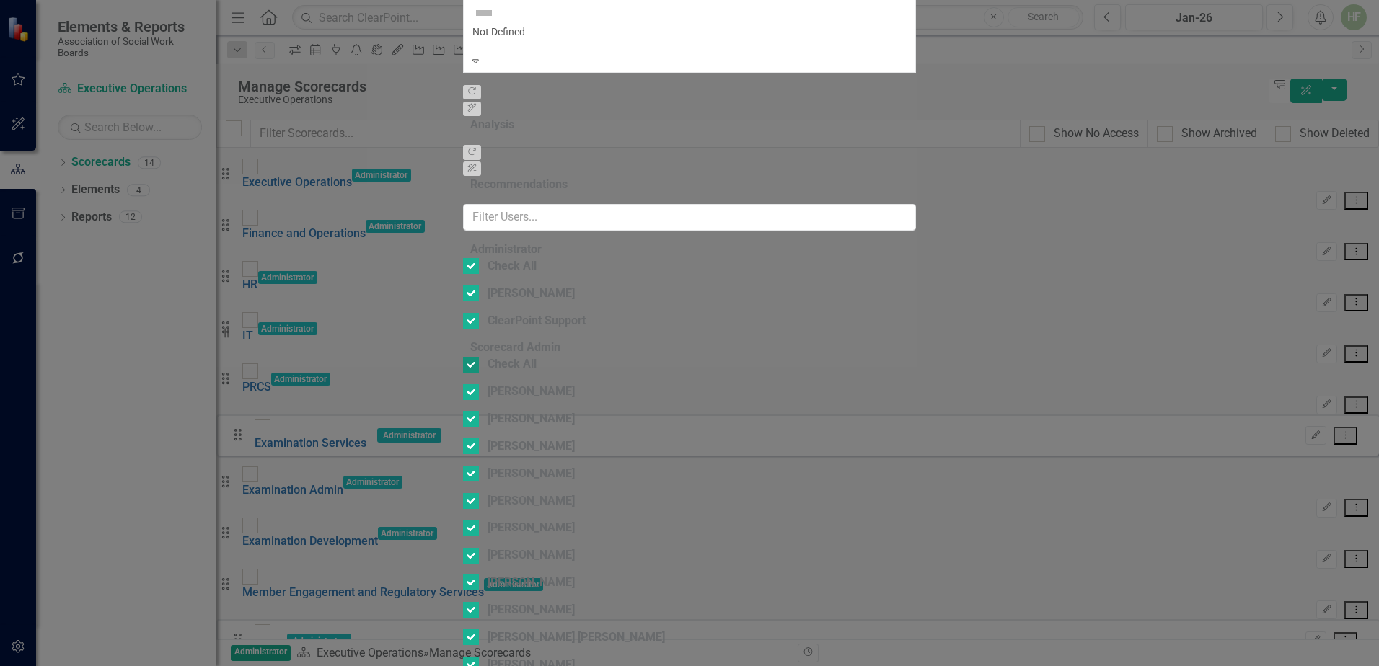
checkbox input "false"
click at [503, 547] on div "[PERSON_NAME]" at bounding box center [530, 555] width 87 height 17
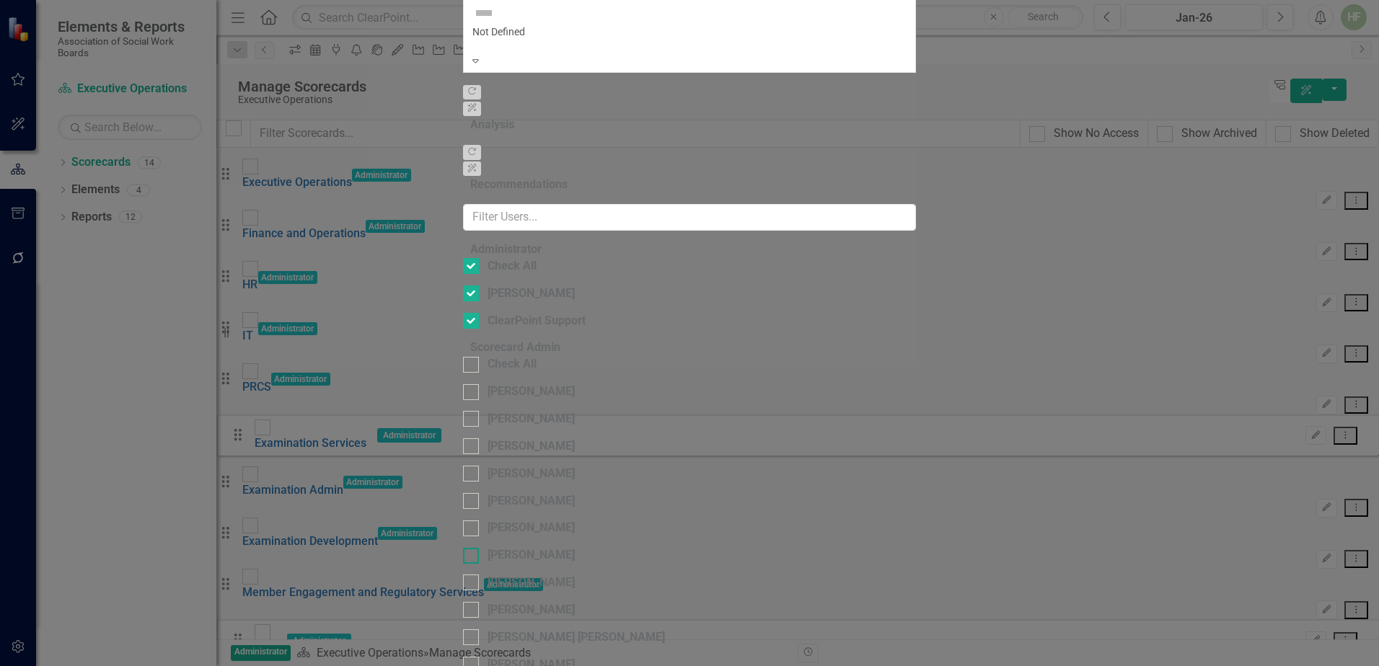
click at [472, 548] on input "[PERSON_NAME]" at bounding box center [467, 552] width 9 height 9
click at [492, 657] on div "[PERSON_NAME]" at bounding box center [530, 665] width 87 height 17
click at [472, 657] on input "[PERSON_NAME]" at bounding box center [467, 661] width 9 height 9
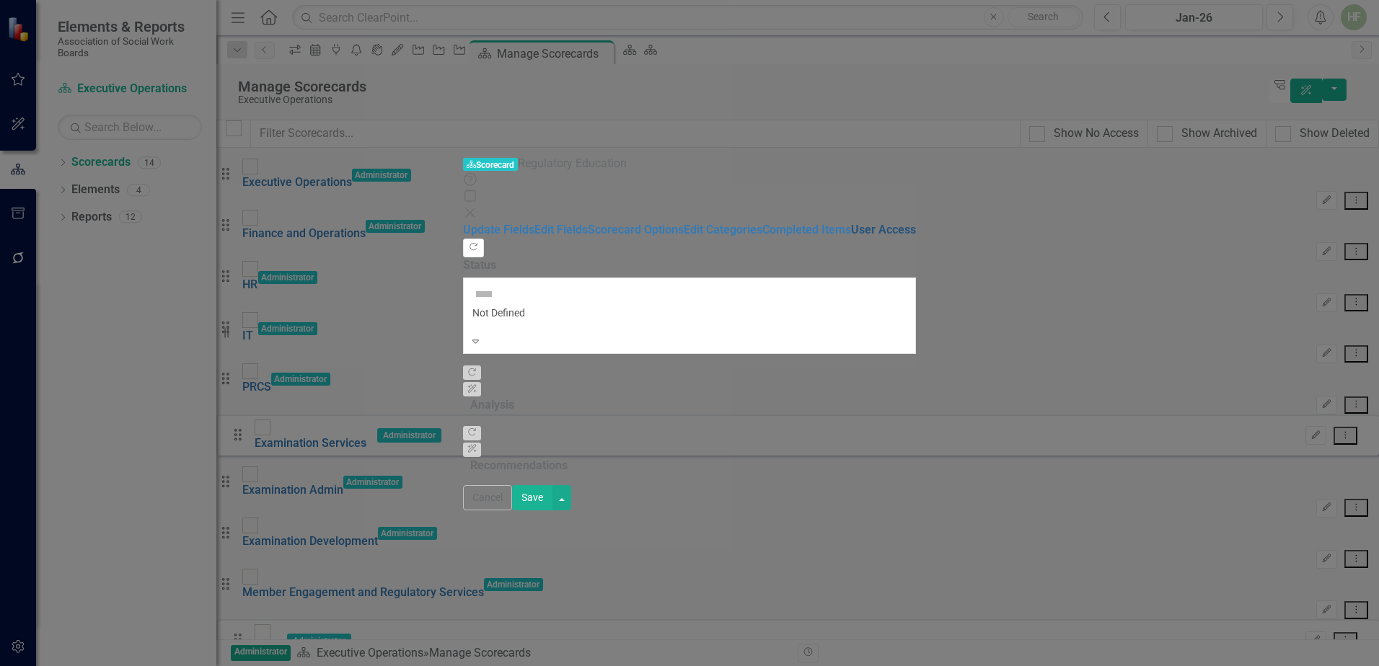
click at [851, 223] on link "User Access" at bounding box center [883, 230] width 65 height 14
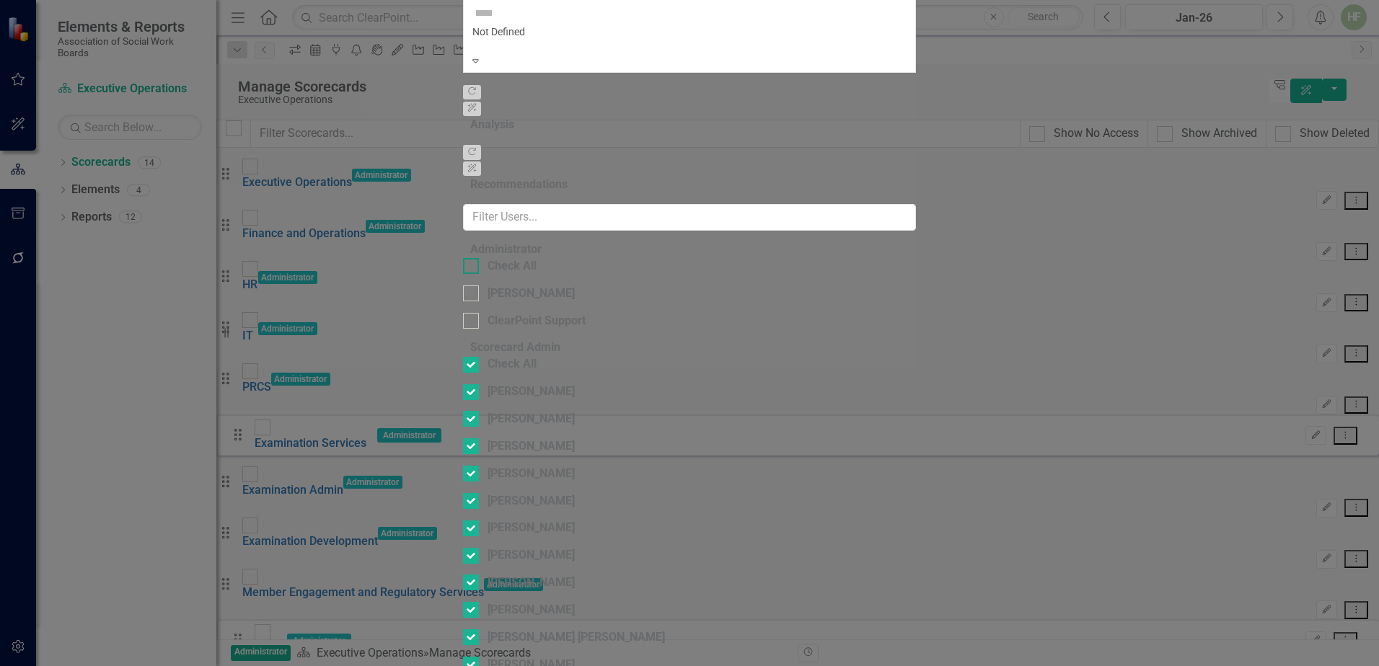
click at [463, 258] on input "Check All" at bounding box center [467, 262] width 9 height 9
click at [463, 357] on div at bounding box center [471, 365] width 16 height 16
click at [463, 357] on input "Check All" at bounding box center [467, 361] width 9 height 9
click at [498, 547] on div "[PERSON_NAME]" at bounding box center [530, 555] width 87 height 17
click at [472, 548] on input "[PERSON_NAME]" at bounding box center [467, 552] width 9 height 9
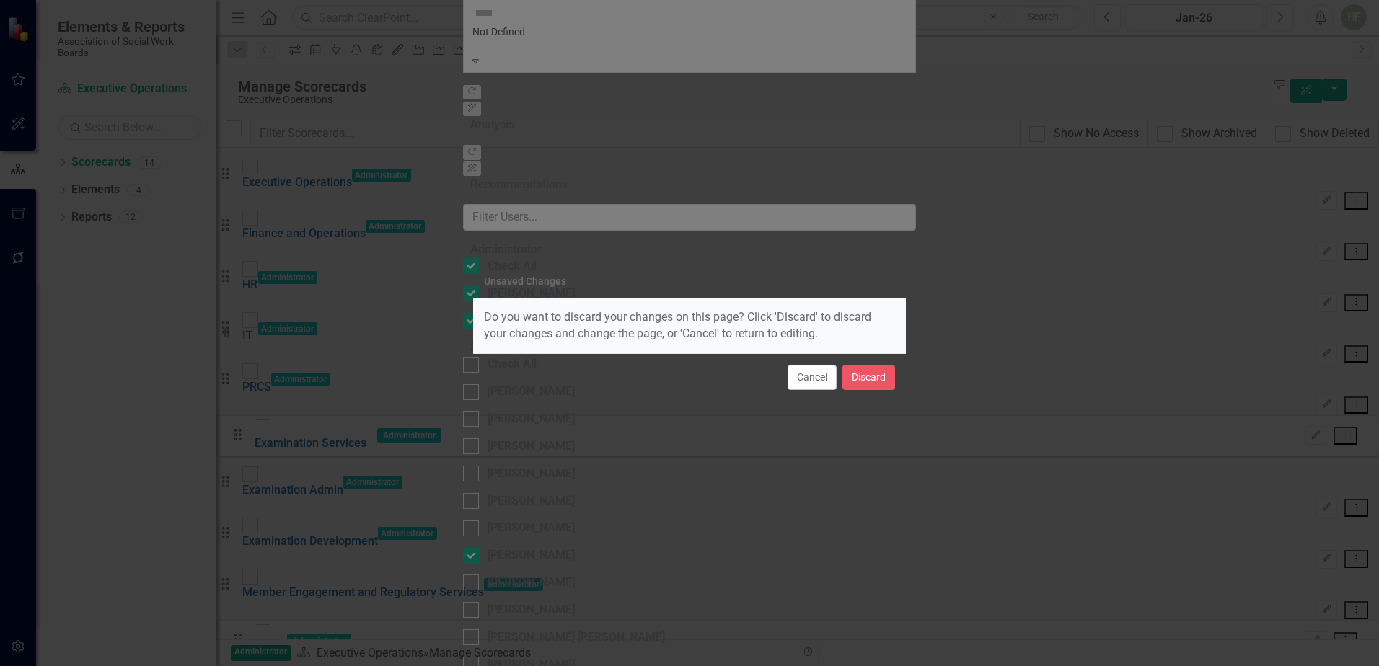
click at [1226, 209] on div "Unsaved Changes Do you want to discard your changes on this page? Click 'Discar…" at bounding box center [689, 333] width 1379 height 666
click at [802, 377] on button "Cancel" at bounding box center [811, 377] width 49 height 25
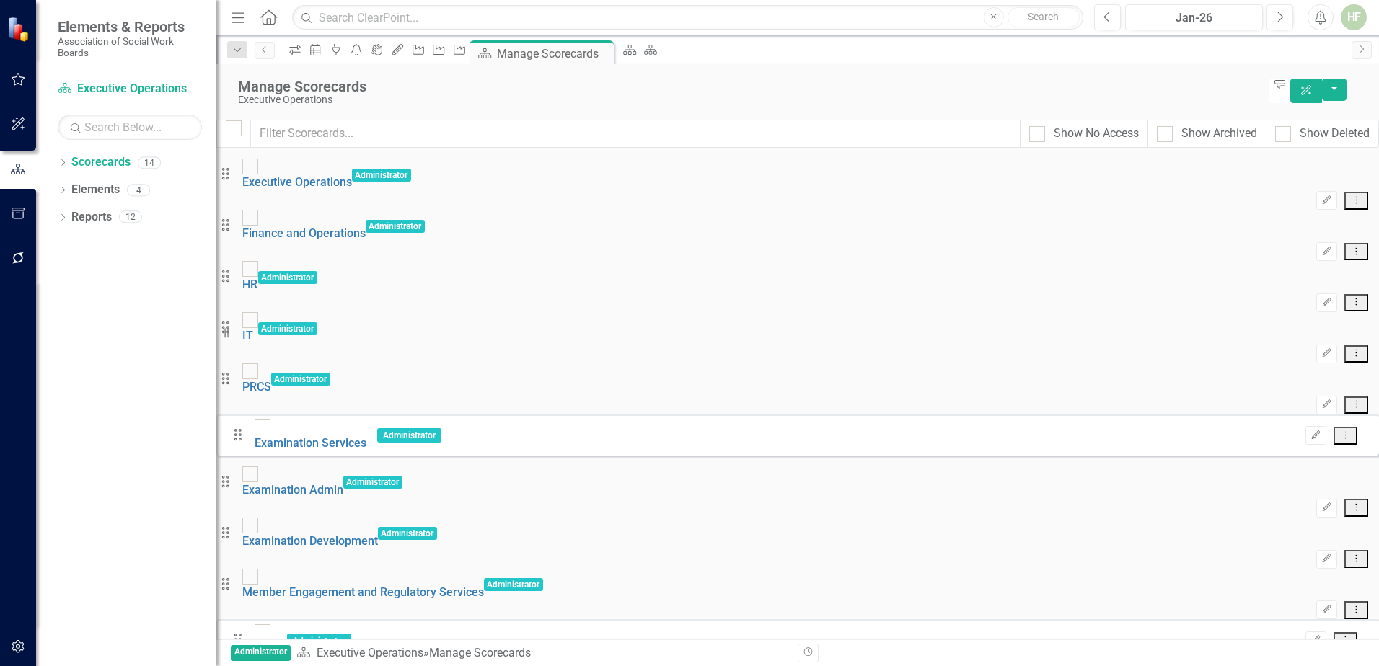
click at [1355, 11] on div "HF" at bounding box center [1353, 17] width 26 height 26
click at [1307, 146] on link "Settings System Setup" at bounding box center [1309, 153] width 114 height 27
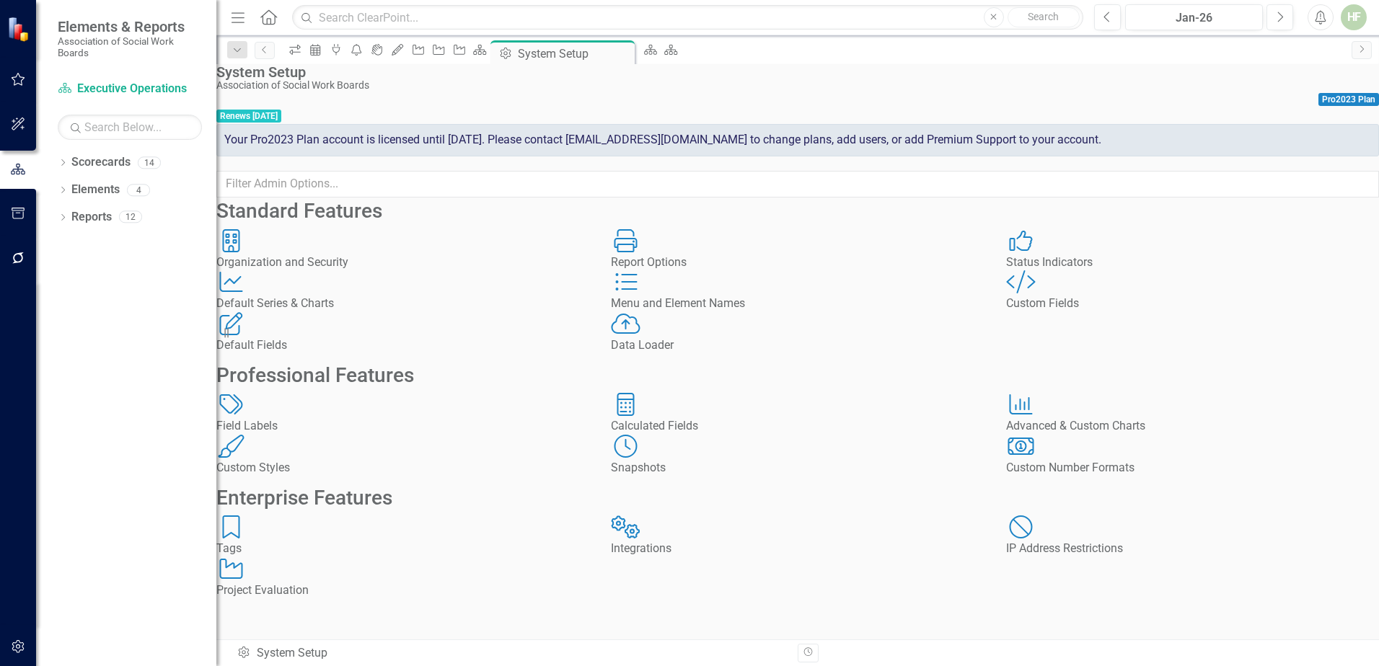
click at [1354, 19] on div "HF" at bounding box center [1353, 17] width 26 height 26
click at [1319, 145] on link "Settings System Setup" at bounding box center [1309, 153] width 114 height 27
click at [131, 322] on div "Dropdown Scorecards 14 Dropdown Executive Operations Dropdown Finance and Opera…" at bounding box center [126, 409] width 180 height 516
click at [12, 78] on icon "button" at bounding box center [19, 79] width 14 height 13
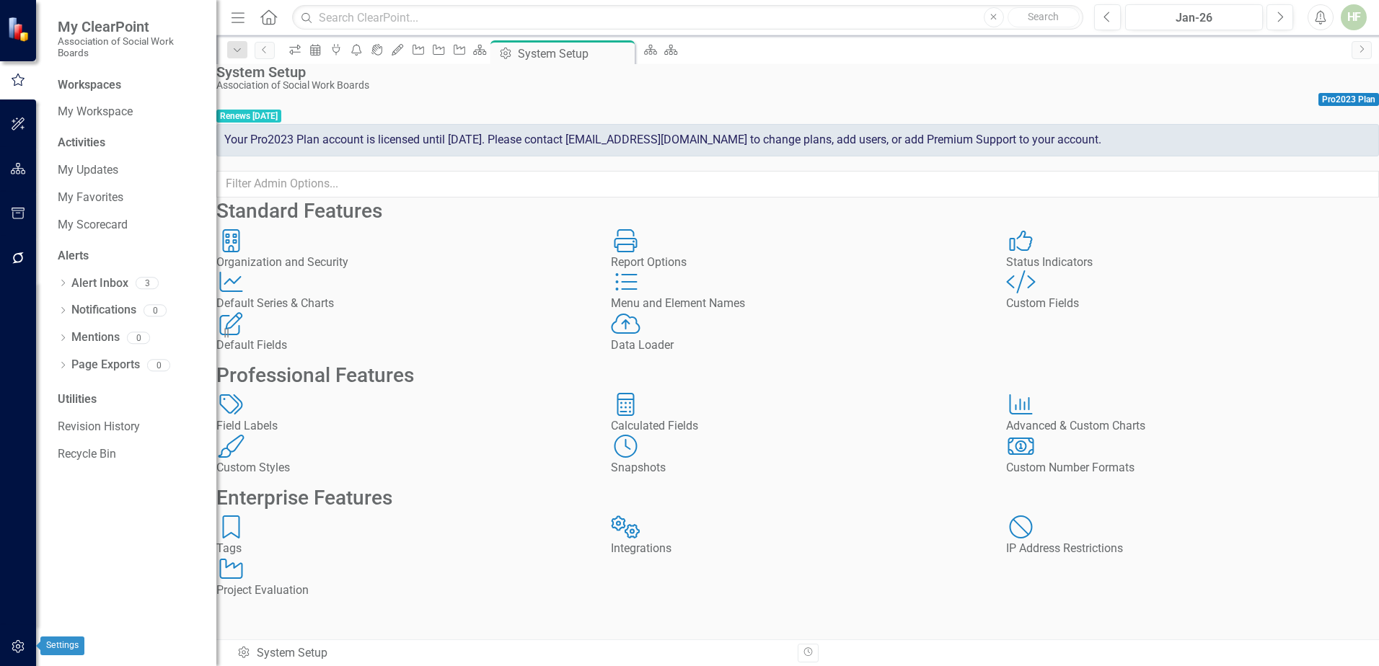
click at [16, 645] on icon "button" at bounding box center [18, 647] width 15 height 12
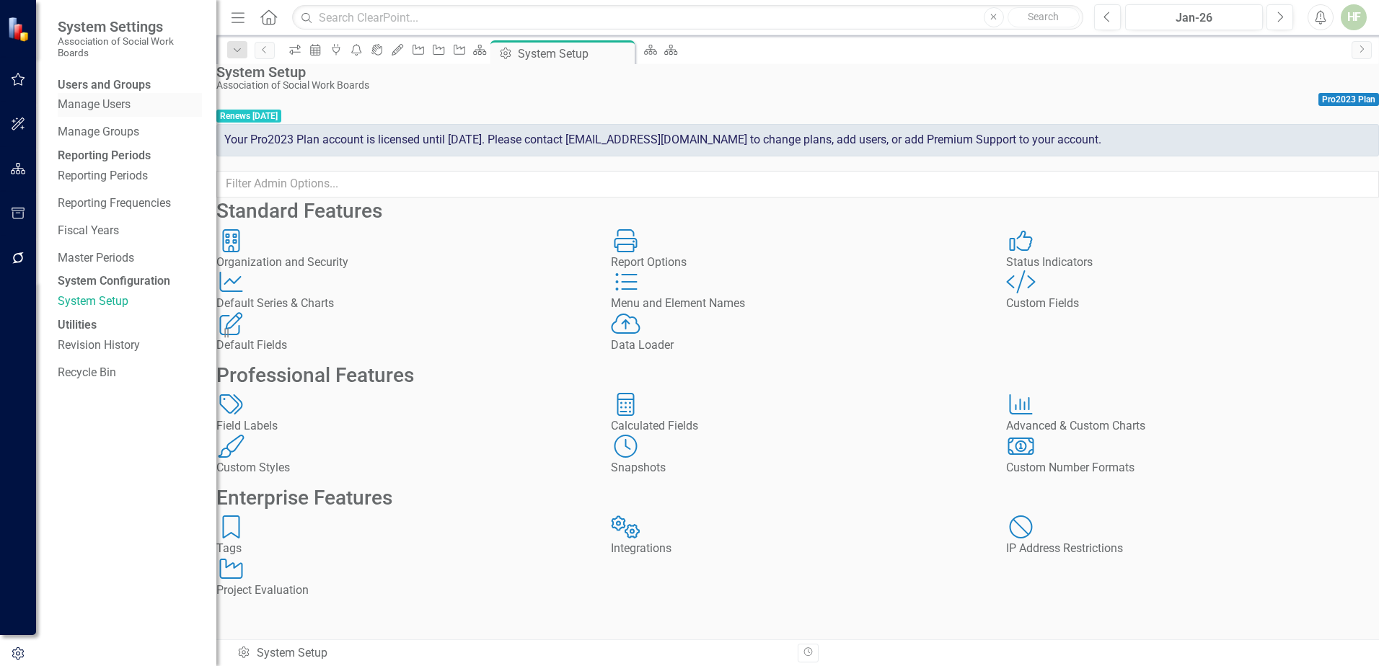
click at [120, 110] on link "Manage Users" at bounding box center [130, 105] width 144 height 17
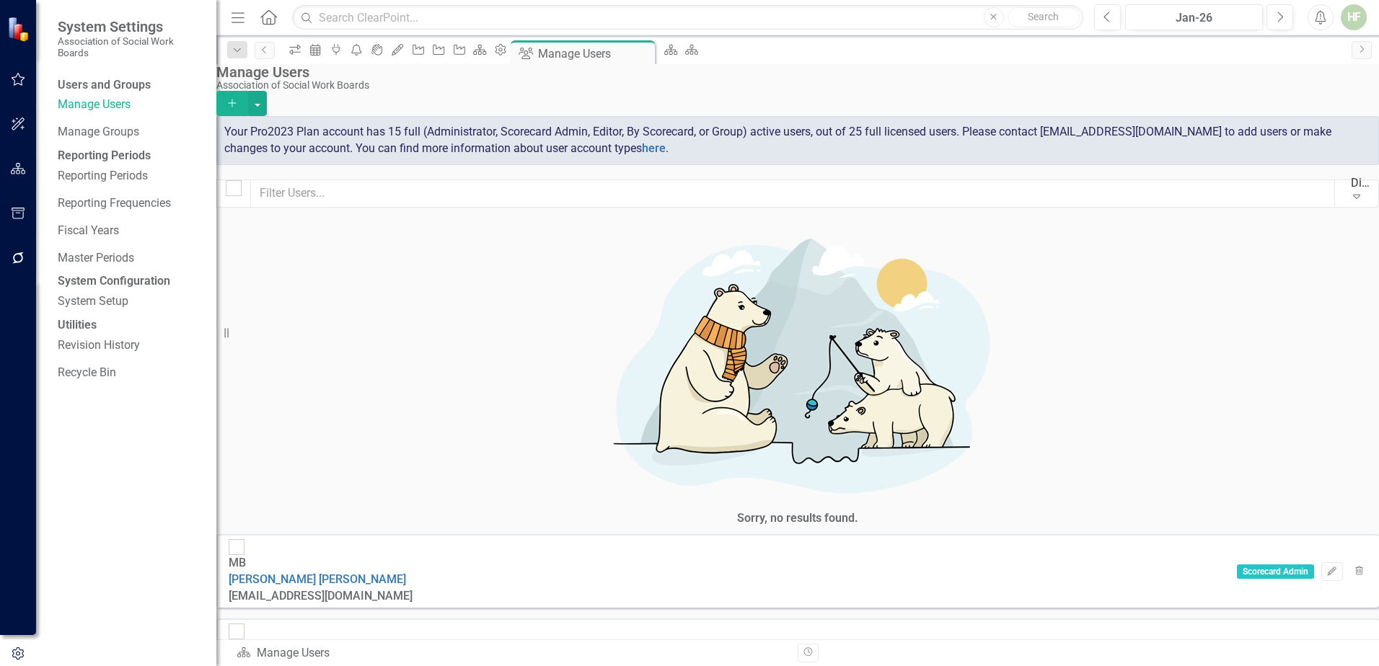
click at [239, 98] on icon "Add" at bounding box center [232, 103] width 13 height 10
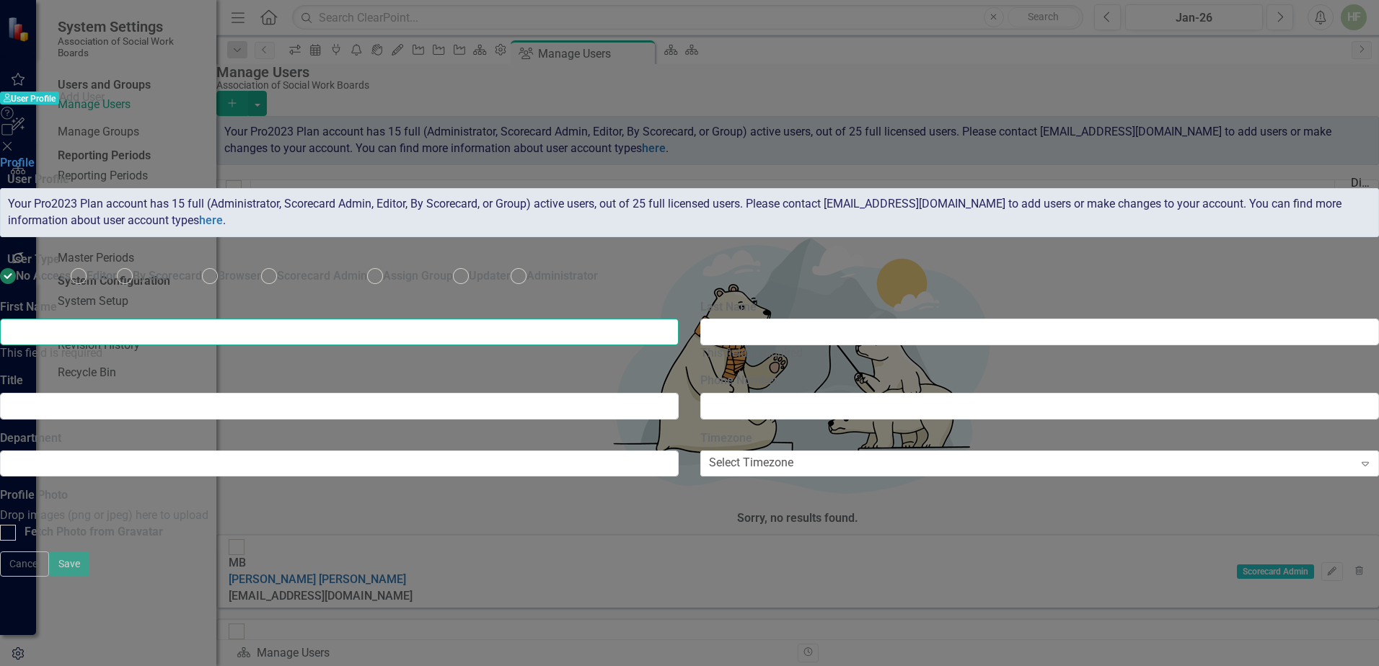
click at [503, 319] on input "First Name" at bounding box center [339, 332] width 678 height 27
click at [925, 319] on input "Last Name" at bounding box center [1039, 332] width 678 height 27
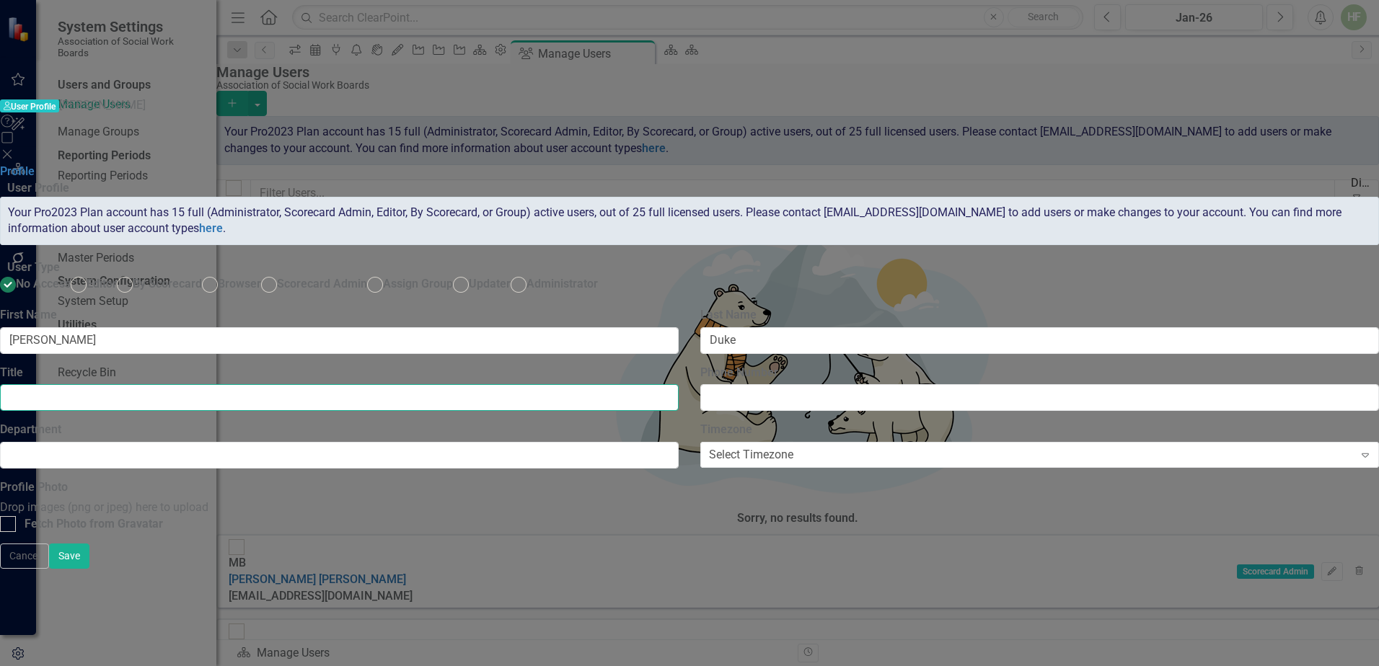
click at [473, 384] on input "Title" at bounding box center [339, 397] width 678 height 27
click at [280, 273] on ins at bounding box center [269, 284] width 22 height 22
click at [280, 273] on input "Scorecard Admin" at bounding box center [269, 284] width 22 height 22
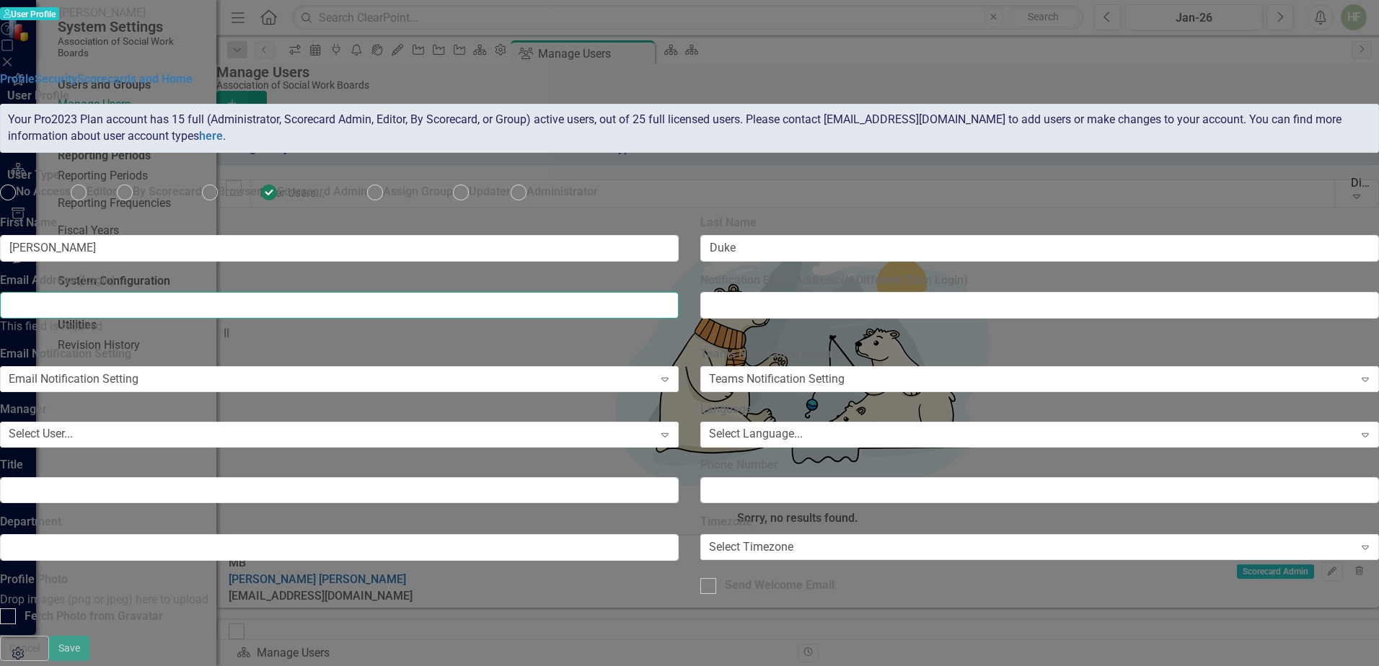
click at [457, 319] on input "Email Address (Login)" at bounding box center [339, 305] width 678 height 27
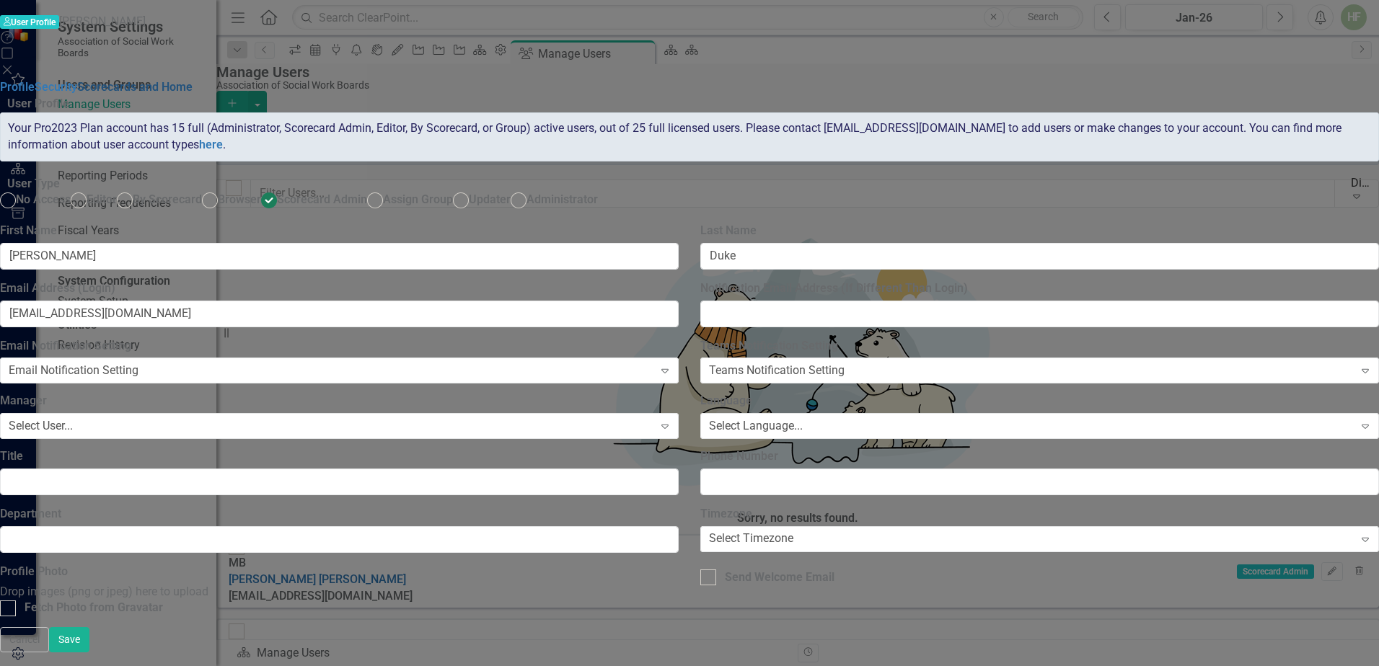
click at [193, 94] on link "Scorecards and Home" at bounding box center [134, 87] width 115 height 14
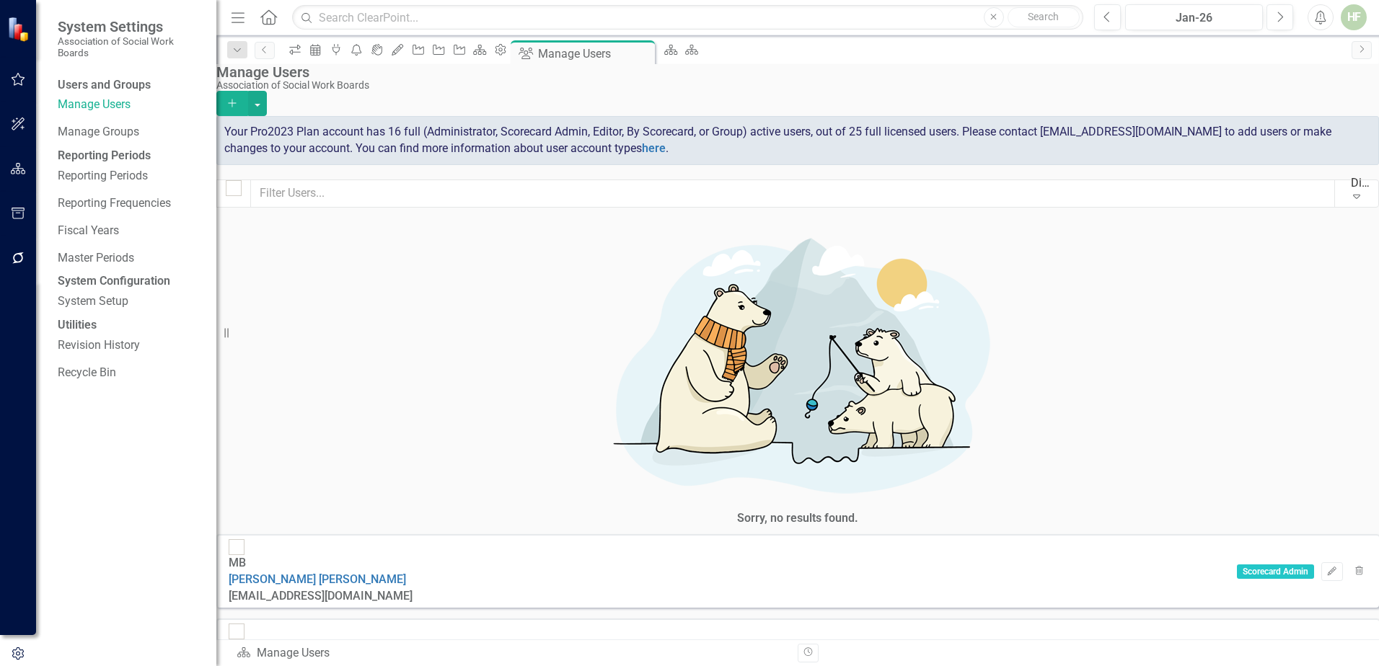
scroll to position [480, 0]
click at [125, 137] on link "Manage Groups" at bounding box center [130, 132] width 144 height 17
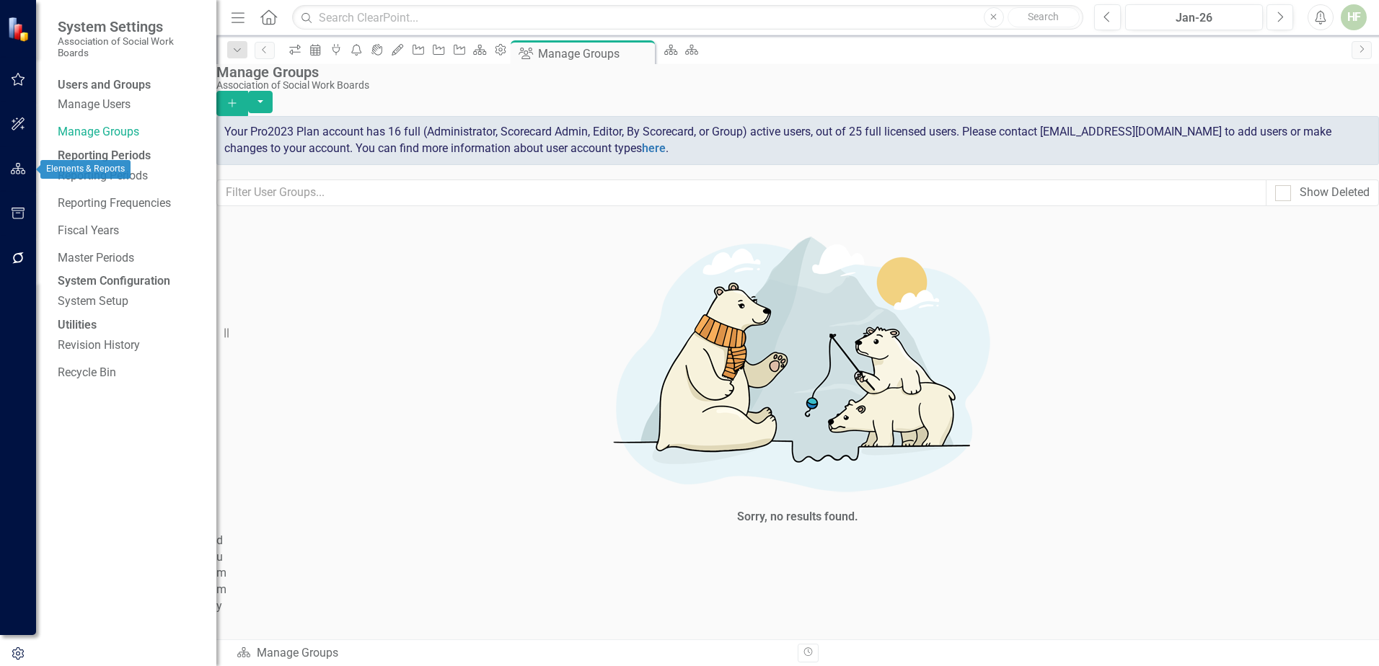
click at [20, 170] on icon "button" at bounding box center [18, 169] width 15 height 12
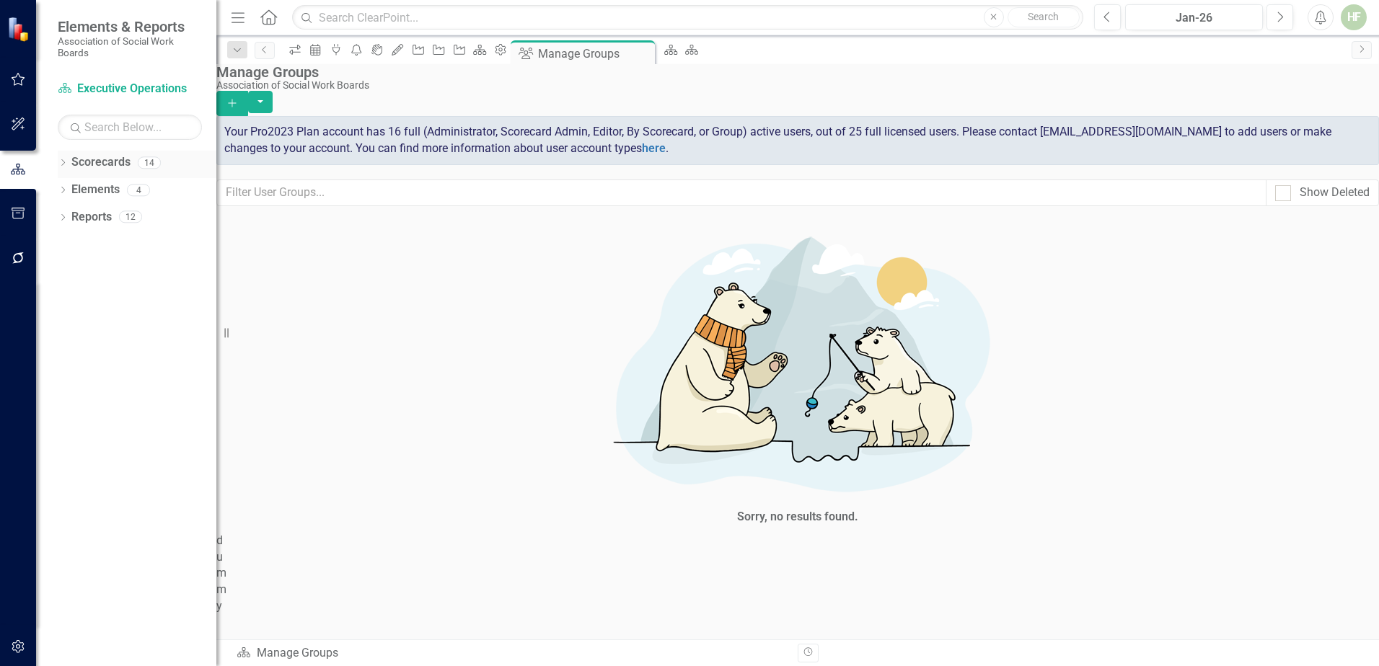
click at [105, 160] on link "Scorecards" at bounding box center [100, 162] width 59 height 17
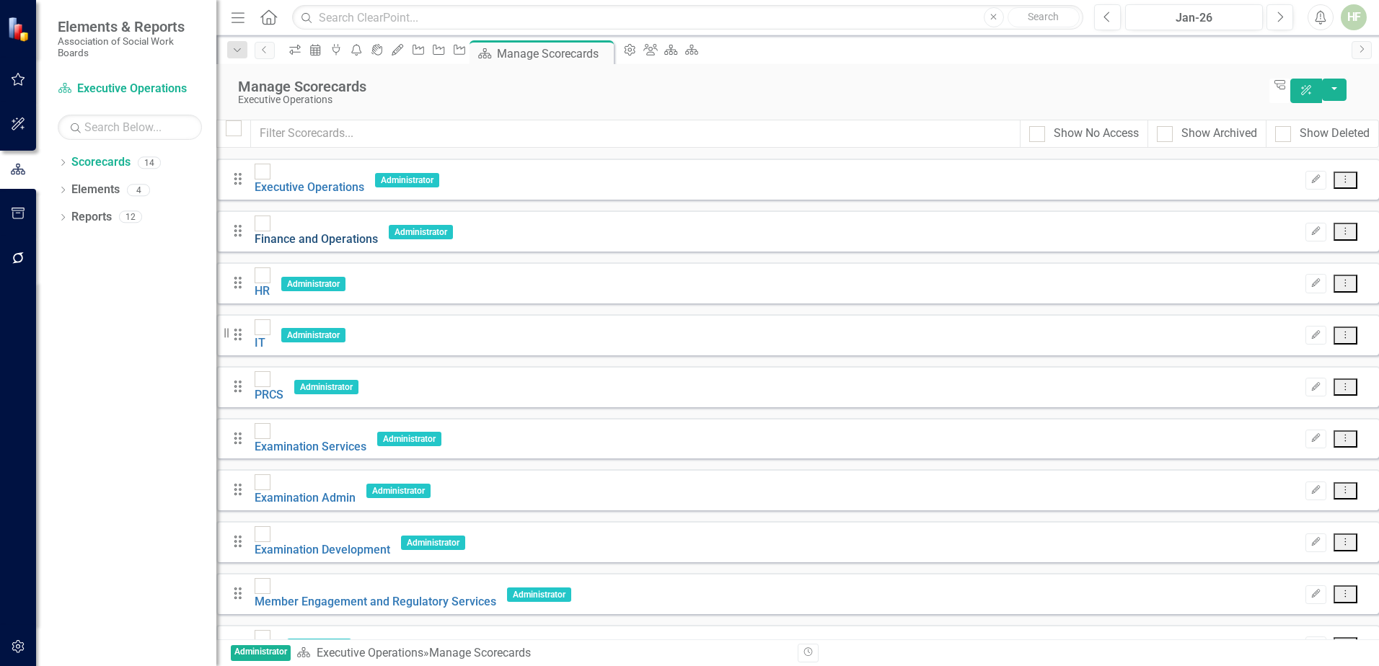
click at [378, 232] on link "Finance and Operations" at bounding box center [316, 239] width 123 height 14
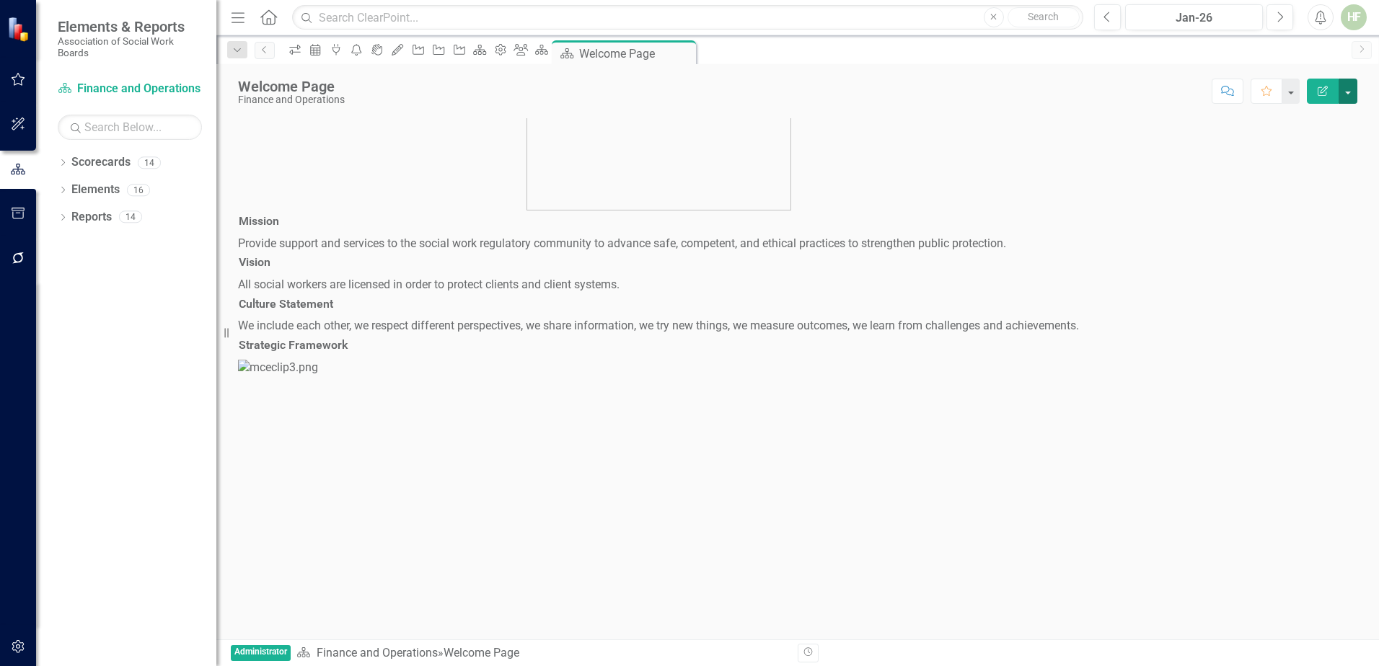
click at [1349, 90] on button "button" at bounding box center [1347, 91] width 19 height 25
click at [743, 105] on div "Welcome Page Finance and Operations Score: N/A Jan-26 Completed Comment Favorit…" at bounding box center [797, 85] width 1162 height 43
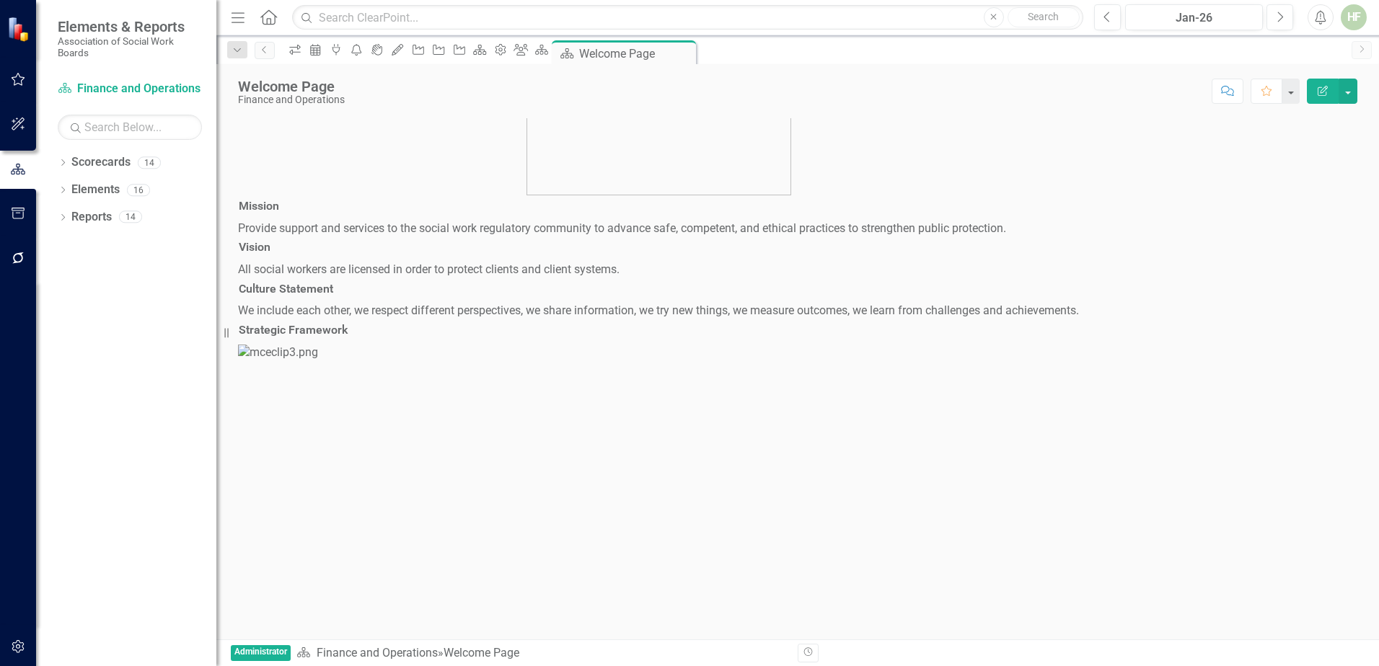
click at [413, 640] on div at bounding box center [797, 640] width 1097 height 0
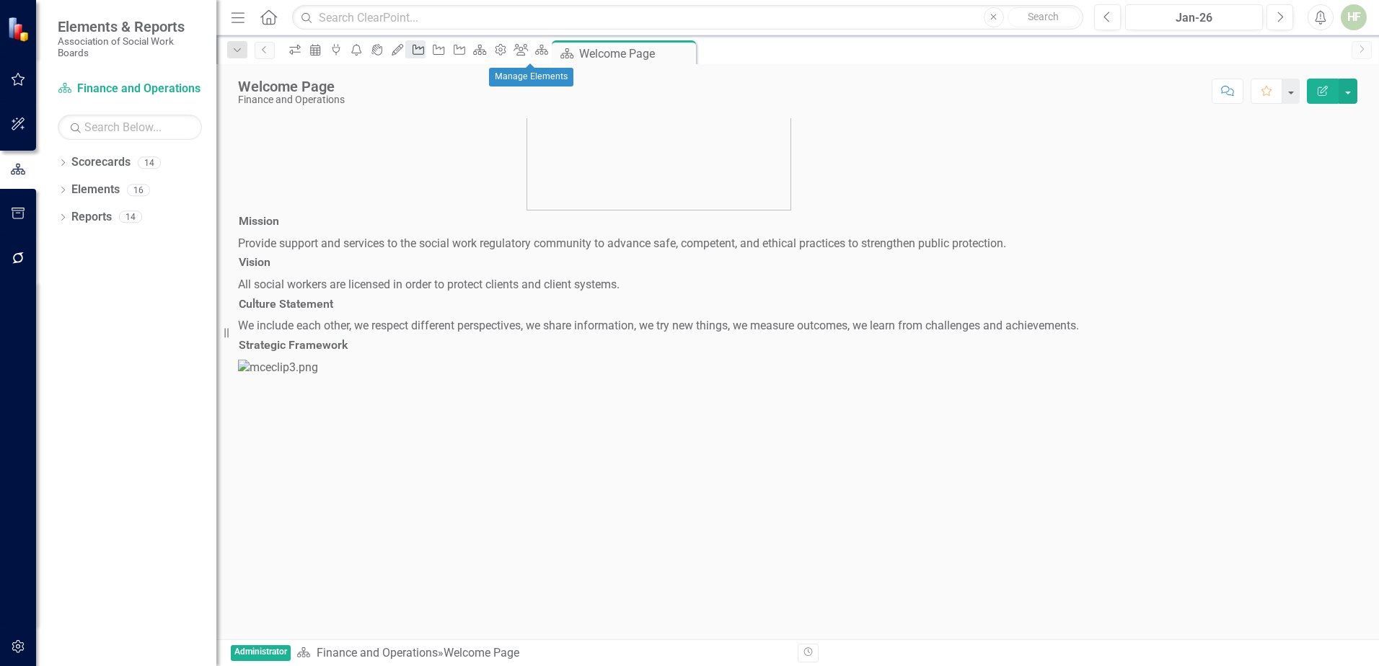
click at [425, 50] on icon "Action" at bounding box center [418, 50] width 14 height 12
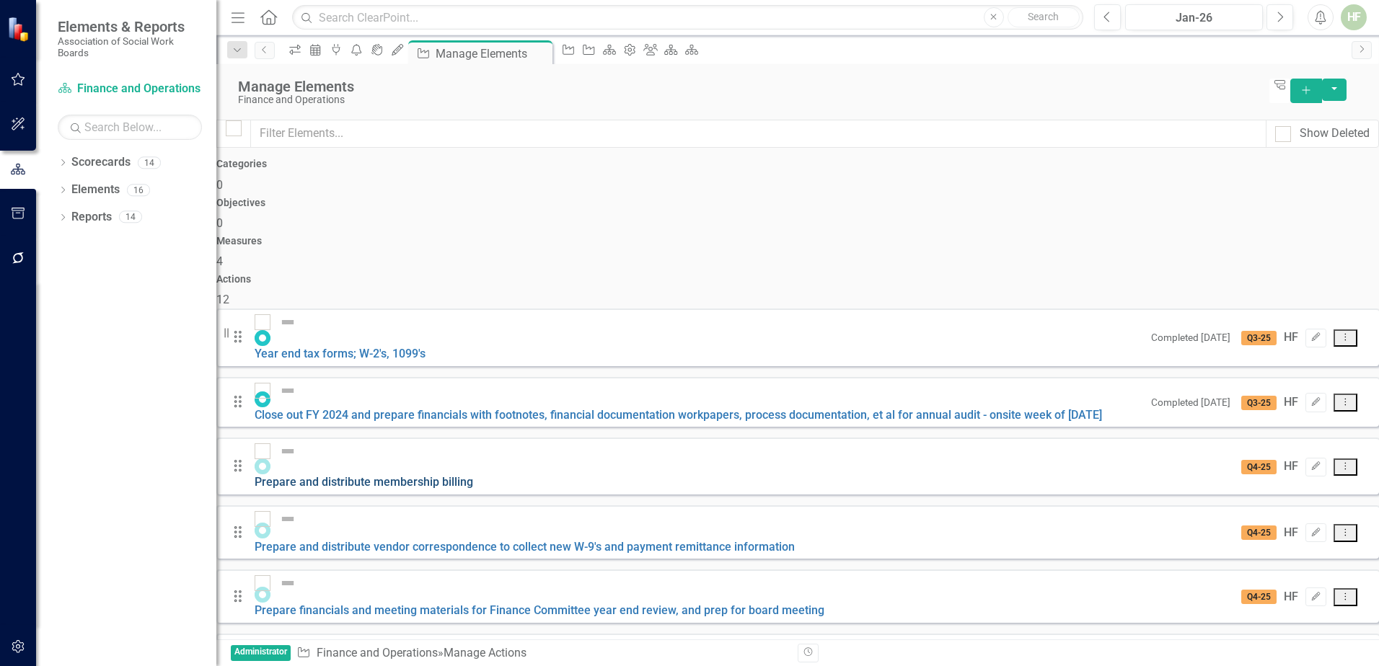
click at [419, 475] on link "Prepare and distribute membership billing" at bounding box center [364, 482] width 218 height 14
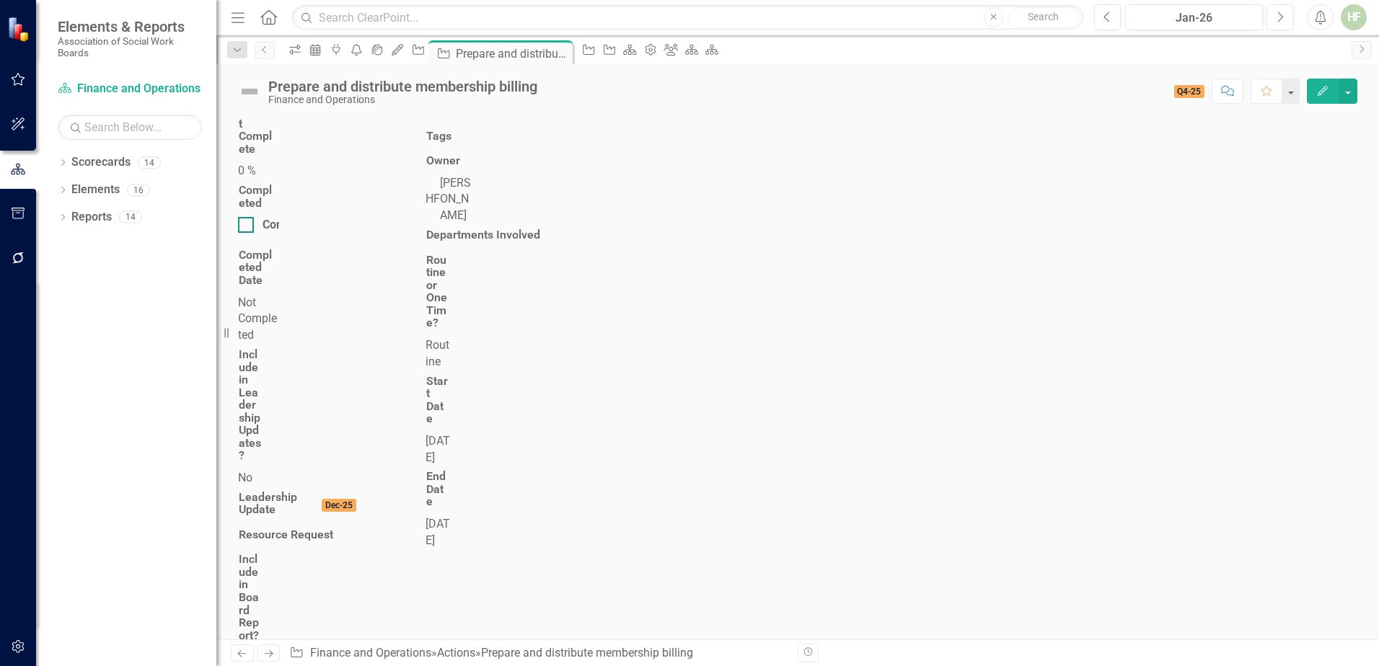
click at [247, 217] on input "Completed" at bounding box center [242, 221] width 9 height 9
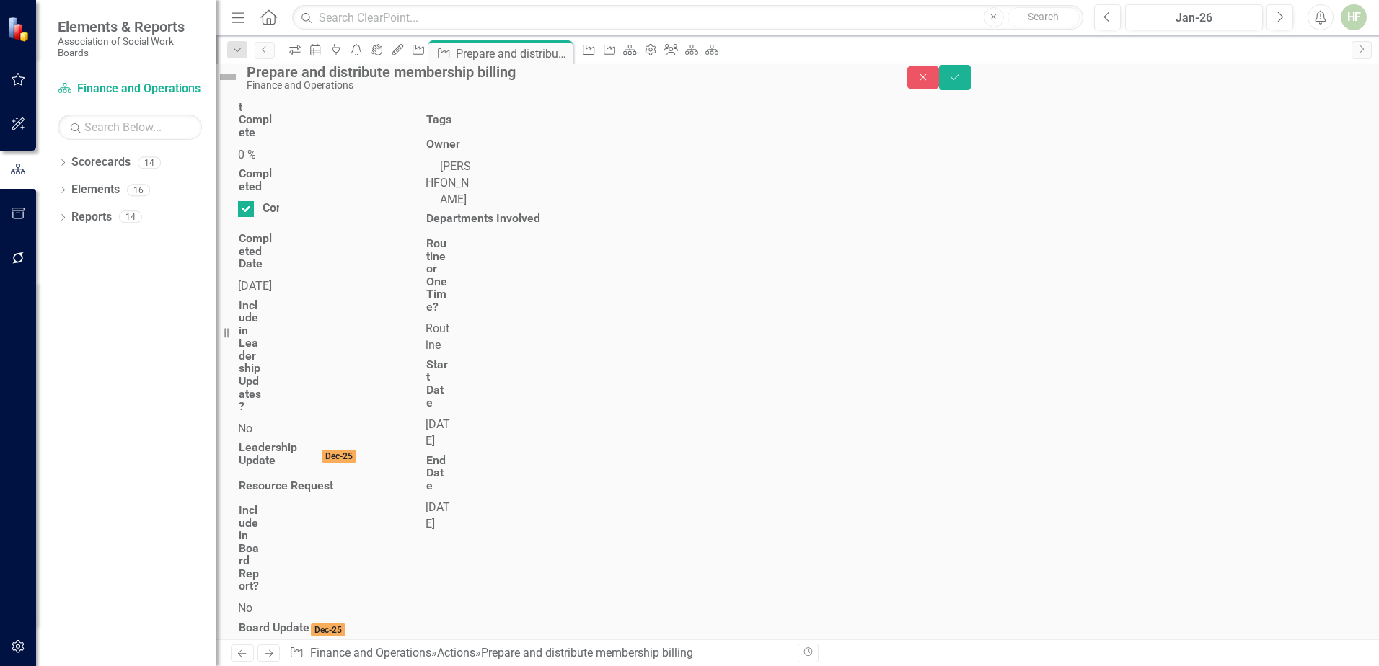
click at [279, 278] on div "[DATE]" at bounding box center [258, 286] width 41 height 17
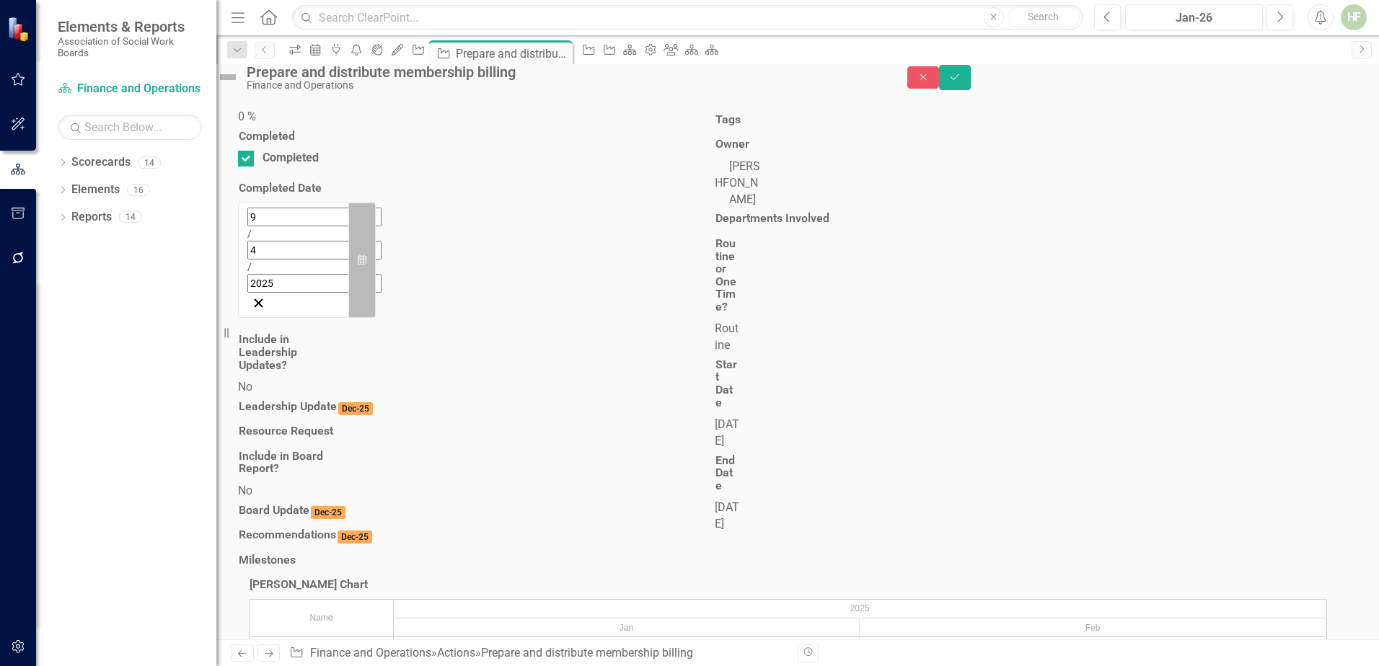
click at [366, 255] on icon "button" at bounding box center [362, 260] width 9 height 10
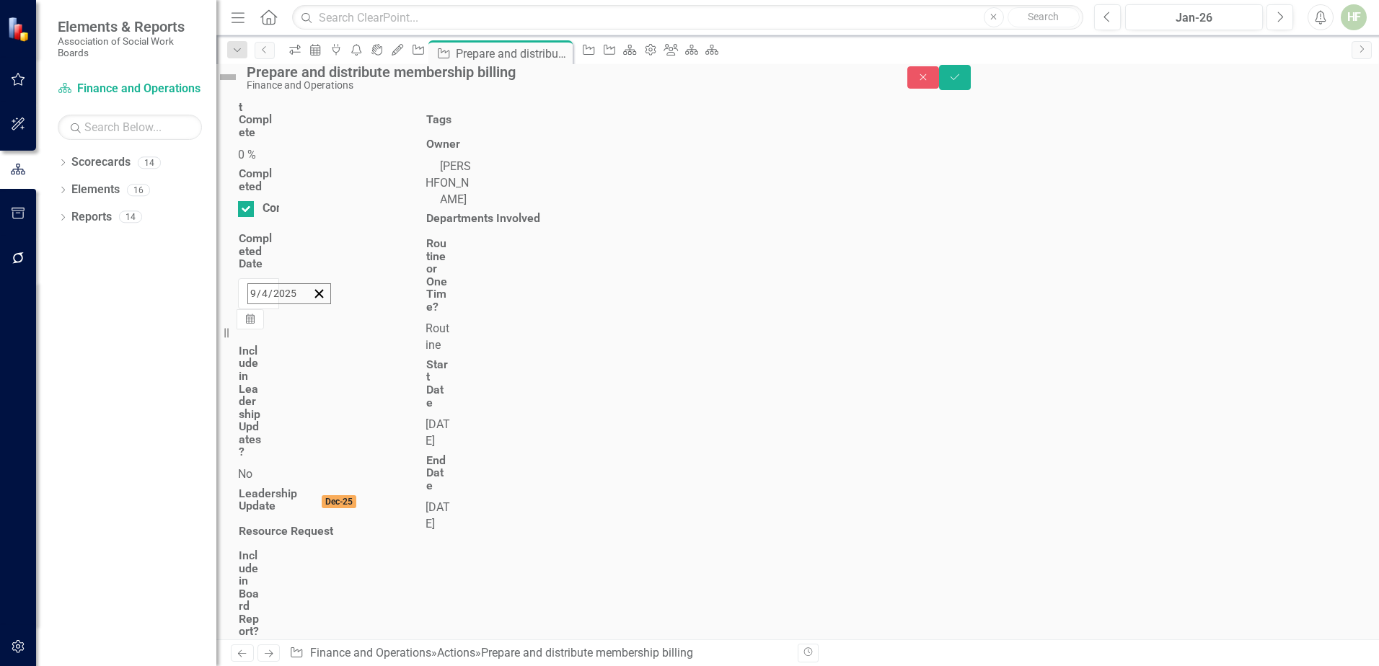
click at [303, 309] on button "‹" at bounding box center [287, 325] width 32 height 32
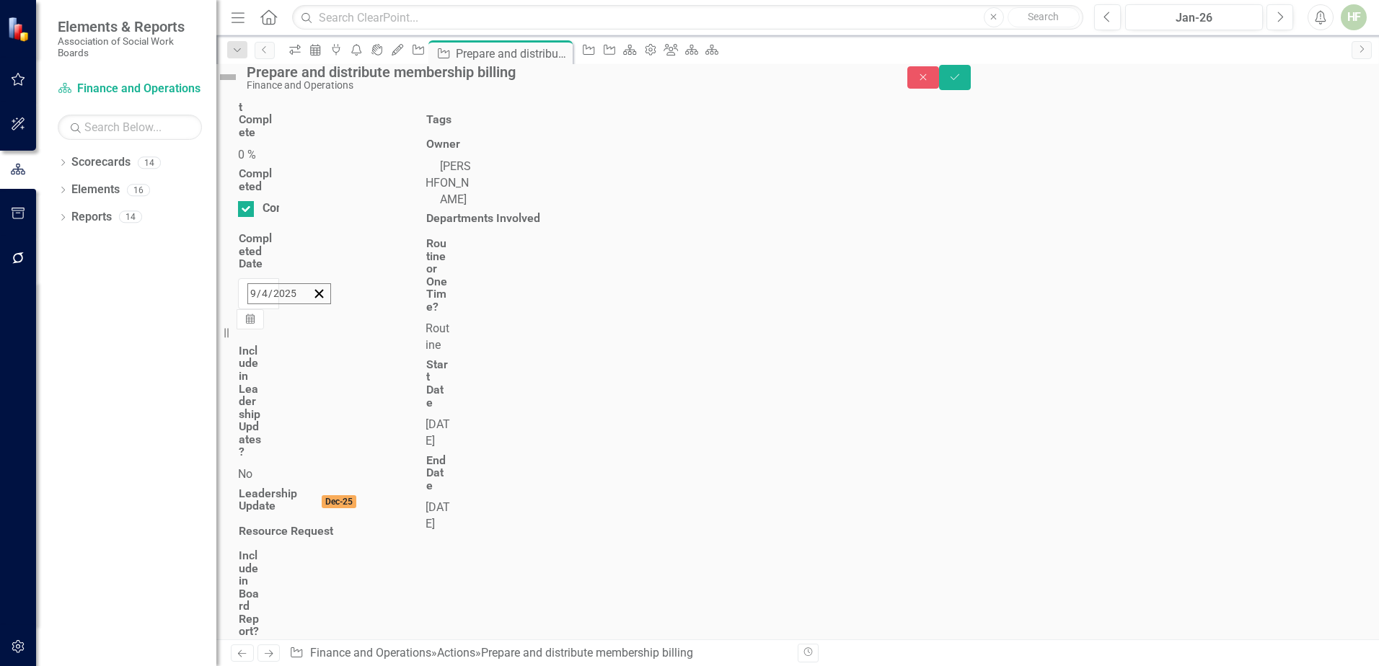
click at [303, 309] on button "‹" at bounding box center [287, 325] width 32 height 32
click at [443, 481] on abbr "31" at bounding box center [437, 487] width 12 height 12
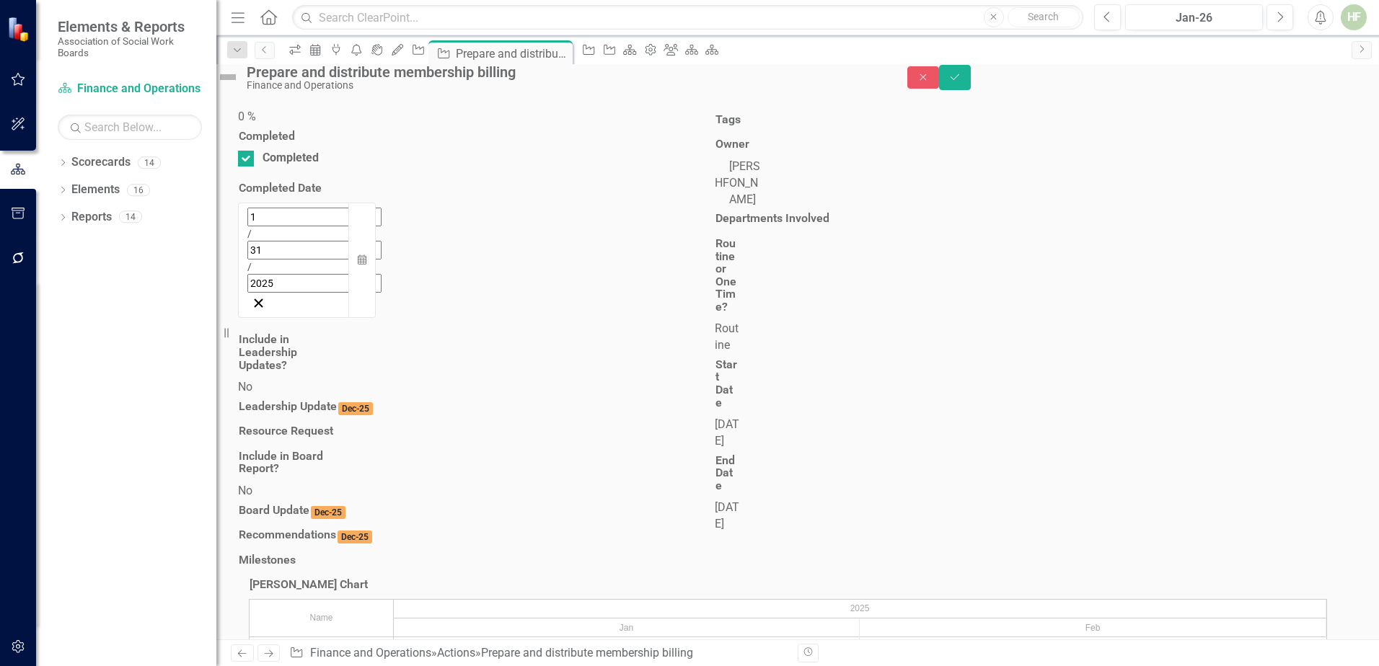
click at [574, 420] on div at bounding box center [406, 420] width 336 height 0
click at [961, 81] on icon "Save" at bounding box center [954, 77] width 13 height 10
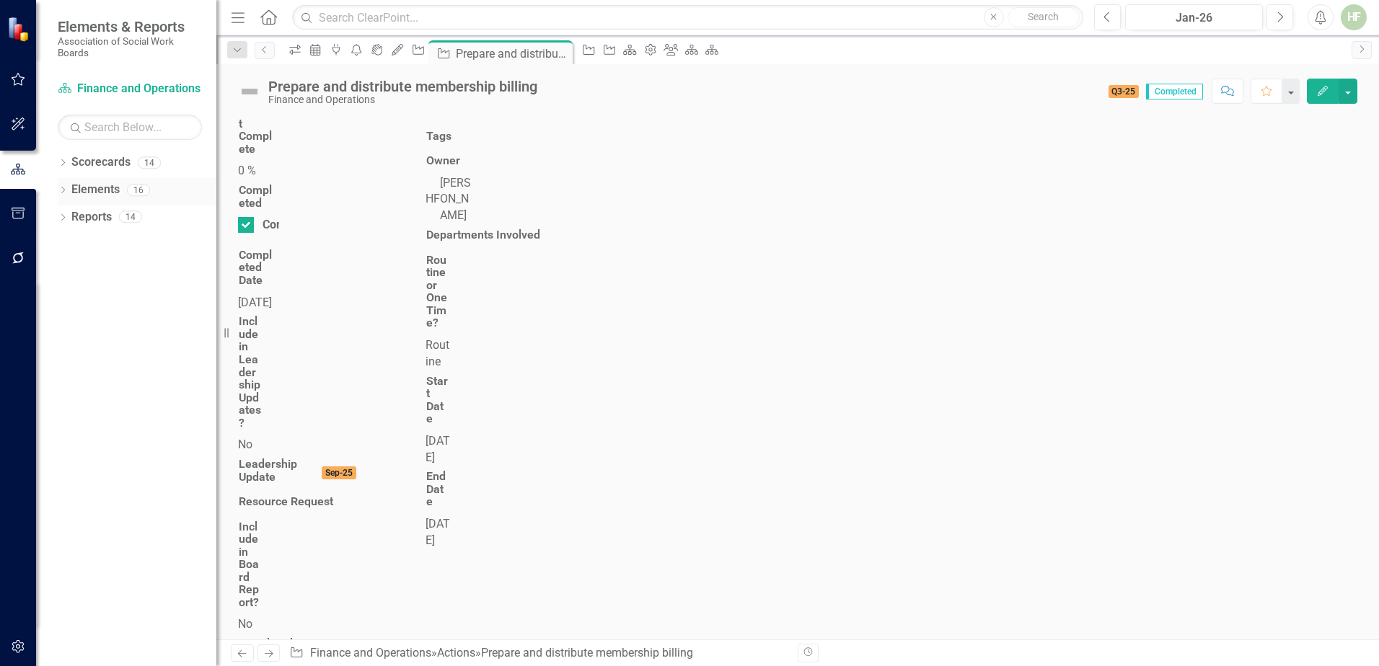
click at [88, 189] on link "Elements" at bounding box center [95, 190] width 48 height 17
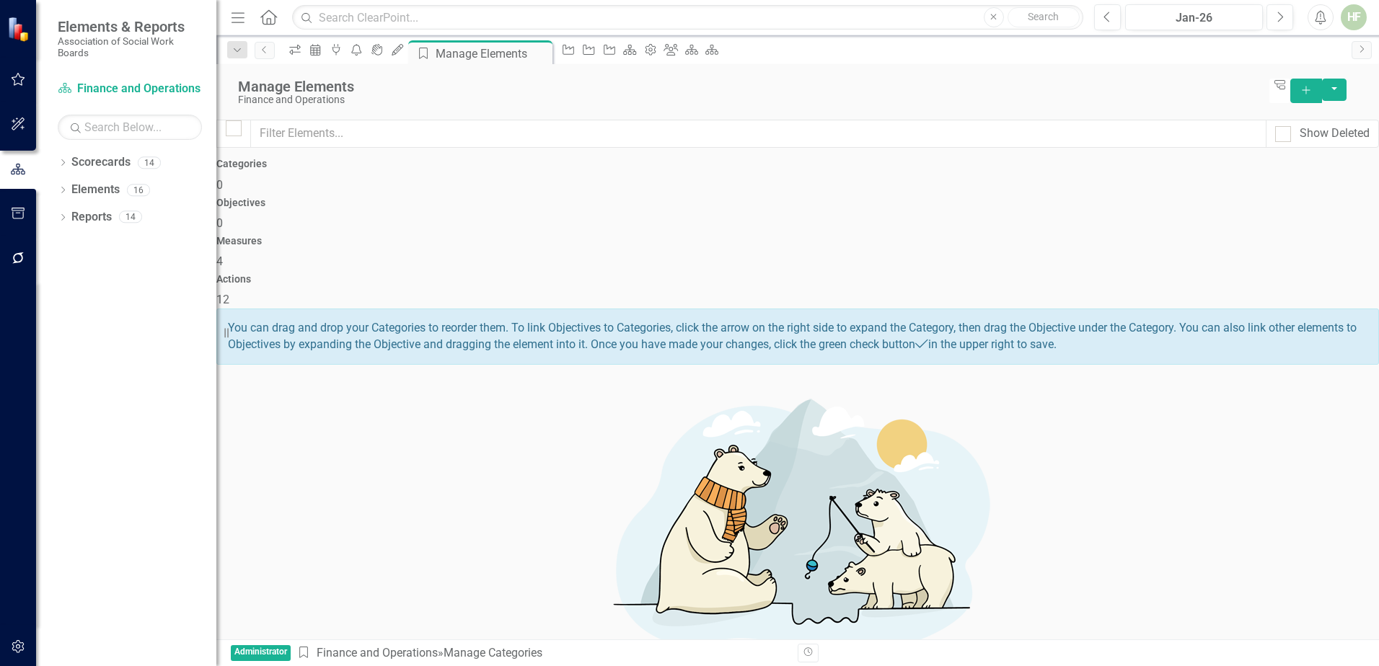
click at [1204, 274] on div "Actions 12" at bounding box center [797, 291] width 1162 height 35
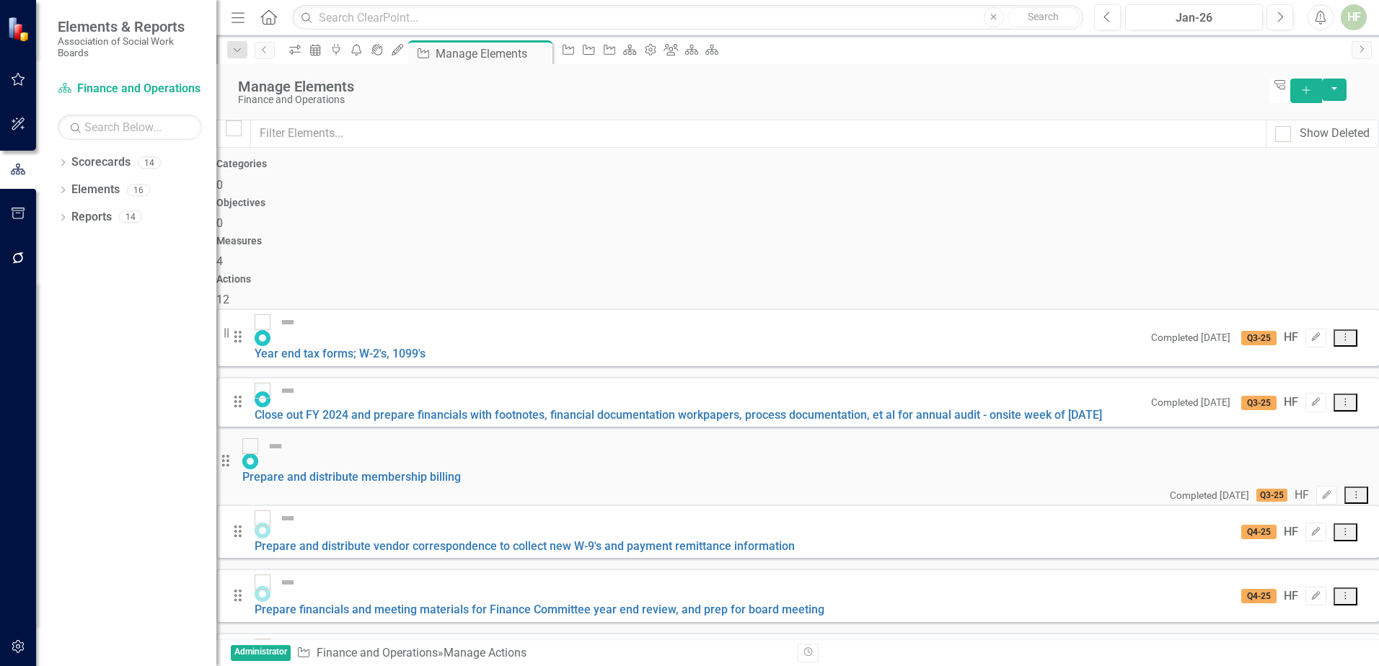
scroll to position [54, 0]
click at [1310, 528] on icon "Edit" at bounding box center [1315, 532] width 11 height 9
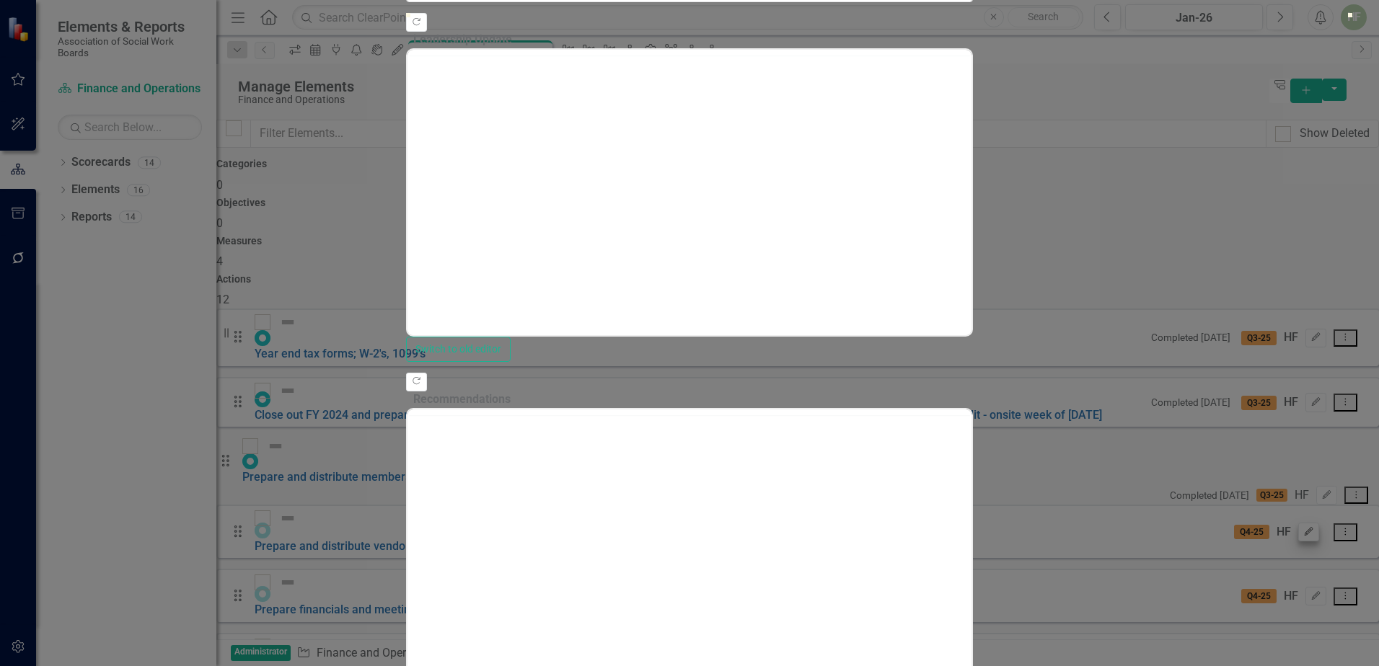
scroll to position [0, 0]
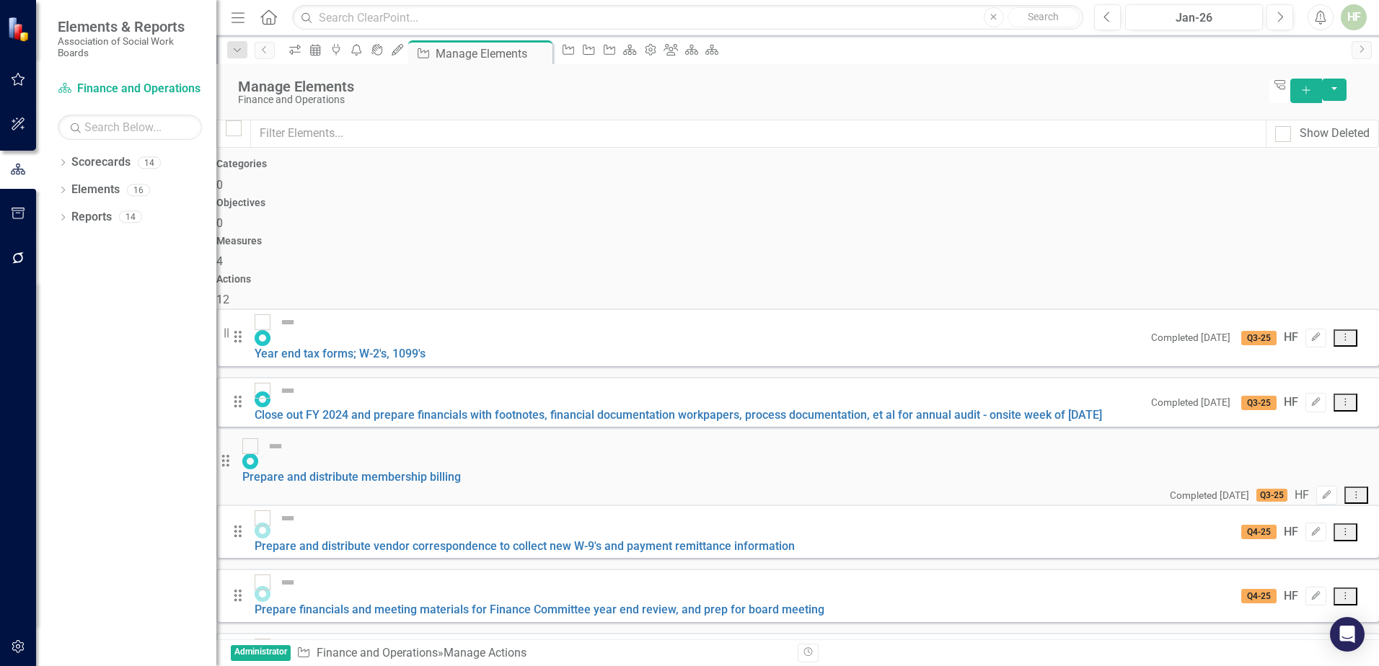
scroll to position [166, 0]
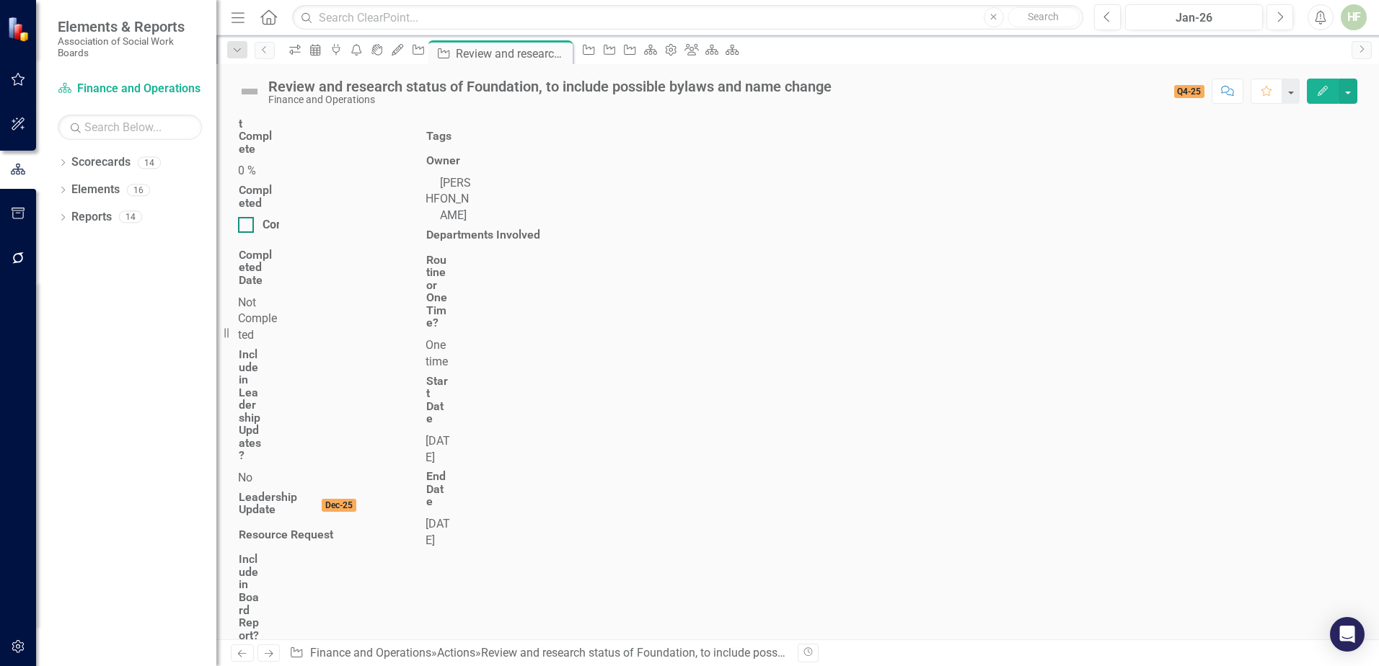
click at [247, 217] on input "Completed" at bounding box center [242, 221] width 9 height 9
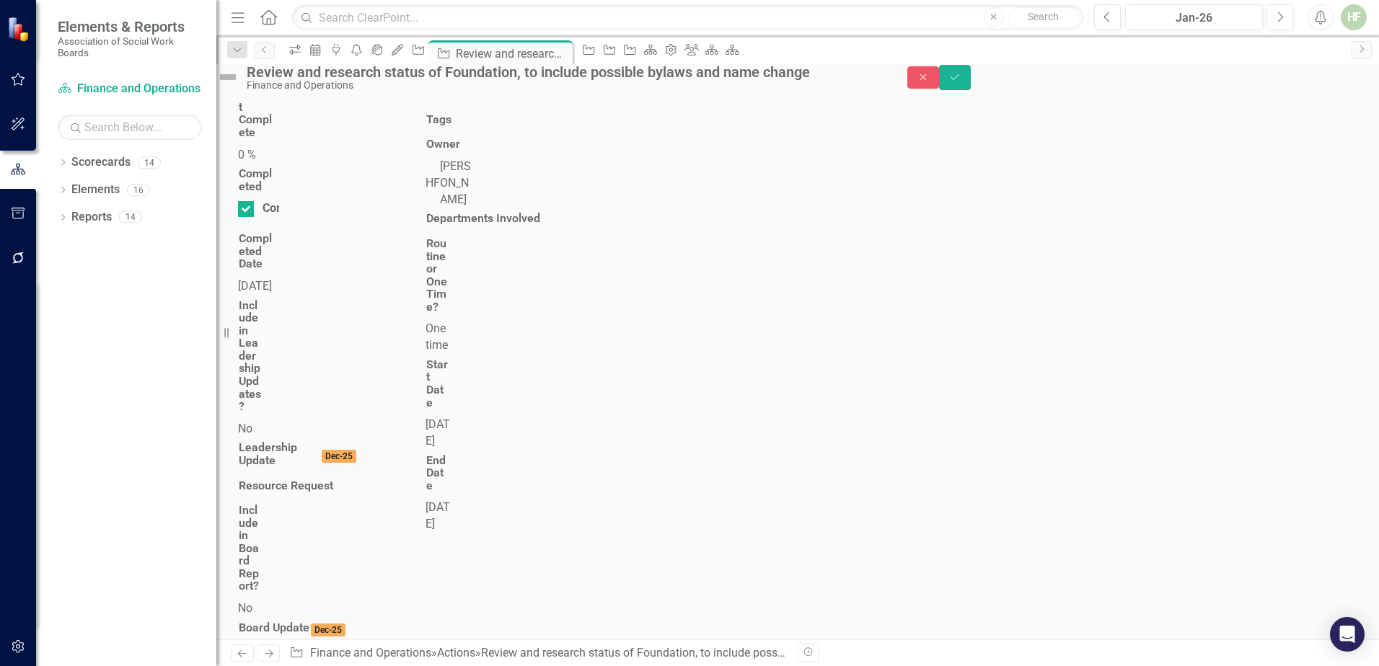
click at [279, 278] on div "[DATE]" at bounding box center [258, 286] width 41 height 17
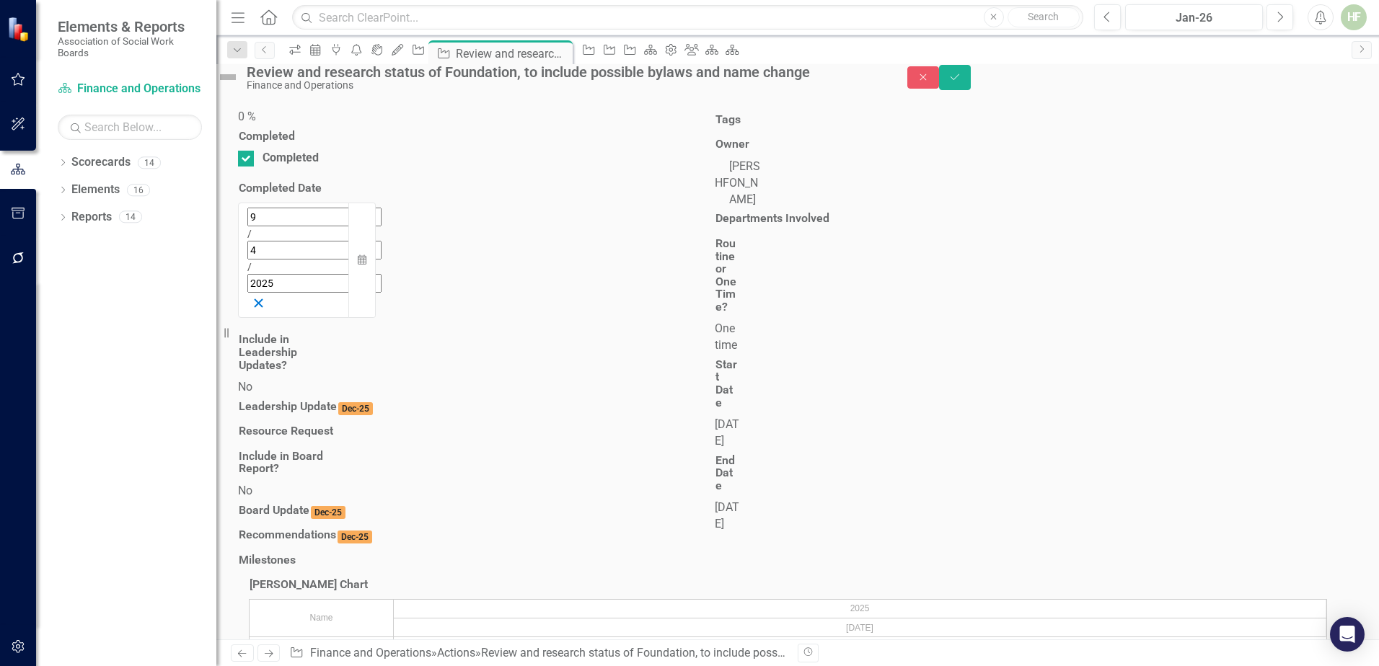
click at [262, 299] on line "button" at bounding box center [259, 303] width 8 height 8
click at [376, 203] on button "Calendar" at bounding box center [361, 261] width 27 height 116
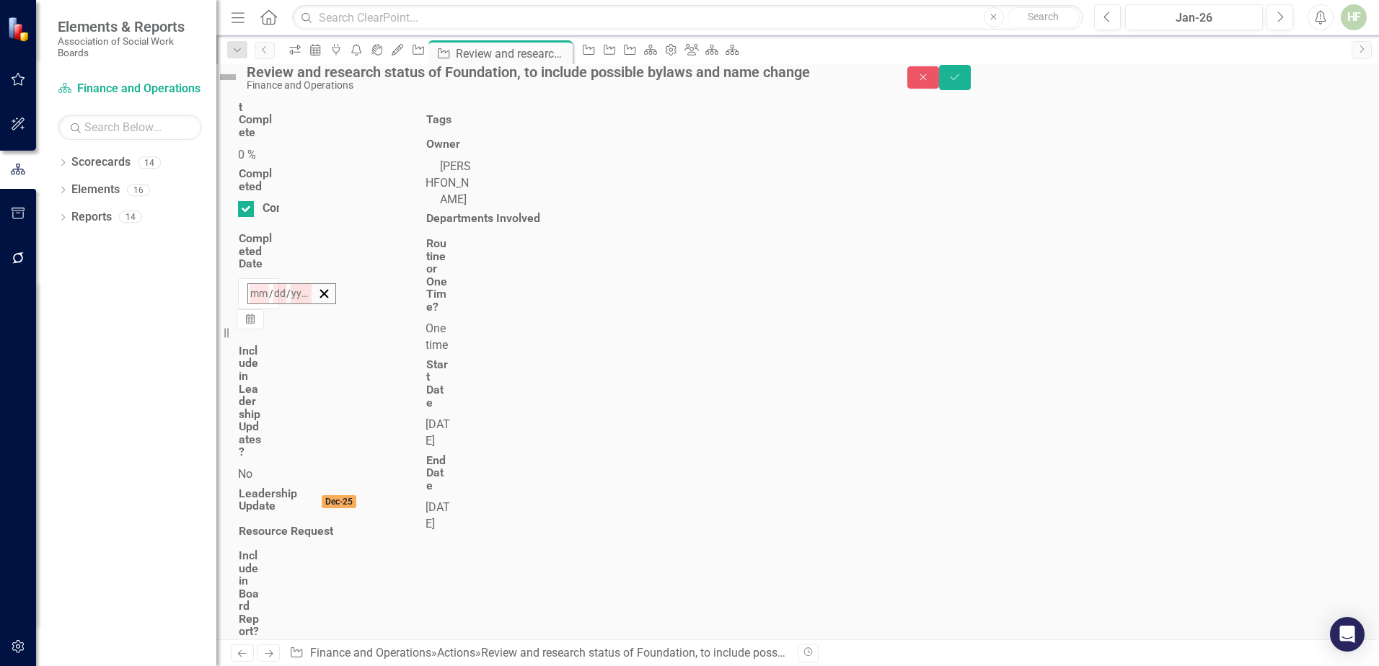
click at [303, 309] on button "‹" at bounding box center [287, 325] width 32 height 32
click at [880, 547] on div "Percent Complete 0 % Completed Completed Completed Date / / « ‹ [DATE] › » Sun …" at bounding box center [797, 410] width 1141 height 653
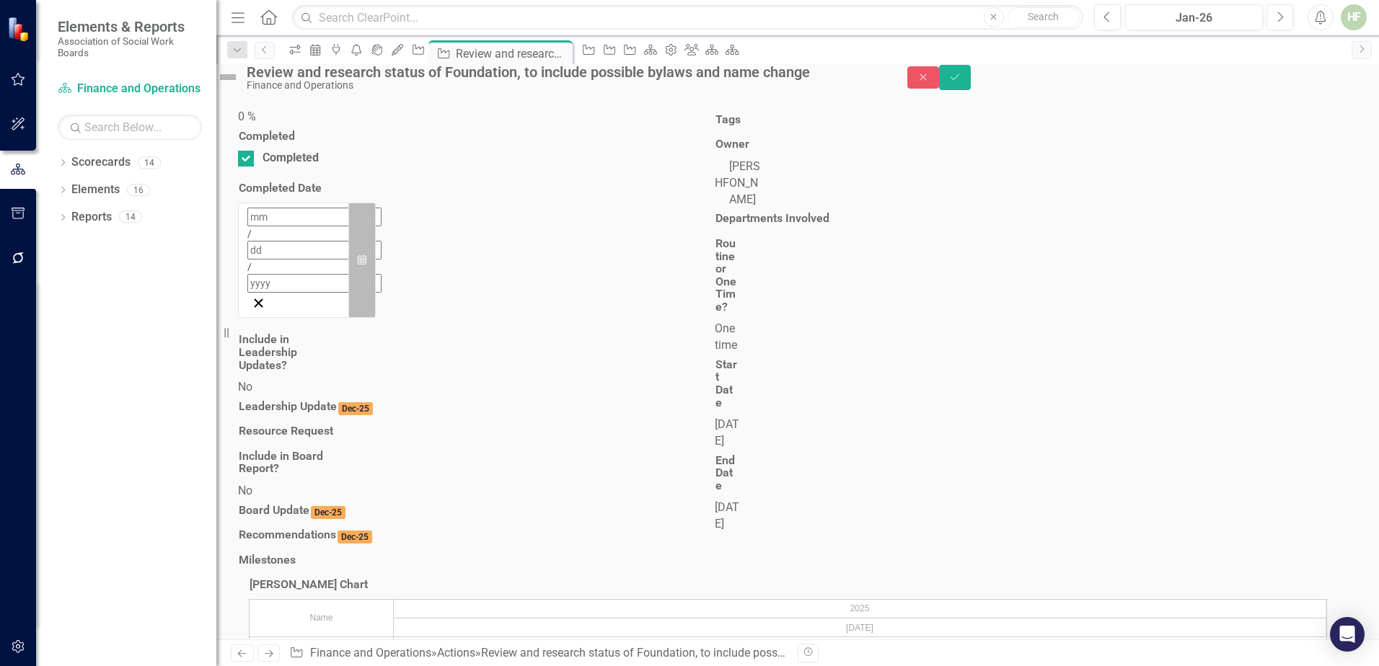
click at [376, 203] on button "Calendar" at bounding box center [361, 261] width 27 height 116
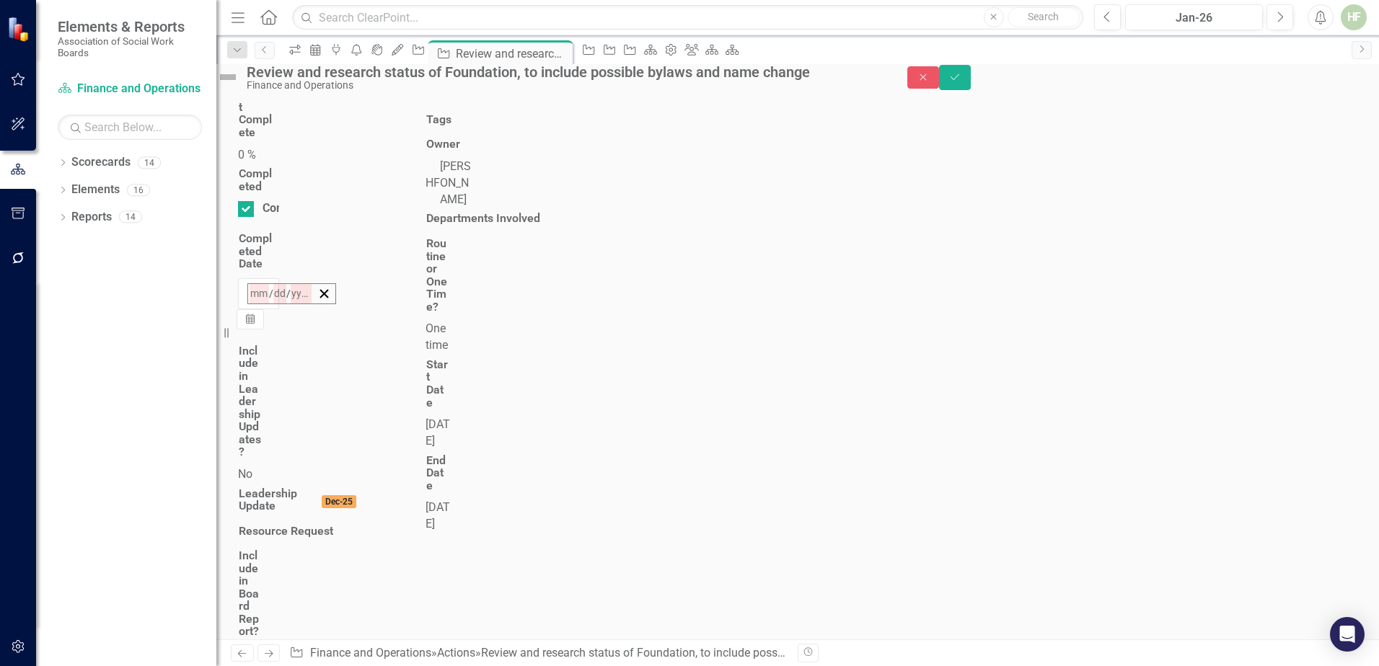
click at [303, 309] on button "‹" at bounding box center [287, 325] width 32 height 32
click at [443, 455] on abbr "25" at bounding box center [437, 461] width 12 height 12
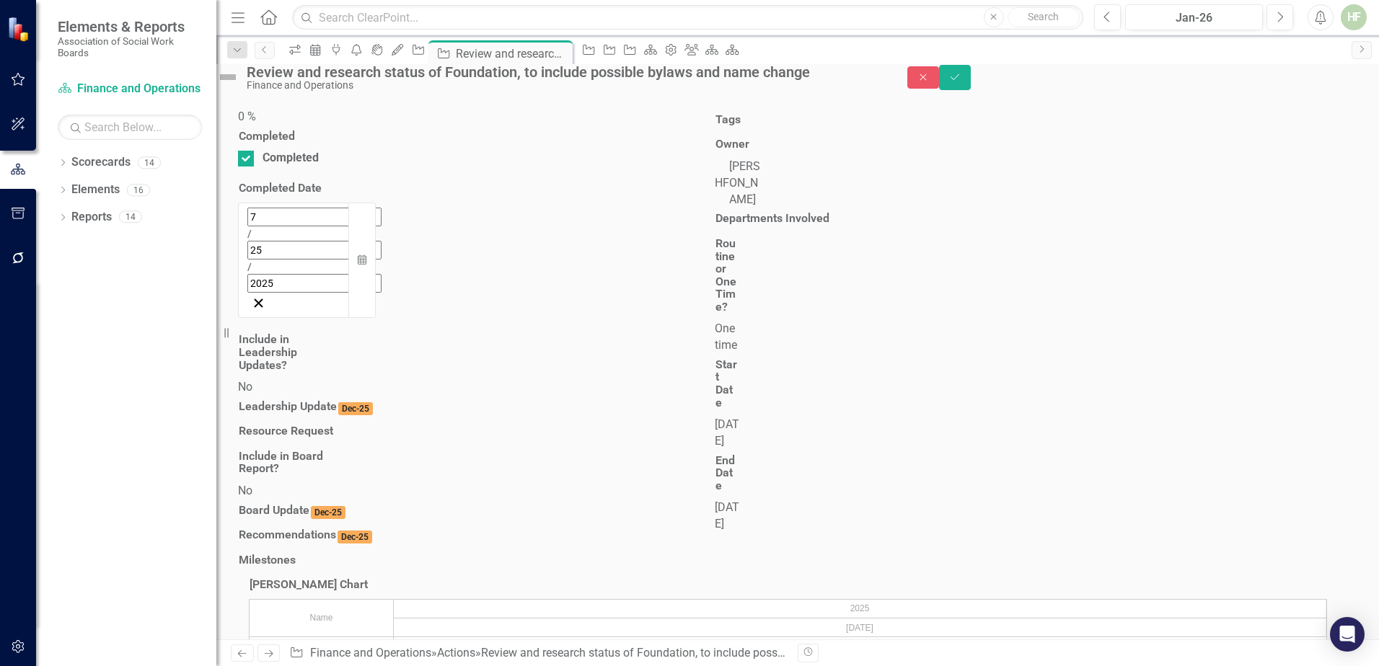
click at [962, 517] on div "Percent Complete 0 % Completed Completed Completed Date [DATE] Calendar Include…" at bounding box center [797, 329] width 1141 height 490
click at [961, 80] on icon "Save" at bounding box center [954, 77] width 13 height 10
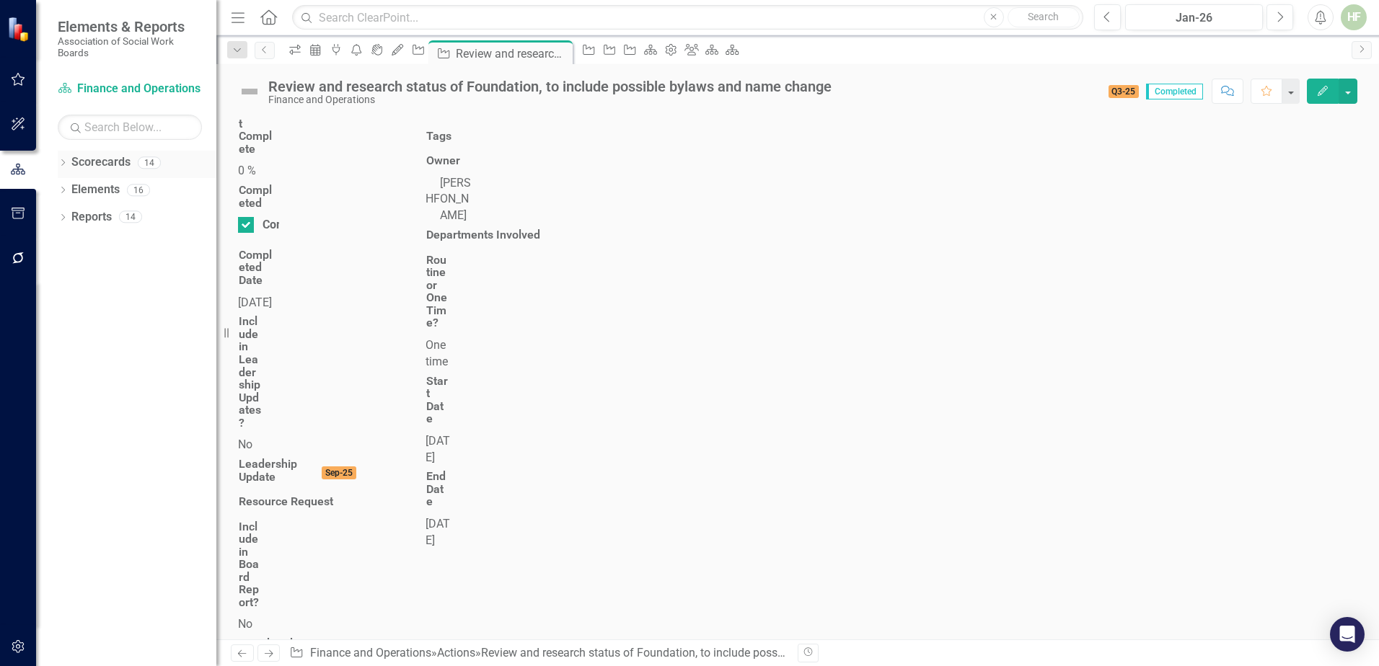
click at [110, 162] on link "Scorecards" at bounding box center [100, 162] width 59 height 17
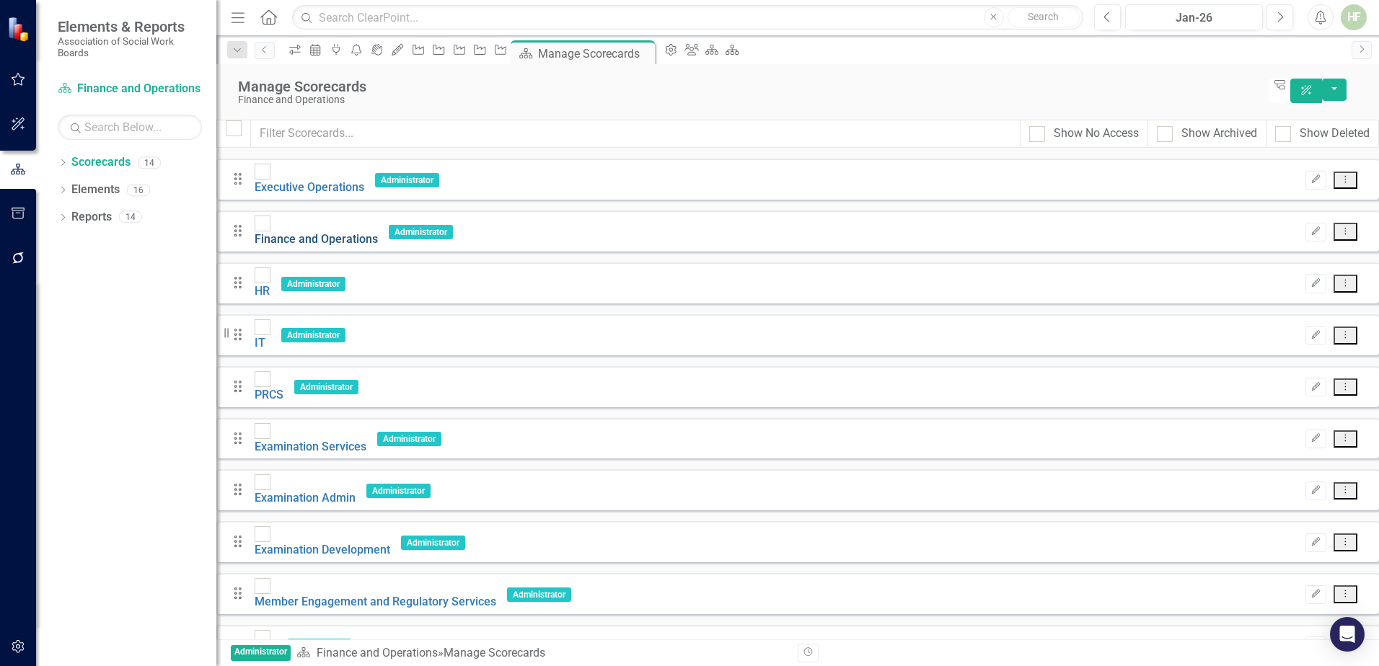
click at [340, 232] on link "Finance and Operations" at bounding box center [316, 239] width 123 height 14
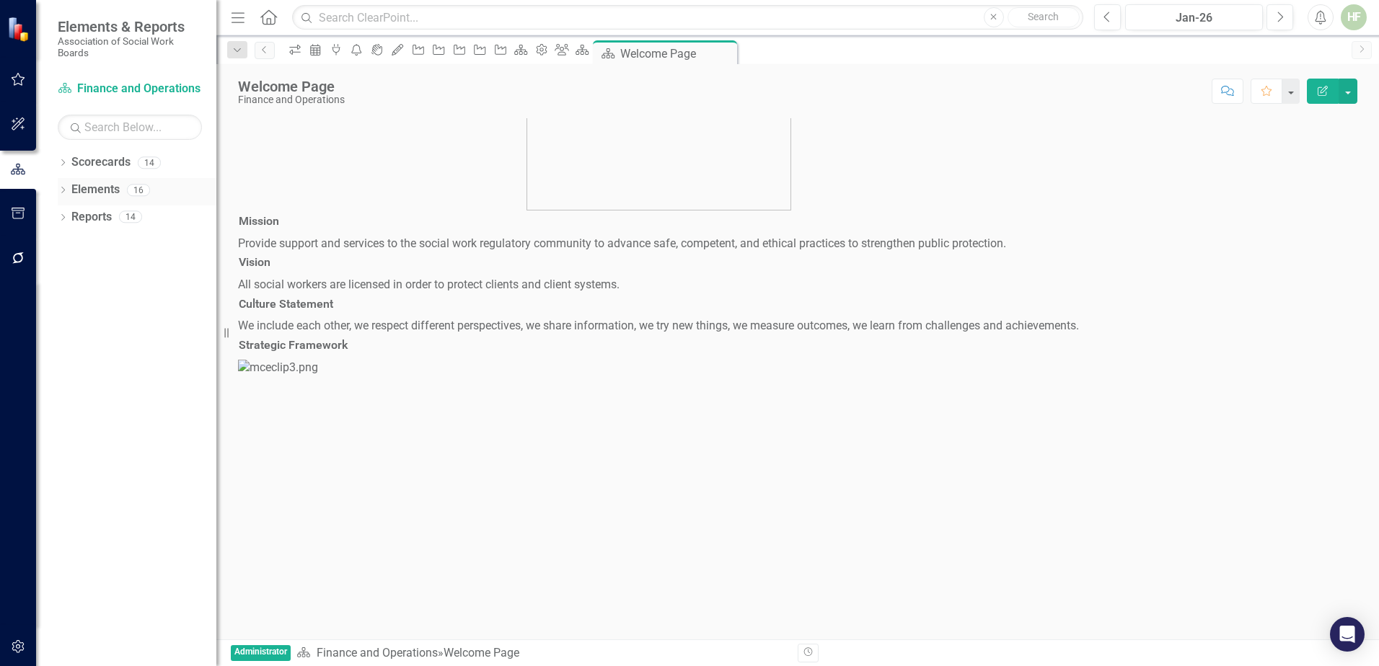
click at [98, 190] on link "Elements" at bounding box center [95, 190] width 48 height 17
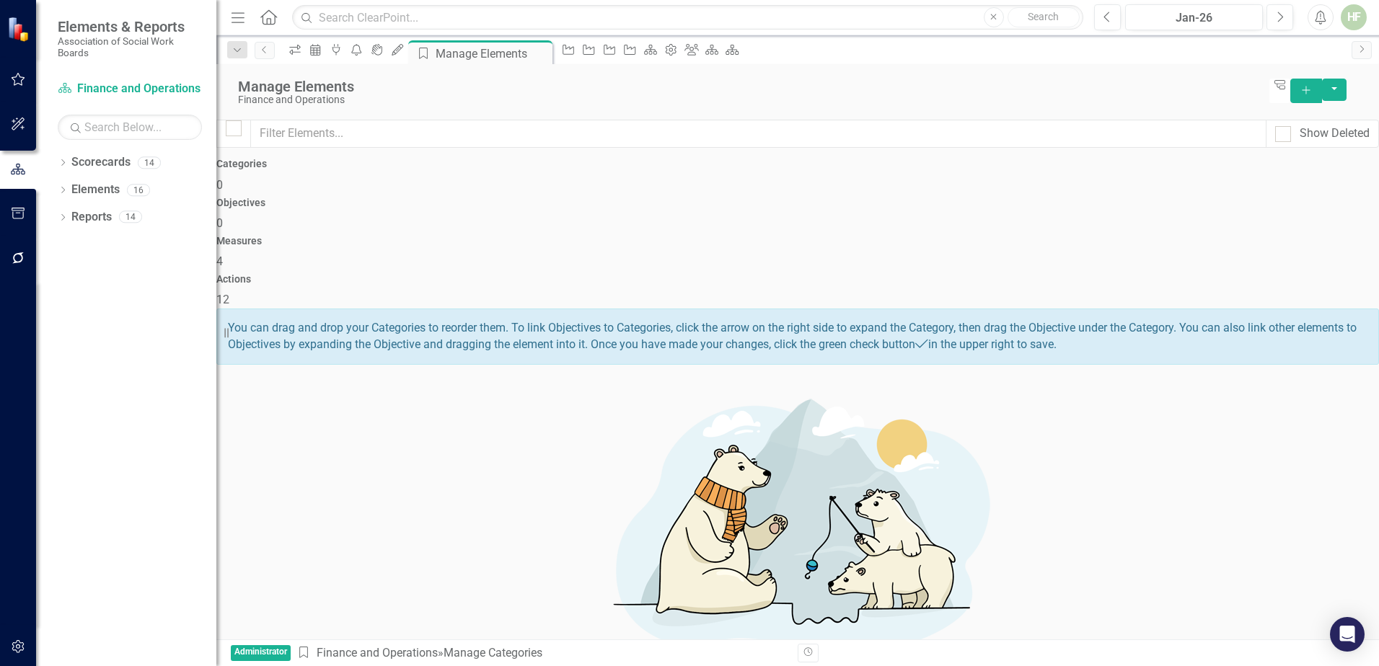
click at [1188, 274] on div "Actions 12" at bounding box center [797, 291] width 1162 height 35
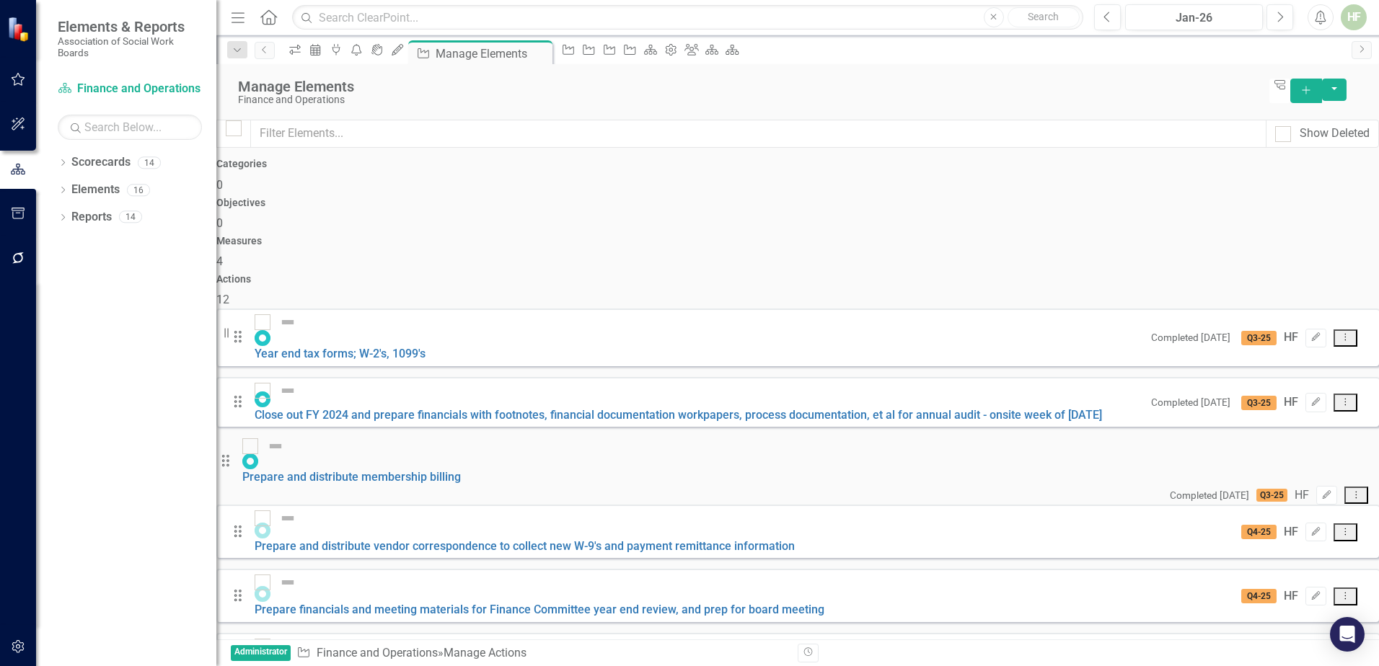
scroll to position [90, 0]
click at [429, 603] on link "Prepare financials and meeting materials for Finance Committee year end review,…" at bounding box center [540, 610] width 570 height 14
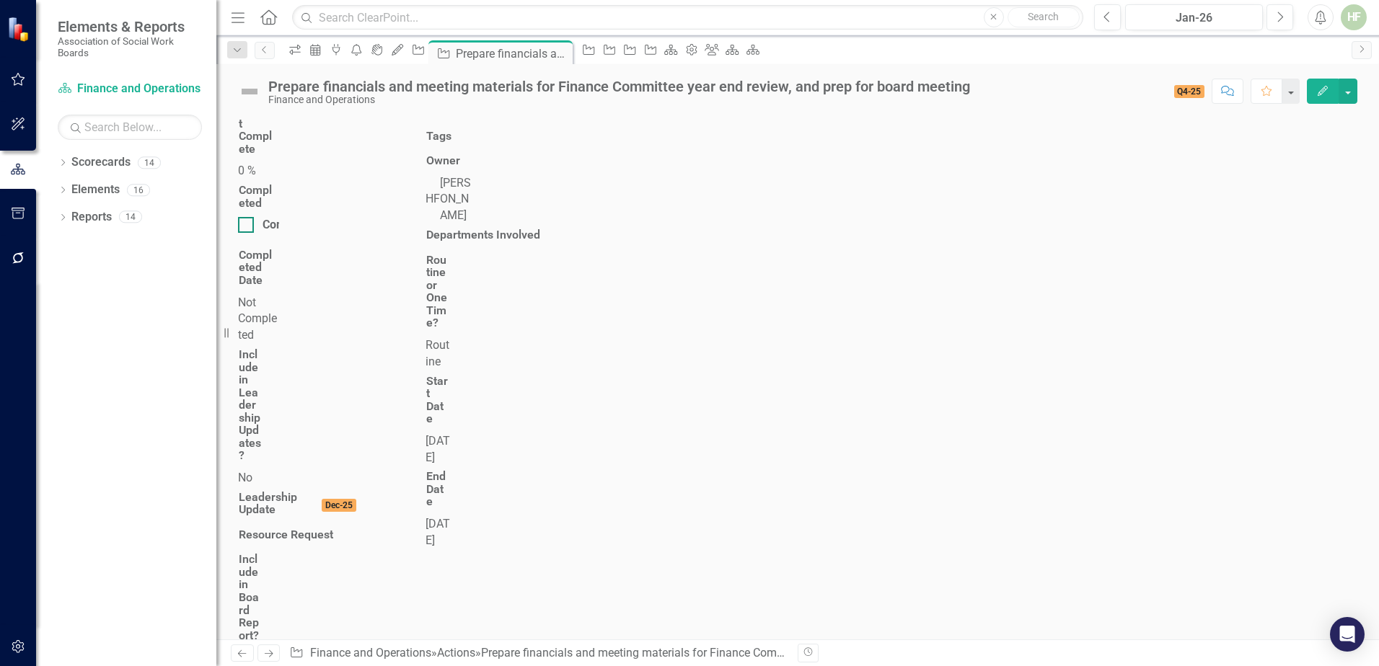
click at [247, 217] on input "Completed" at bounding box center [242, 221] width 9 height 9
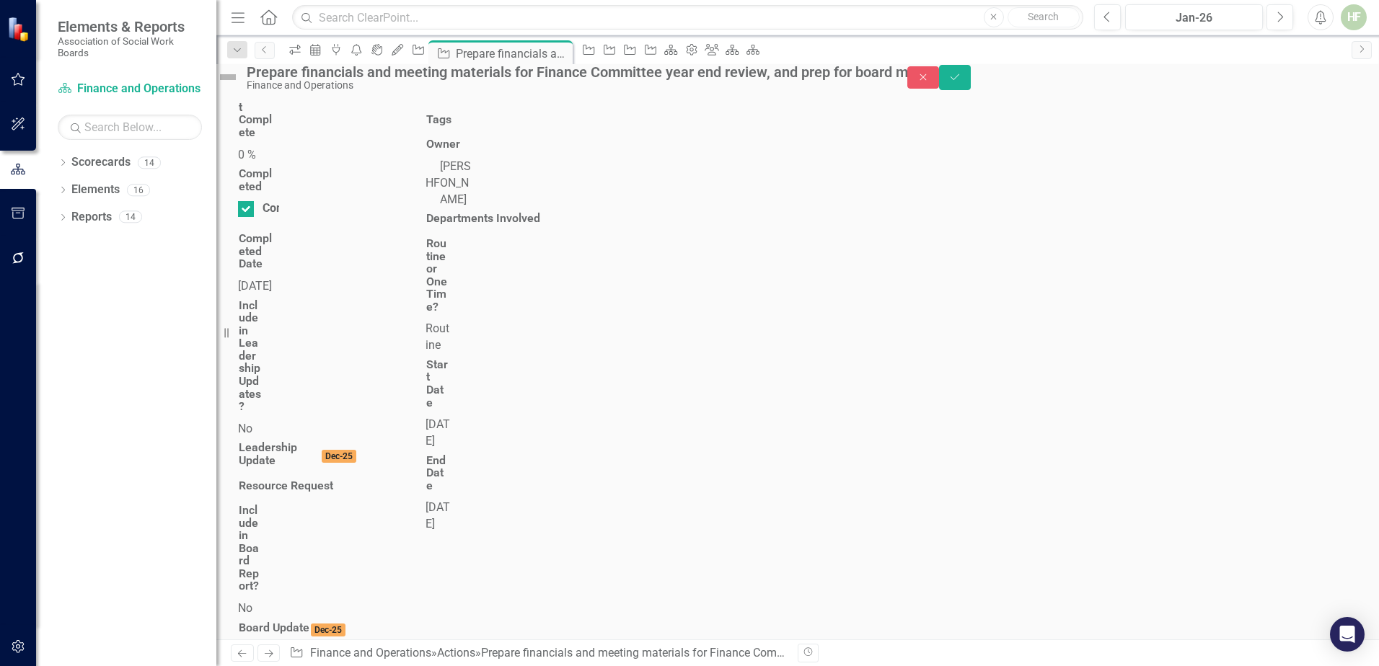
click at [279, 278] on div "[DATE]" at bounding box center [258, 286] width 41 height 17
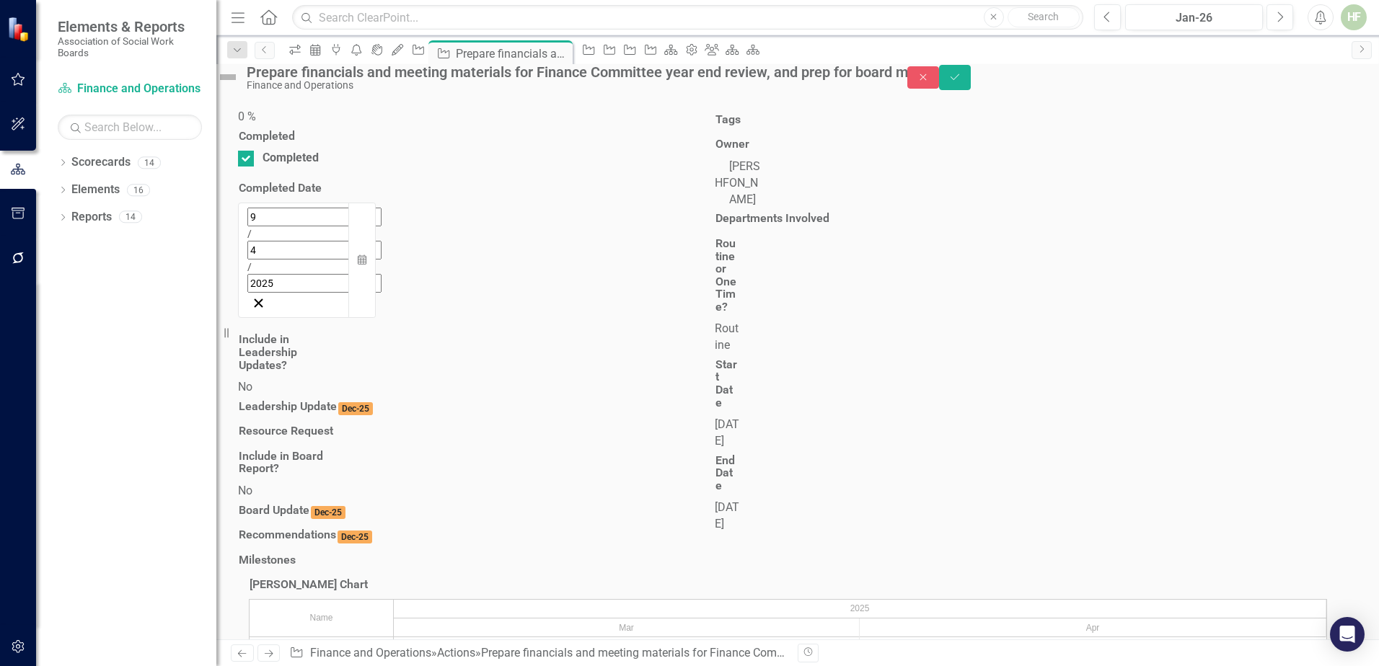
click at [350, 203] on div "[DATE]" at bounding box center [294, 261] width 112 height 116
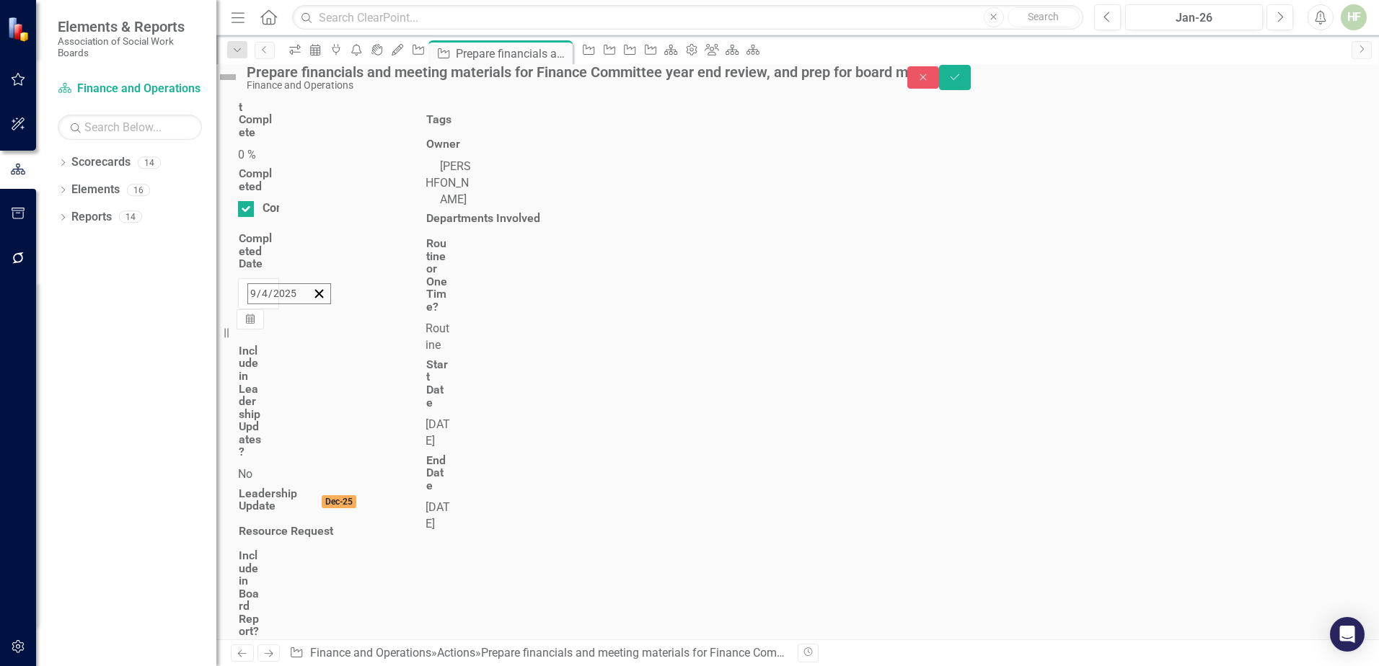
click at [303, 309] on button "‹" at bounding box center [287, 325] width 32 height 32
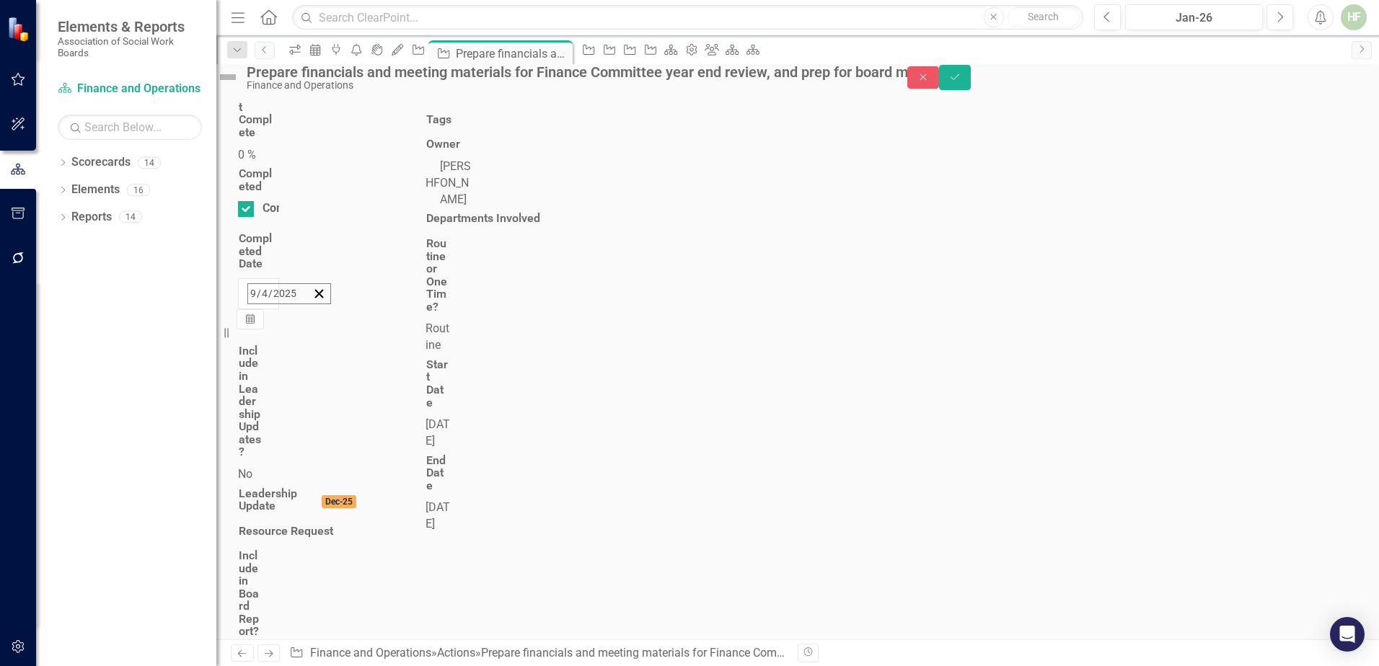
click at [371, 481] on abbr "30" at bounding box center [365, 487] width 12 height 12
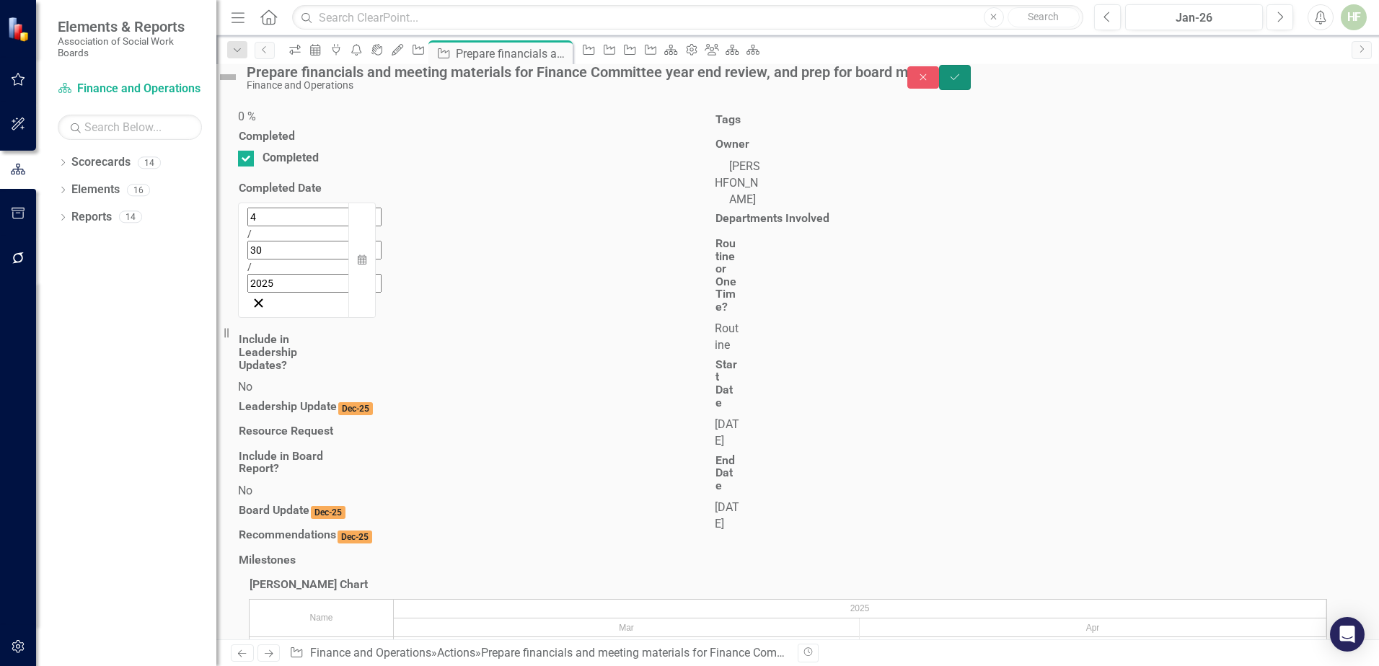
click at [961, 82] on icon "Save" at bounding box center [954, 77] width 13 height 10
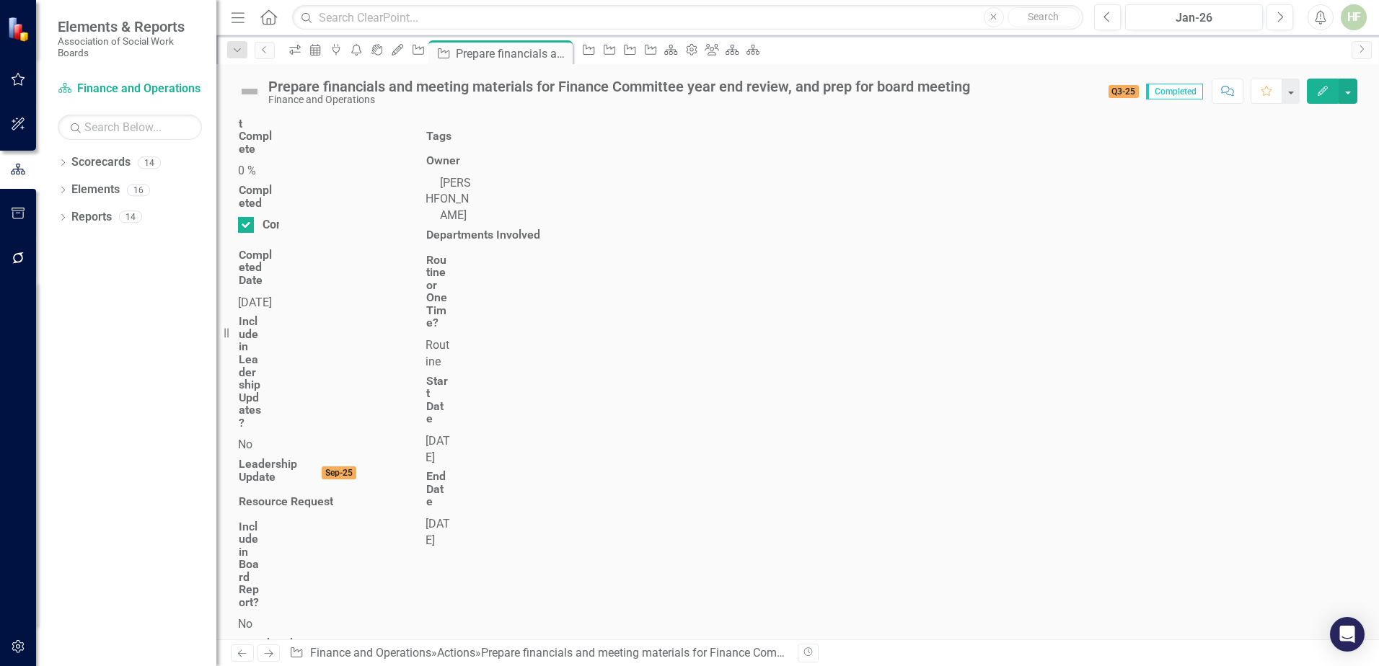
click at [542, 125] on div at bounding box center [483, 125] width 117 height 0
click at [542, 249] on div at bounding box center [483, 249] width 117 height 0
click at [105, 183] on link "Elements" at bounding box center [95, 190] width 48 height 17
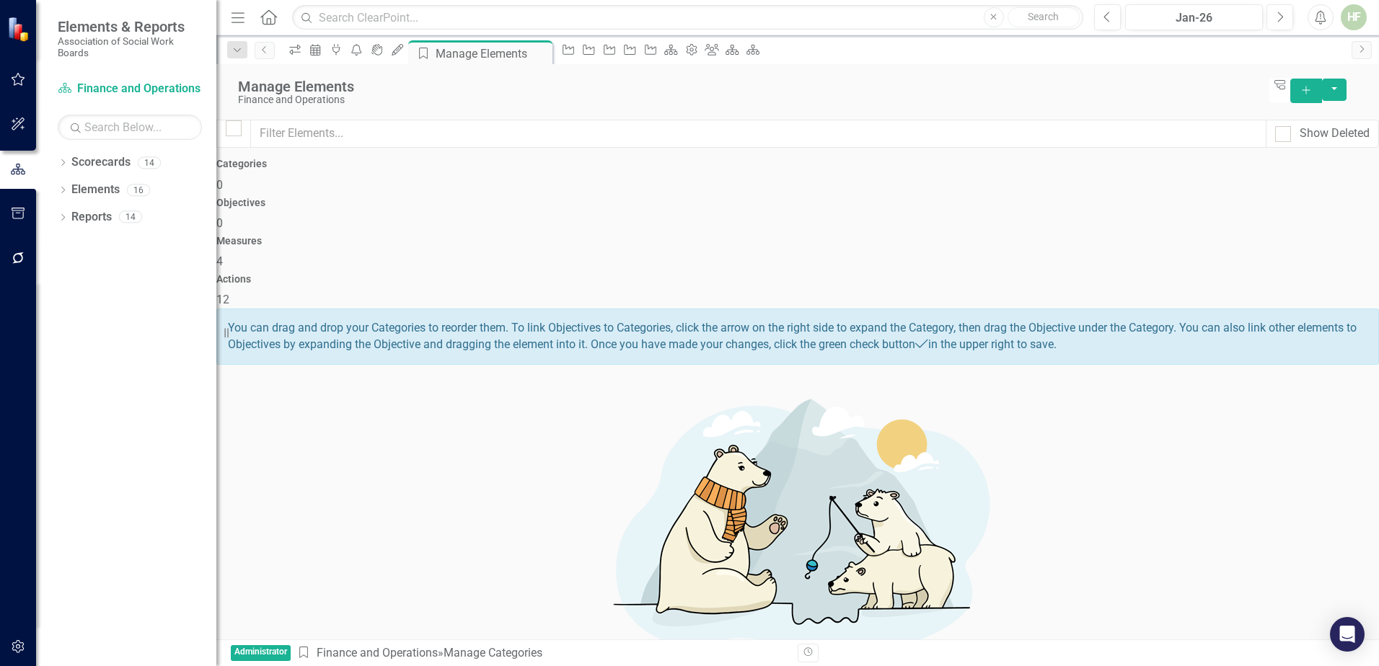
click at [1153, 274] on div "Actions 12" at bounding box center [797, 291] width 1162 height 35
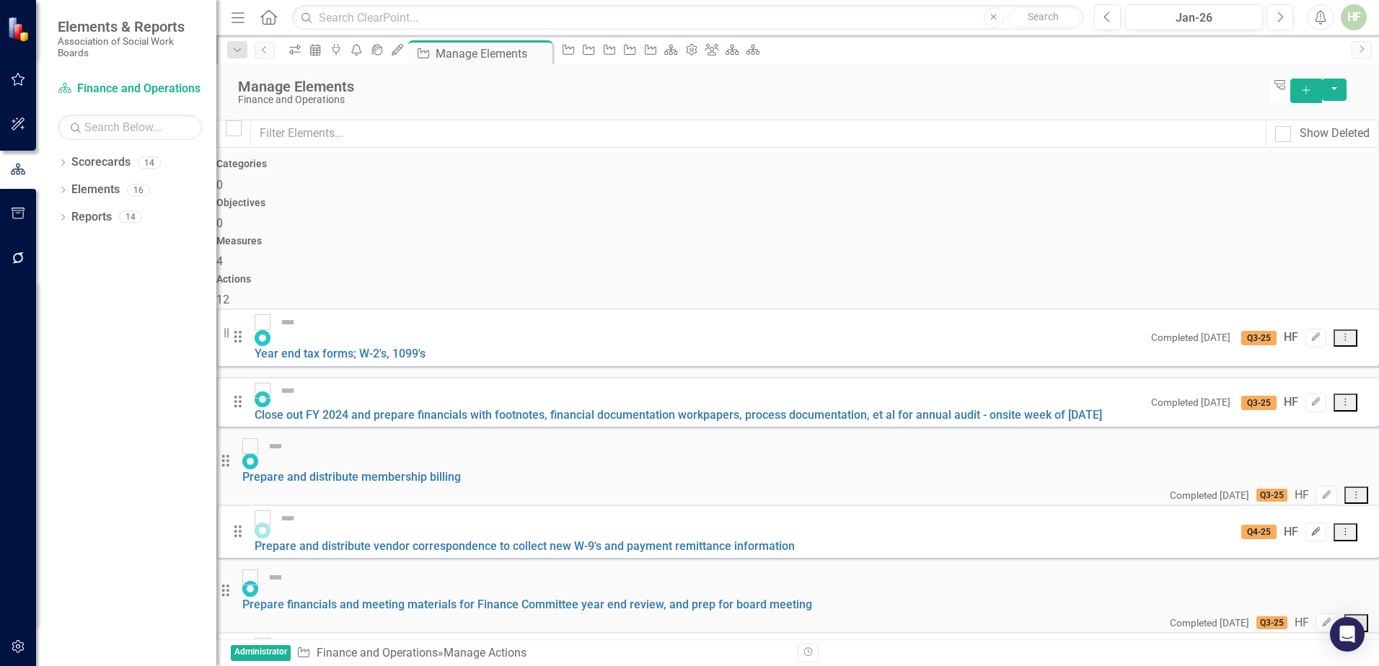
click at [1310, 528] on icon "Edit" at bounding box center [1315, 532] width 11 height 9
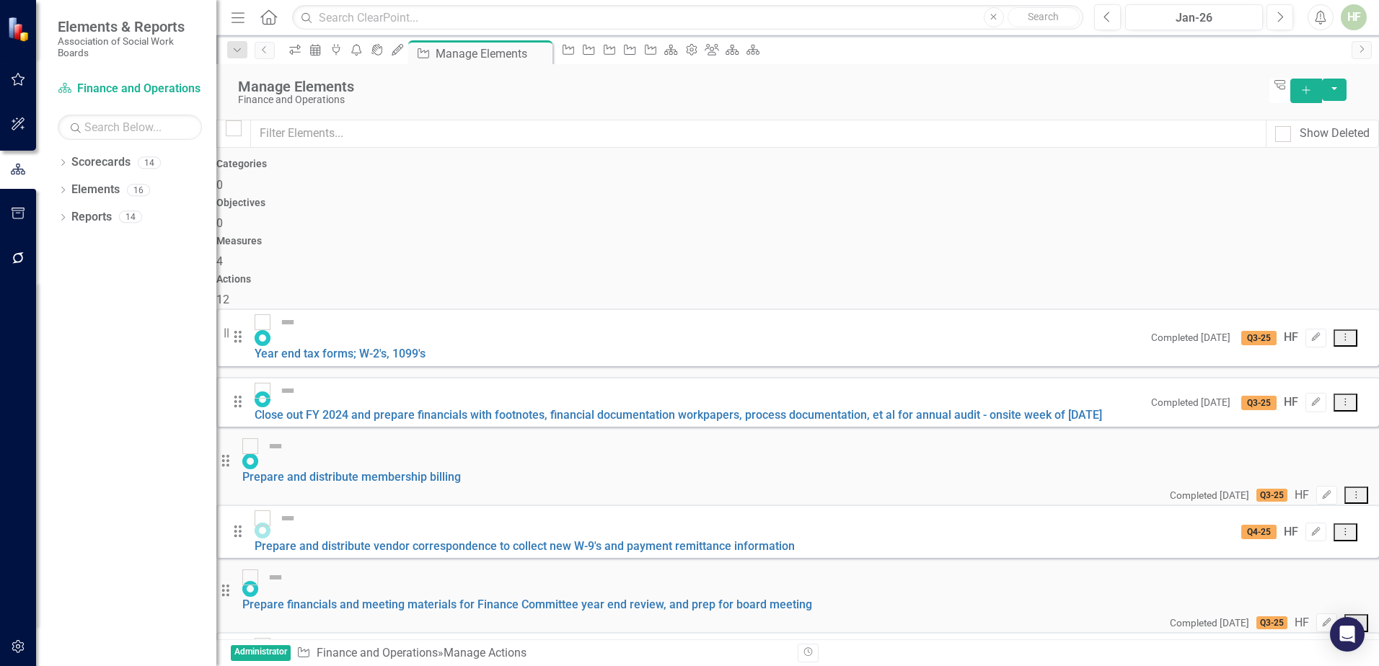
scroll to position [166, 0]
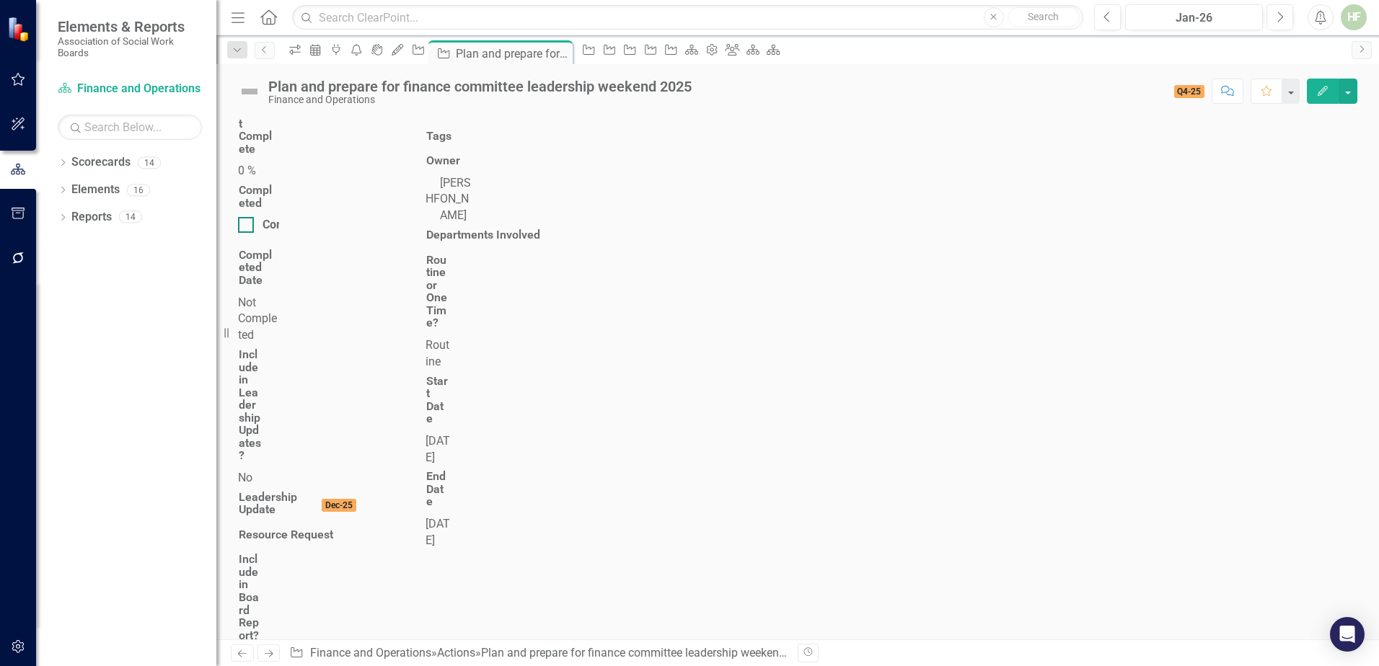
click at [247, 217] on input "Completed" at bounding box center [242, 221] width 9 height 9
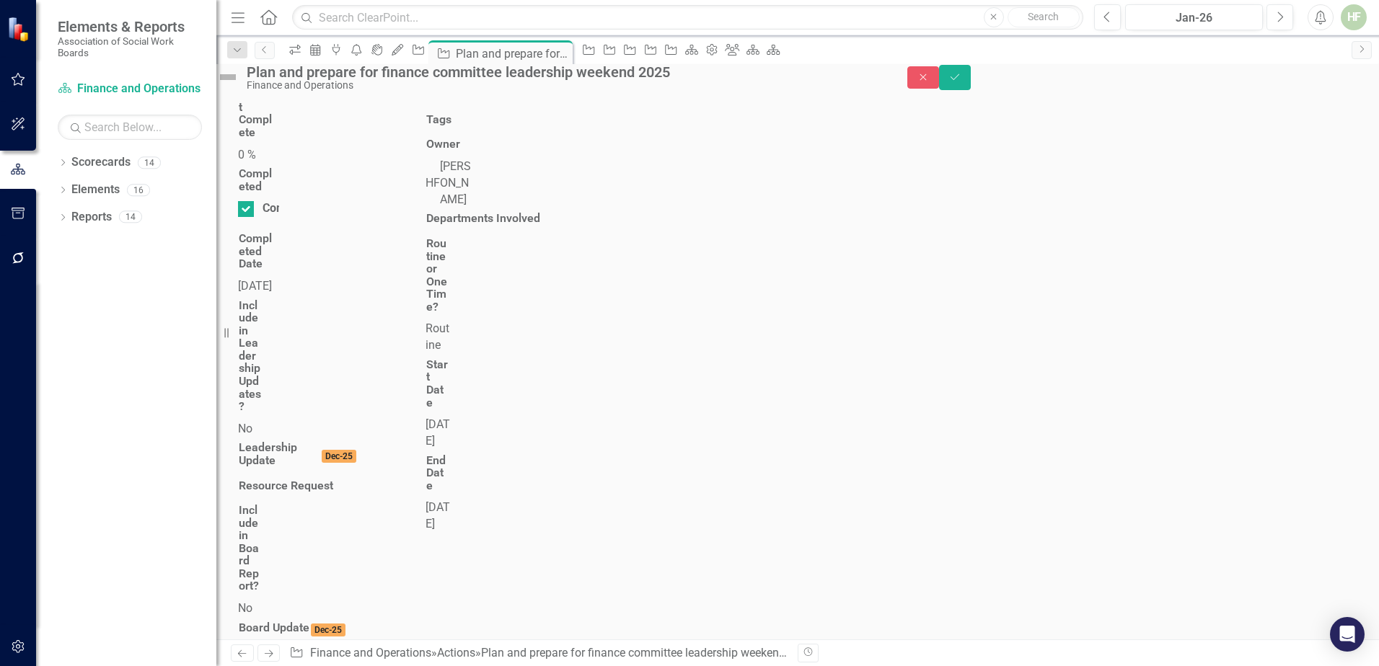
click at [279, 278] on div "[DATE]" at bounding box center [258, 286] width 41 height 17
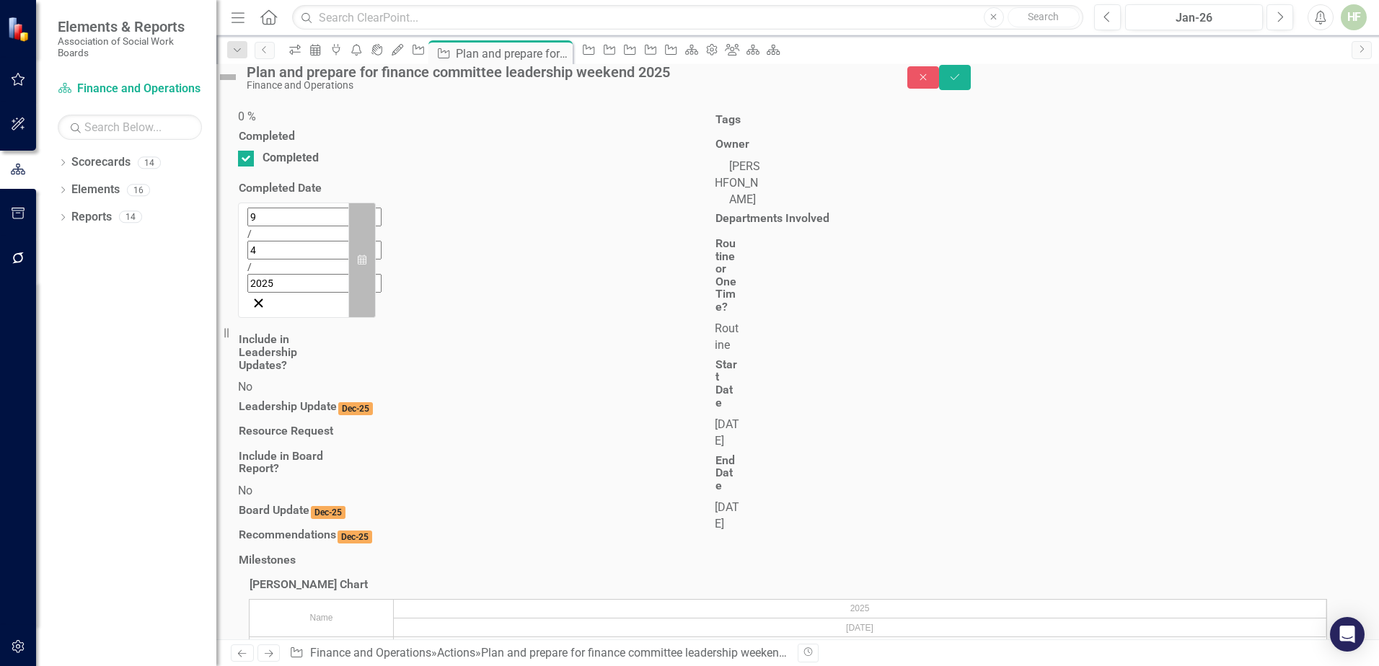
click at [366, 255] on icon "button" at bounding box center [362, 260] width 9 height 10
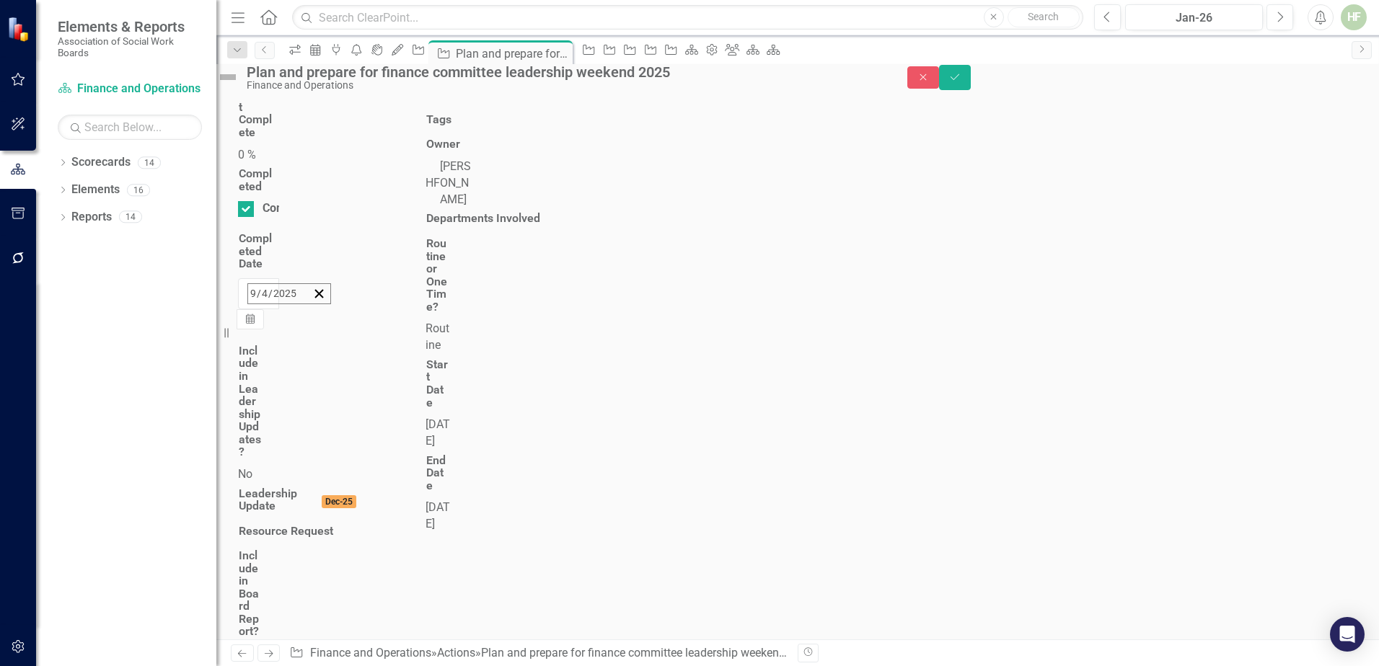
click at [303, 309] on button "‹" at bounding box center [287, 325] width 32 height 32
click at [443, 455] on abbr "22" at bounding box center [437, 461] width 12 height 12
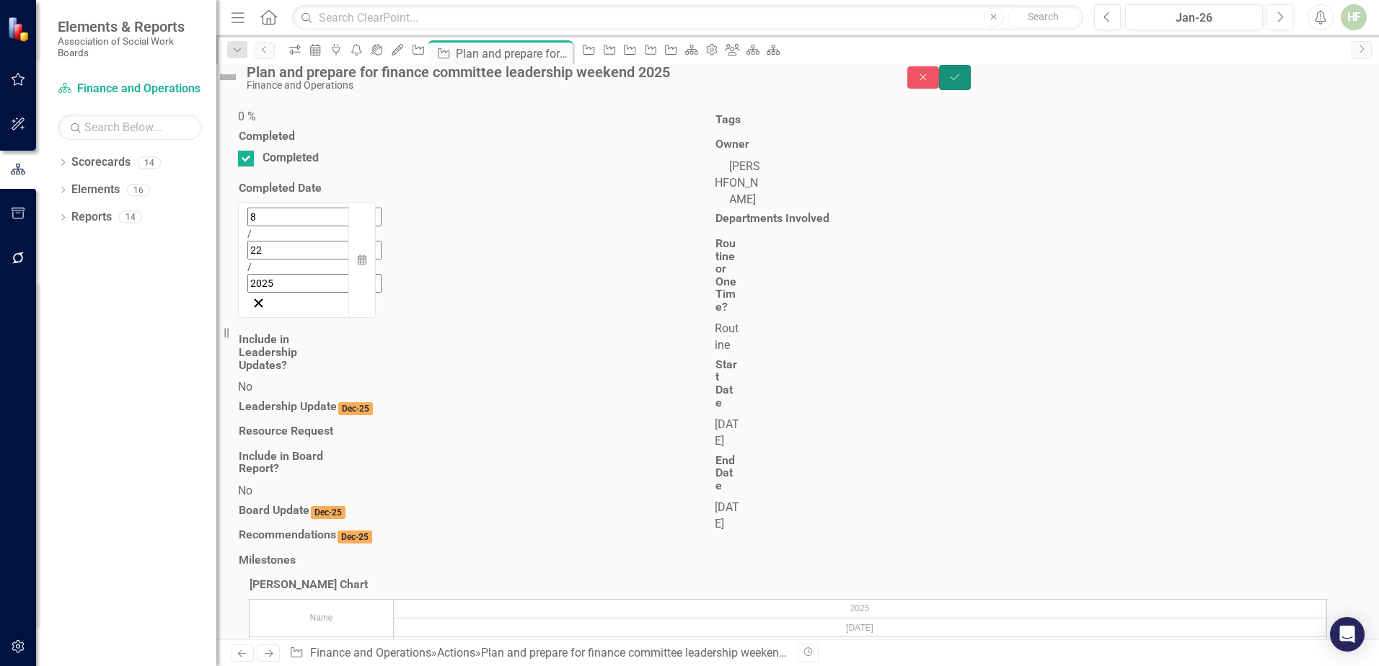
click at [961, 79] on icon "Save" at bounding box center [954, 77] width 13 height 10
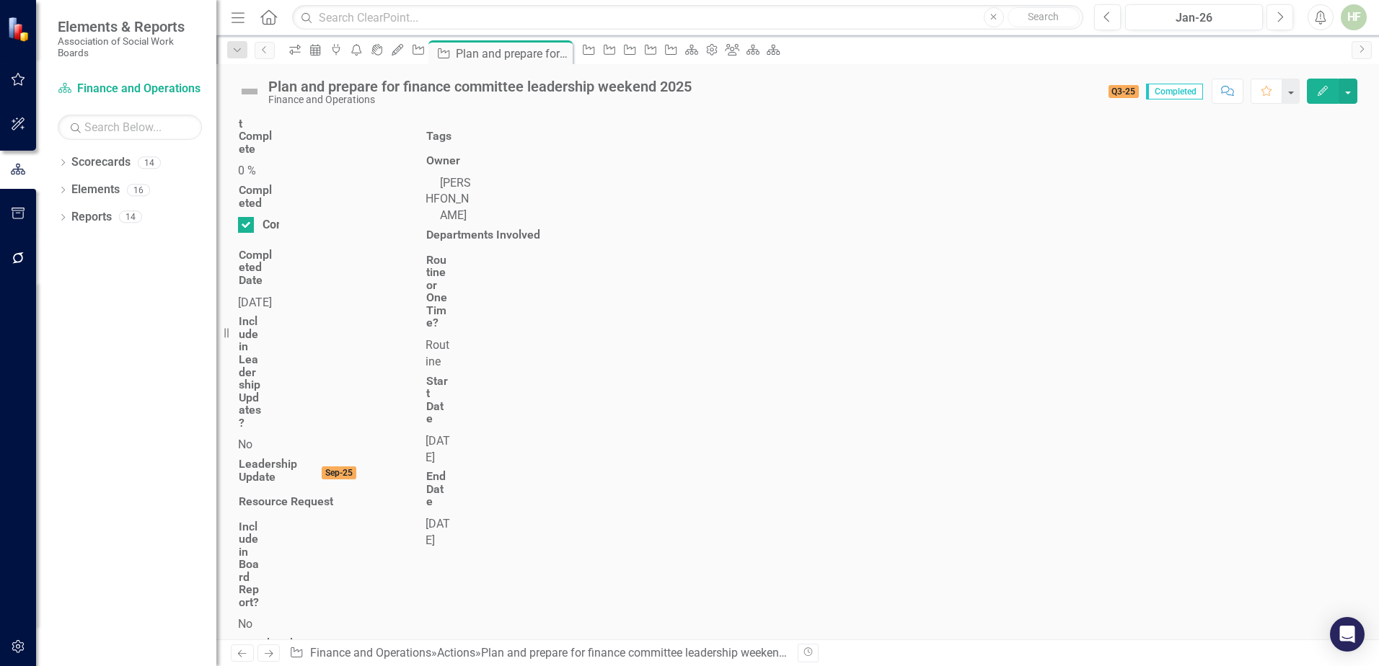
click at [272, 296] on span "[DATE]" at bounding box center [255, 303] width 34 height 14
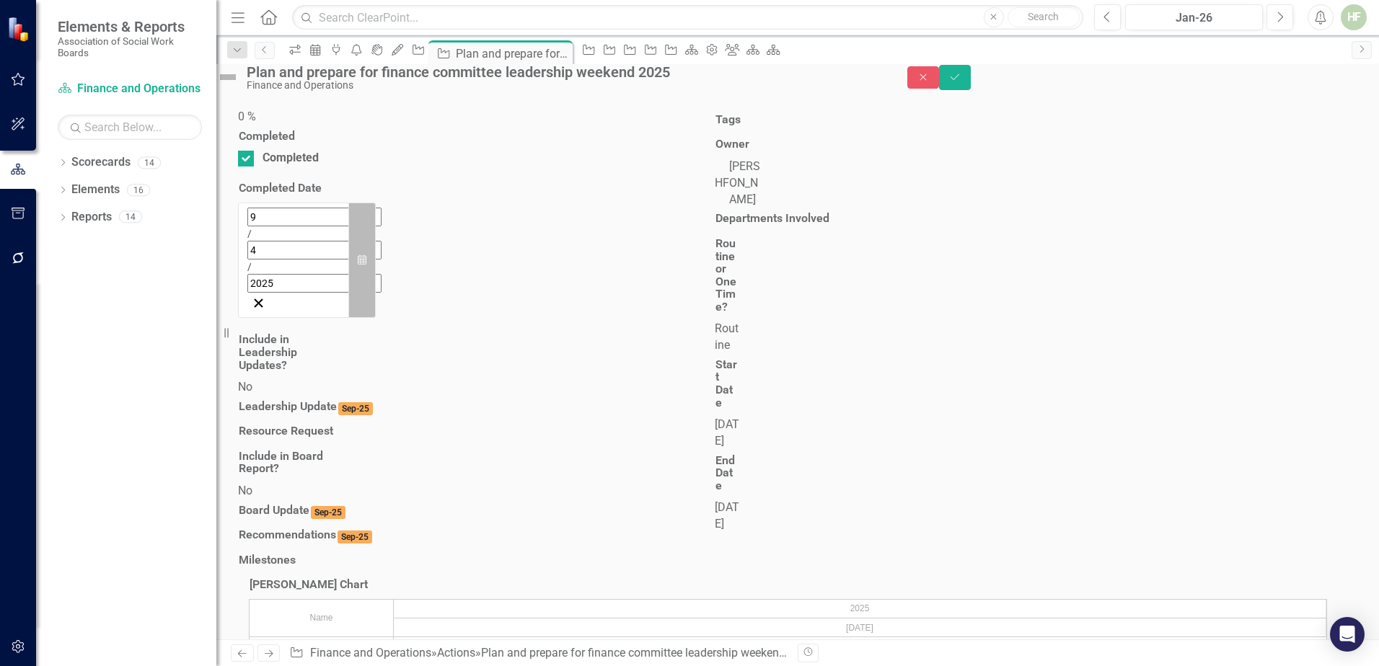
click at [366, 255] on icon "Calendar" at bounding box center [362, 260] width 9 height 10
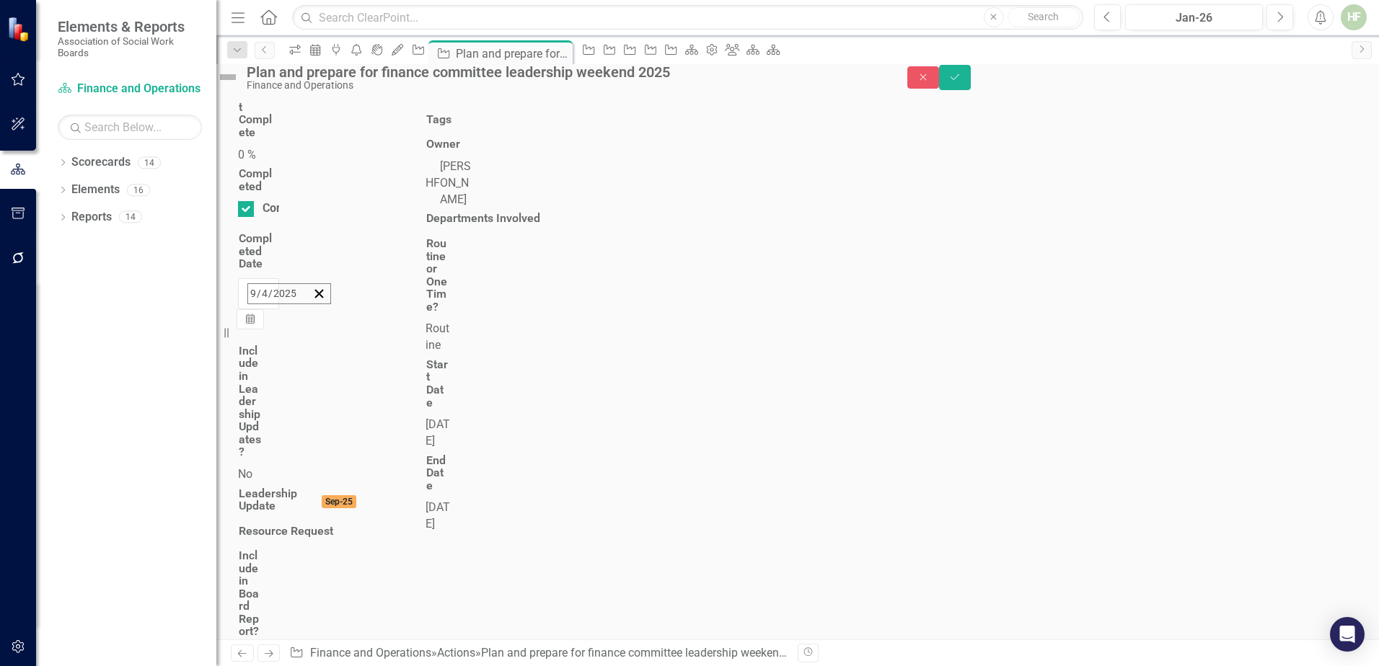
click at [303, 309] on button "‹" at bounding box center [287, 325] width 32 height 32
click at [443, 455] on abbr "22" at bounding box center [437, 461] width 12 height 12
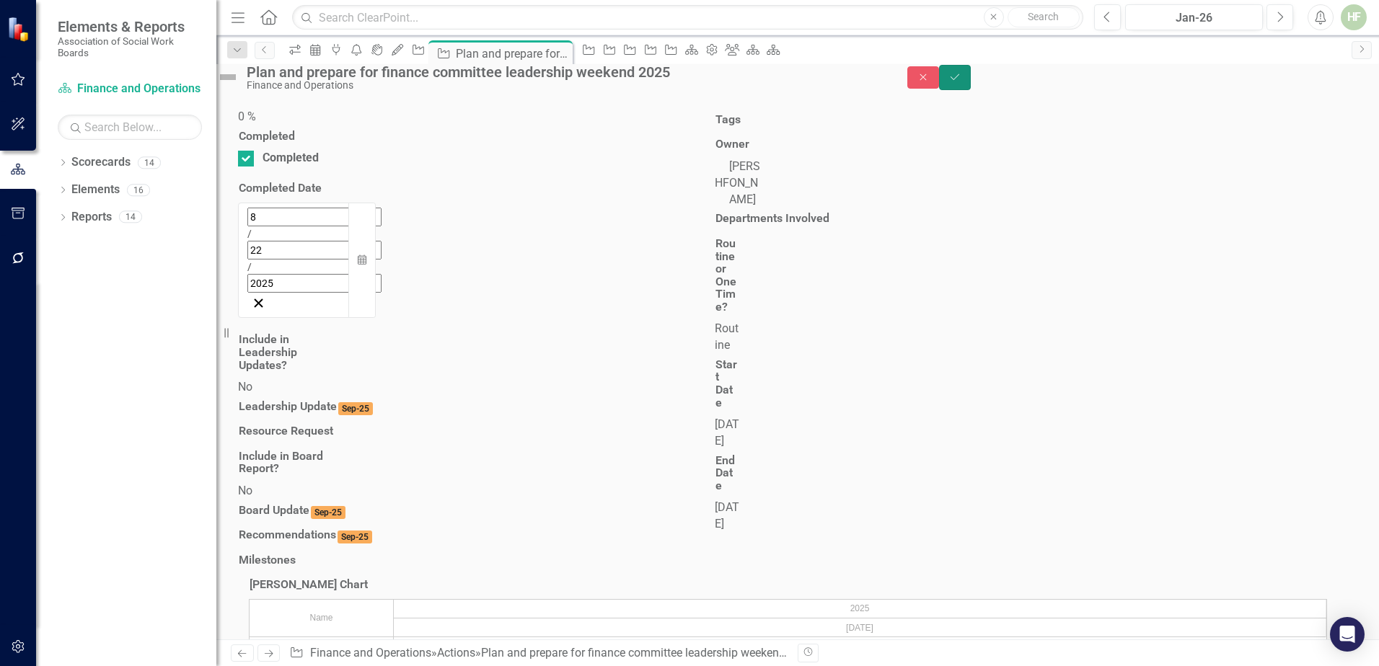
click at [961, 82] on icon "Save" at bounding box center [954, 77] width 13 height 10
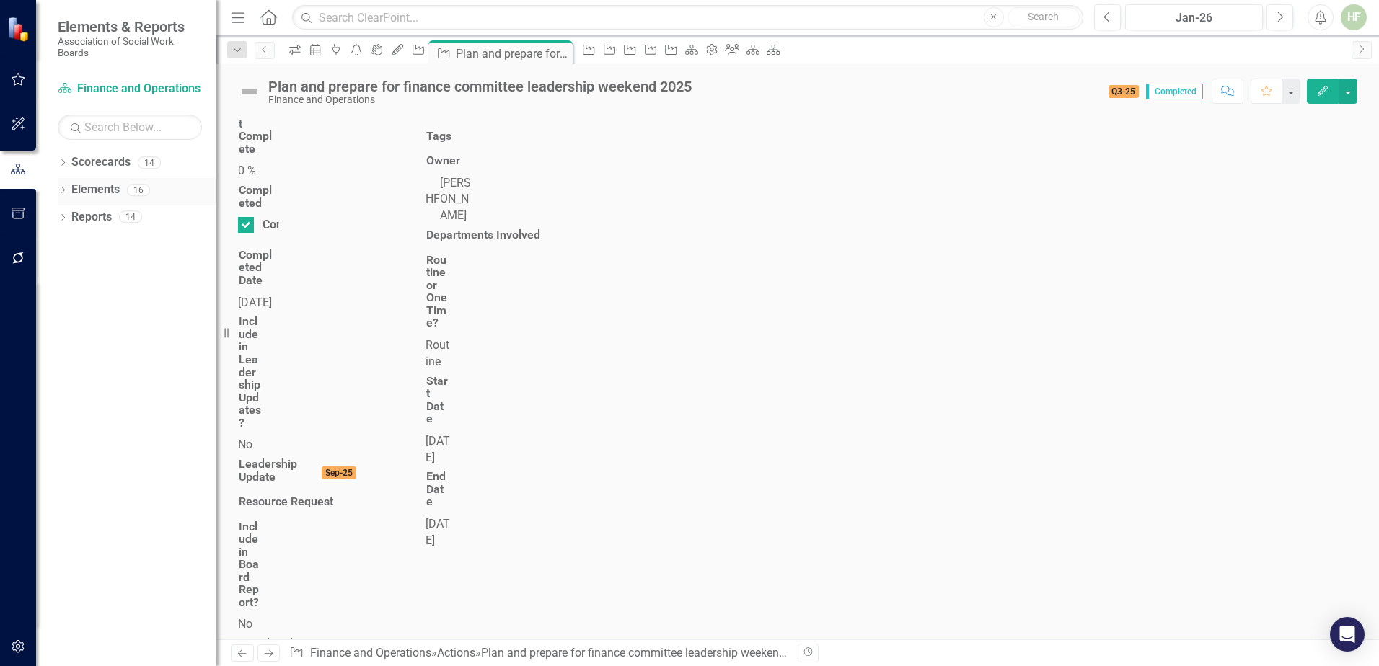
click at [104, 187] on link "Elements" at bounding box center [95, 190] width 48 height 17
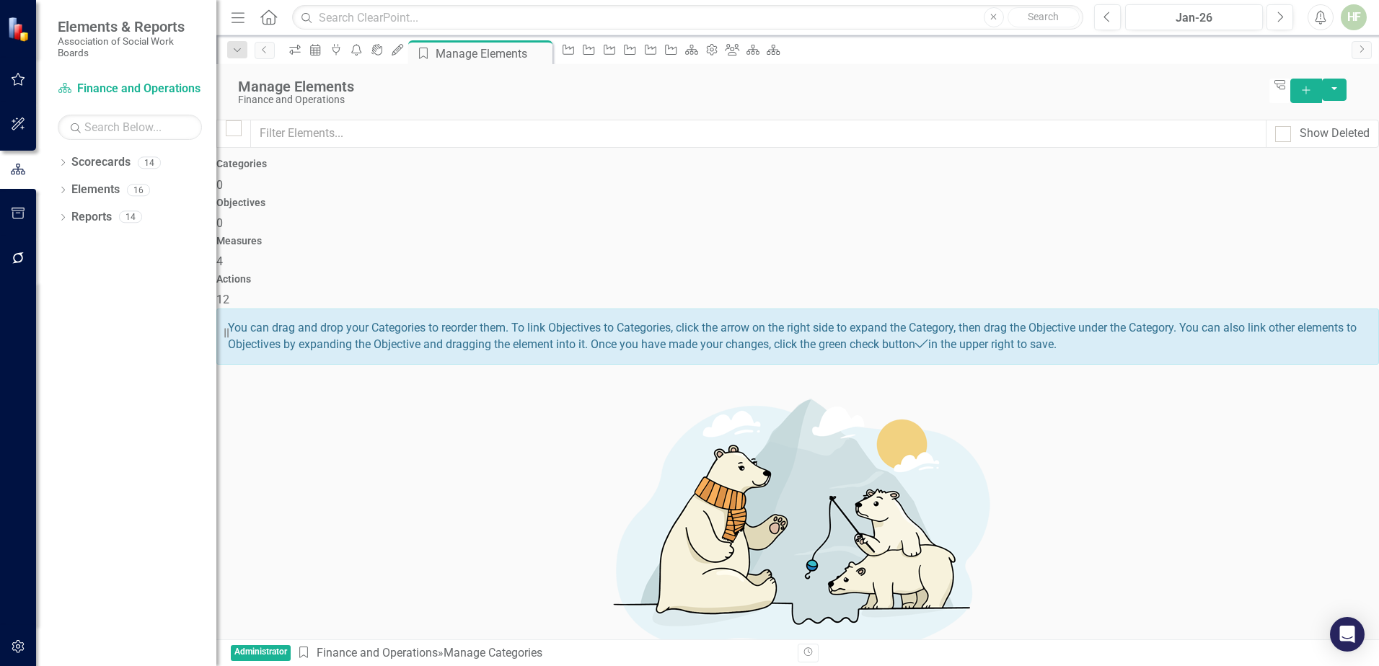
click at [1208, 274] on div "Actions 12" at bounding box center [797, 291] width 1162 height 35
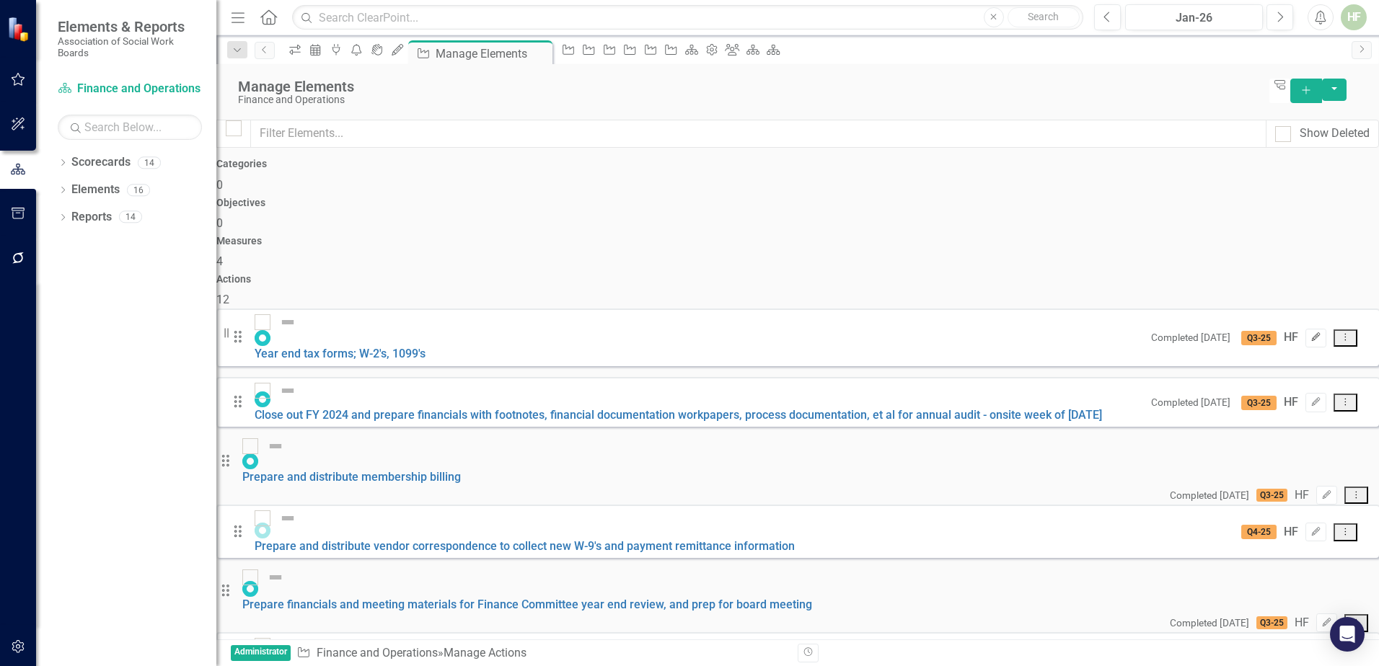
click at [1312, 333] on icon "button" at bounding box center [1316, 337] width 9 height 9
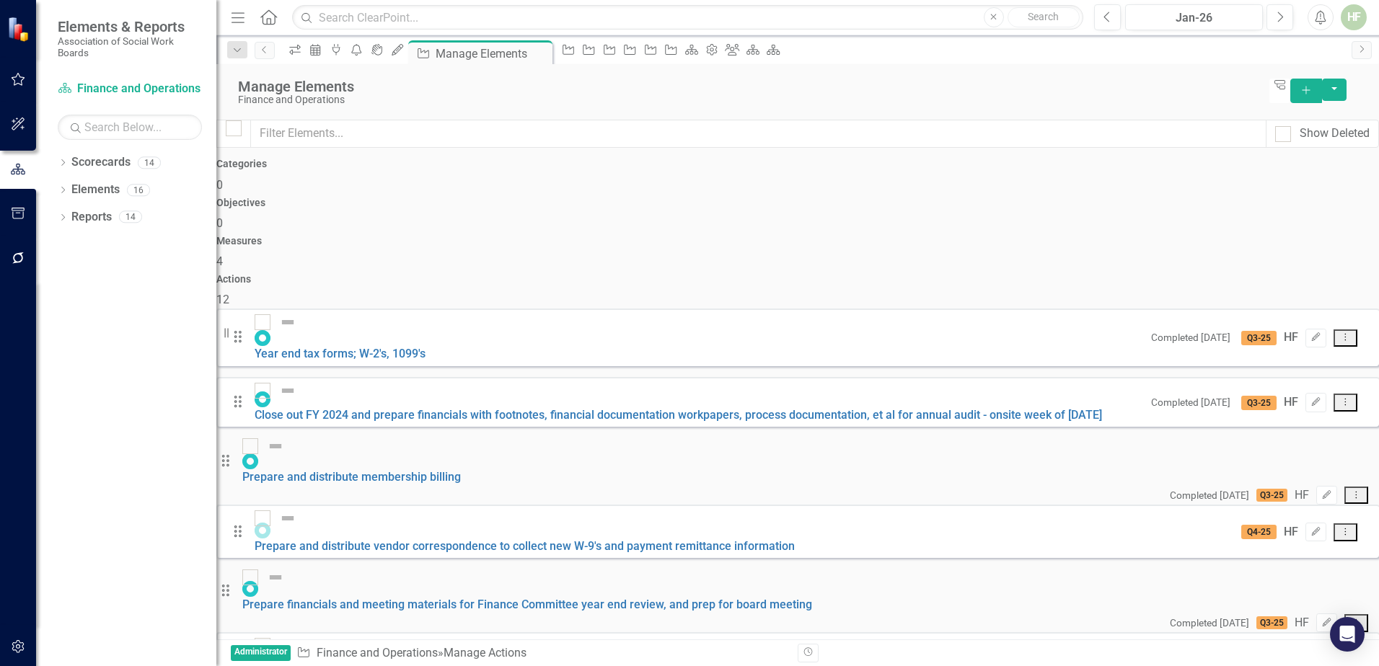
scroll to position [166, 0]
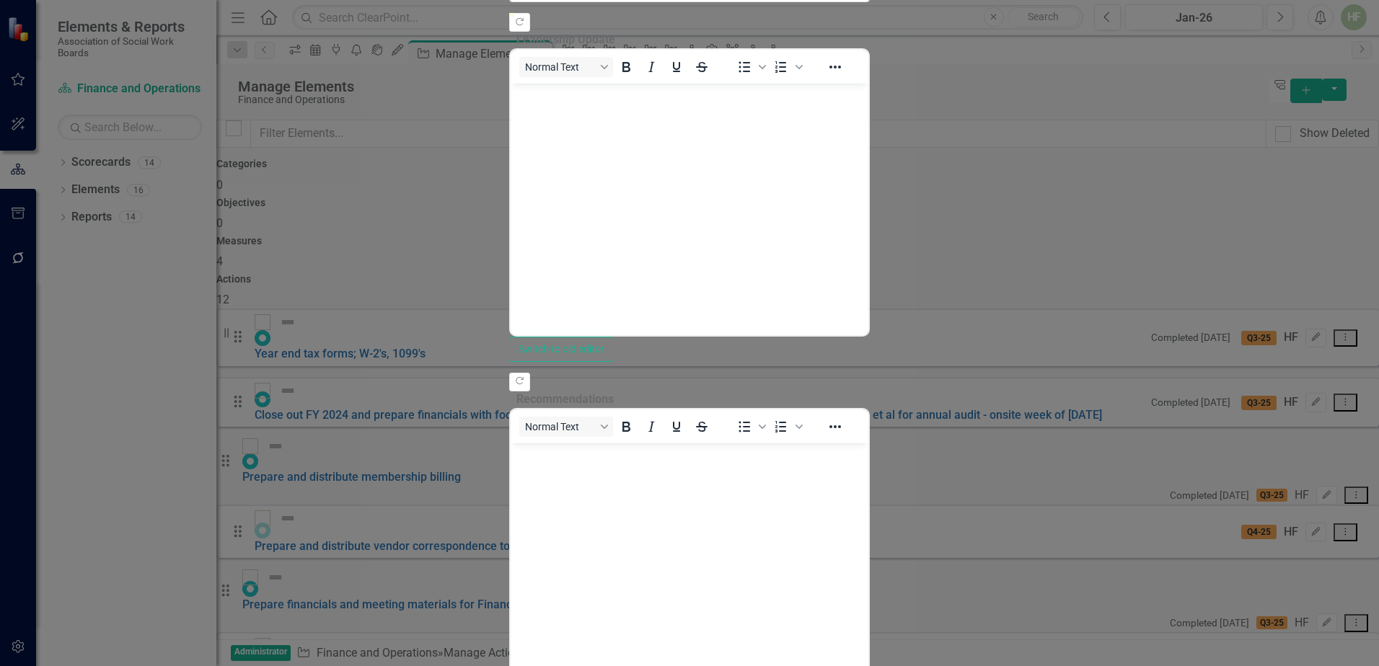
scroll to position [0, 0]
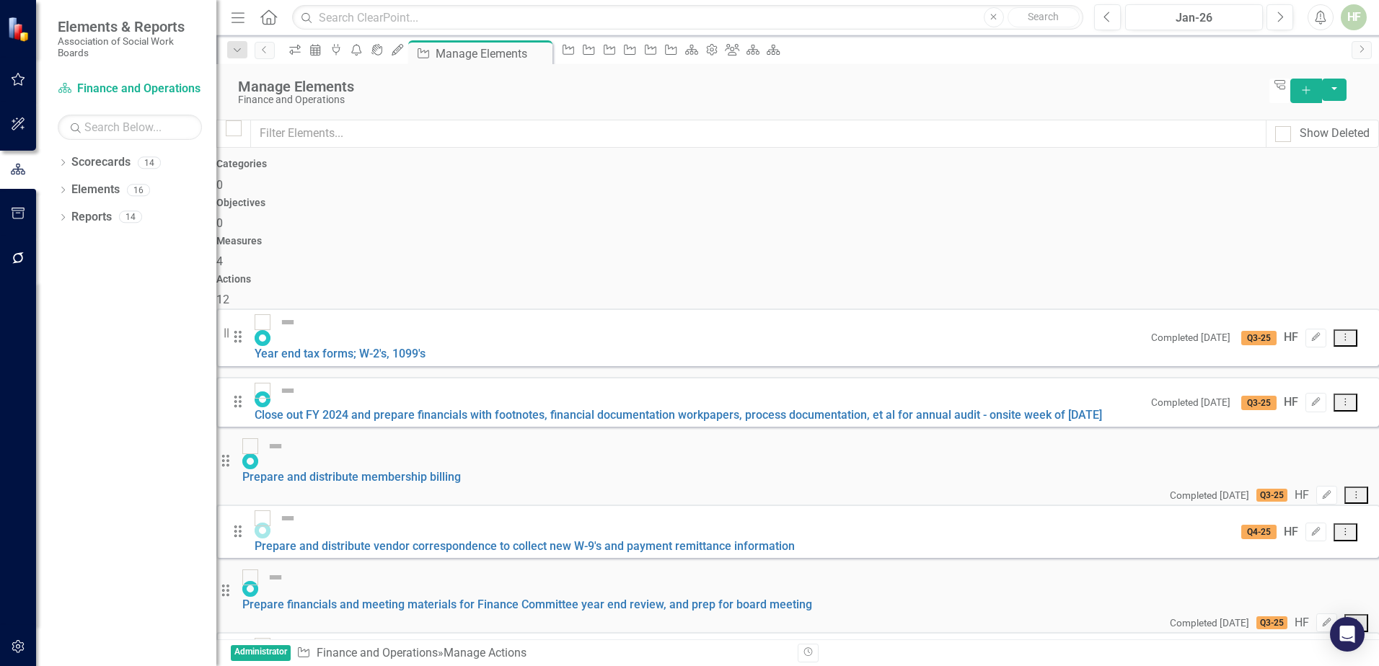
click at [1357, 16] on div "HF" at bounding box center [1353, 17] width 26 height 26
click at [1306, 149] on link "Settings System Setup" at bounding box center [1309, 153] width 114 height 27
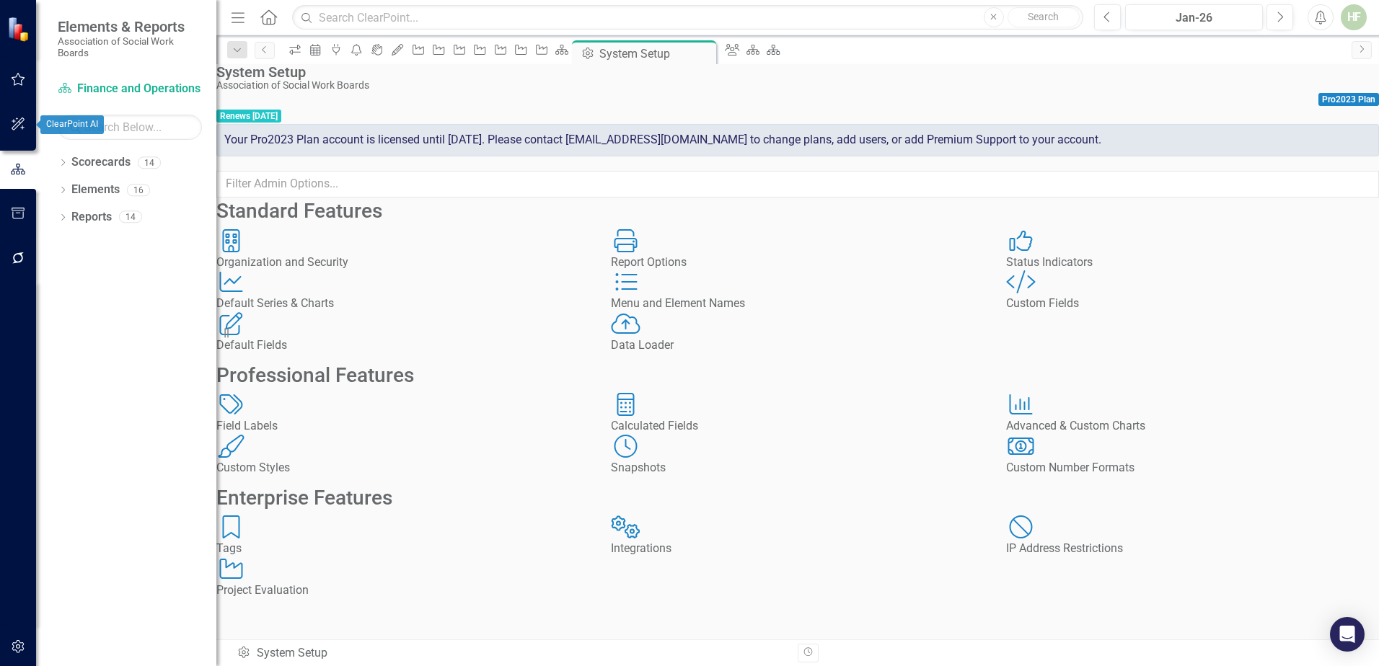
click at [15, 123] on icon "button" at bounding box center [18, 124] width 15 height 12
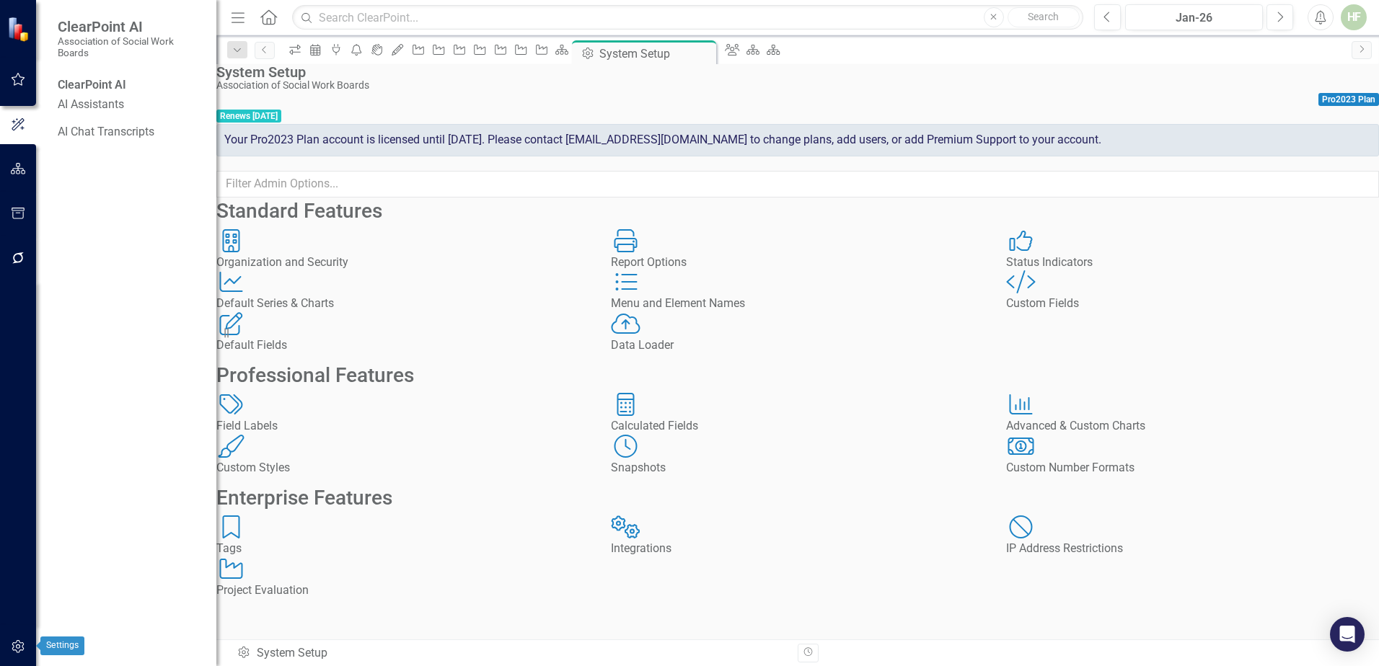
click at [13, 647] on icon "button" at bounding box center [18, 647] width 15 height 12
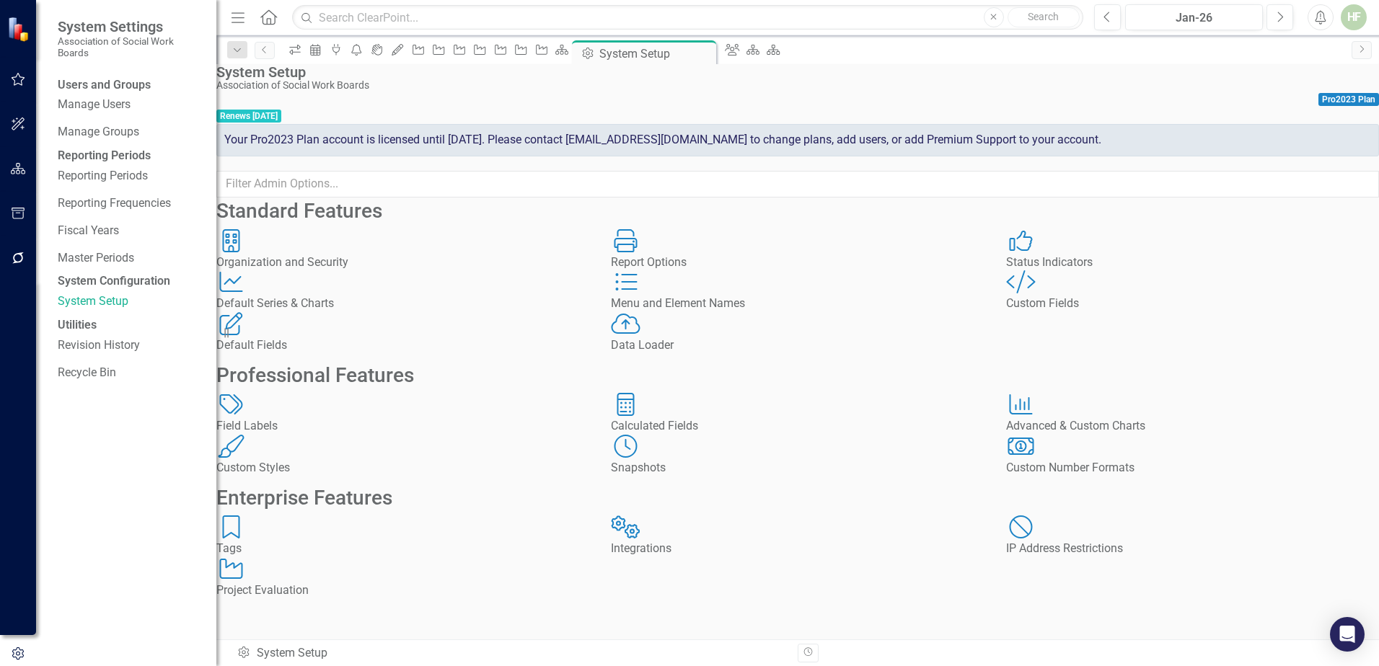
click at [756, 312] on div "Menu and Element Names" at bounding box center [797, 304] width 373 height 17
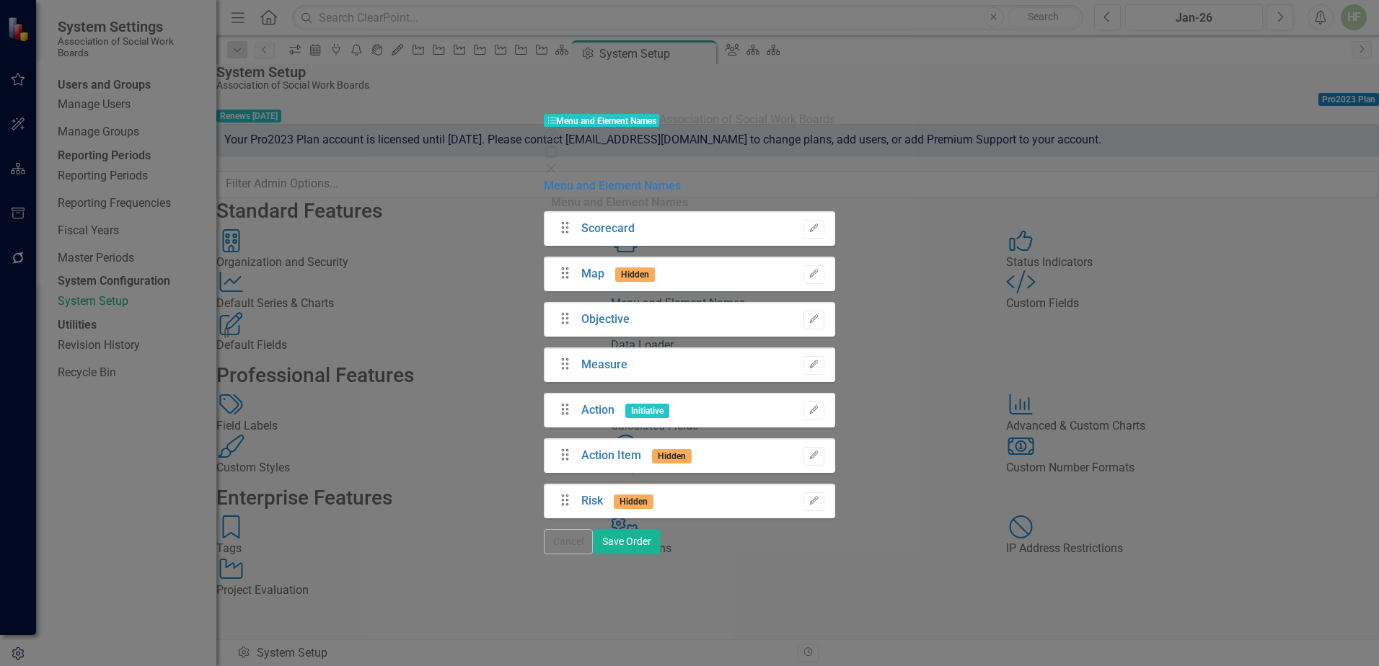
click at [558, 163] on icon "Close" at bounding box center [551, 169] width 14 height 12
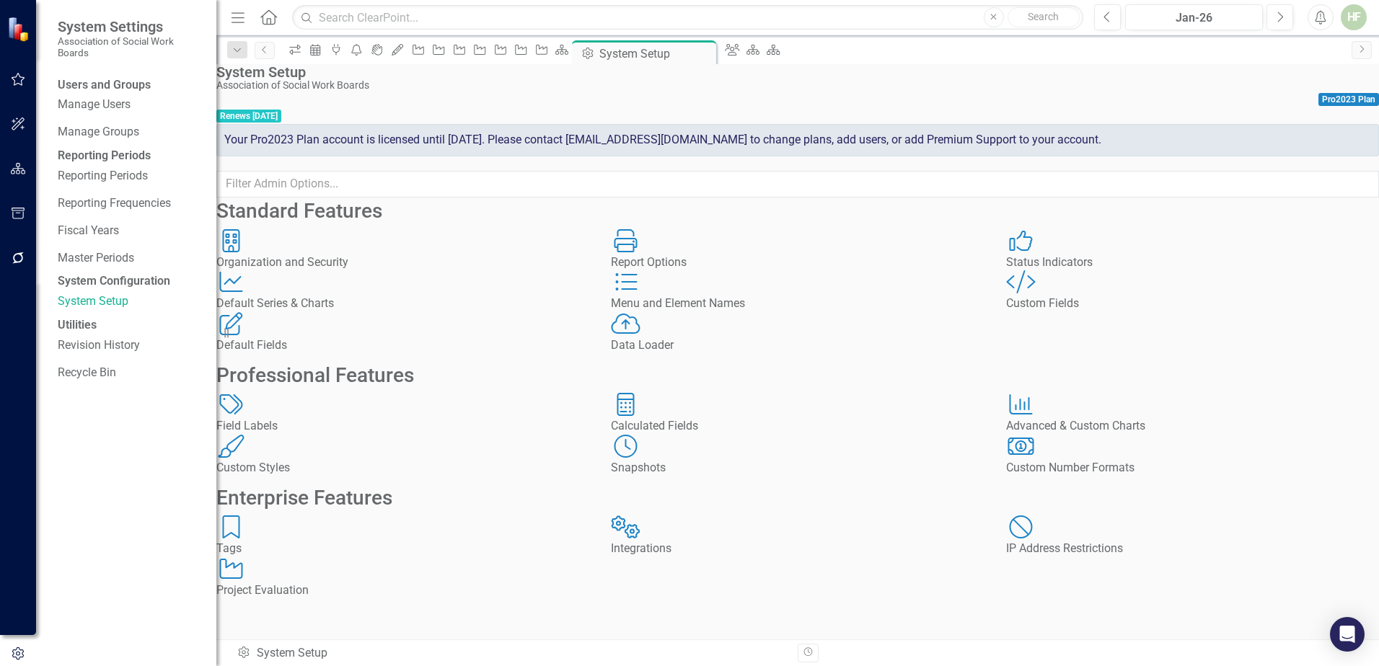
click at [854, 312] on div "Menu and Element Names Menu and Element Names" at bounding box center [797, 291] width 373 height 42
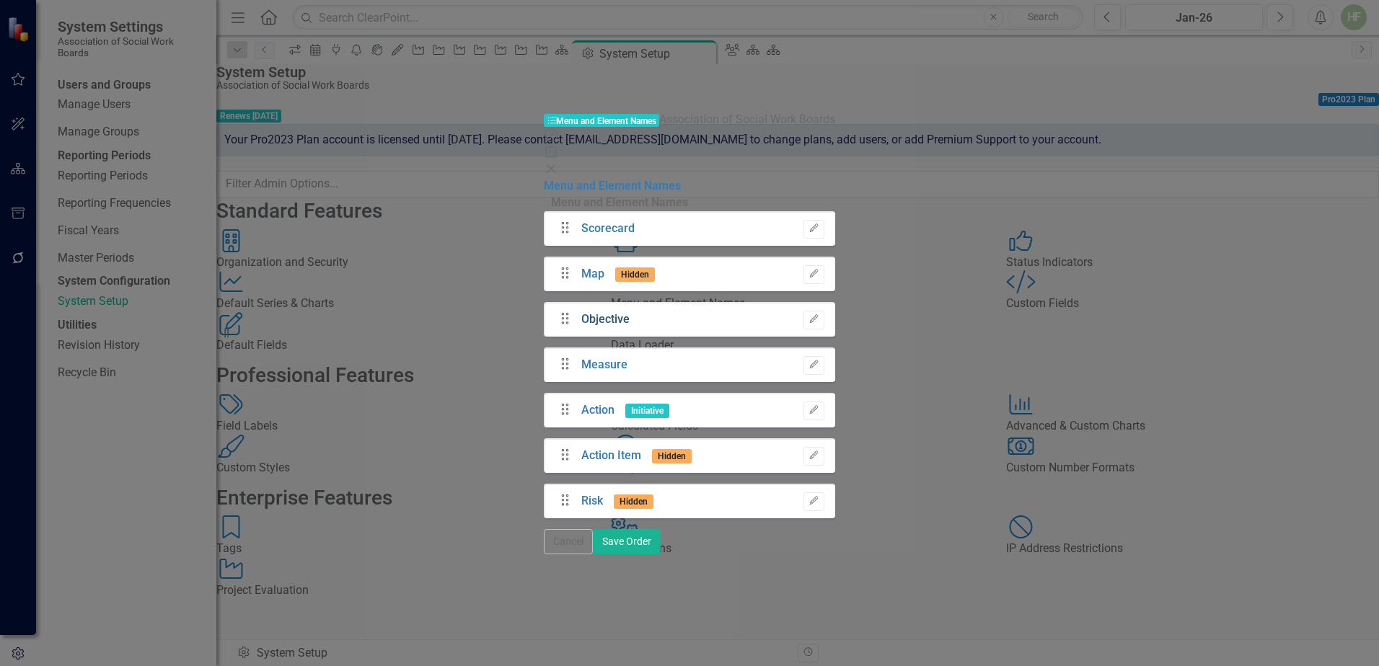
click at [581, 311] on link "Objective" at bounding box center [605, 319] width 48 height 17
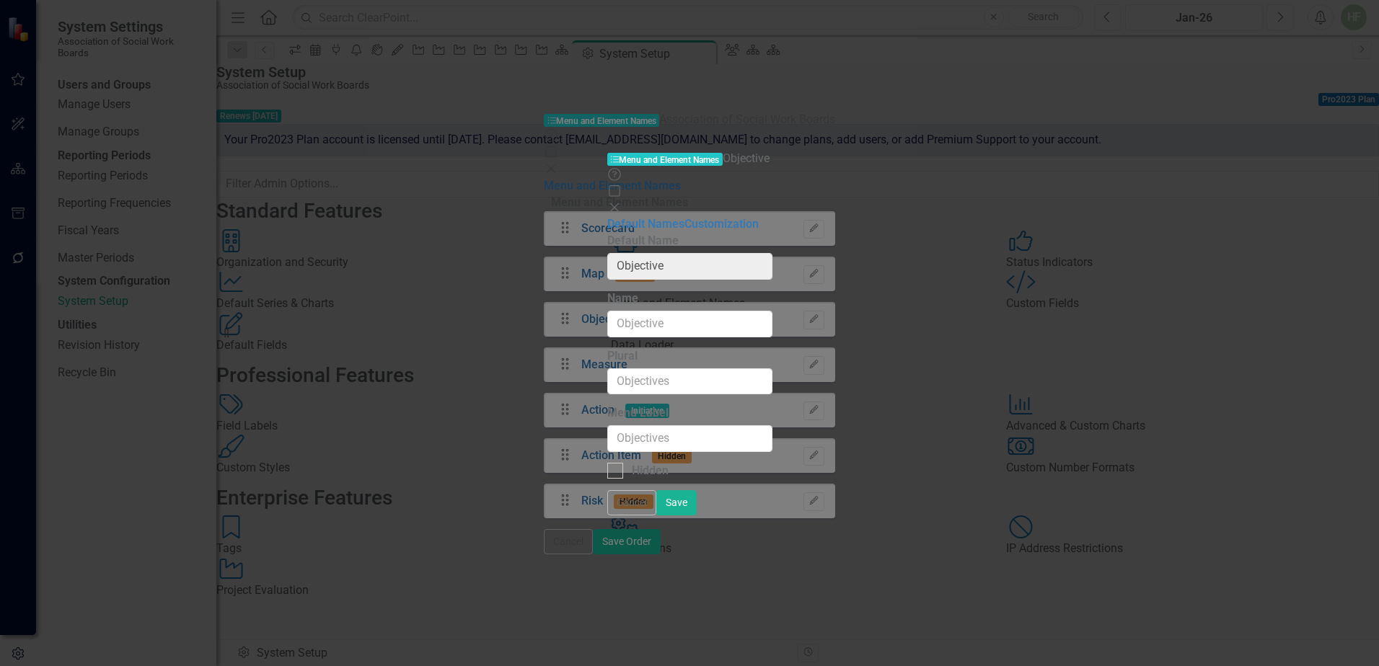
click at [622, 202] on icon "Close" at bounding box center [614, 208] width 14 height 12
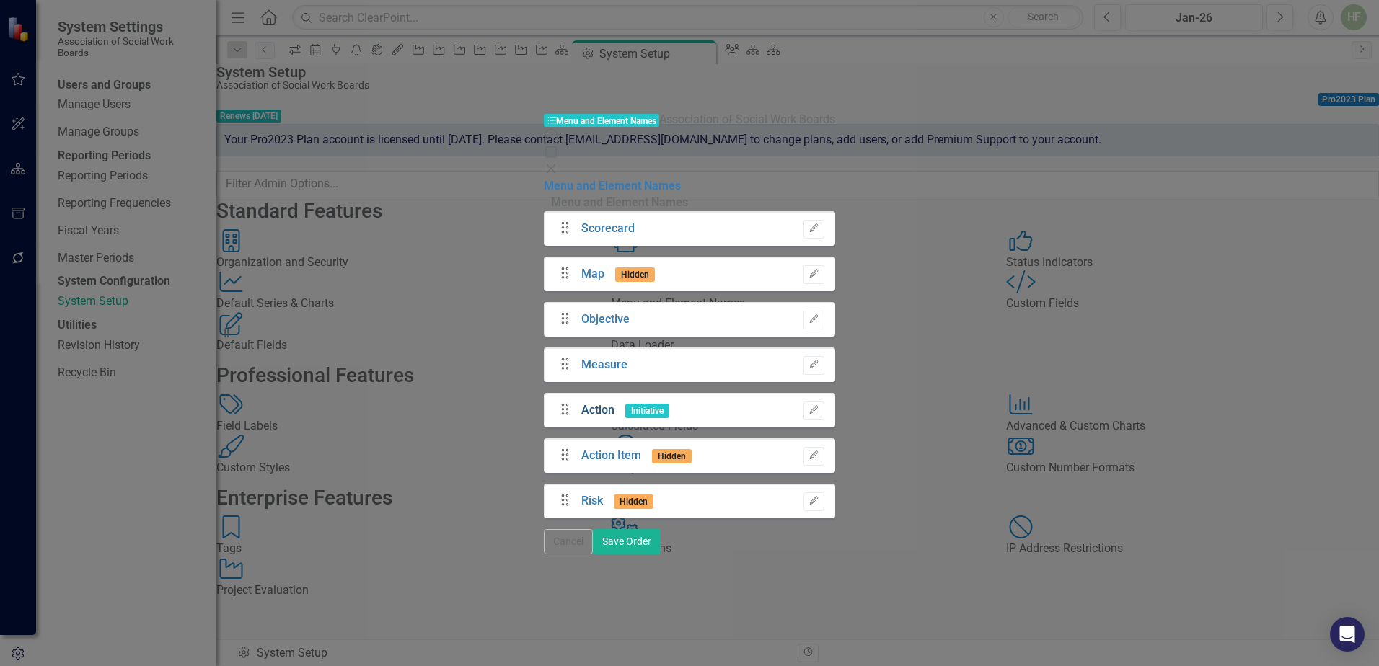
click at [581, 402] on link "Action" at bounding box center [597, 410] width 33 height 17
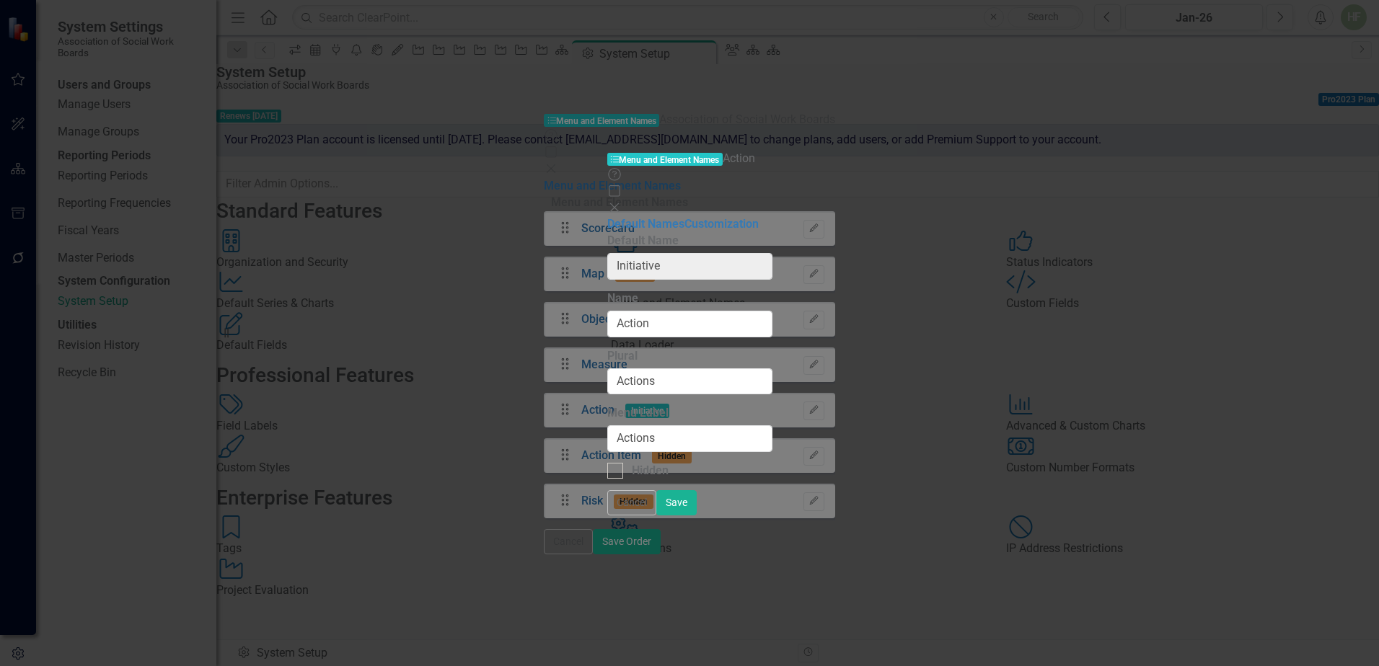
click at [622, 202] on icon "Close" at bounding box center [614, 208] width 14 height 12
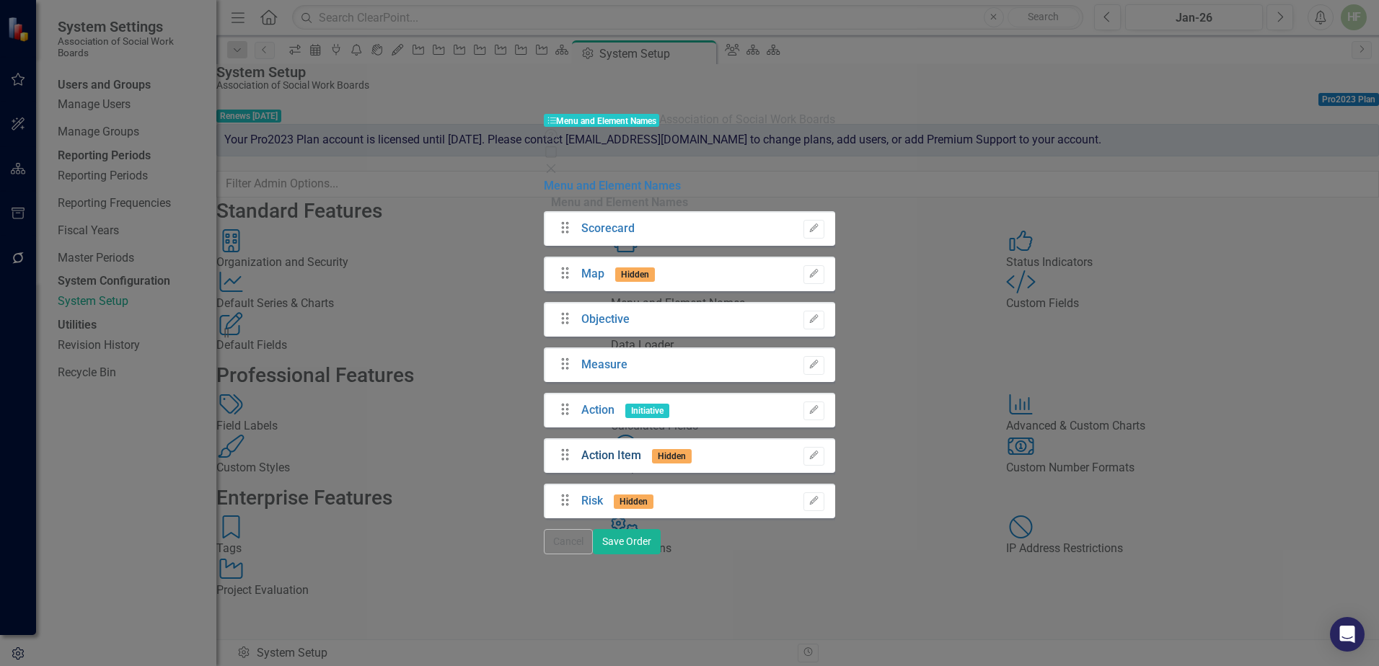
click at [581, 448] on link "Action Item" at bounding box center [611, 456] width 60 height 17
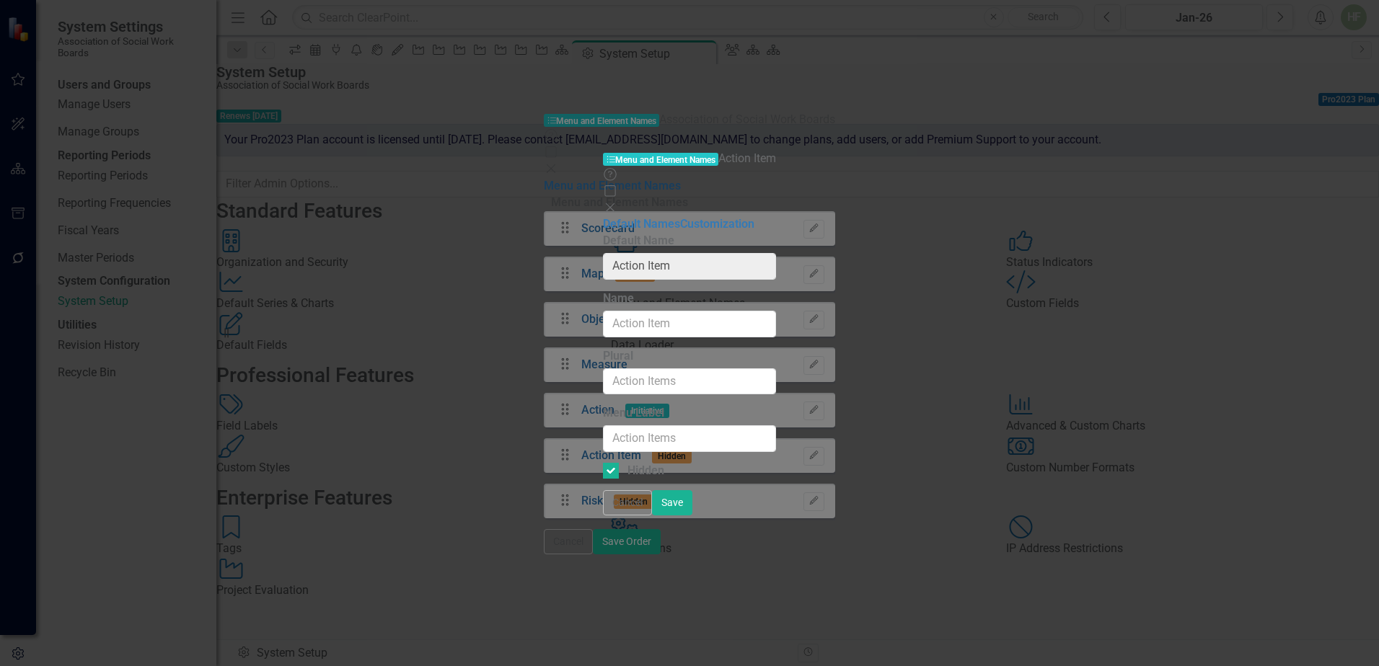
click at [614, 203] on icon at bounding box center [610, 207] width 9 height 9
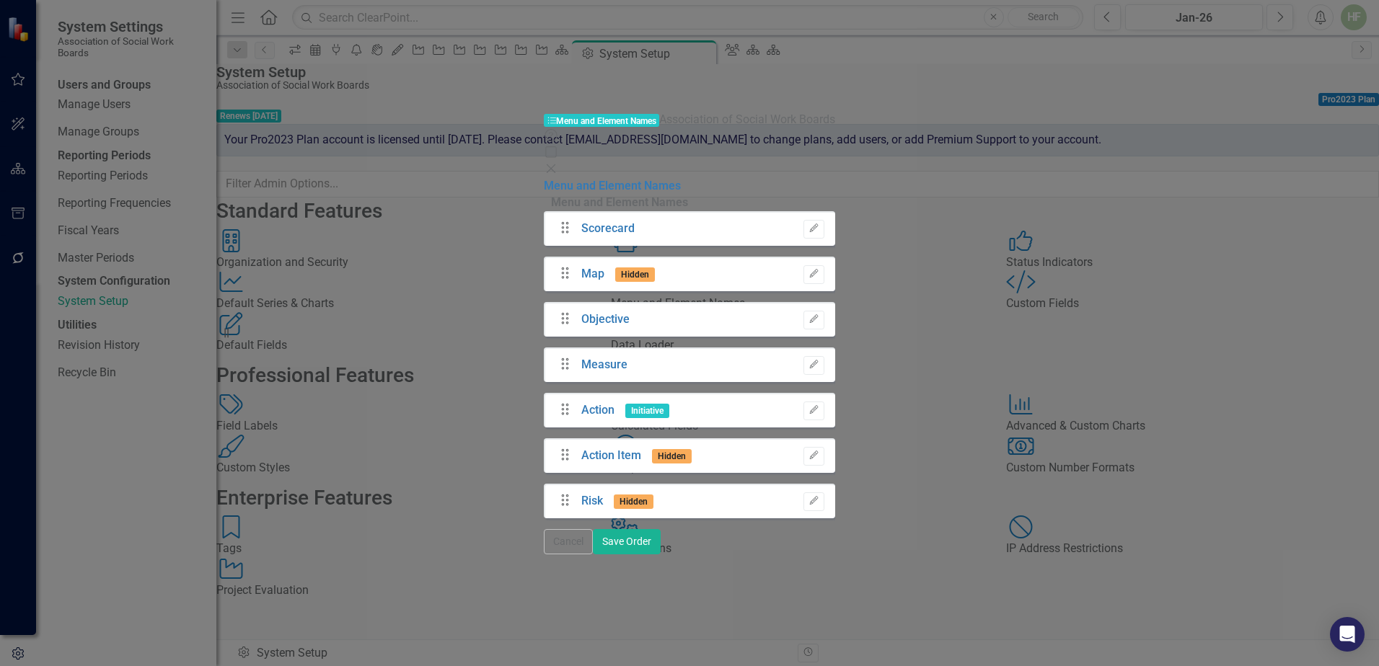
click at [555, 164] on icon at bounding box center [551, 168] width 9 height 9
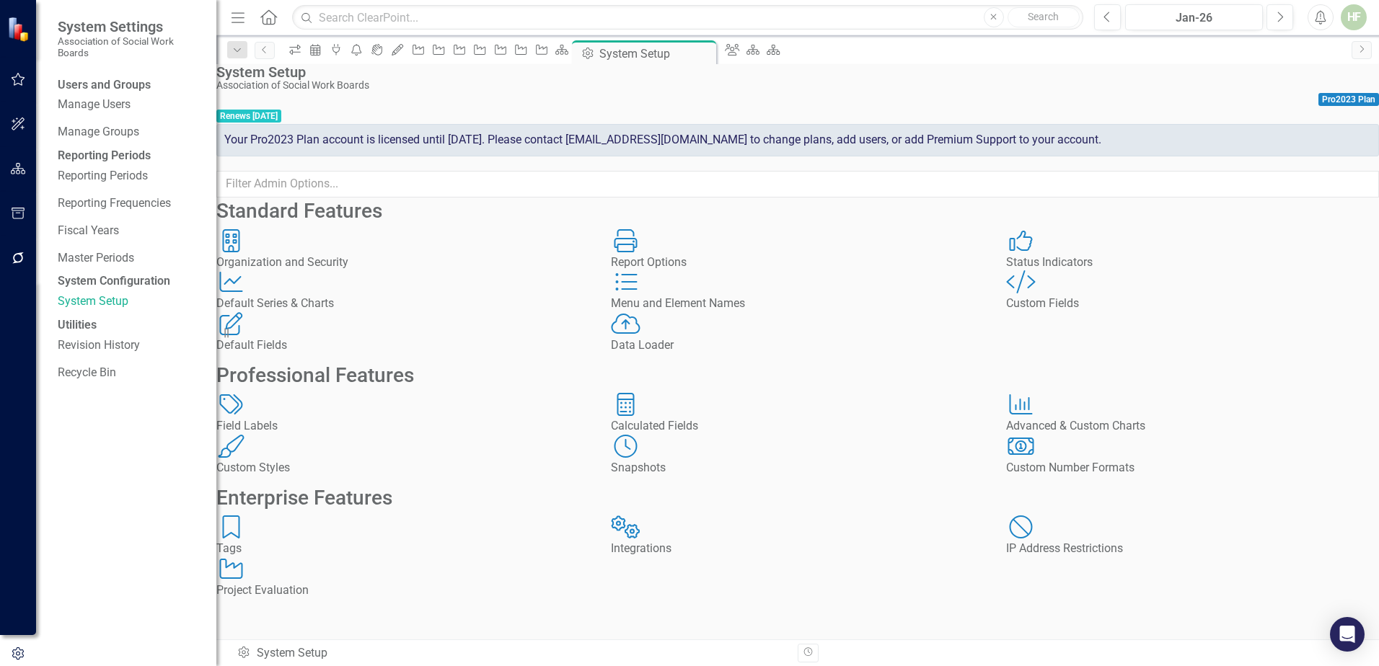
click at [736, 312] on div "Menu and Element Names" at bounding box center [797, 304] width 373 height 17
